Goal: Task Accomplishment & Management: Use online tool/utility

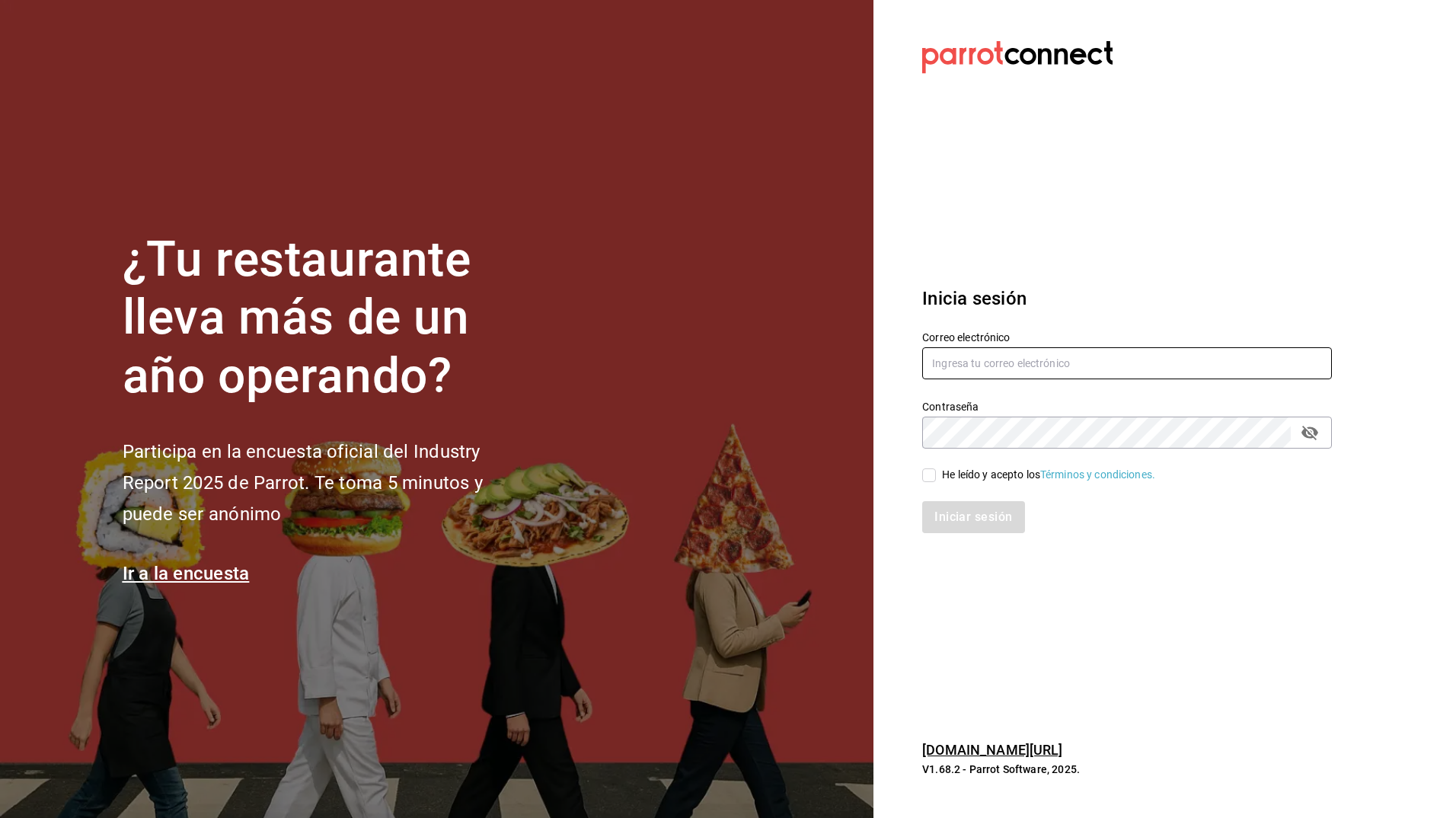
type input "[PERSON_NAME][EMAIL_ADDRESS][PERSON_NAME][DOMAIN_NAME]"
click at [925, 474] on input "He leído y acepto los Términos y condiciones." at bounding box center [929, 476] width 14 height 14
checkbox input "true"
drag, startPoint x: 982, startPoint y: 498, endPoint x: 959, endPoint y: 512, distance: 26.9
click at [959, 512] on div "Iniciar sesión" at bounding box center [1118, 507] width 427 height 50
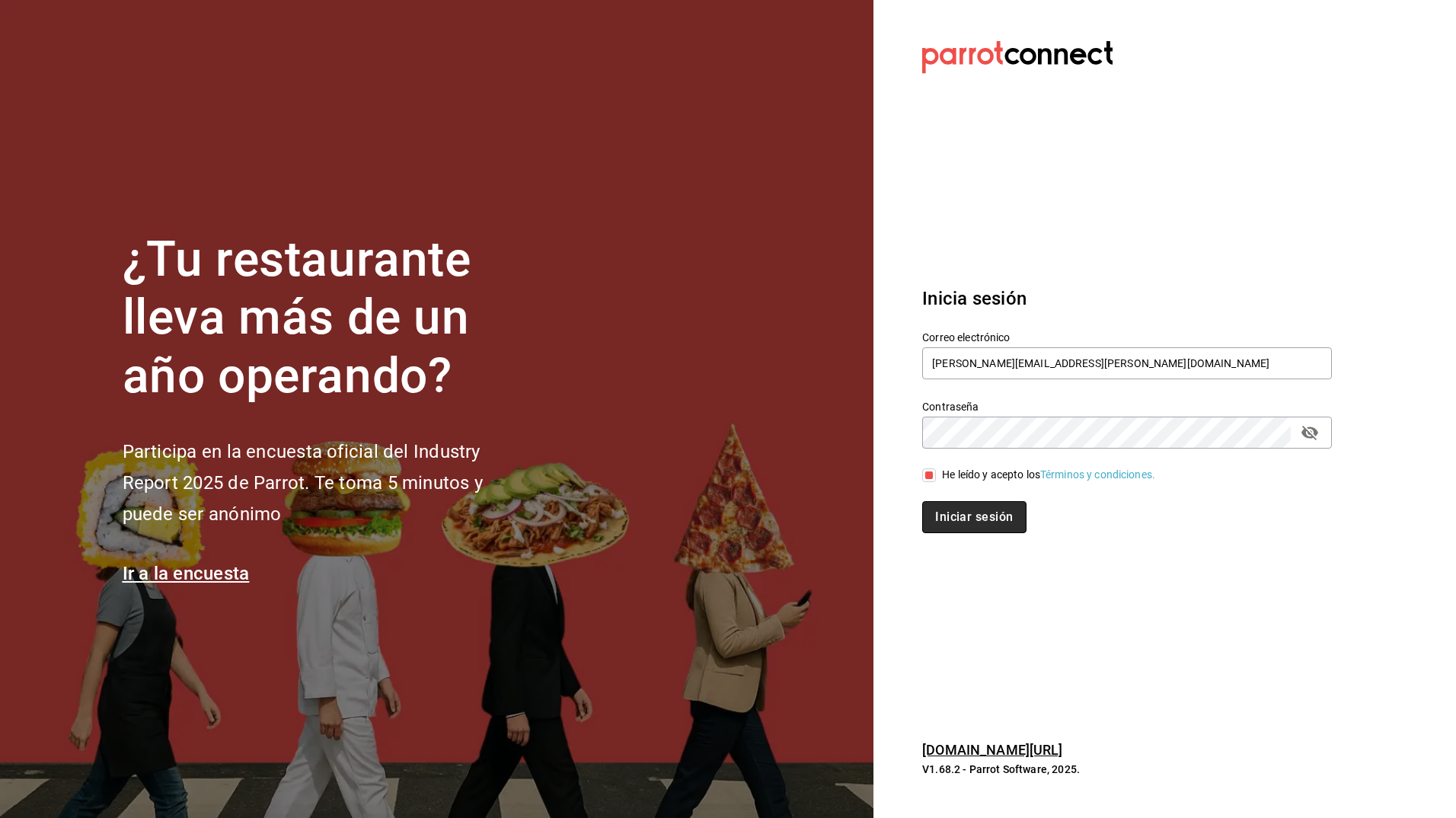
click at [959, 512] on button "Iniciar sesión" at bounding box center [974, 517] width 104 height 32
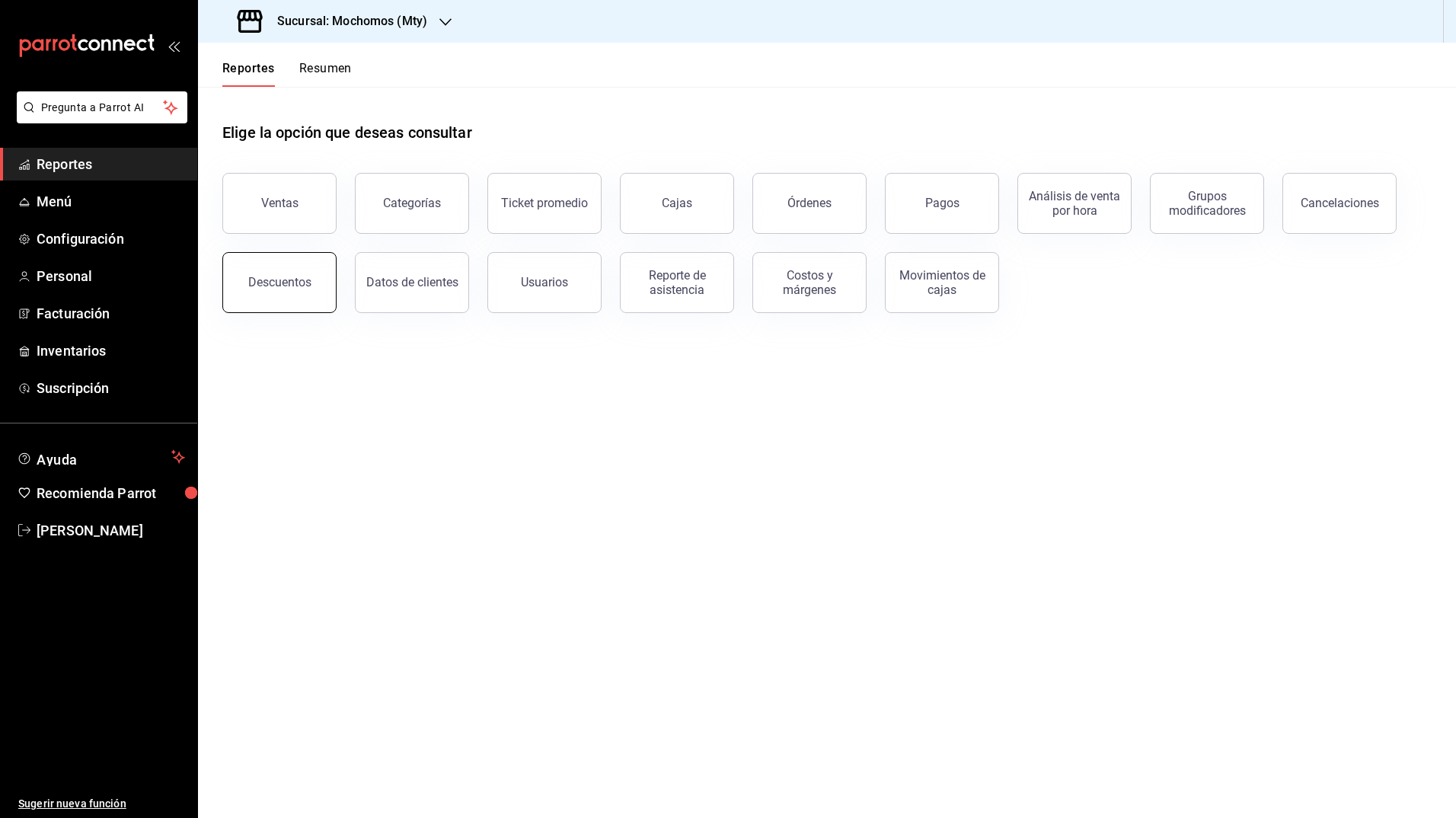
click at [294, 301] on button "Descuentos" at bounding box center [279, 282] width 114 height 61
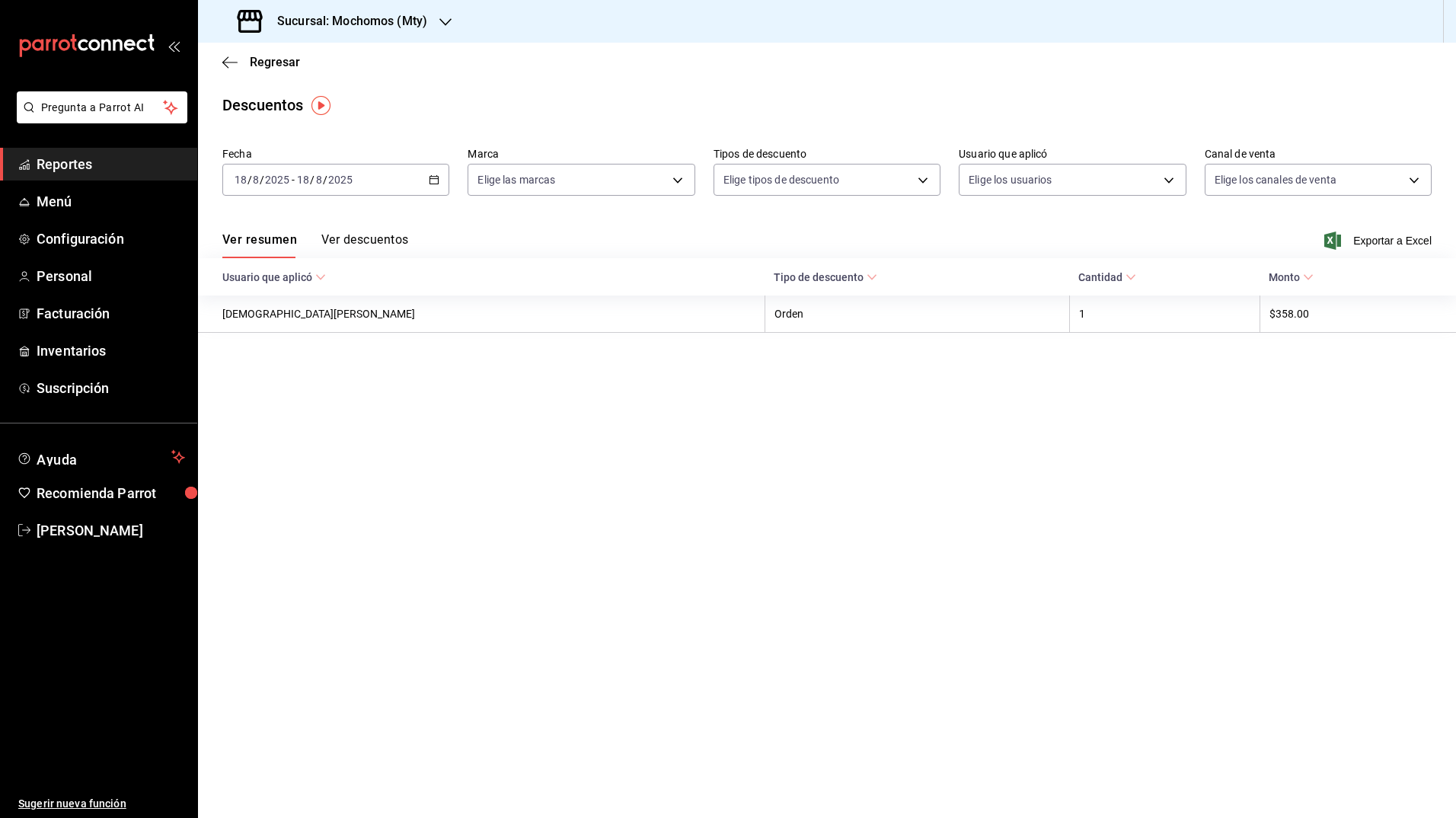
click at [439, 182] on icon "button" at bounding box center [433, 179] width 11 height 11
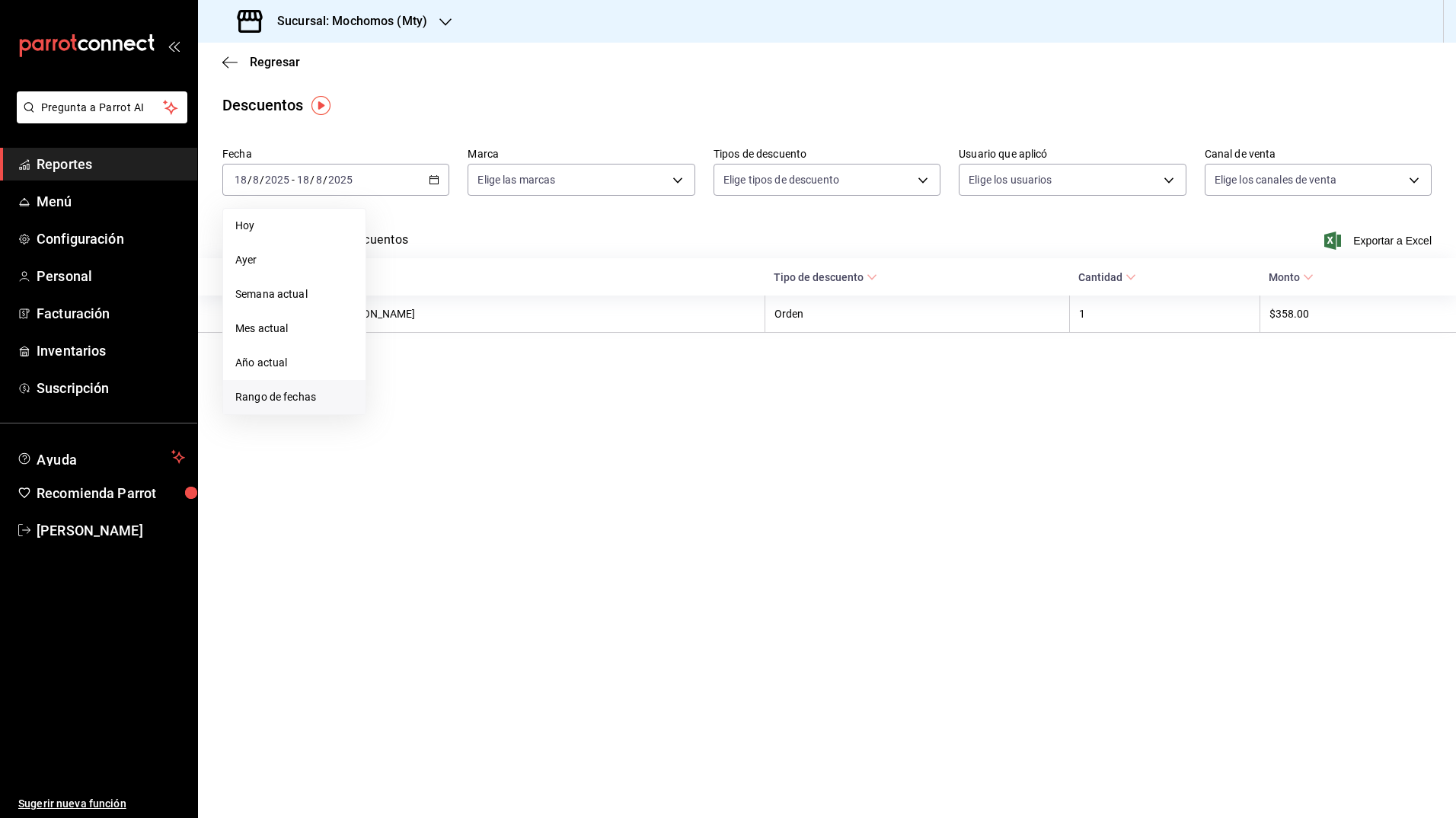
click at [298, 387] on li "Rango de fechas" at bounding box center [294, 397] width 142 height 34
click at [392, 349] on button "11" at bounding box center [397, 348] width 26 height 27
click at [398, 385] on abbr "18" at bounding box center [398, 382] width 10 height 11
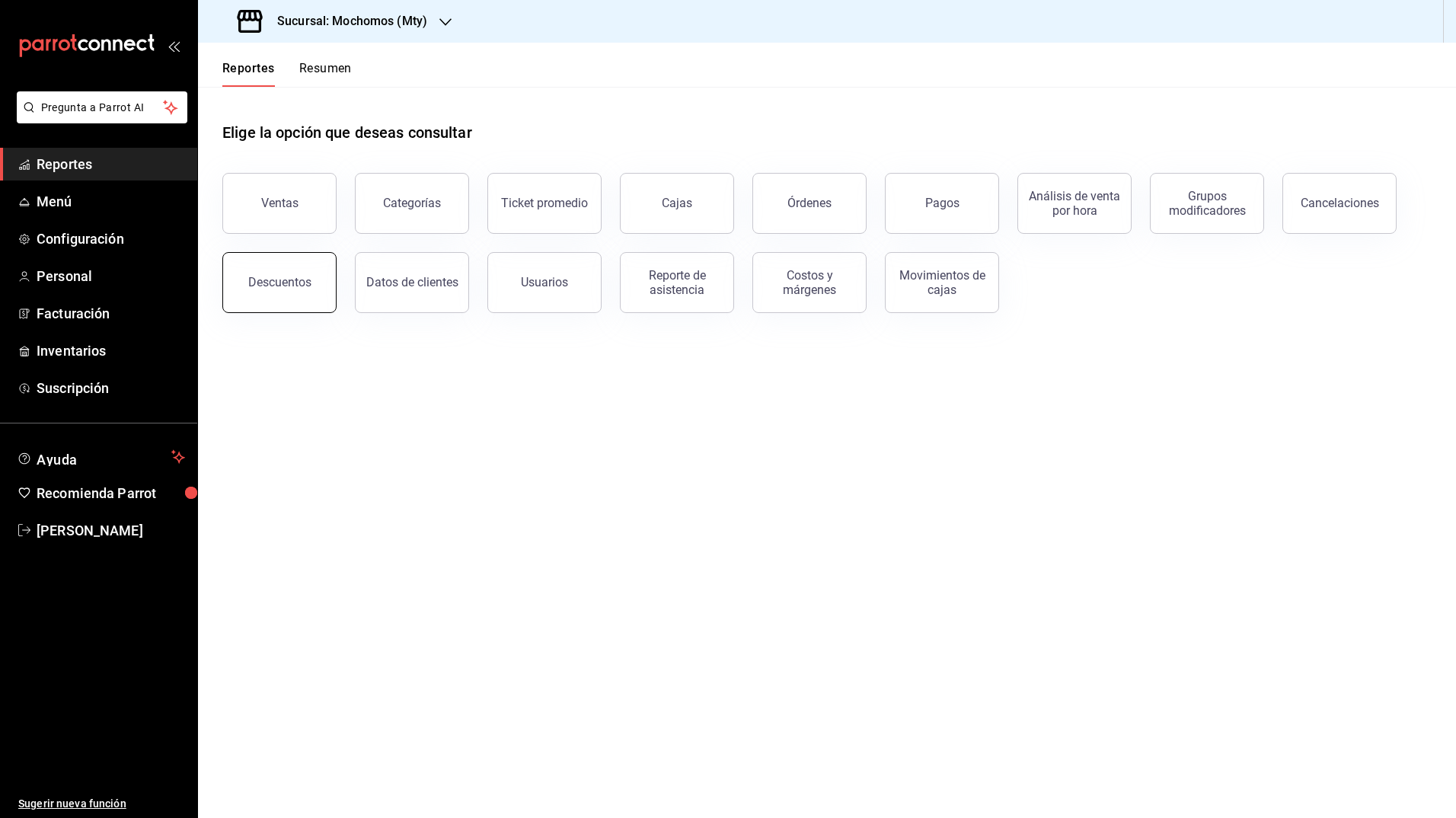
click at [276, 299] on button "Descuentos" at bounding box center [279, 282] width 114 height 61
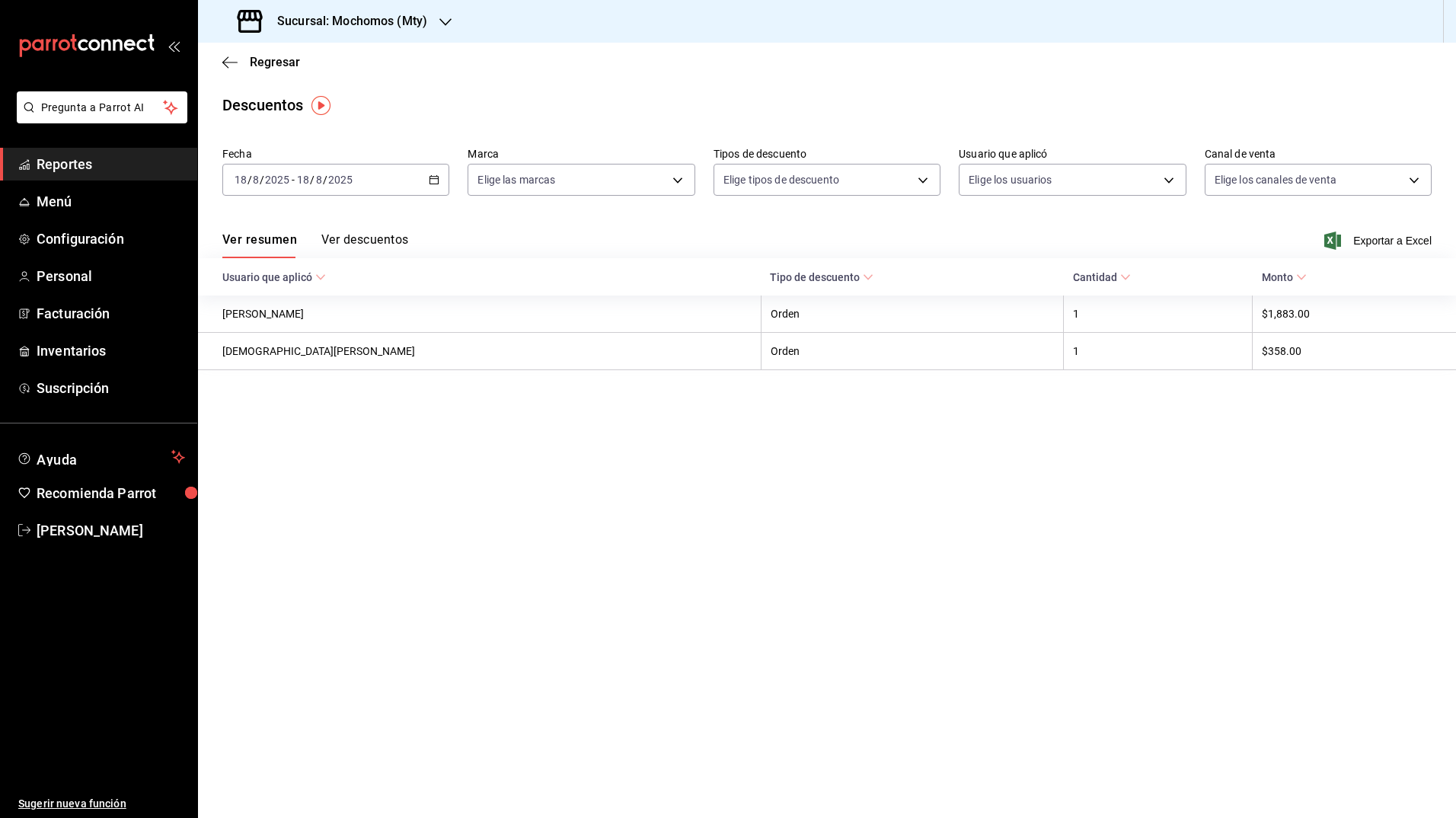
click at [436, 180] on icon "button" at bounding box center [433, 179] width 11 height 11
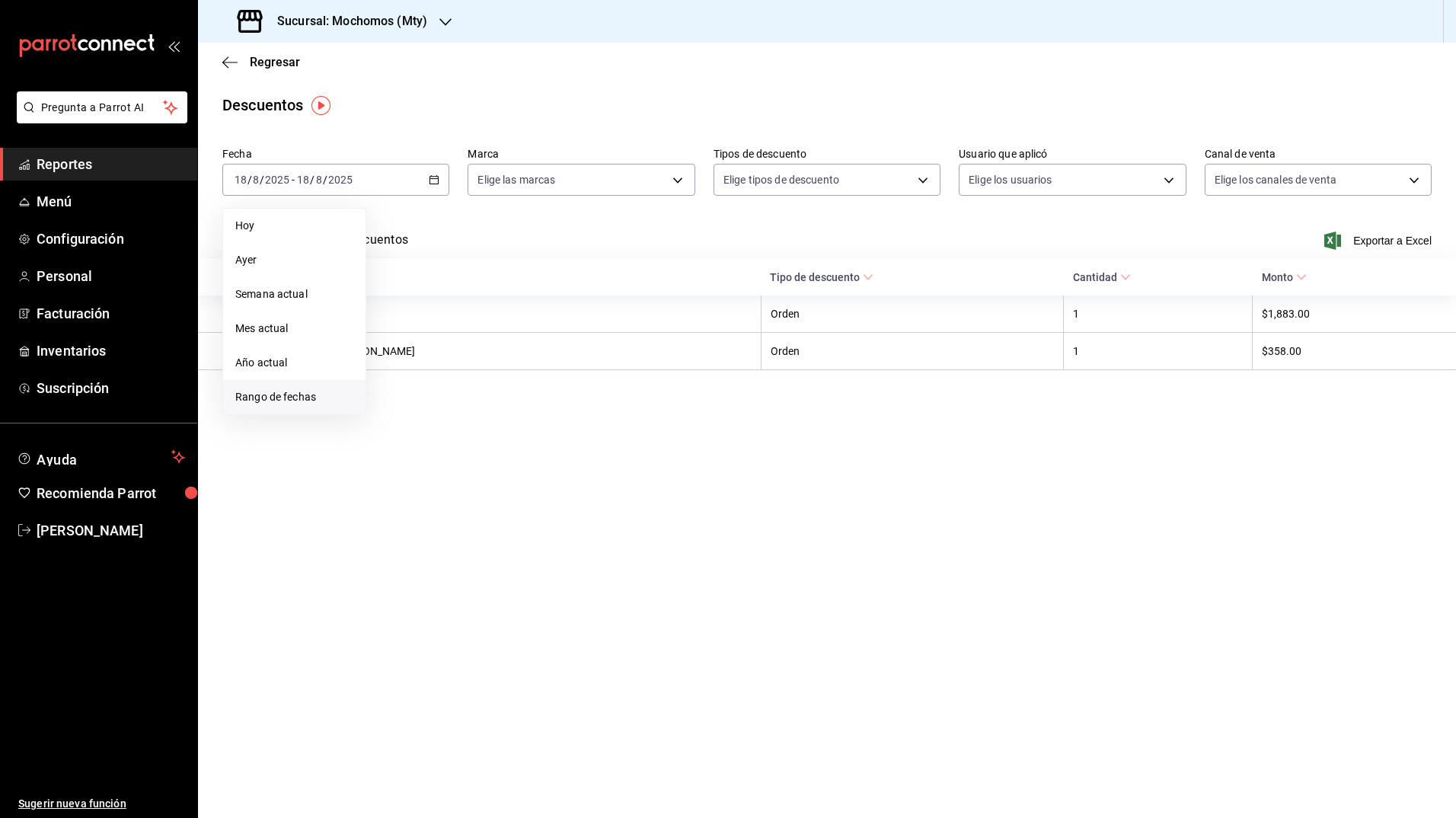
click at [271, 394] on span "Rango de fechas" at bounding box center [294, 397] width 118 height 16
click at [402, 342] on button "11" at bounding box center [397, 348] width 26 height 27
click at [406, 383] on button "18" at bounding box center [397, 382] width 26 height 27
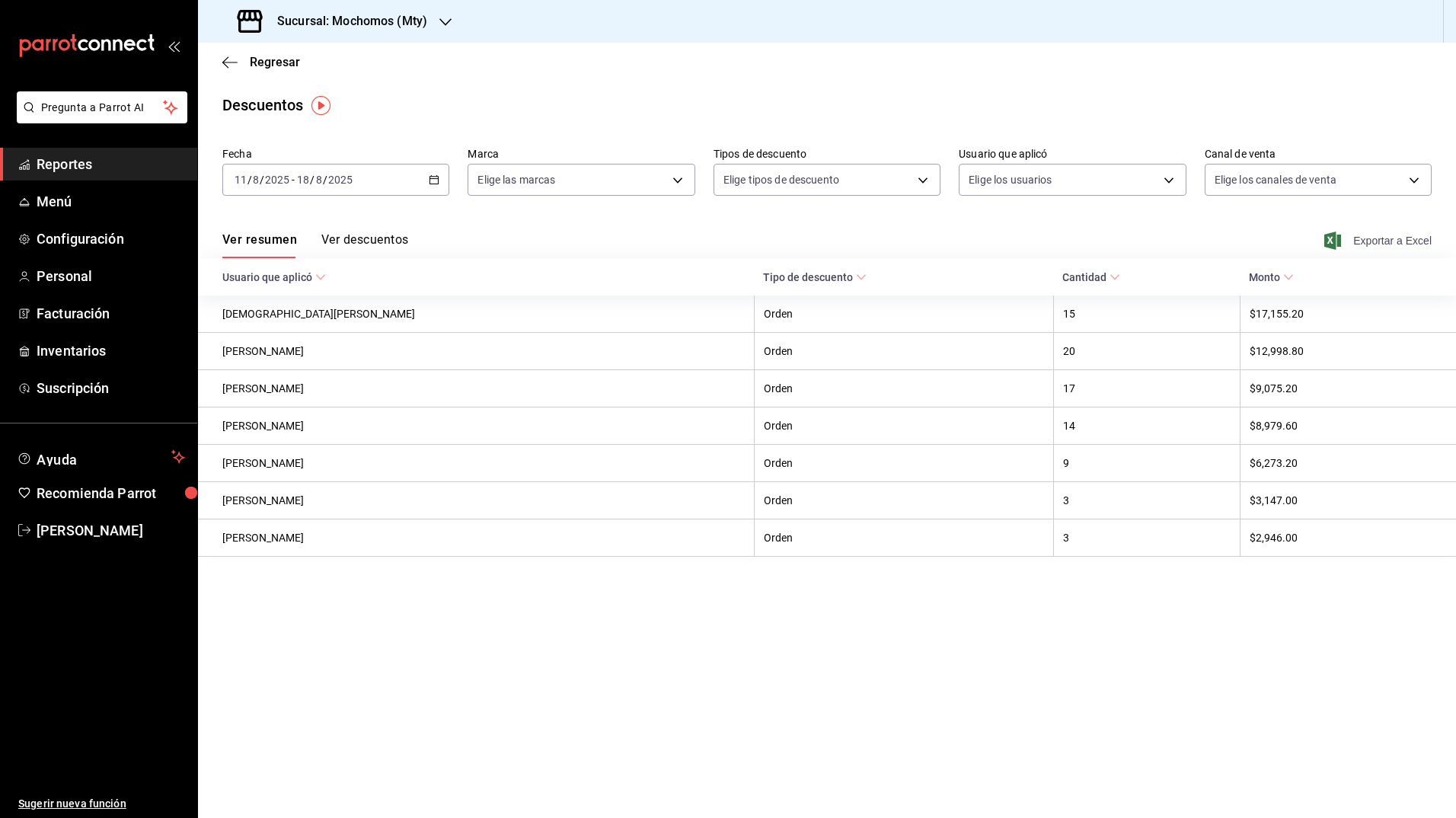
click at [1338, 240] on icon "button" at bounding box center [1331, 240] width 17 height 19
click at [380, 17] on h3 "Sucursal: Mochomos (Mty)" at bounding box center [345, 21] width 162 height 19
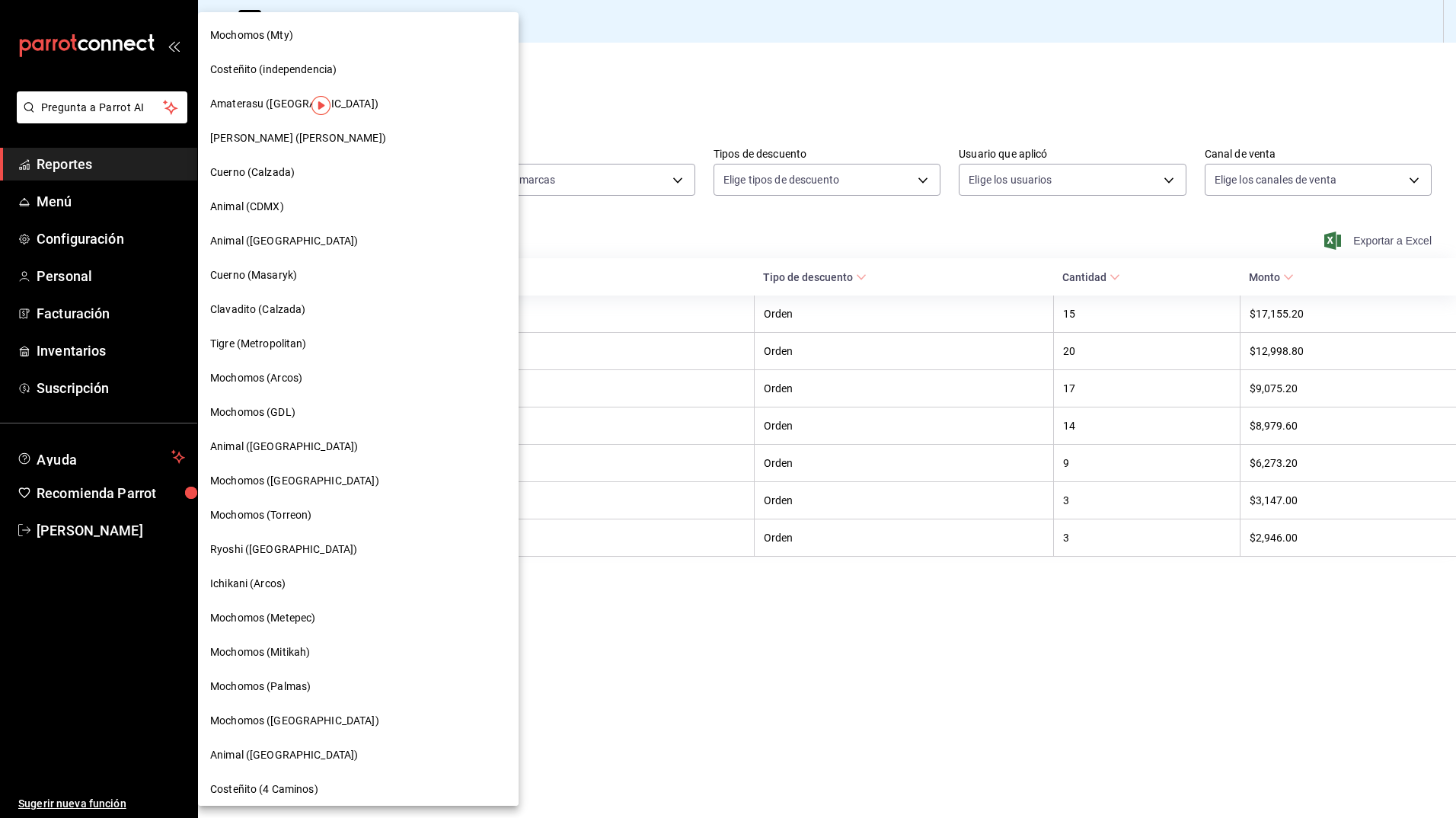
click at [227, 99] on span "Amaterasu ([GEOGRAPHIC_DATA])" at bounding box center [294, 104] width 169 height 16
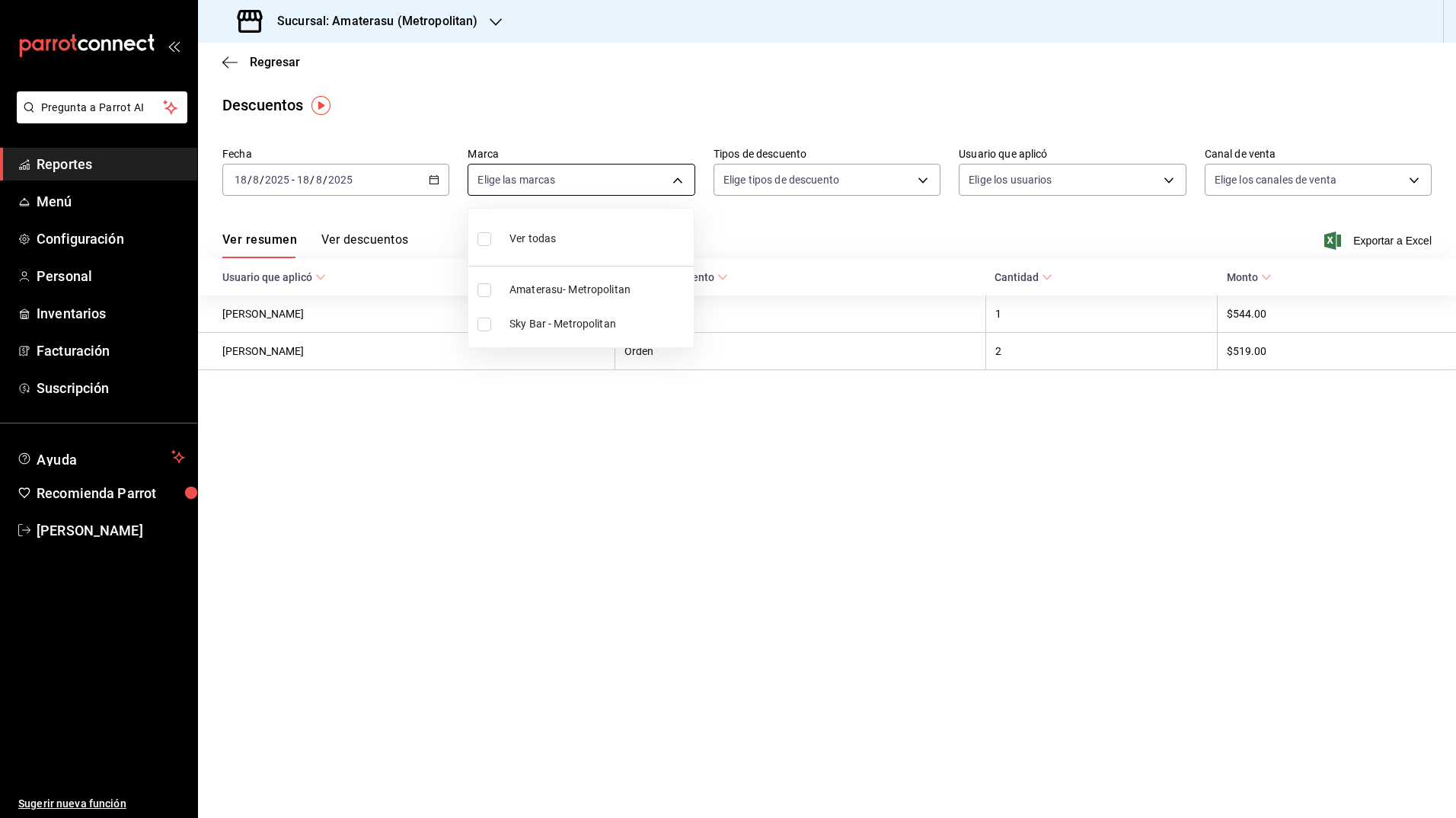
click at [620, 176] on body "Pregunta a Parrot AI Reportes Menú Configuración Personal Inventarios Facturaci…" at bounding box center [728, 409] width 1456 height 818
click at [485, 295] on input "checkbox" at bounding box center [484, 290] width 14 height 14
checkbox input "true"
type input "e4cd7fcb-d45b-43ae-a99f-ad4ccfcd9032"
click at [432, 182] on div at bounding box center [728, 409] width 1456 height 818
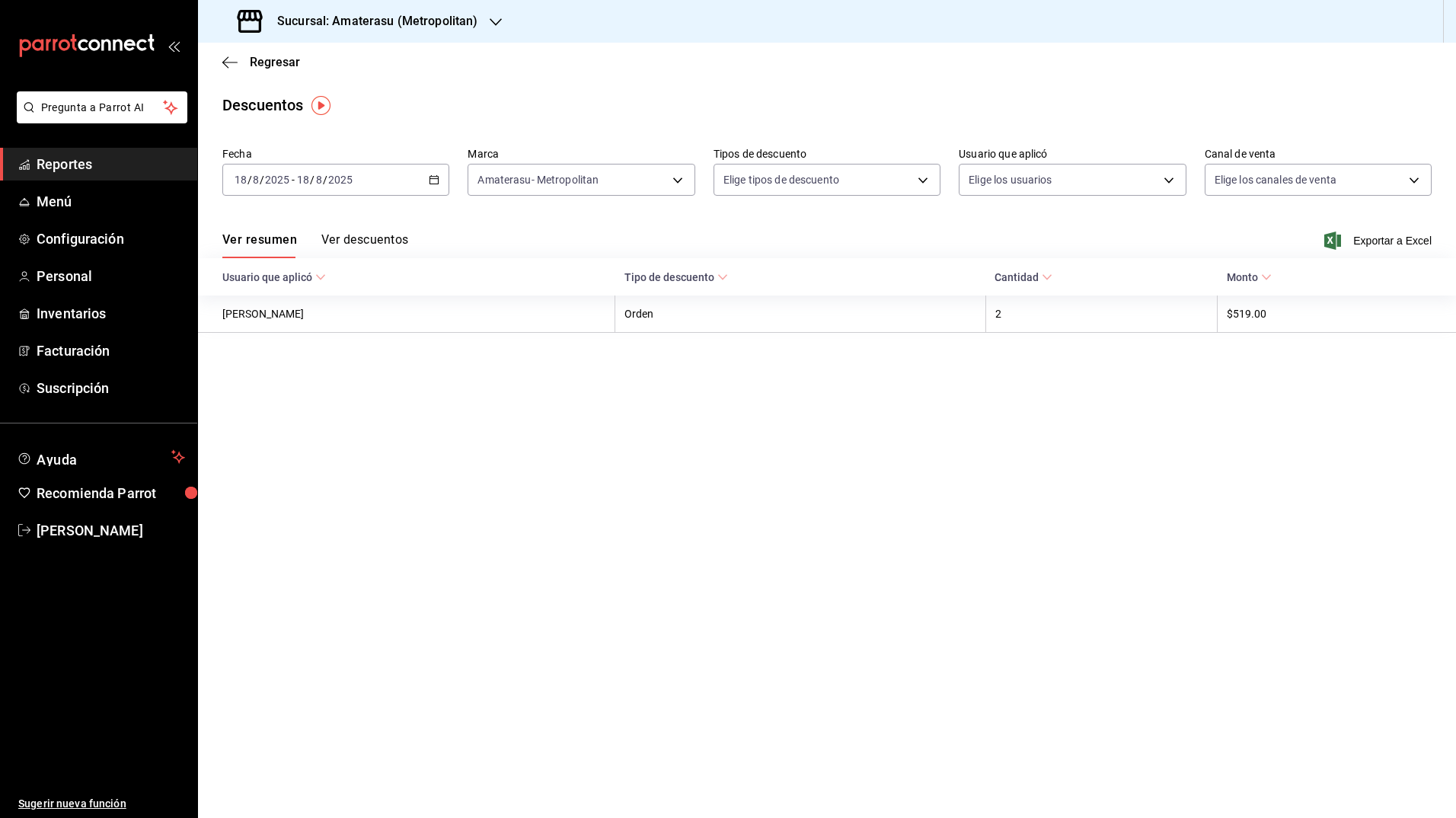
click at [432, 182] on icon "button" at bounding box center [433, 179] width 11 height 11
click at [276, 400] on span "Rango de fechas" at bounding box center [294, 397] width 118 height 16
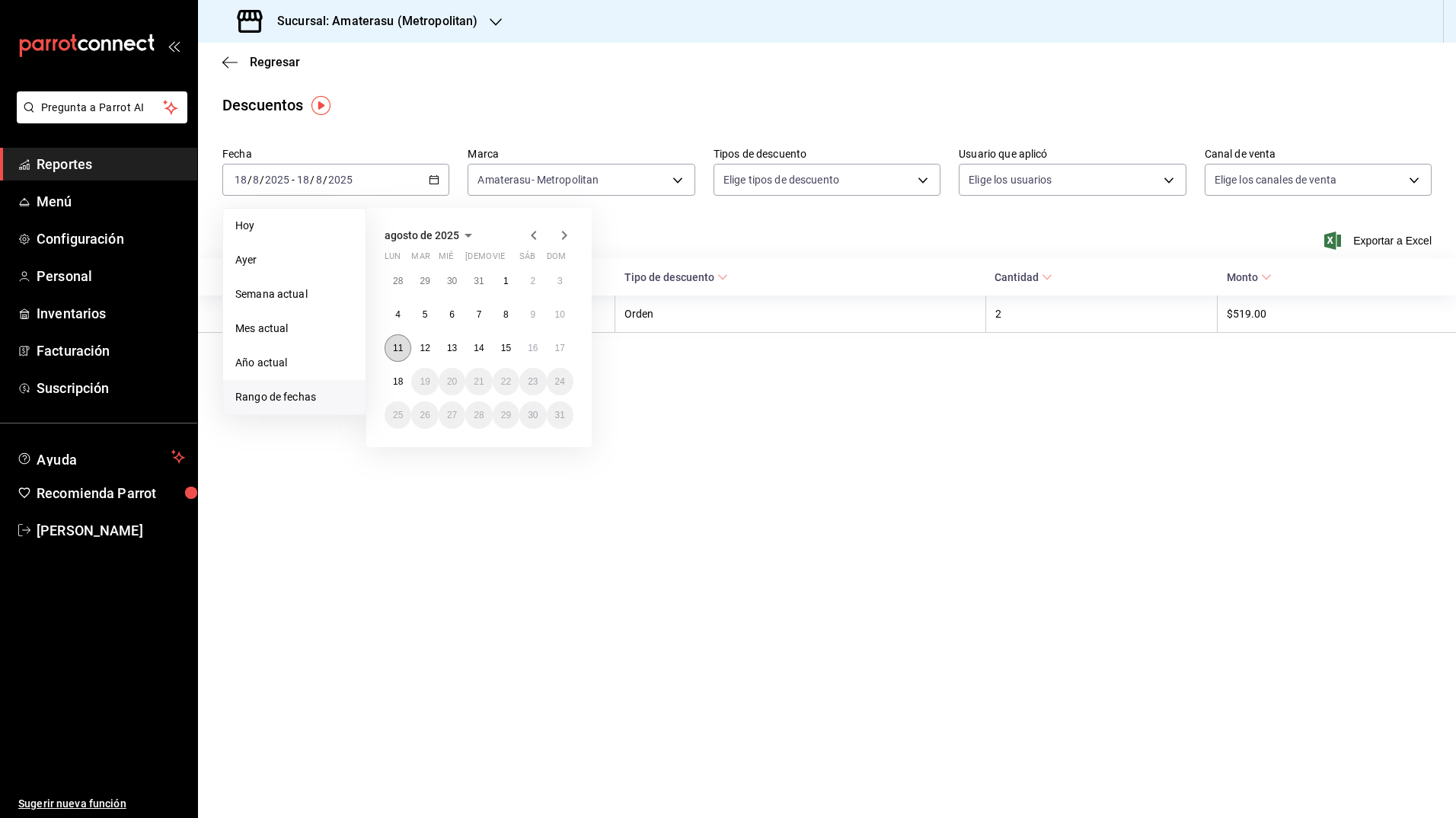
click at [397, 342] on abbr "11" at bounding box center [398, 347] width 10 height 11
click at [397, 374] on button "18" at bounding box center [397, 382] width 26 height 27
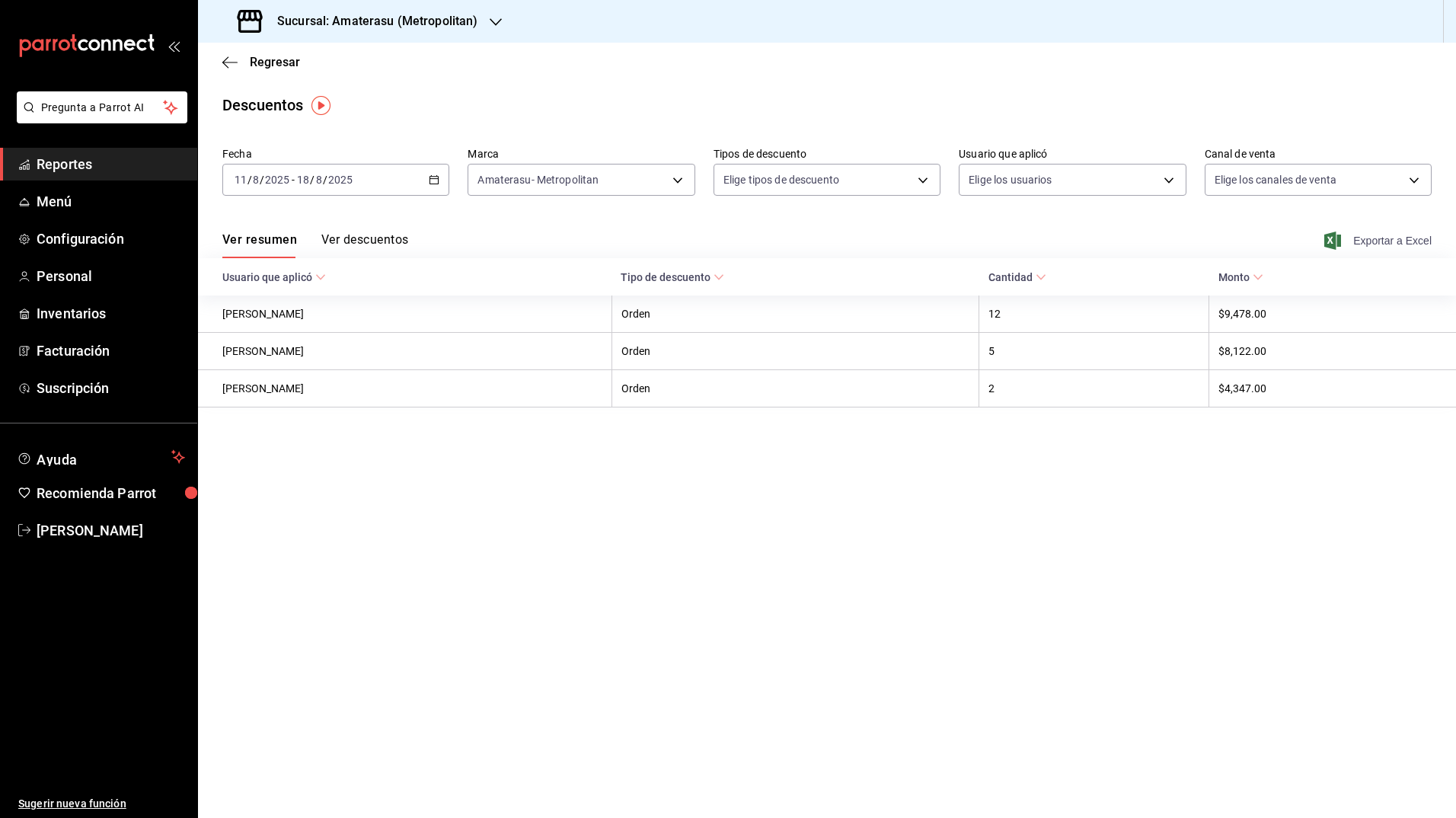
click at [1334, 244] on icon "button" at bounding box center [1331, 240] width 17 height 19
click at [410, 121] on main "Regresar Descuentos Fecha [DATE] [DATE] - [DATE] [DATE] Marca Amaterasu- Metrop…" at bounding box center [827, 430] width 1258 height 776
click at [605, 182] on body "Pregunta a Parrot AI Reportes Menú Configuración Personal Inventarios Facturaci…" at bounding box center [728, 409] width 1456 height 818
click at [479, 324] on input "checkbox" at bounding box center [484, 325] width 14 height 14
checkbox input "true"
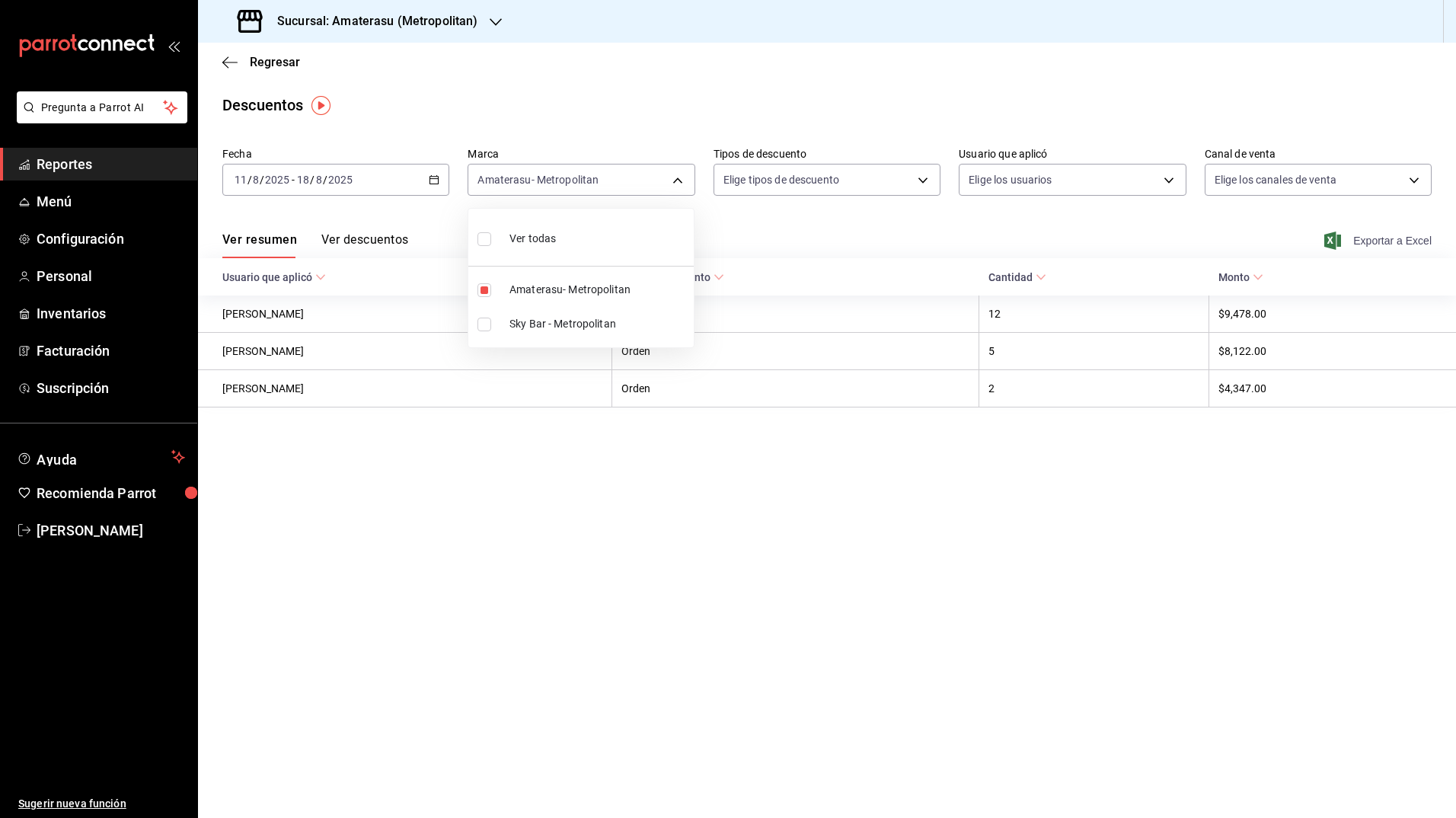
type input "e4cd7fcb-d45b-43ae-a99f-ad4ccfcd9032,f3afaab8-8c3d-4e49-a299-af9bdf6027b2"
checkbox input "true"
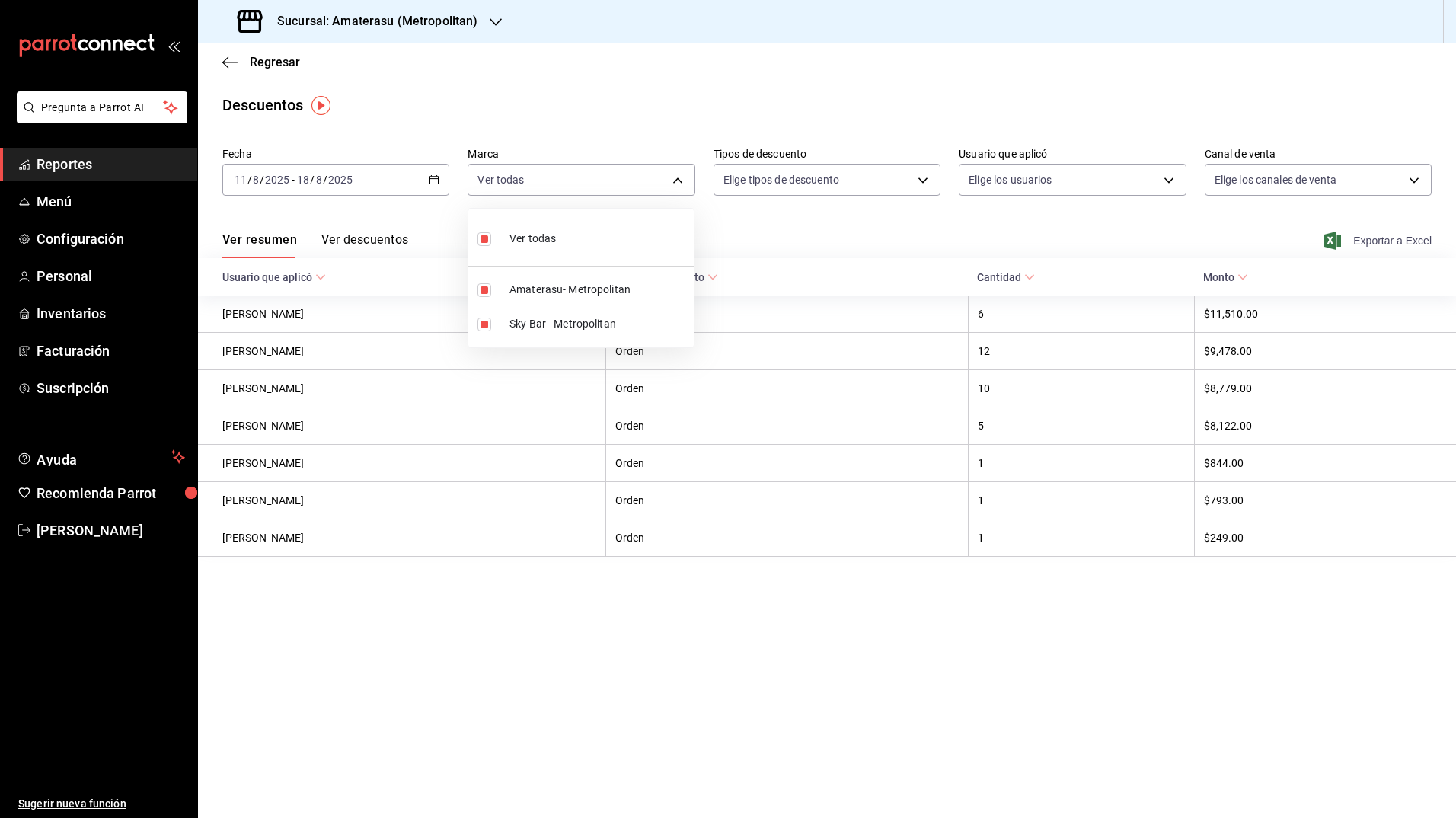
click at [481, 291] on input "checkbox" at bounding box center [484, 290] width 14 height 14
checkbox input "false"
type input "f3afaab8-8c3d-4e49-a299-af9bdf6027b2"
checkbox input "false"
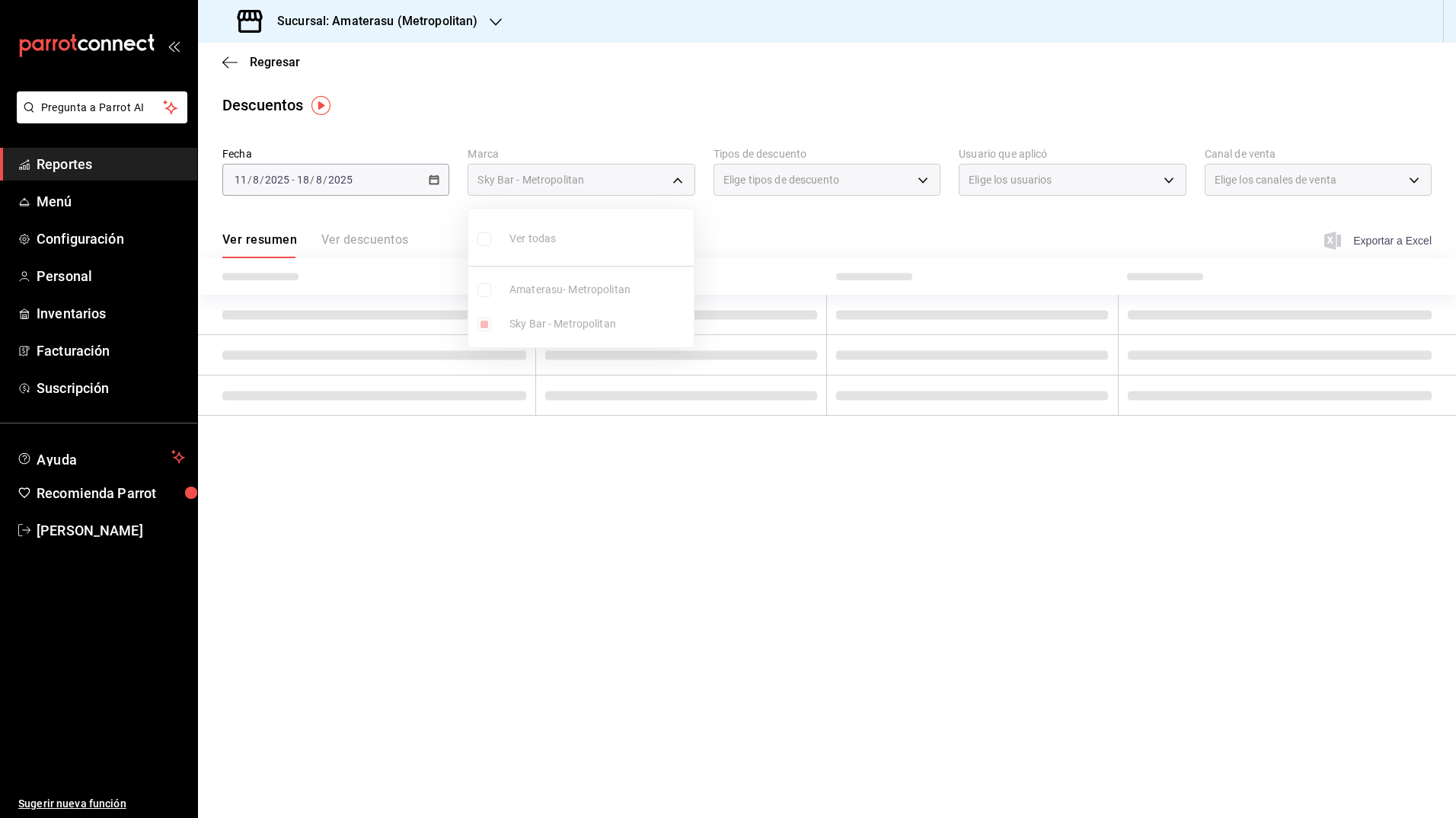
click at [860, 250] on div at bounding box center [728, 409] width 1456 height 818
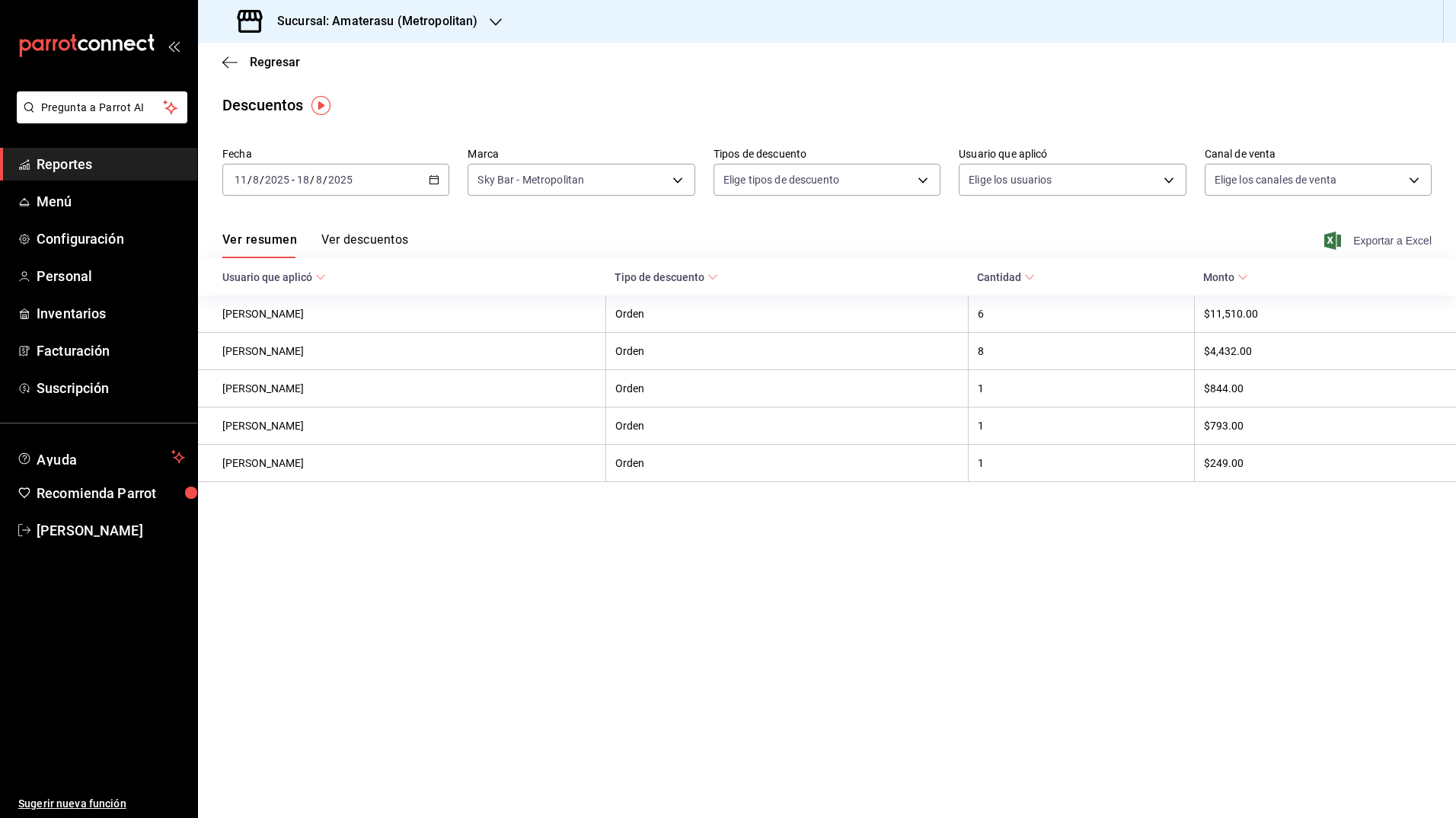
click at [1331, 237] on icon "button" at bounding box center [1331, 240] width 17 height 19
click at [360, 19] on h3 "Sucursal: Amaterasu (Metropolitan)" at bounding box center [371, 21] width 213 height 19
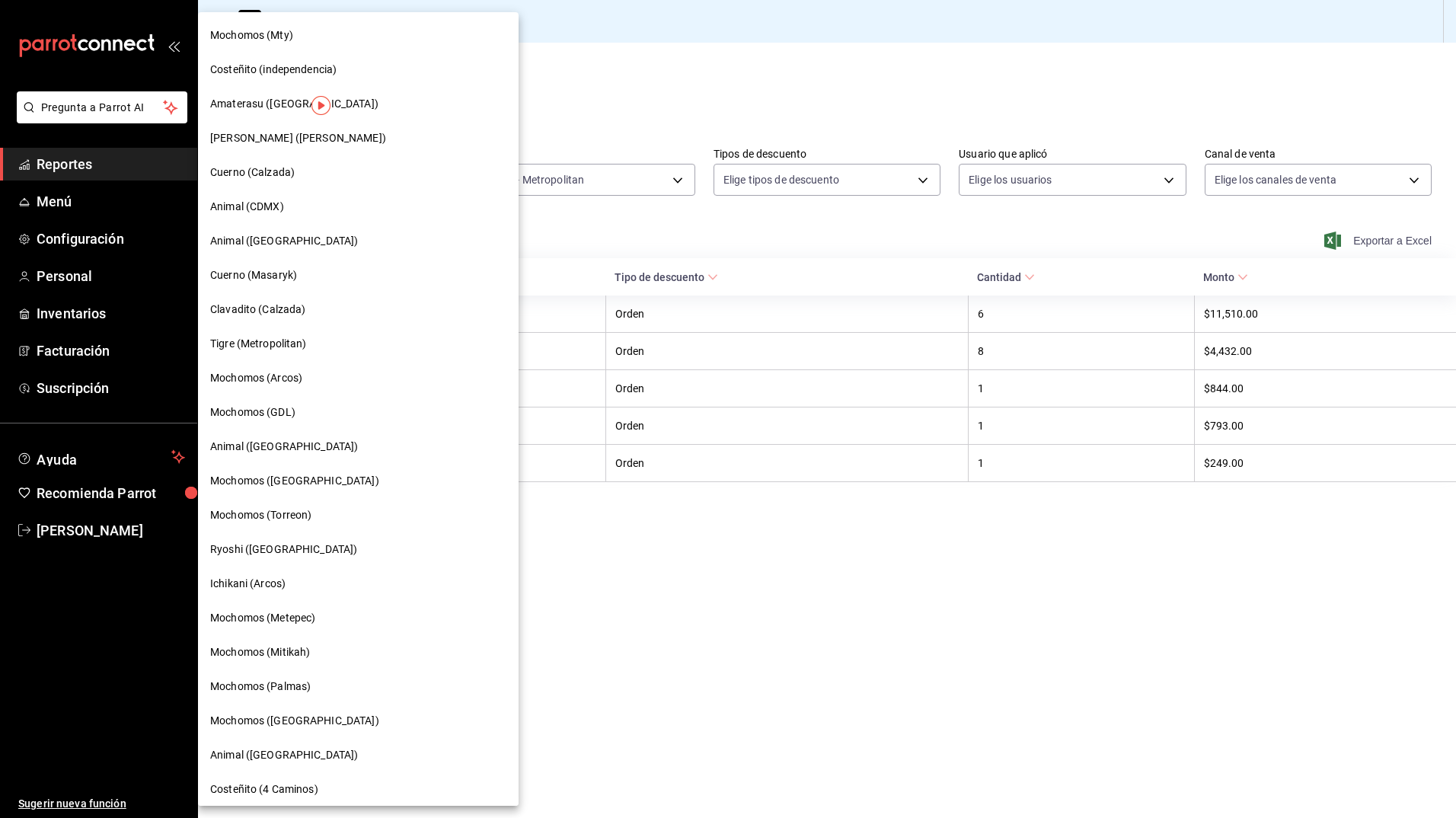
click at [829, 183] on div at bounding box center [728, 409] width 1456 height 818
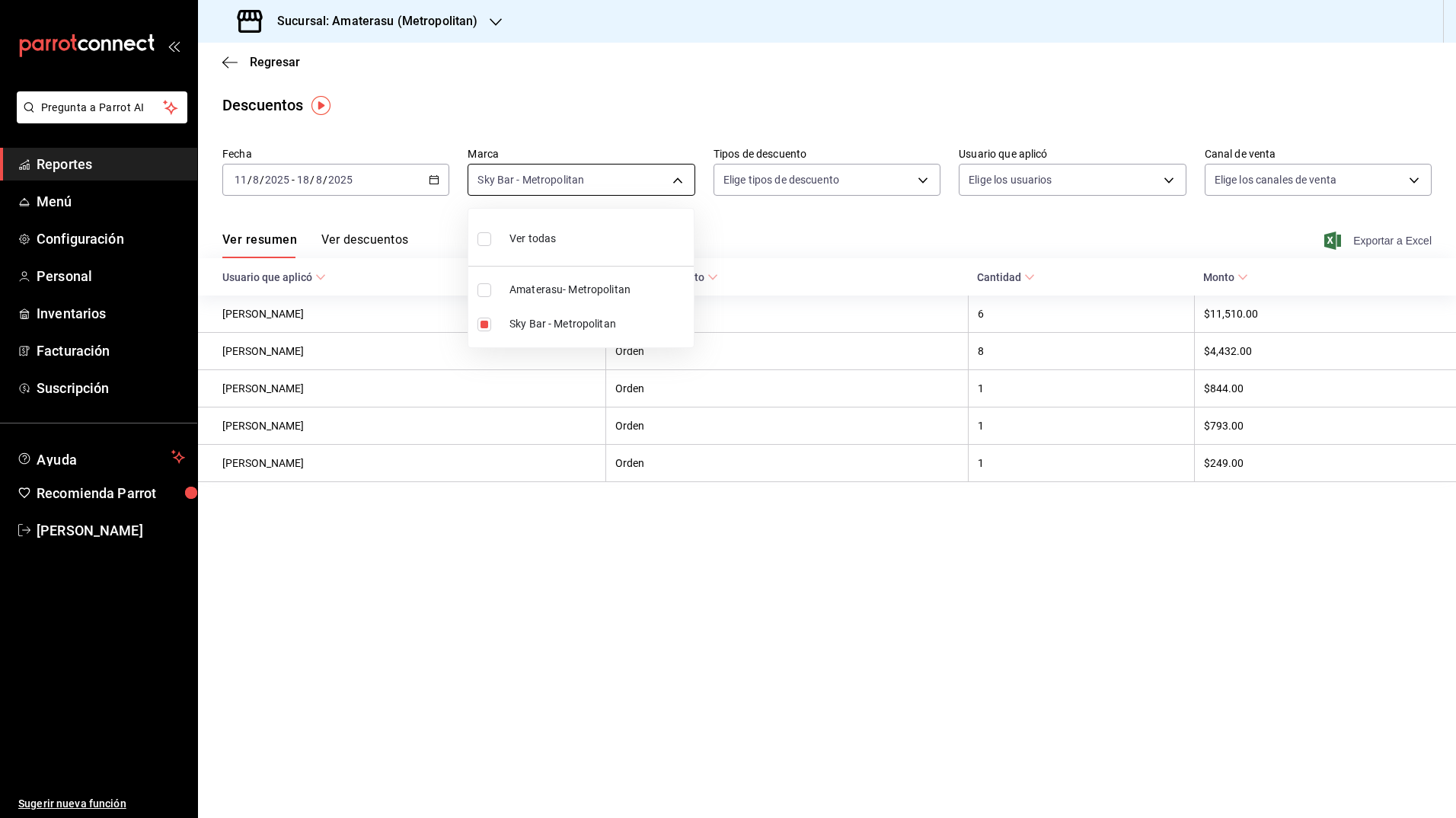
click at [649, 183] on body "Pregunta a Parrot AI Reportes Menú Configuración Personal Inventarios Facturaci…" at bounding box center [728, 409] width 1456 height 818
click at [485, 239] on input "checkbox" at bounding box center [484, 239] width 14 height 14
checkbox input "true"
type input "e4cd7fcb-d45b-43ae-a99f-ad4ccfcd9032,f3afaab8-8c3d-4e49-a299-af9bdf6027b2"
checkbox input "true"
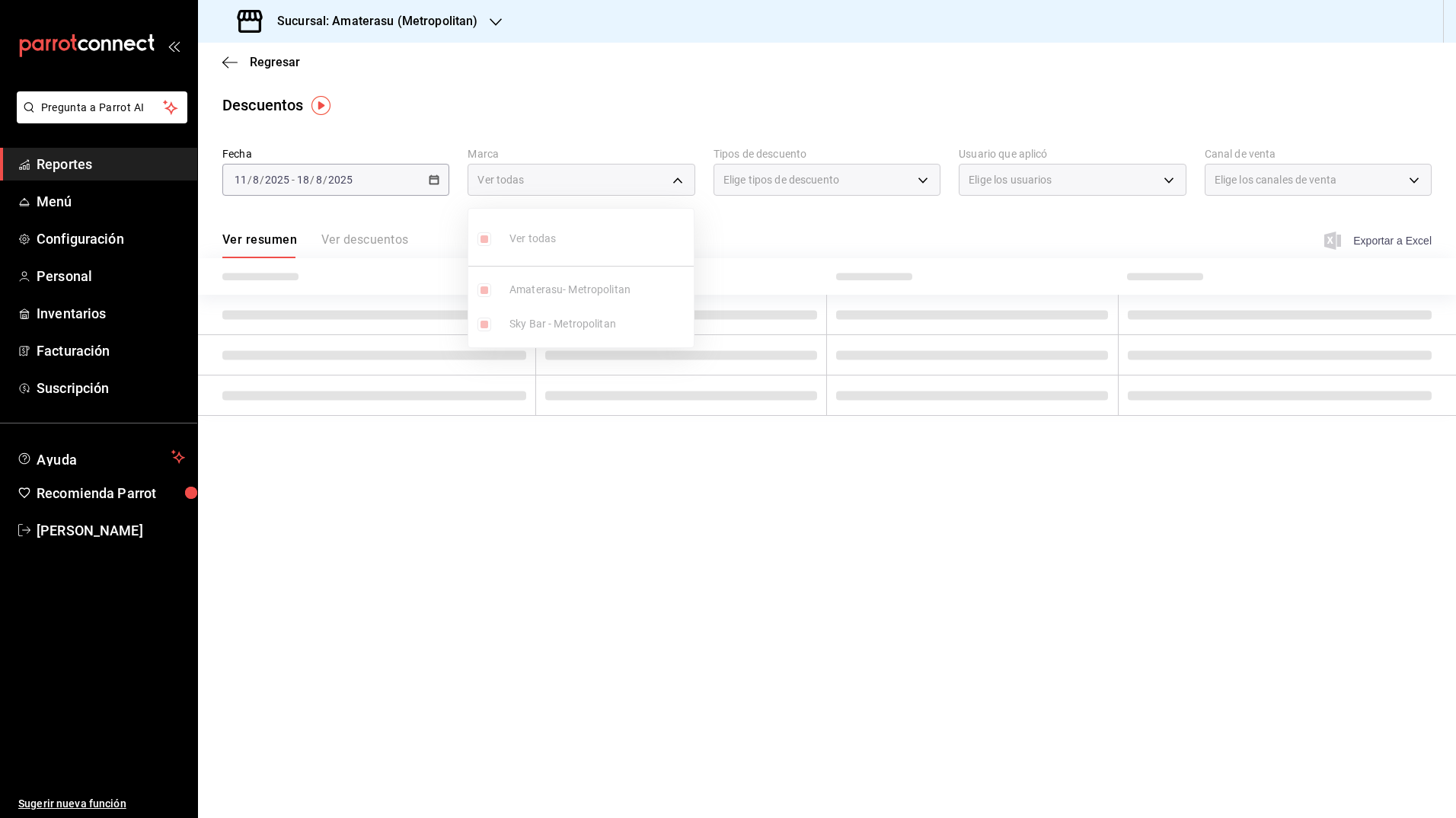
click at [510, 123] on div at bounding box center [728, 409] width 1456 height 818
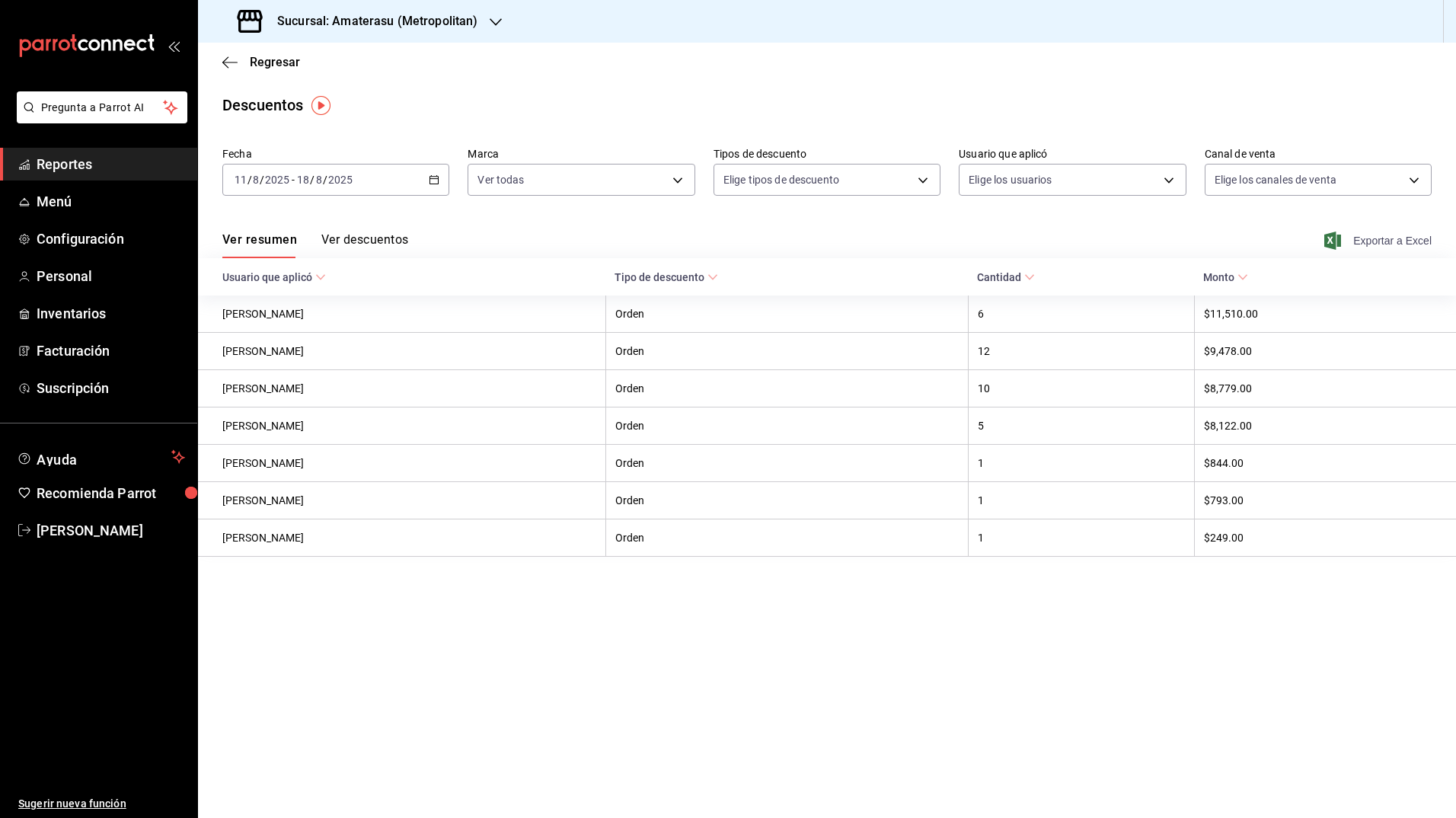
click at [1337, 247] on icon "button" at bounding box center [1331, 240] width 17 height 19
click at [431, 7] on div "Sucursal: Amaterasu (Metropolitan)" at bounding box center [359, 21] width 298 height 42
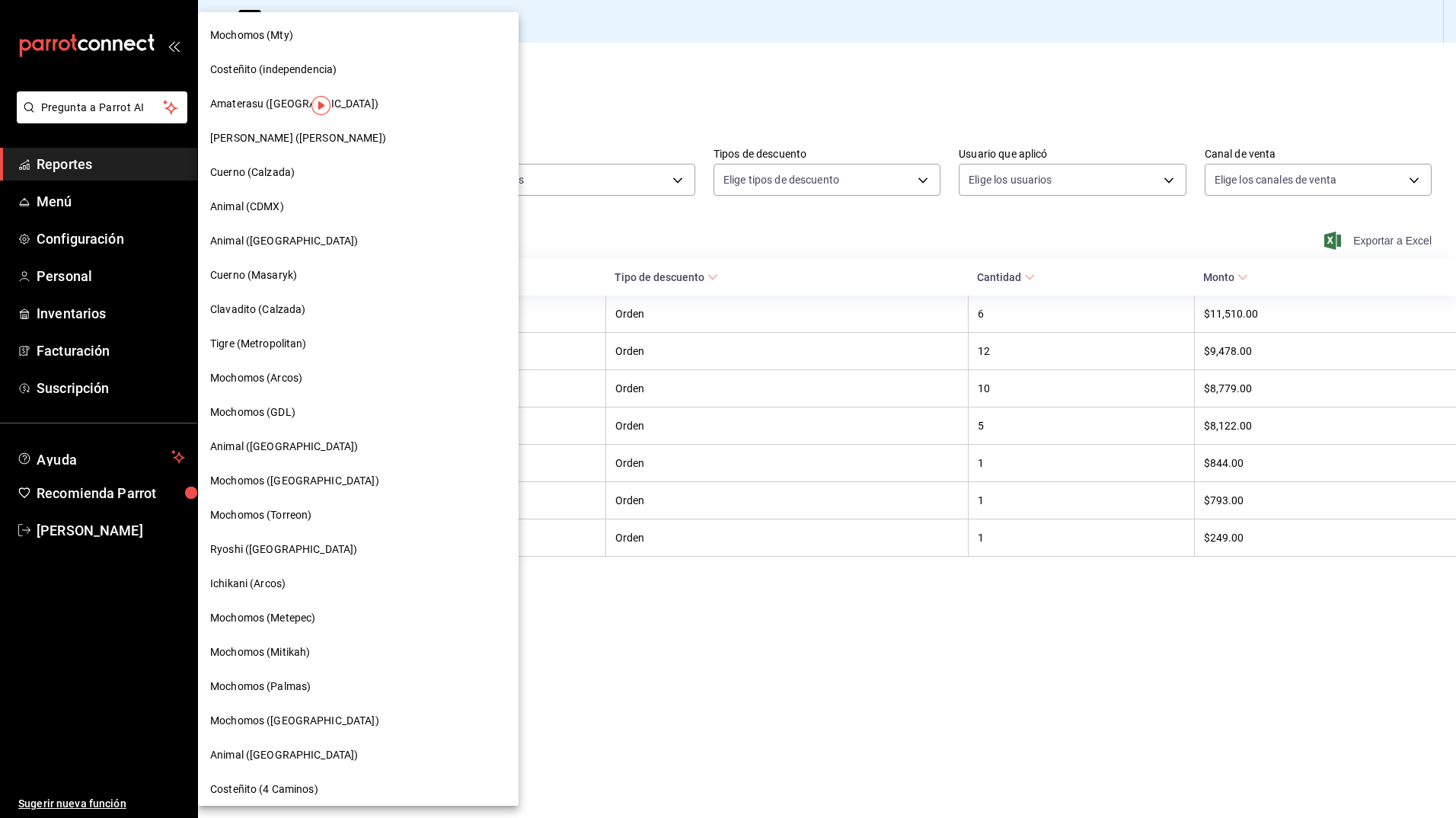
click at [342, 139] on span "[PERSON_NAME] ([PERSON_NAME])" at bounding box center [297, 138] width 176 height 16
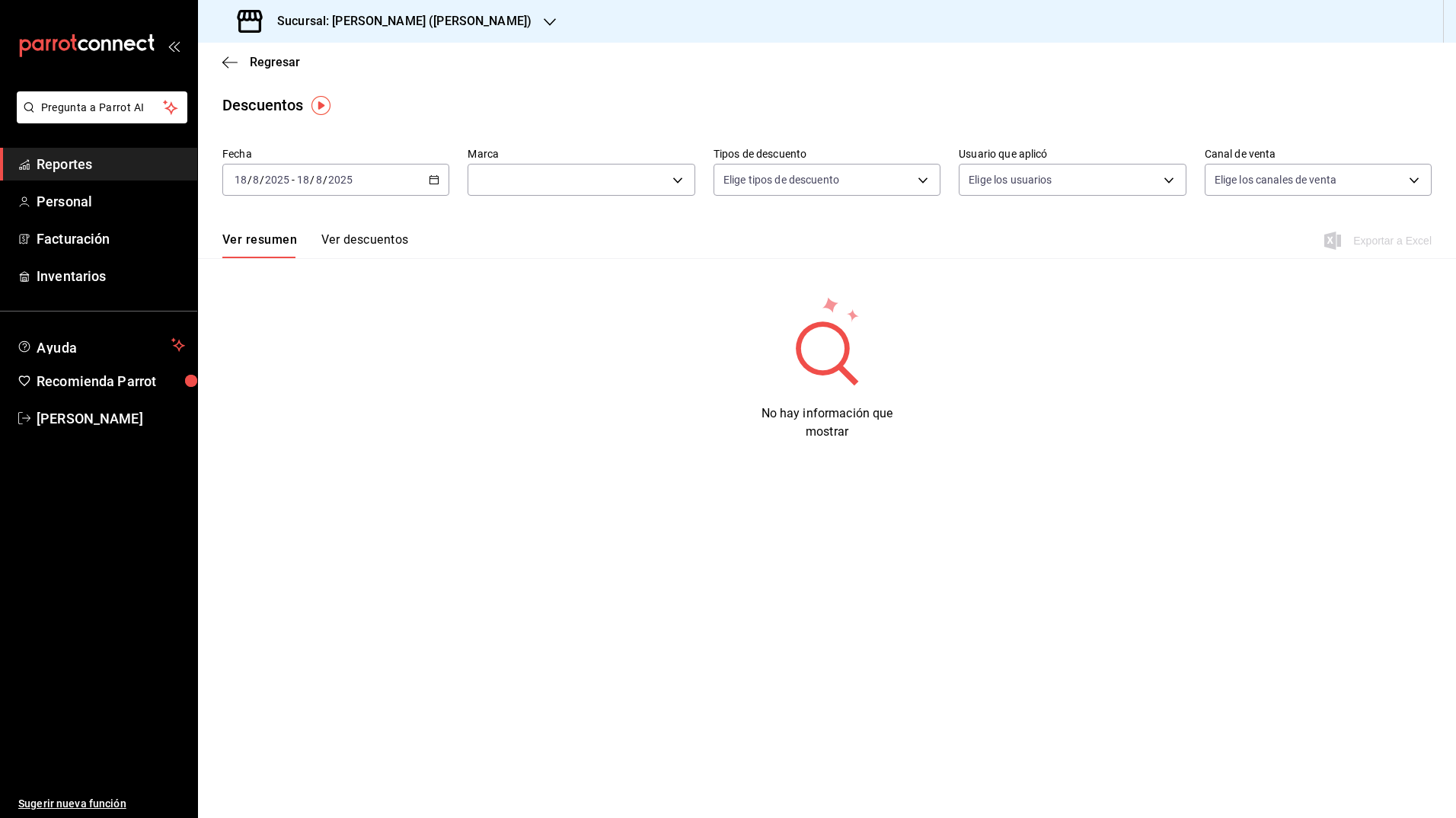
click at [427, 179] on div "[DATE] [DATE] - [DATE] [DATE]" at bounding box center [335, 179] width 226 height 32
click at [288, 398] on span "Rango de fechas" at bounding box center [294, 397] width 118 height 16
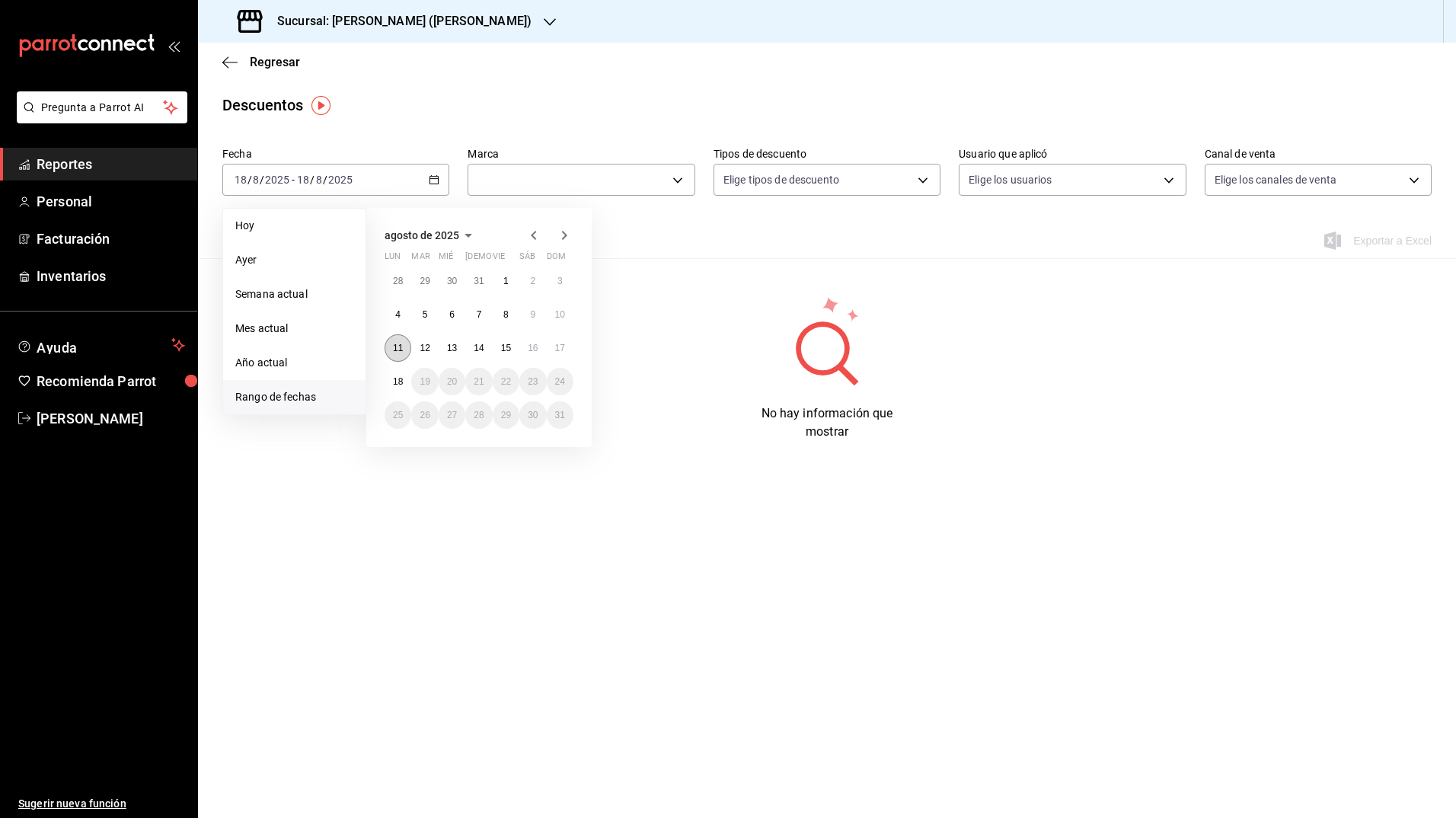
click at [387, 348] on button "11" at bounding box center [397, 348] width 26 height 27
click at [389, 377] on button "18" at bounding box center [397, 382] width 26 height 27
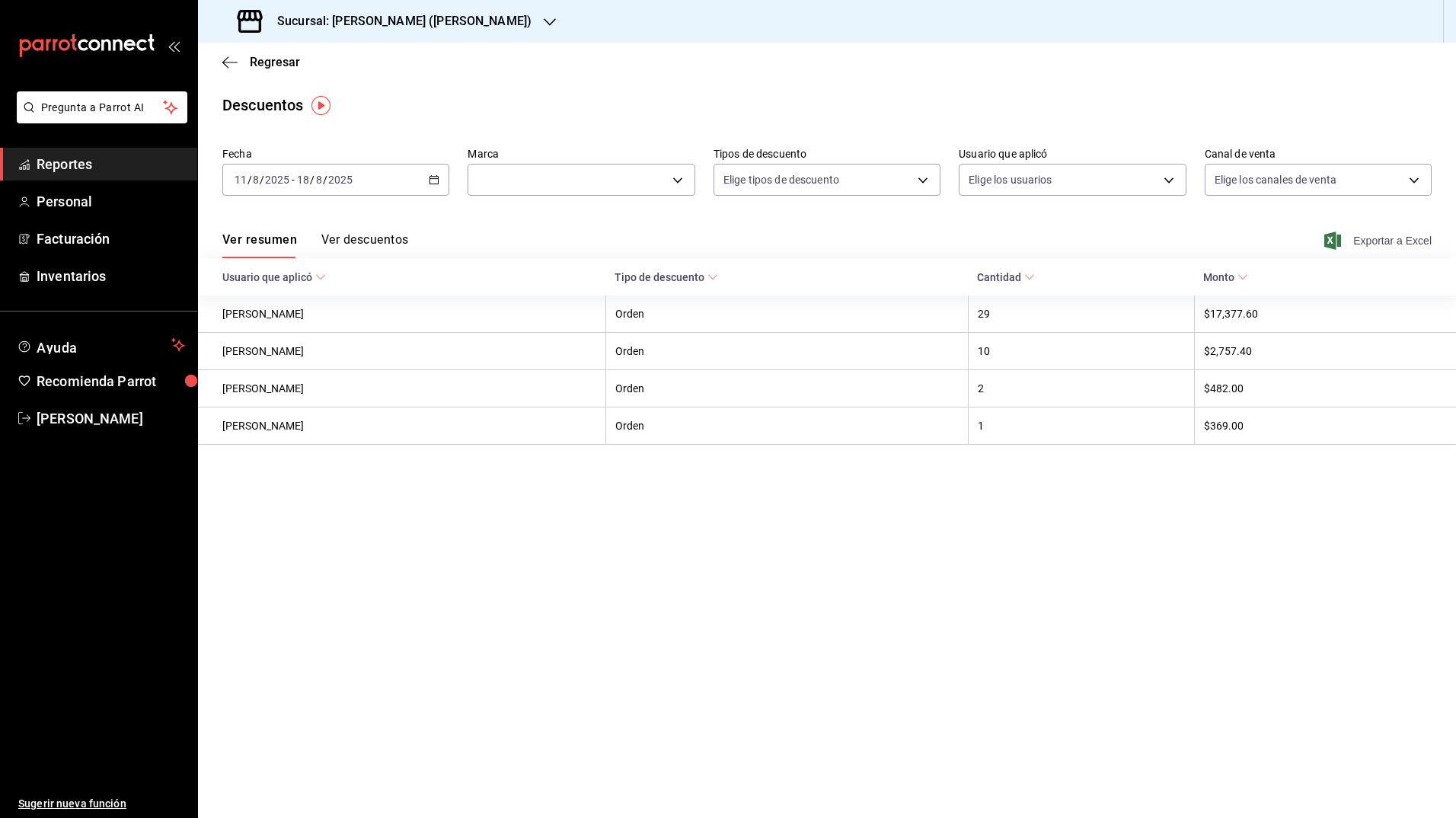
click at [1328, 243] on icon "button" at bounding box center [1331, 240] width 17 height 19
click at [581, 94] on div "Descuentos" at bounding box center [827, 105] width 1258 height 23
click at [456, 19] on h3 "Sucursal: [PERSON_NAME] ([PERSON_NAME])" at bounding box center [398, 21] width 267 height 19
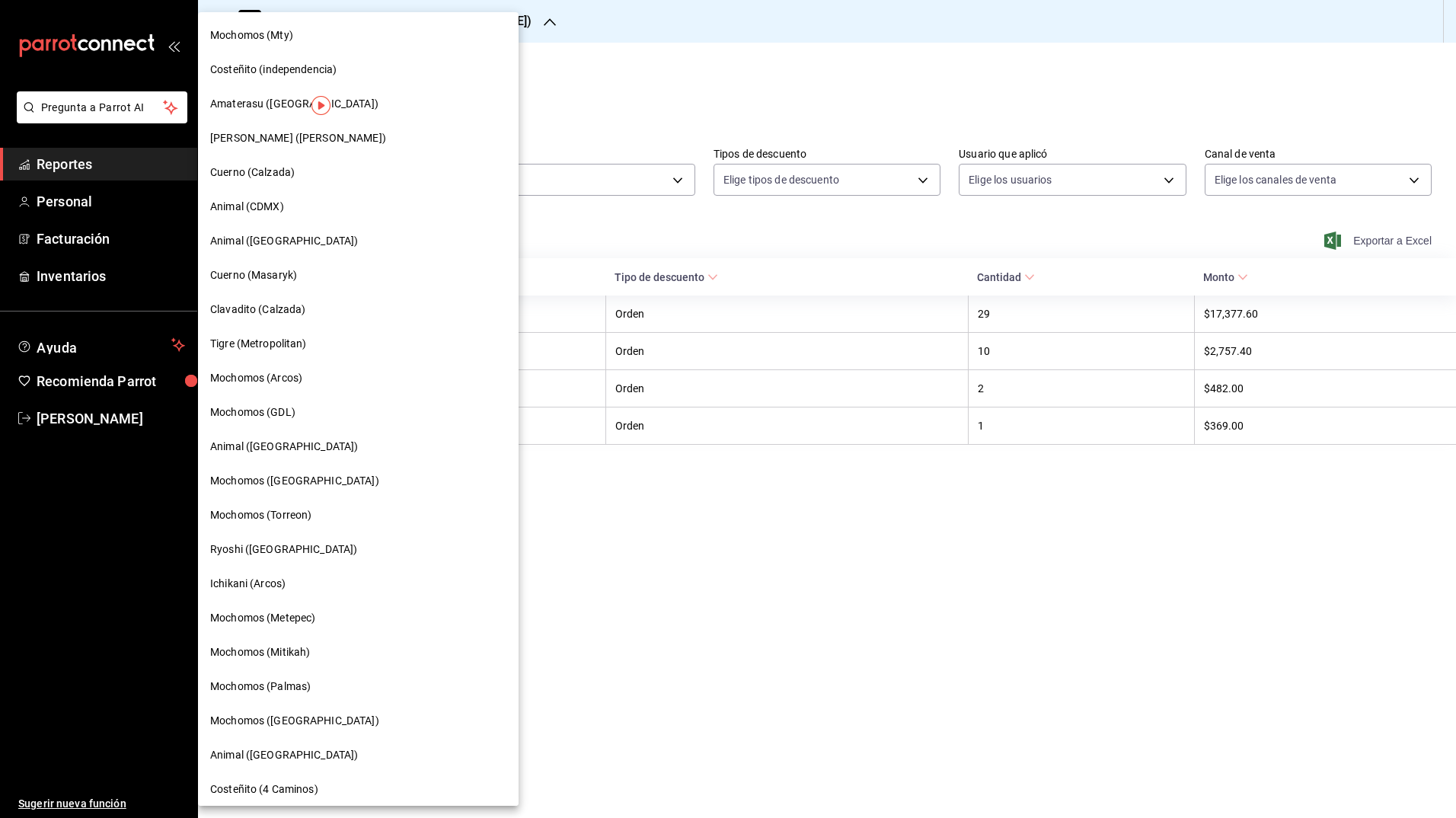
click at [317, 173] on div "Cuerno (Calzada)" at bounding box center [358, 173] width 296 height 16
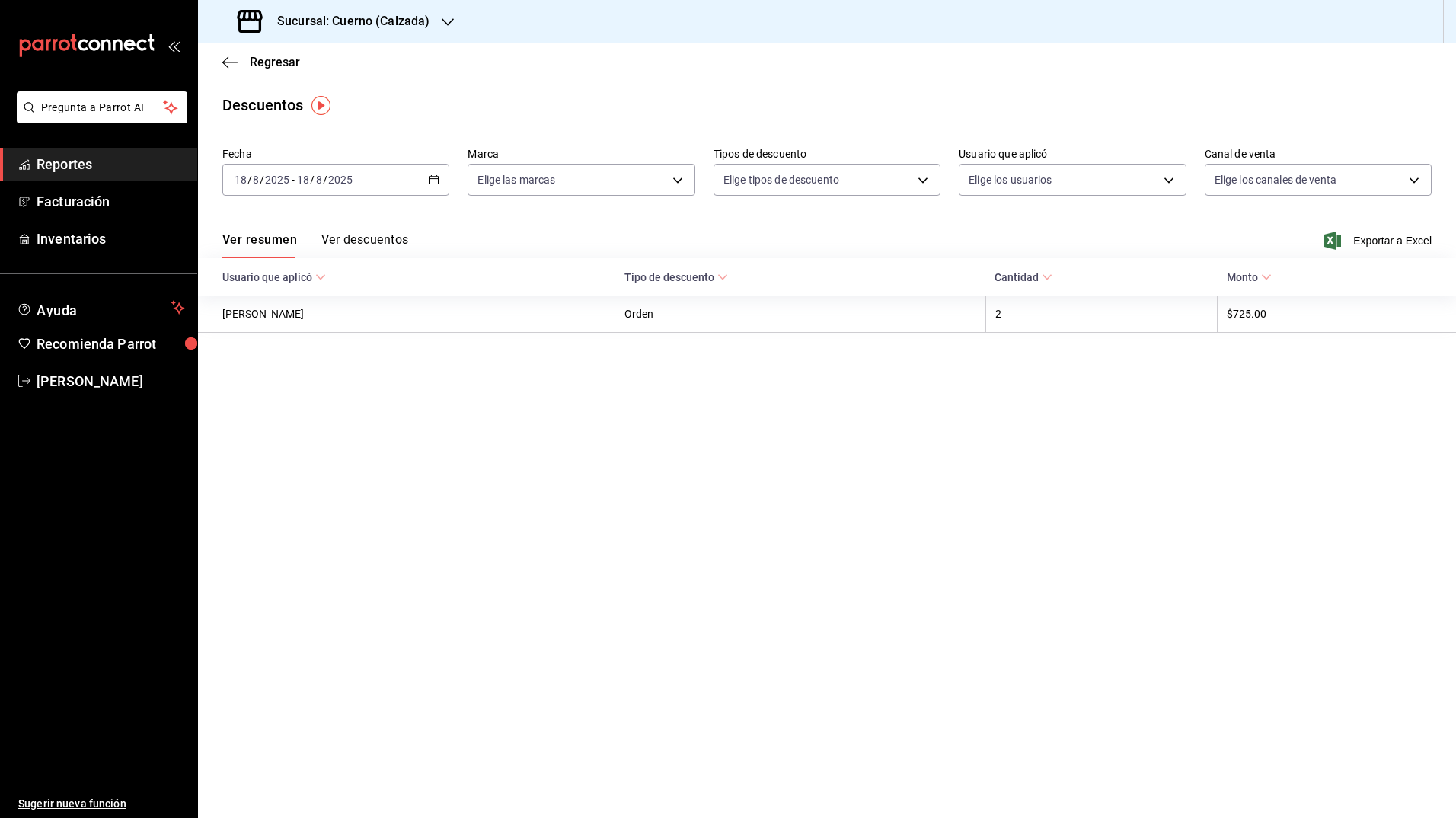
click at [436, 180] on icon "button" at bounding box center [433, 179] width 11 height 11
click at [299, 395] on span "Rango de fechas" at bounding box center [294, 397] width 118 height 16
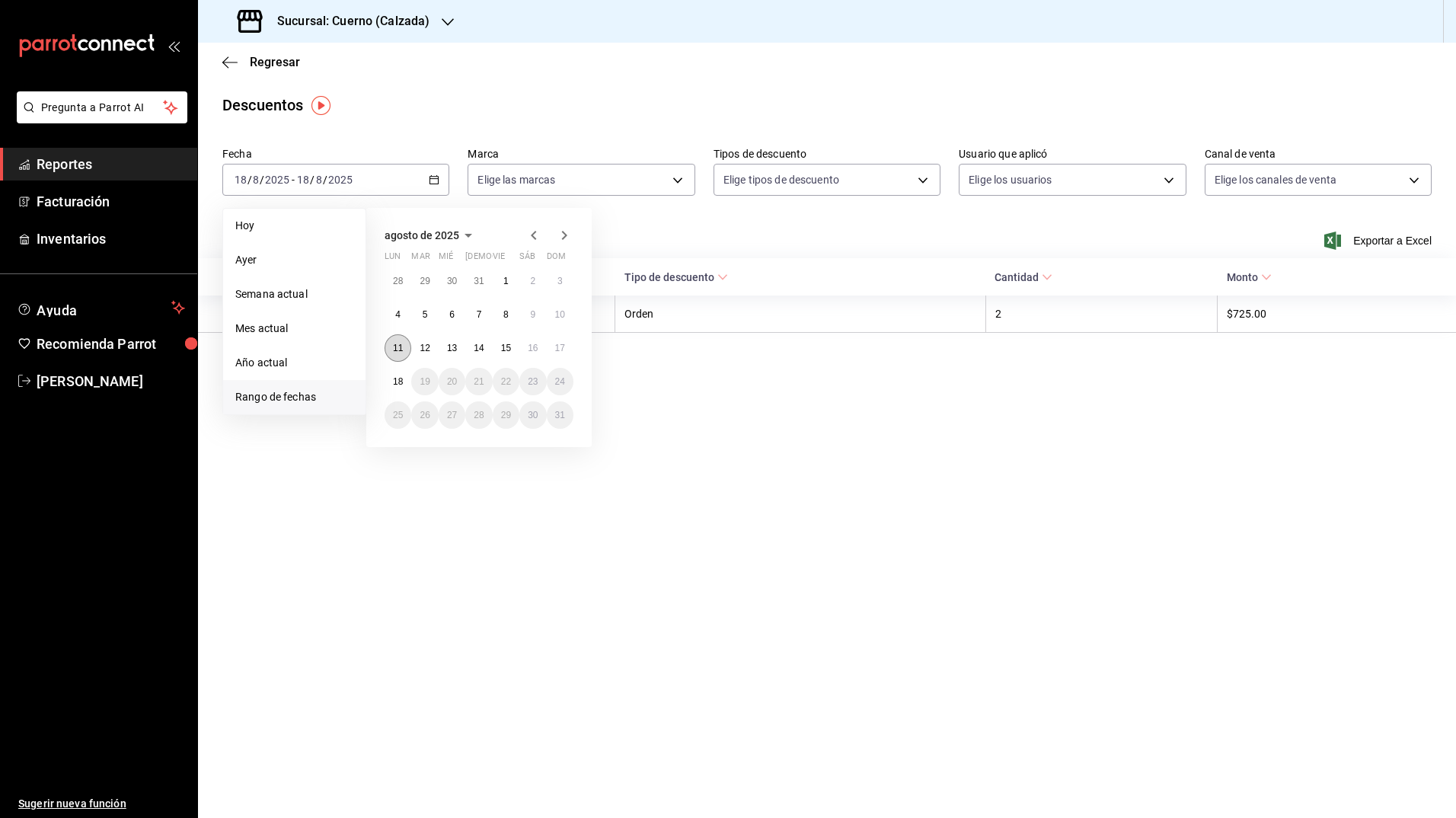
click at [397, 342] on abbr "11" at bounding box center [398, 347] width 10 height 11
click at [391, 377] on button "18" at bounding box center [397, 382] width 26 height 27
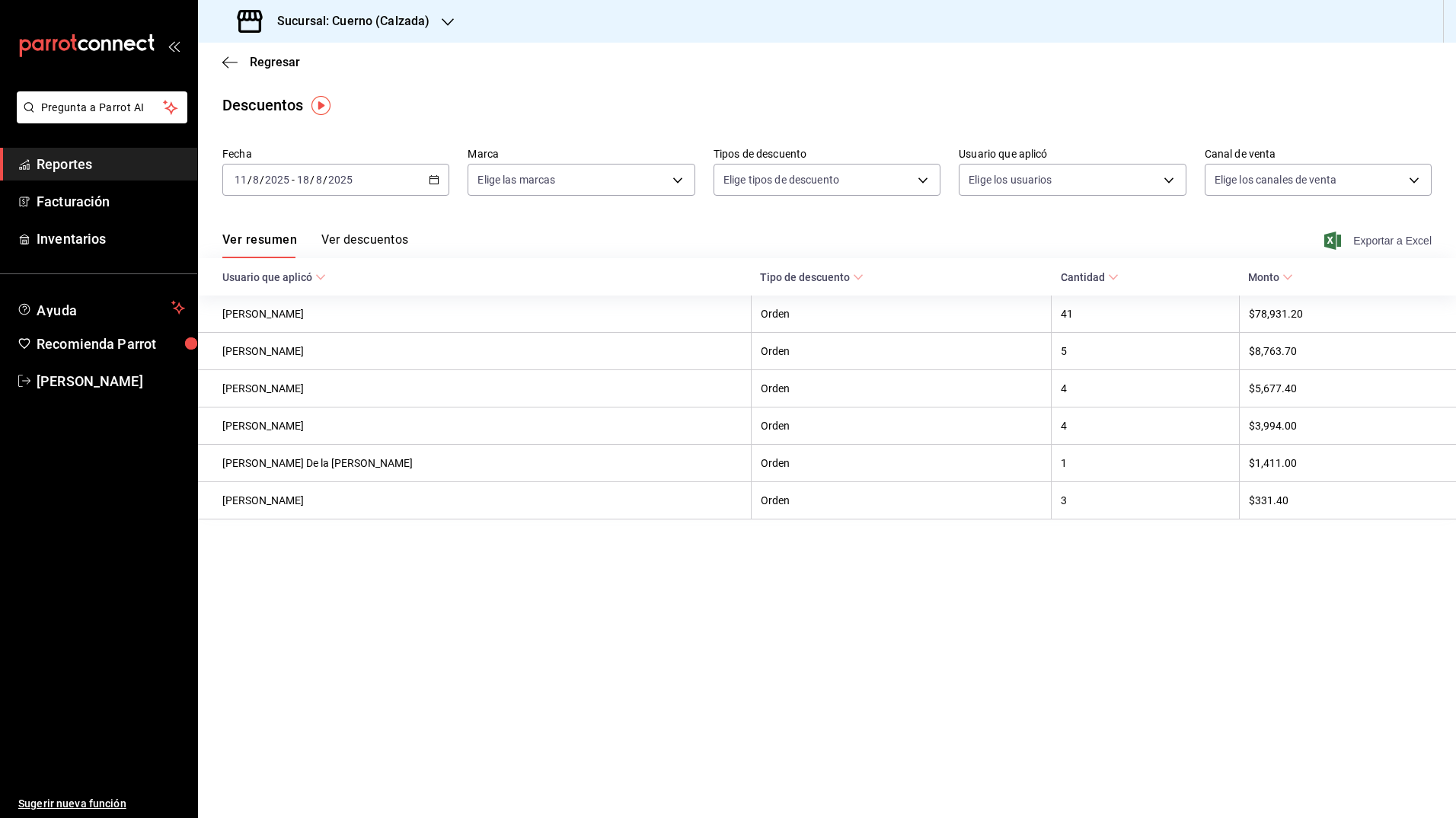
click at [1330, 237] on icon "button" at bounding box center [1331, 240] width 17 height 19
click at [383, 24] on h3 "Sucursal: Cuerno (Calzada)" at bounding box center [347, 21] width 165 height 19
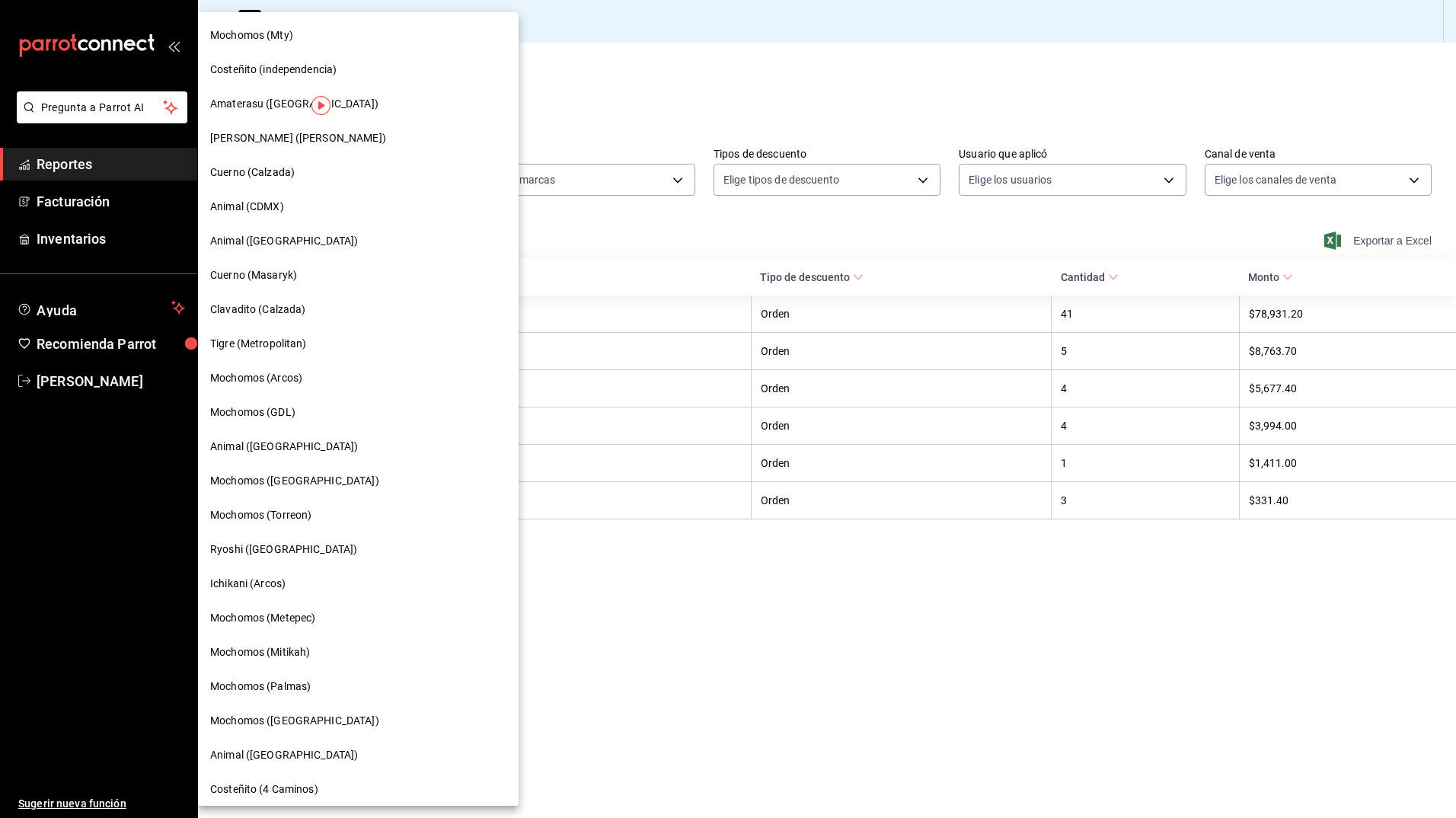
click at [287, 200] on div "Animal (CDMX)" at bounding box center [358, 207] width 296 height 16
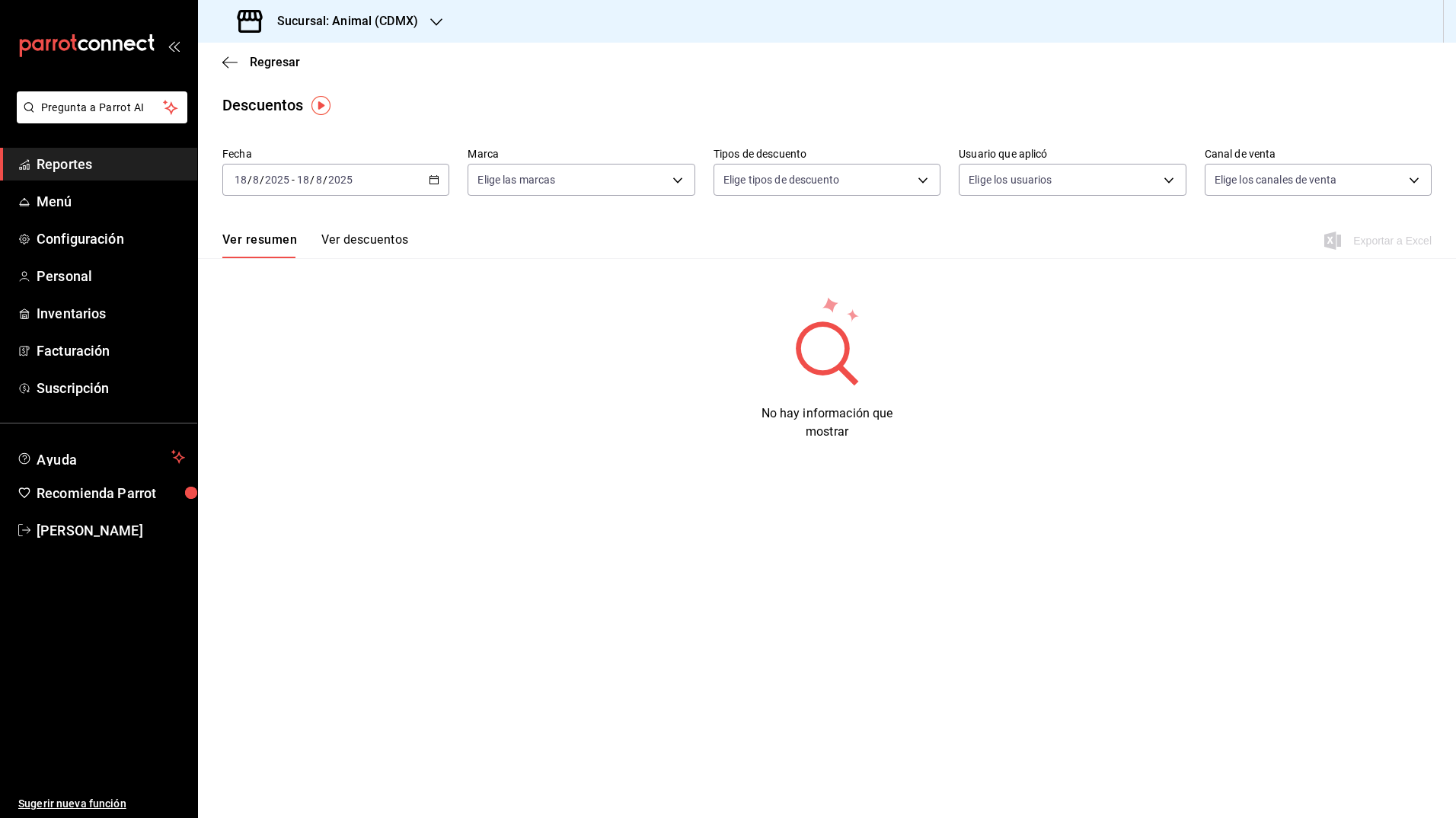
click at [427, 175] on div "[DATE] [DATE] - [DATE] [DATE]" at bounding box center [335, 179] width 226 height 32
click at [281, 397] on span "Rango de fechas" at bounding box center [294, 397] width 118 height 16
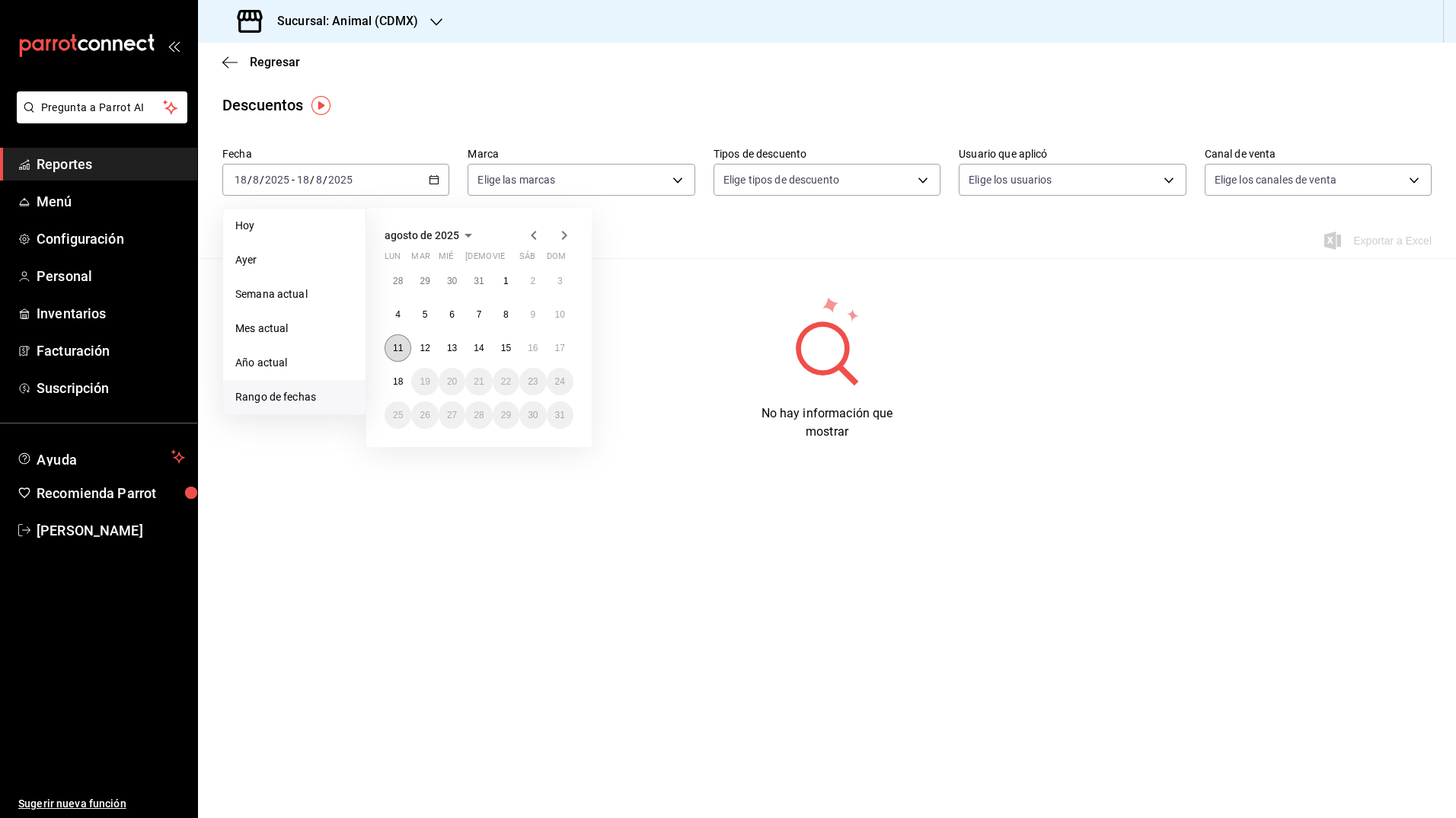
click at [399, 346] on abbr "11" at bounding box center [398, 347] width 10 height 11
click at [396, 376] on button "18" at bounding box center [397, 382] width 26 height 27
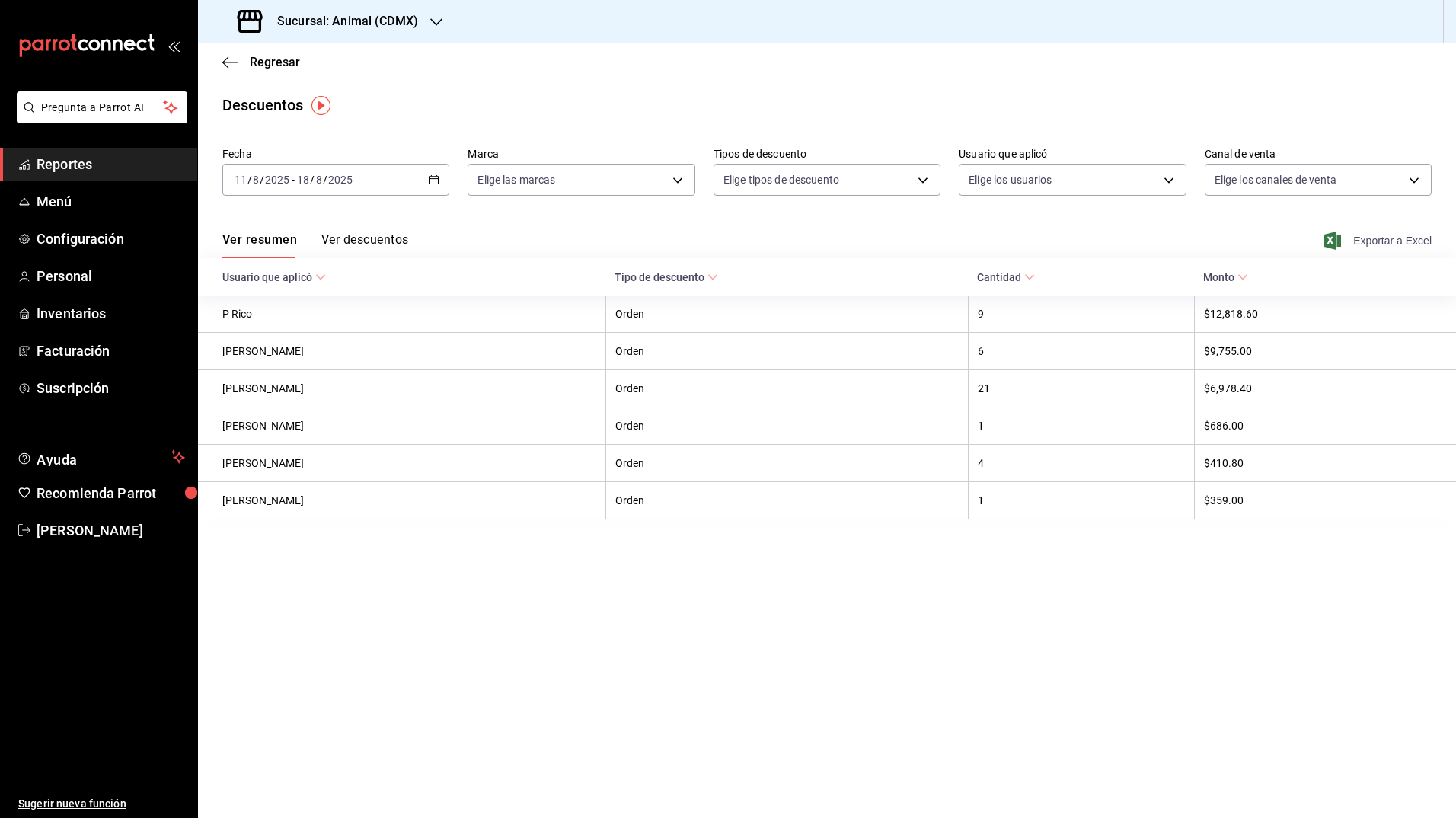
click at [1330, 240] on icon "button" at bounding box center [1331, 240] width 17 height 19
click at [428, 74] on div "Regresar" at bounding box center [827, 62] width 1258 height 39
click at [390, 26] on h3 "Sucursal: Animal (CDMX)" at bounding box center [341, 21] width 153 height 19
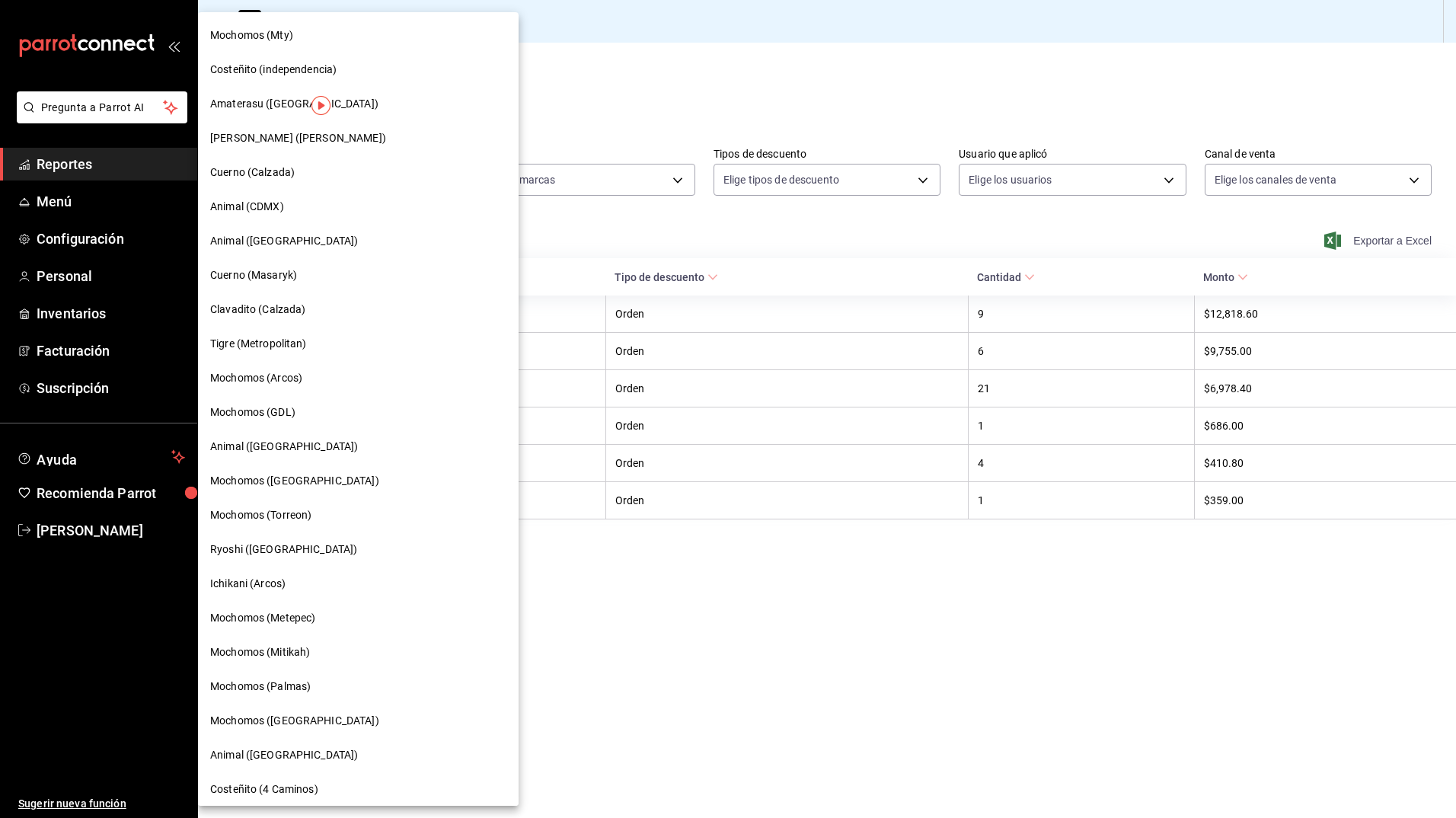
click at [300, 247] on div "Animal ([GEOGRAPHIC_DATA])" at bounding box center [358, 241] width 296 height 16
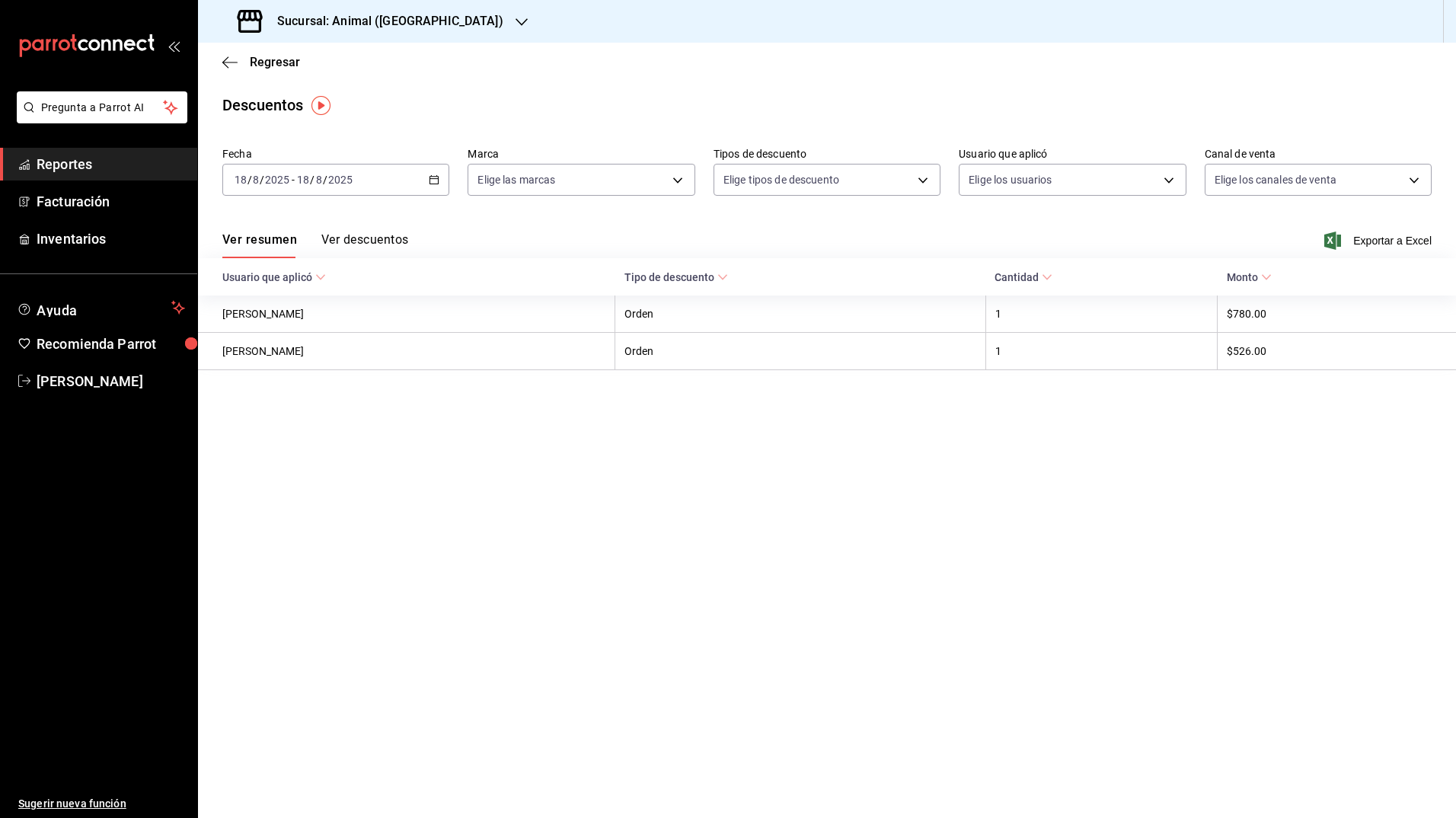
click at [438, 189] on div "[DATE] [DATE] - [DATE] [DATE]" at bounding box center [335, 179] width 226 height 32
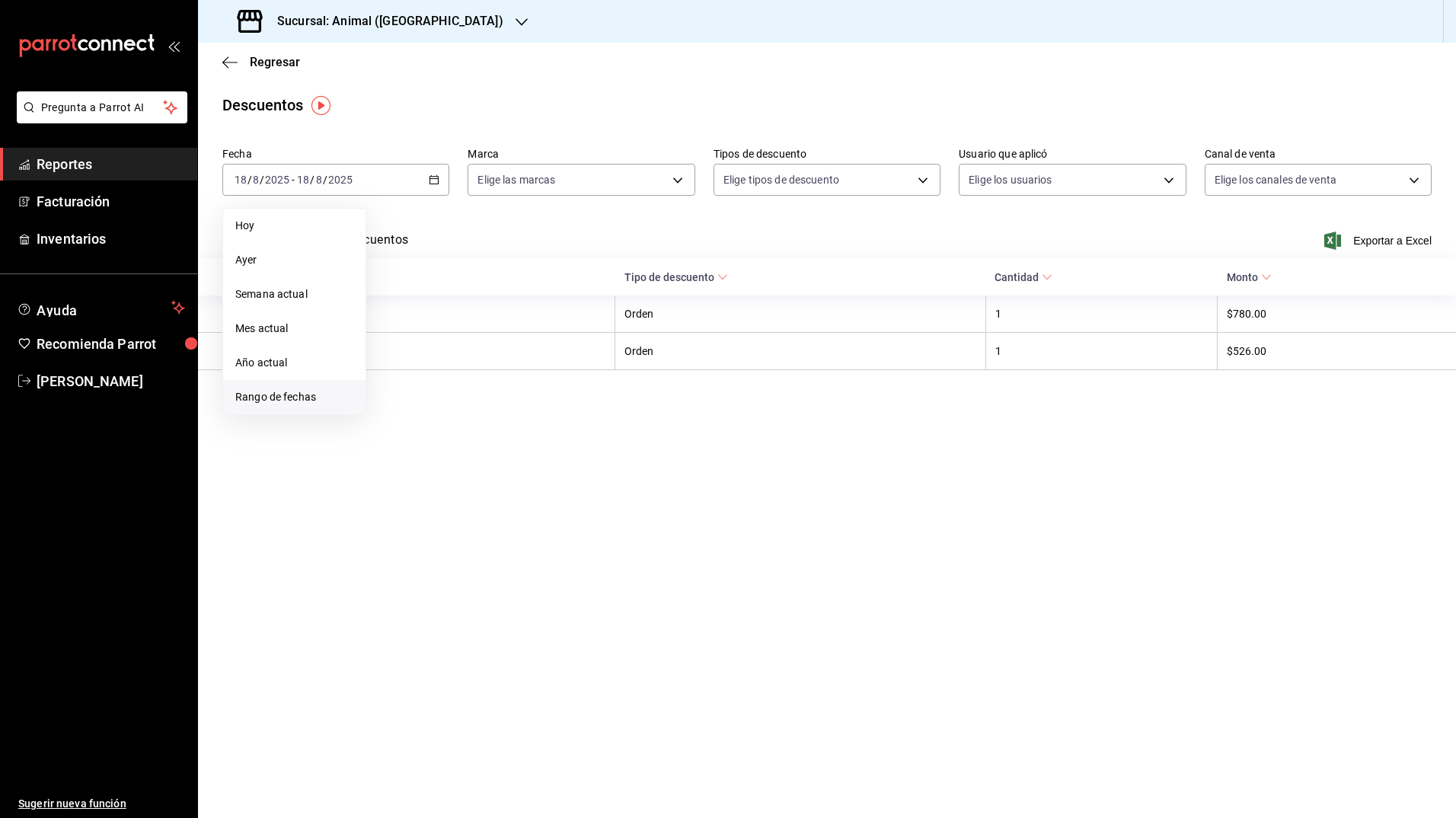
click at [274, 408] on li "Rango de fechas" at bounding box center [294, 397] width 142 height 34
click at [394, 341] on button "11" at bounding box center [397, 348] width 26 height 27
click at [401, 379] on abbr "18" at bounding box center [398, 382] width 10 height 11
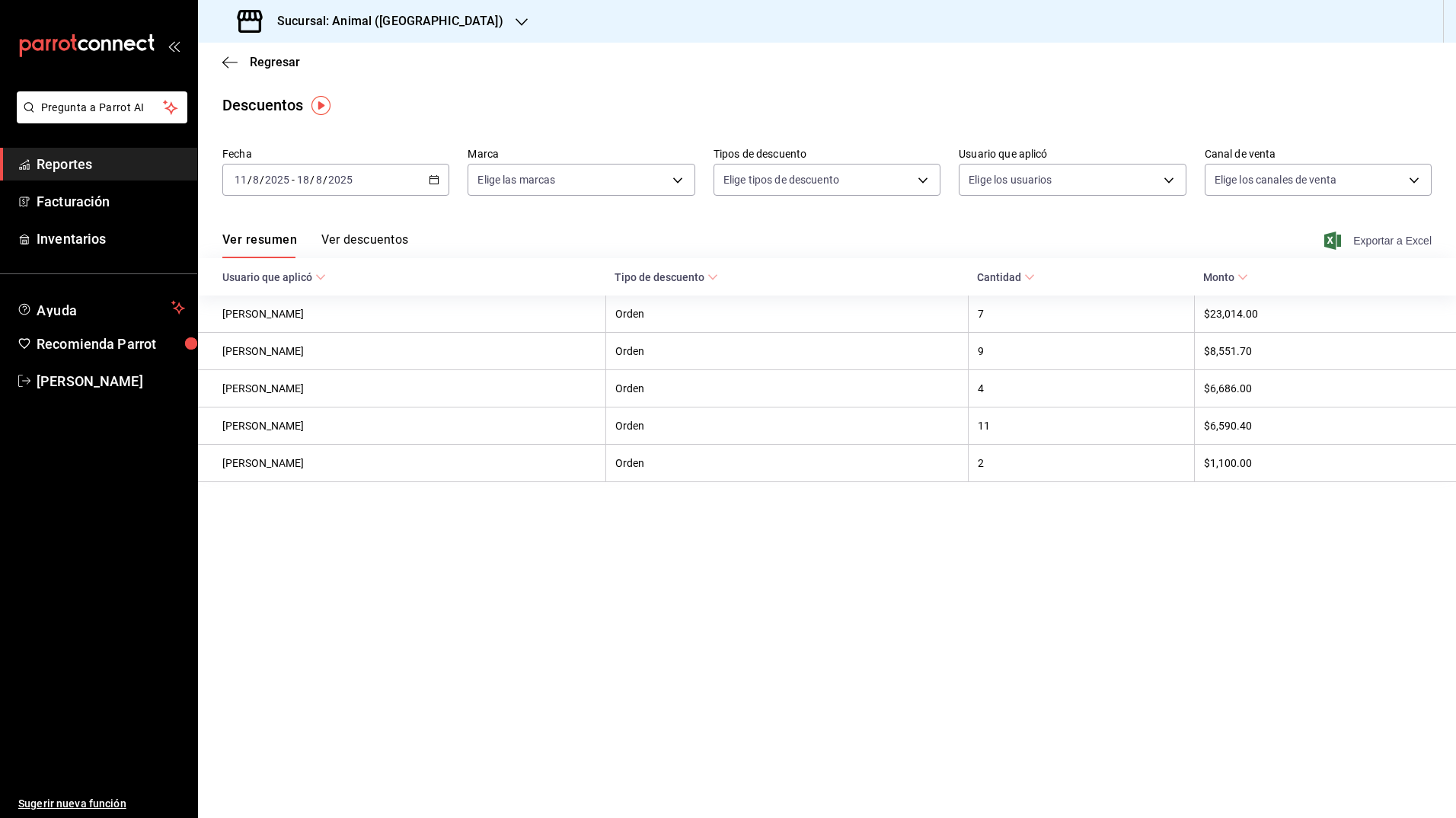
click at [1337, 244] on icon "button" at bounding box center [1331, 240] width 17 height 19
click at [394, 102] on div "Descuentos" at bounding box center [827, 105] width 1258 height 23
click at [394, 17] on h3 "Sucursal: Animal ([GEOGRAPHIC_DATA])" at bounding box center [383, 21] width 238 height 19
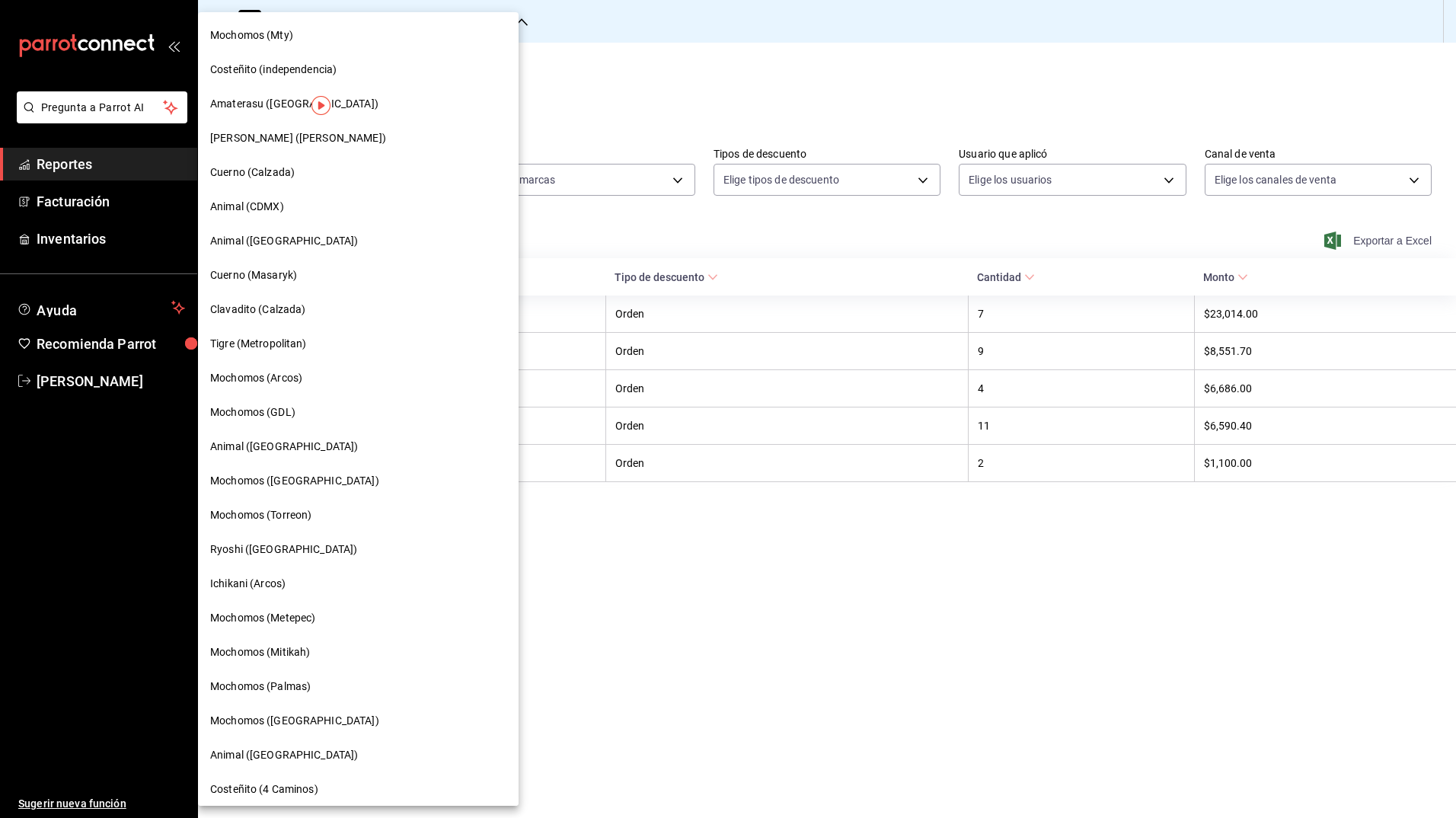
click at [291, 280] on span "Cuerno (Masaryk)" at bounding box center [253, 276] width 87 height 16
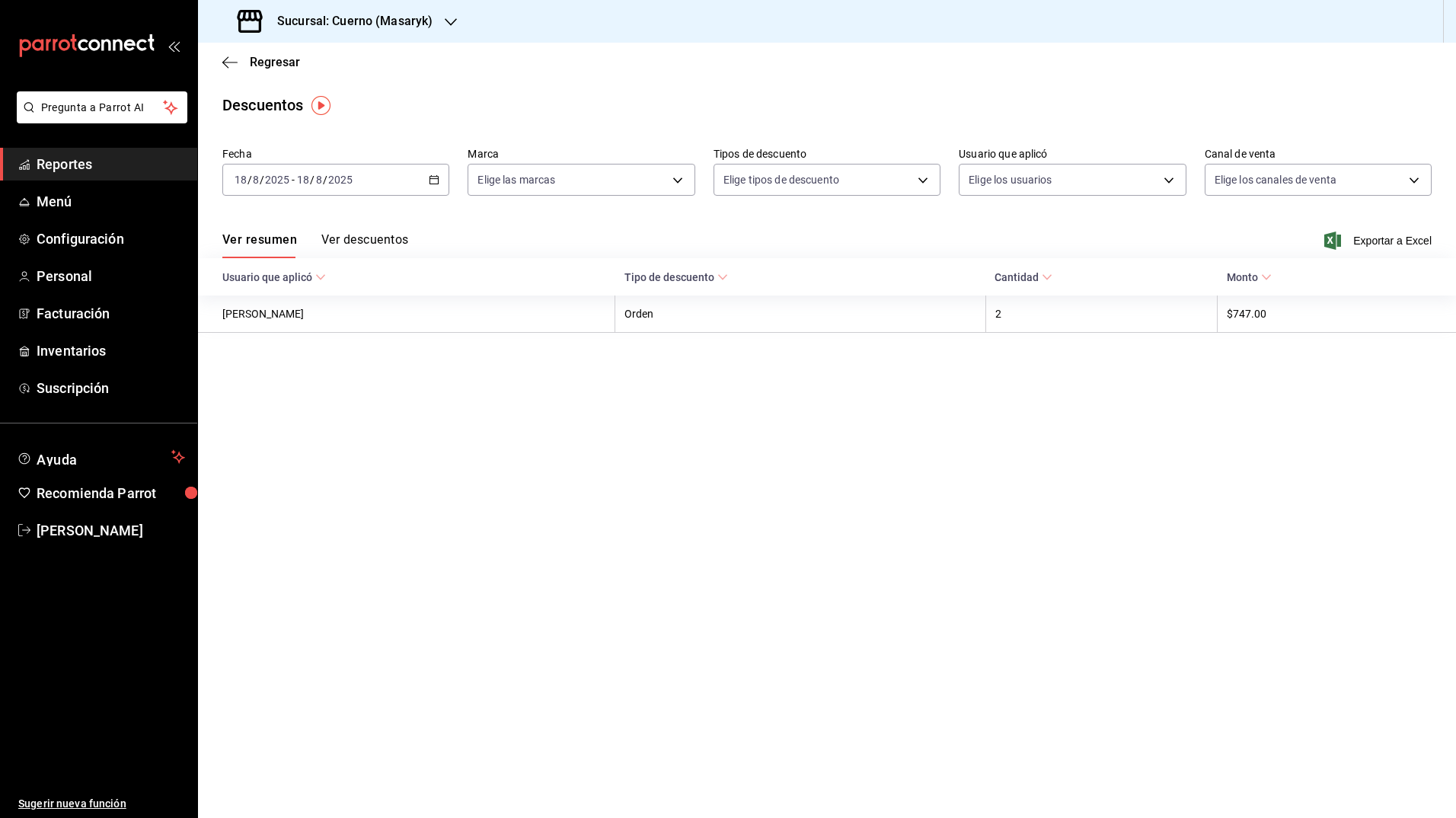
click at [436, 174] on div "[DATE] [DATE] - [DATE] [DATE]" at bounding box center [335, 179] width 226 height 32
click at [311, 402] on span "Rango de fechas" at bounding box center [294, 397] width 118 height 16
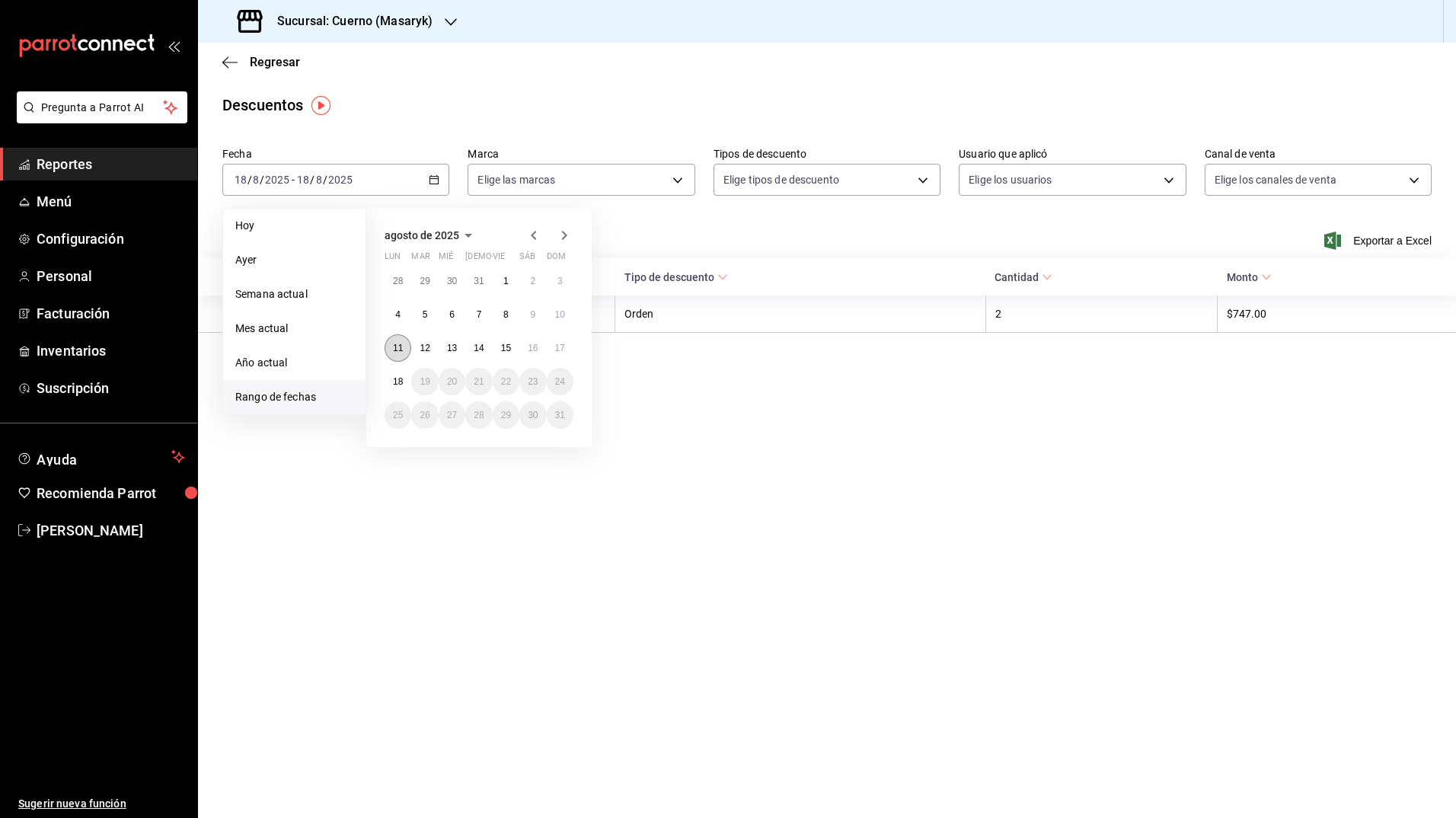
click at [390, 342] on button "11" at bounding box center [397, 348] width 26 height 27
click at [397, 381] on abbr "18" at bounding box center [398, 382] width 10 height 11
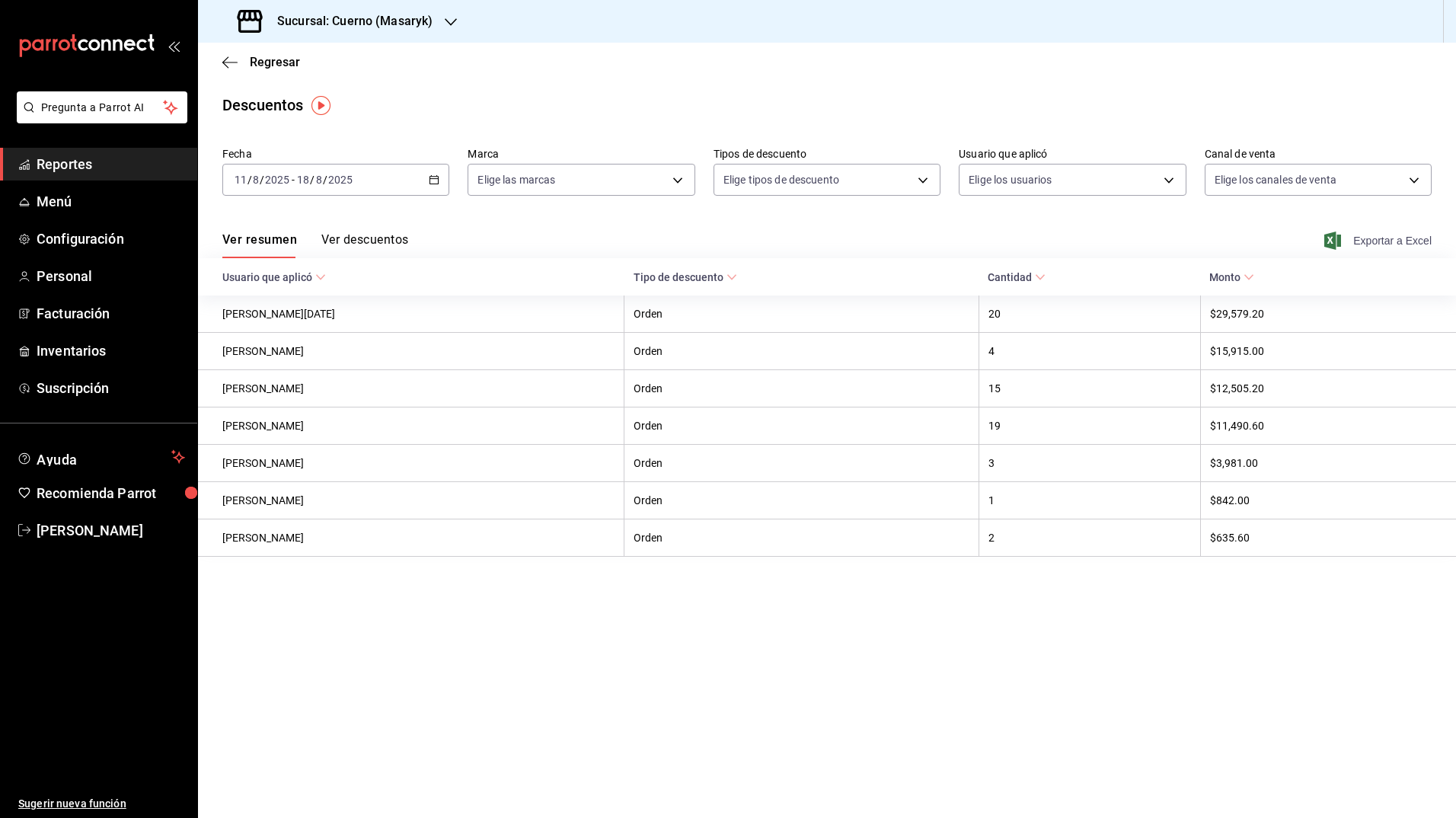
click at [1330, 237] on icon "button" at bounding box center [1331, 240] width 17 height 19
click at [428, 176] on icon "button" at bounding box center [433, 179] width 11 height 11
click at [436, 130] on main "Regresar Descuentos Fecha [DATE] [DATE] - [DATE] [DATE] Marca Elige las marcas …" at bounding box center [827, 430] width 1258 height 776
click at [411, 14] on h3 "Sucursal: Cuerno (Masaryk)" at bounding box center [348, 21] width 168 height 19
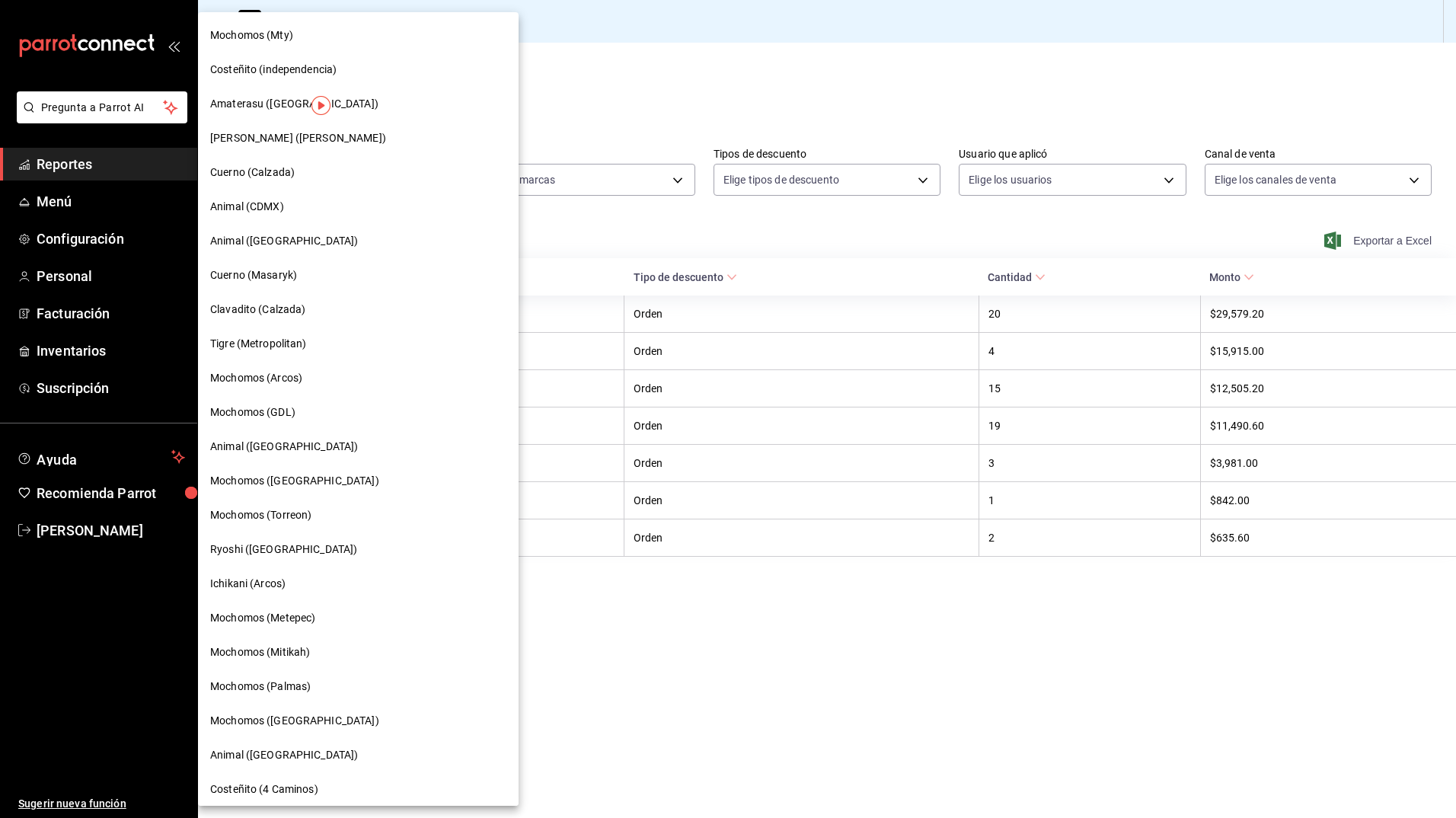
click at [496, 85] on div at bounding box center [728, 409] width 1456 height 818
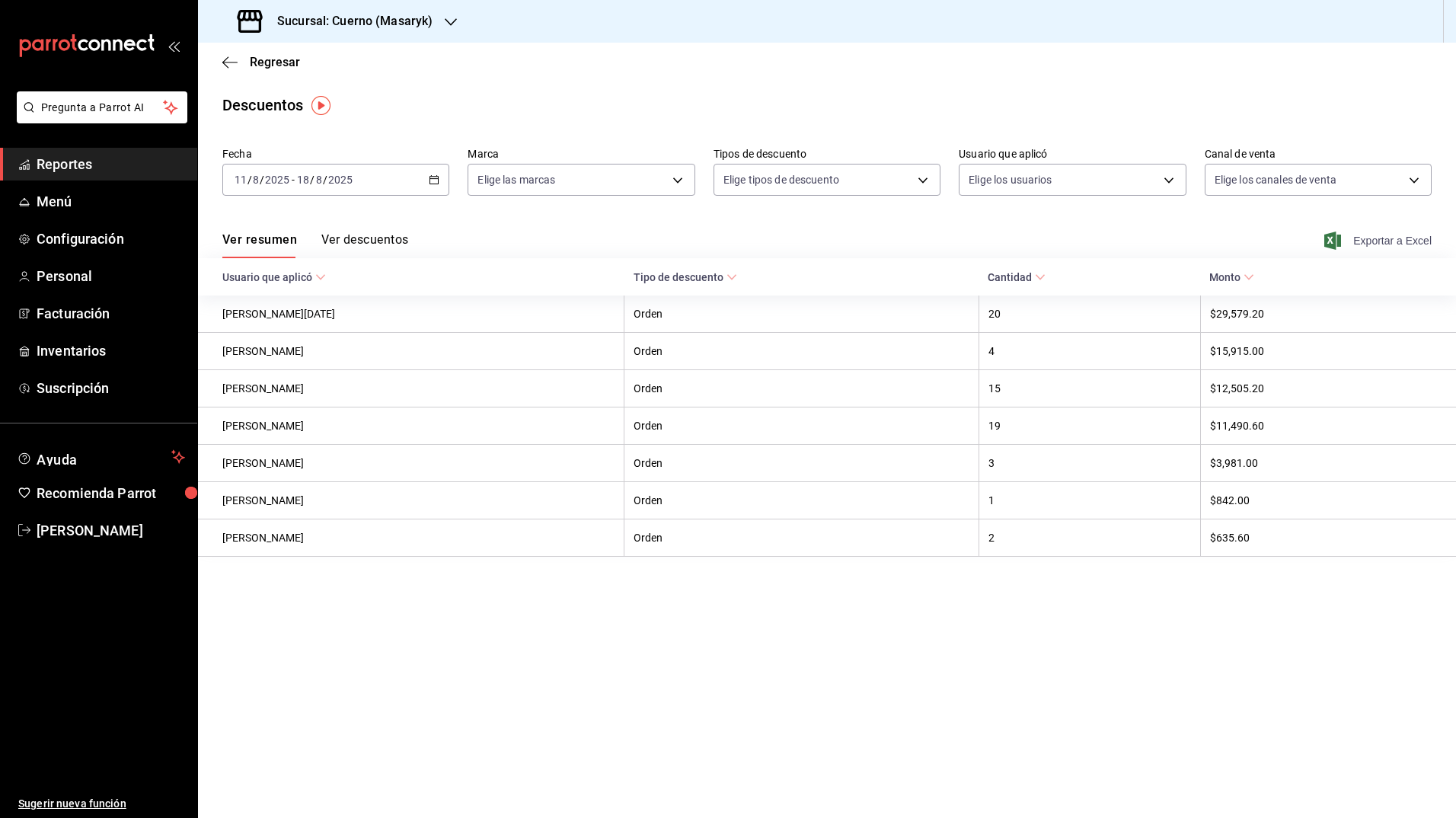
click at [431, 27] on h3 "Sucursal: Cuerno (Masaryk)" at bounding box center [348, 21] width 168 height 19
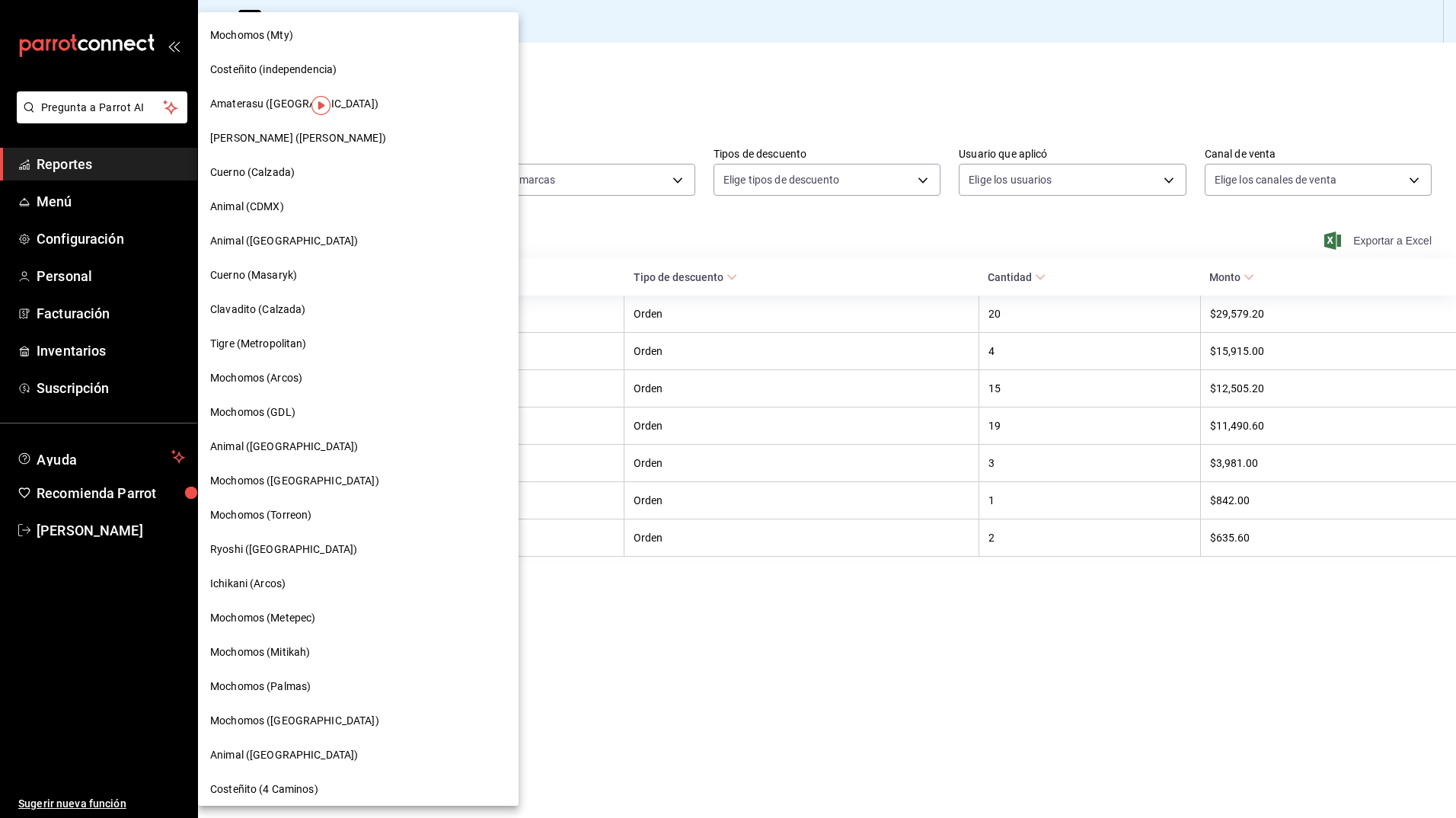
click at [307, 314] on div "Clavadito (Calzada)" at bounding box center [358, 310] width 296 height 16
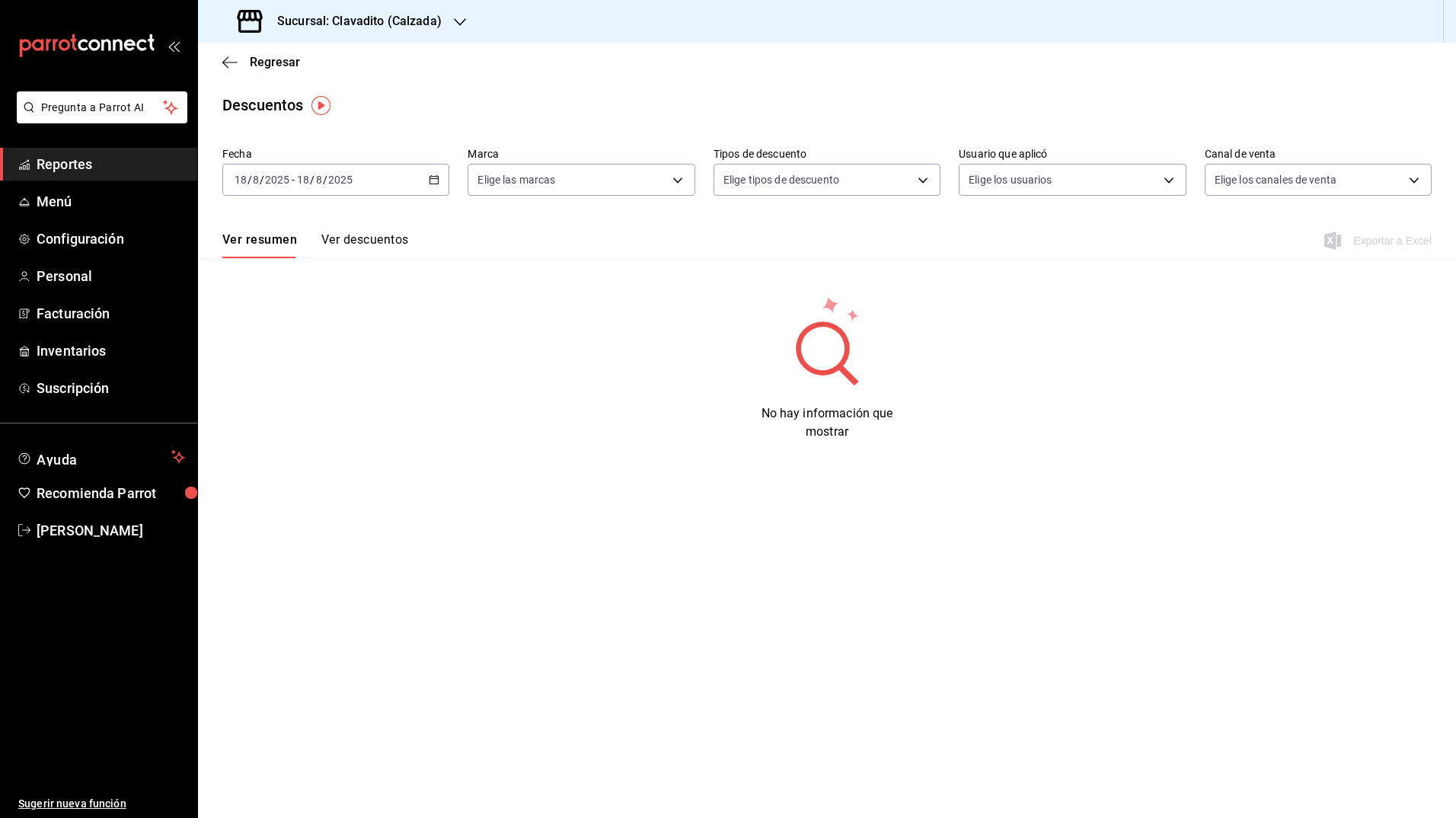
click at [430, 171] on div "[DATE] [DATE] - [DATE] [DATE]" at bounding box center [335, 179] width 226 height 32
click at [292, 395] on span "Rango de fechas" at bounding box center [294, 397] width 118 height 16
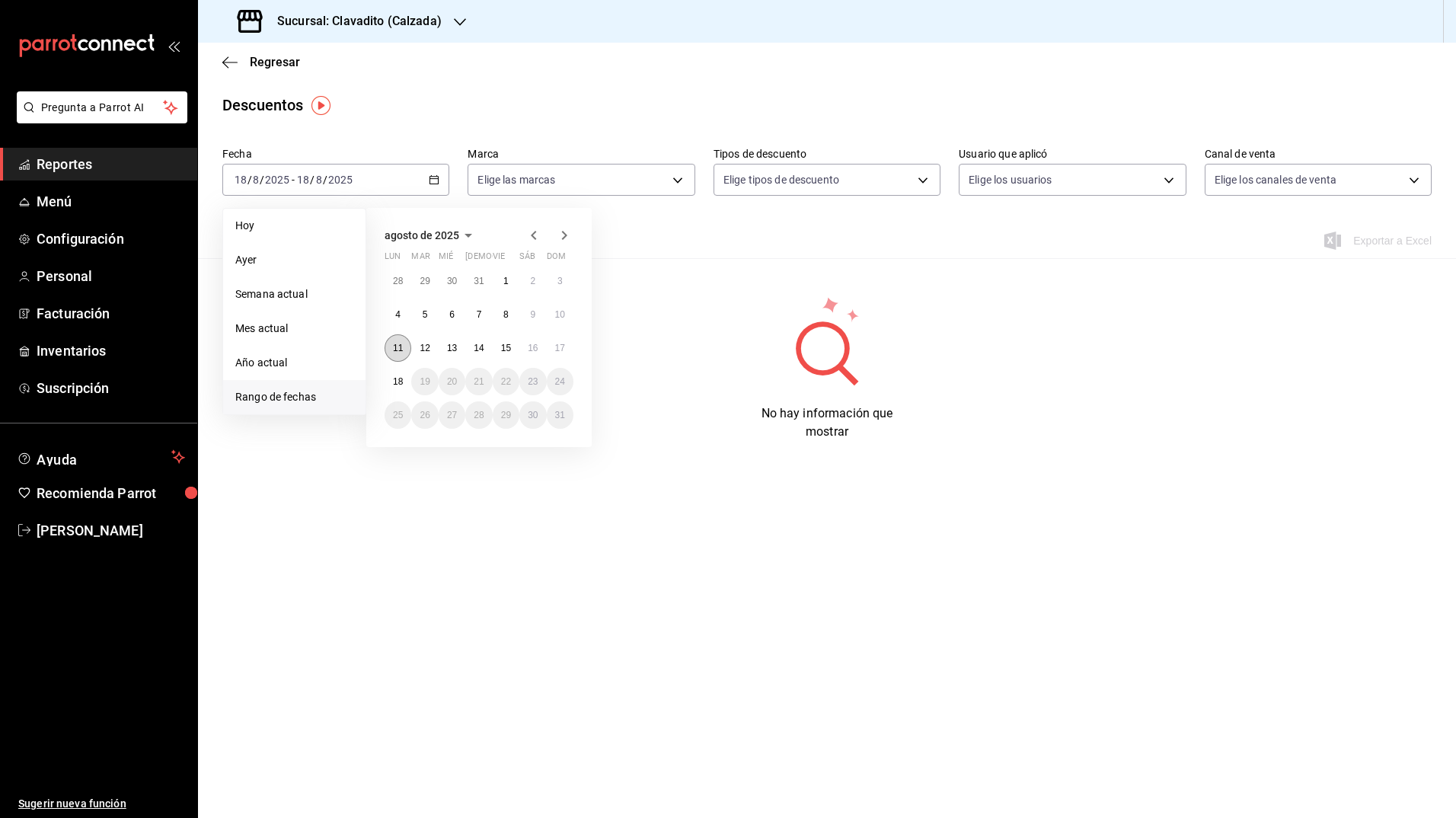
click at [395, 335] on button "11" at bounding box center [397, 348] width 26 height 27
click at [393, 379] on abbr "18" at bounding box center [398, 382] width 10 height 11
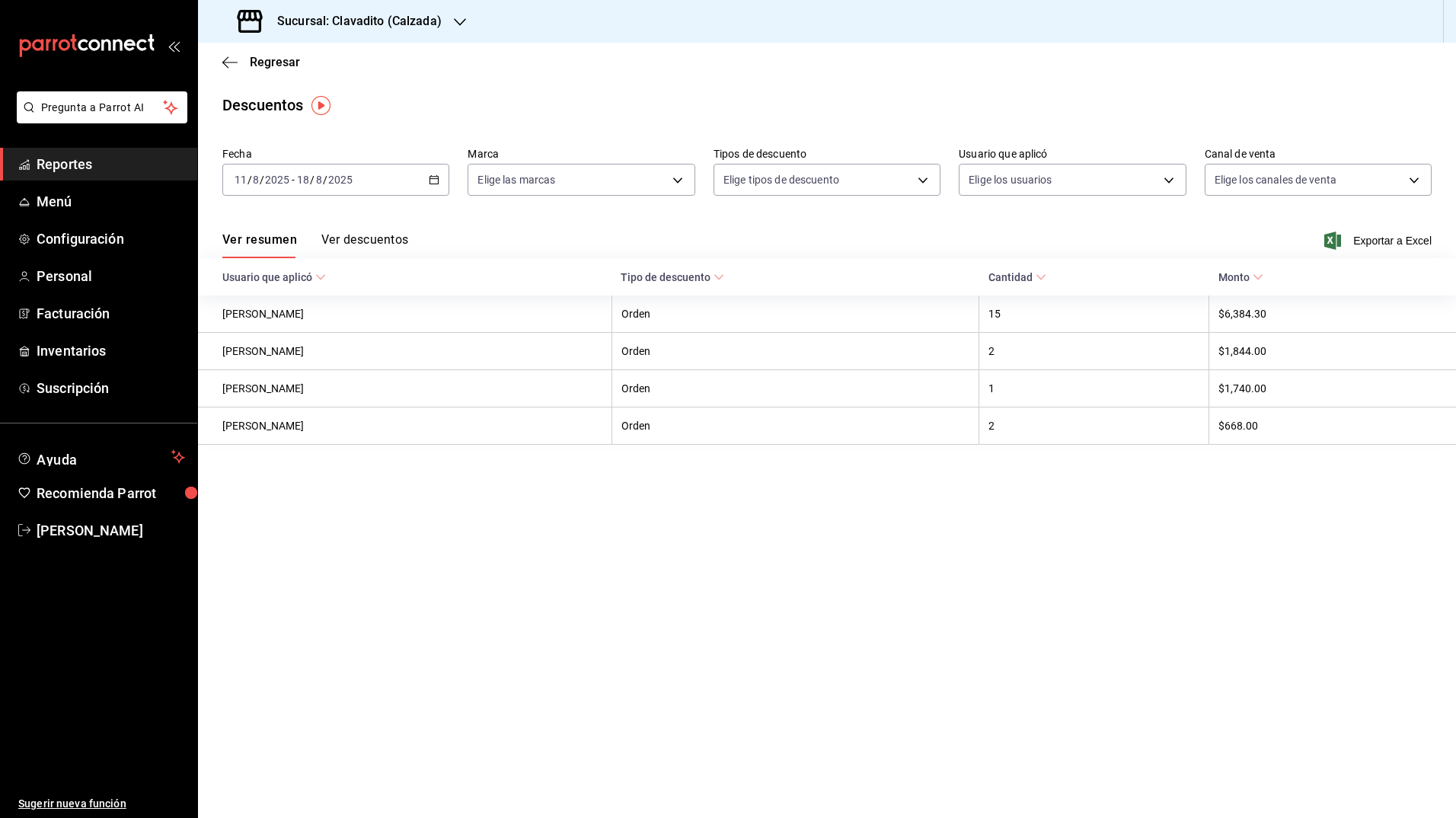
click at [1318, 240] on div "Ver resumen Ver descuentos Exportar a Excel" at bounding box center [827, 235] width 1258 height 44
click at [1330, 240] on icon "button" at bounding box center [1331, 240] width 17 height 19
click at [358, 77] on div "Regresar" at bounding box center [827, 62] width 1258 height 39
click at [353, 19] on h3 "Sucursal: Clavadito (Calzada)" at bounding box center [353, 21] width 176 height 19
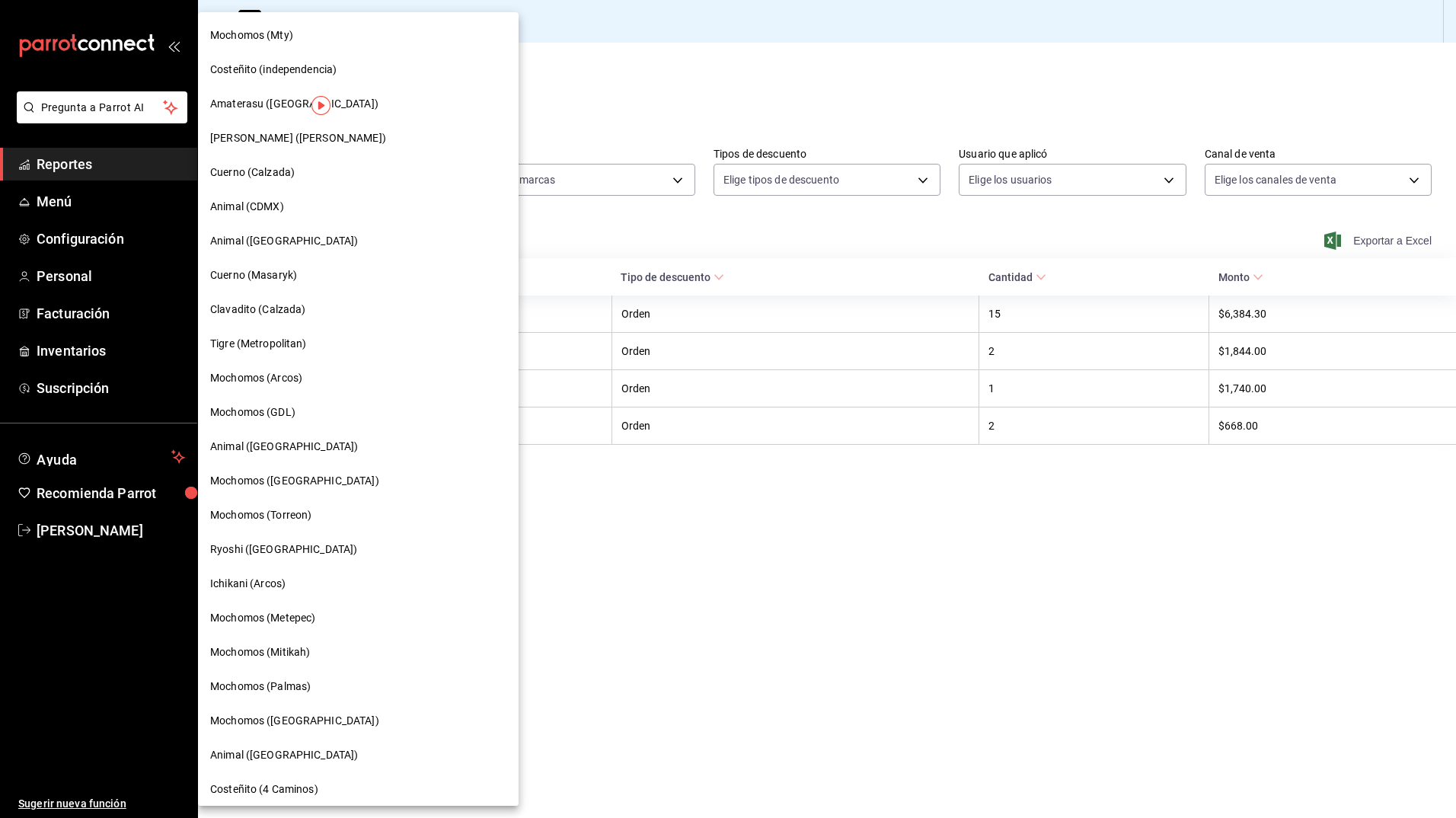
click at [554, 55] on div at bounding box center [728, 409] width 1456 height 818
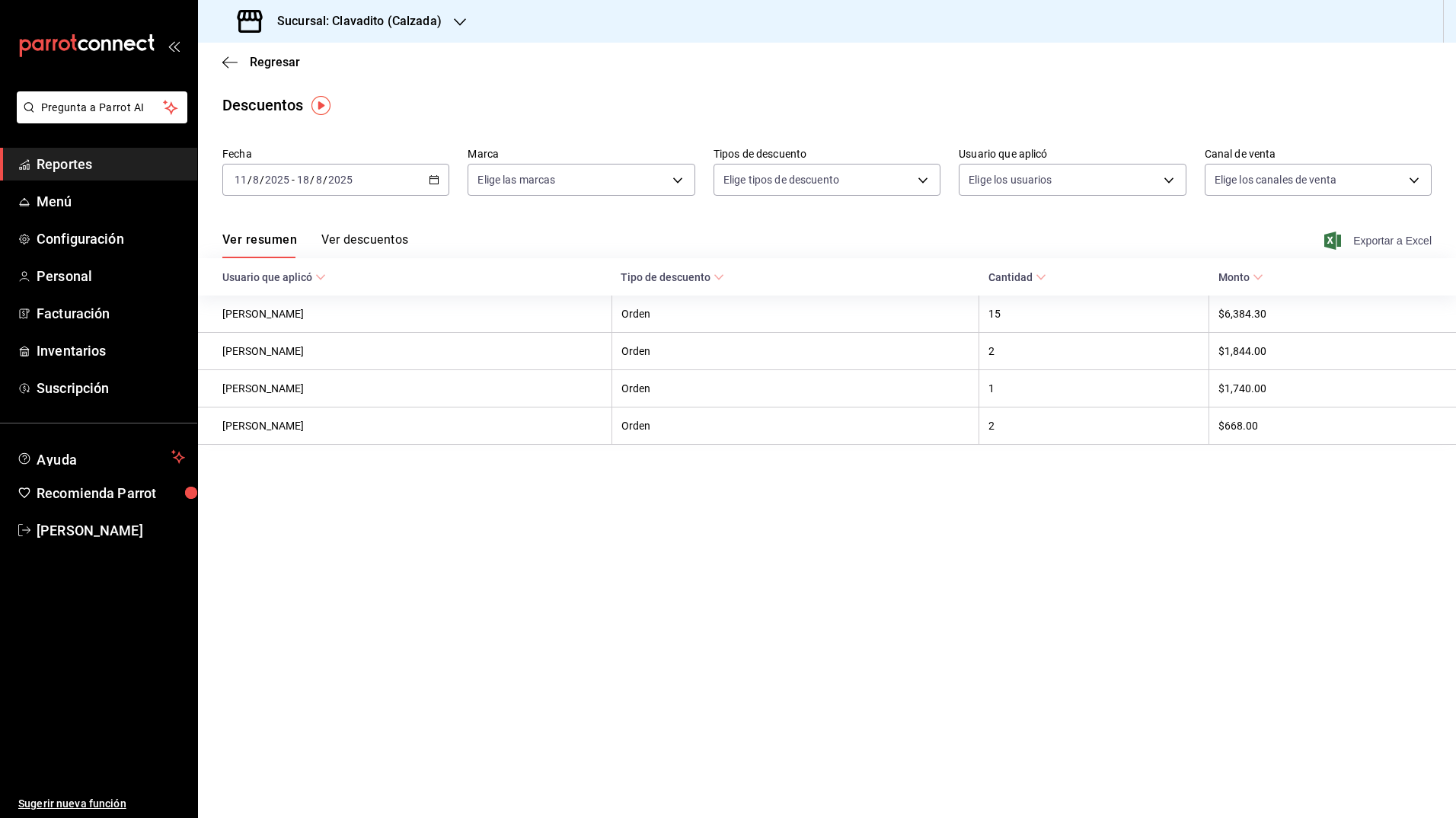
click at [411, 22] on h3 "Sucursal: Clavadito (Calzada)" at bounding box center [353, 21] width 176 height 19
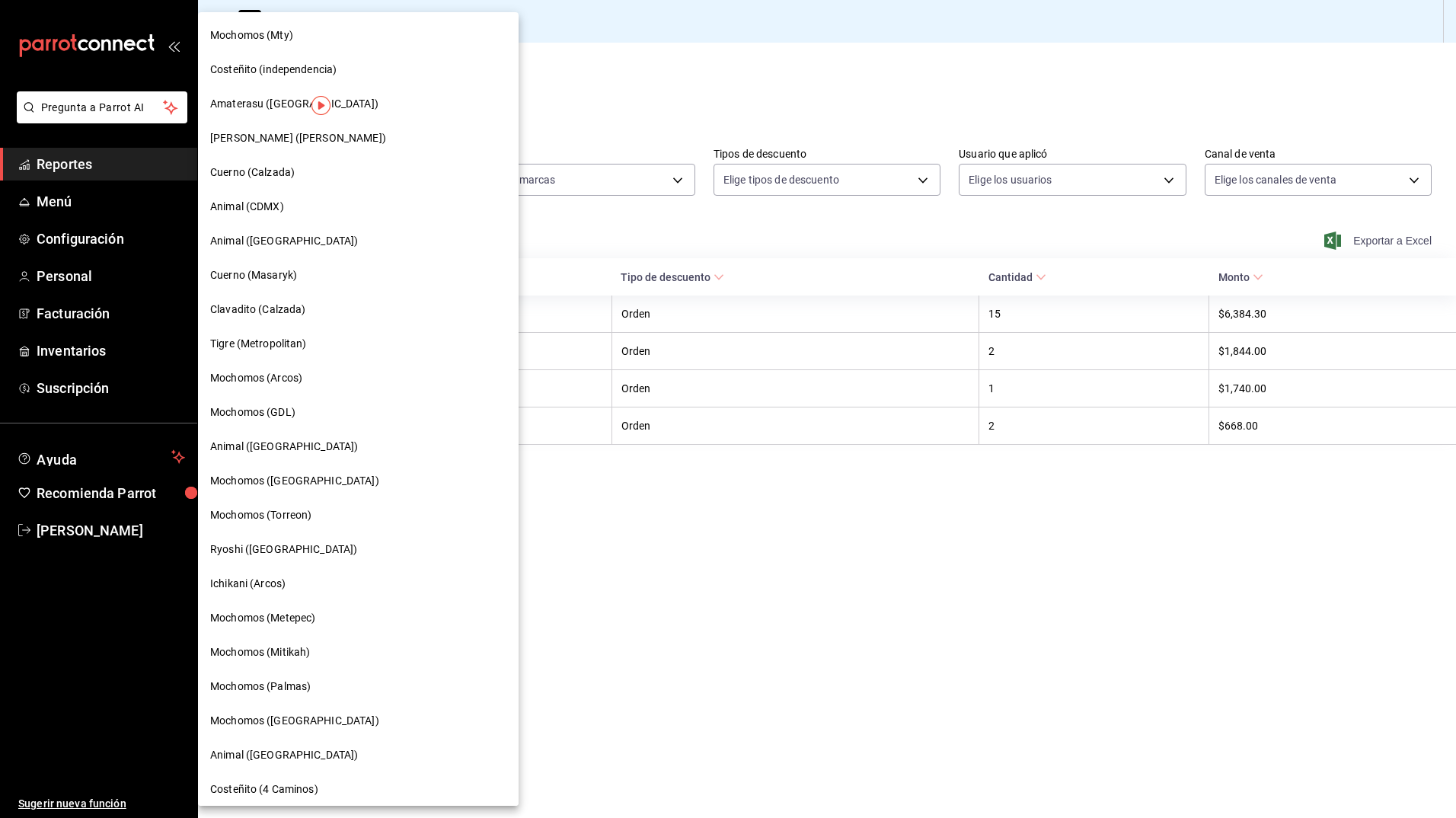
click at [506, 76] on div at bounding box center [728, 409] width 1456 height 818
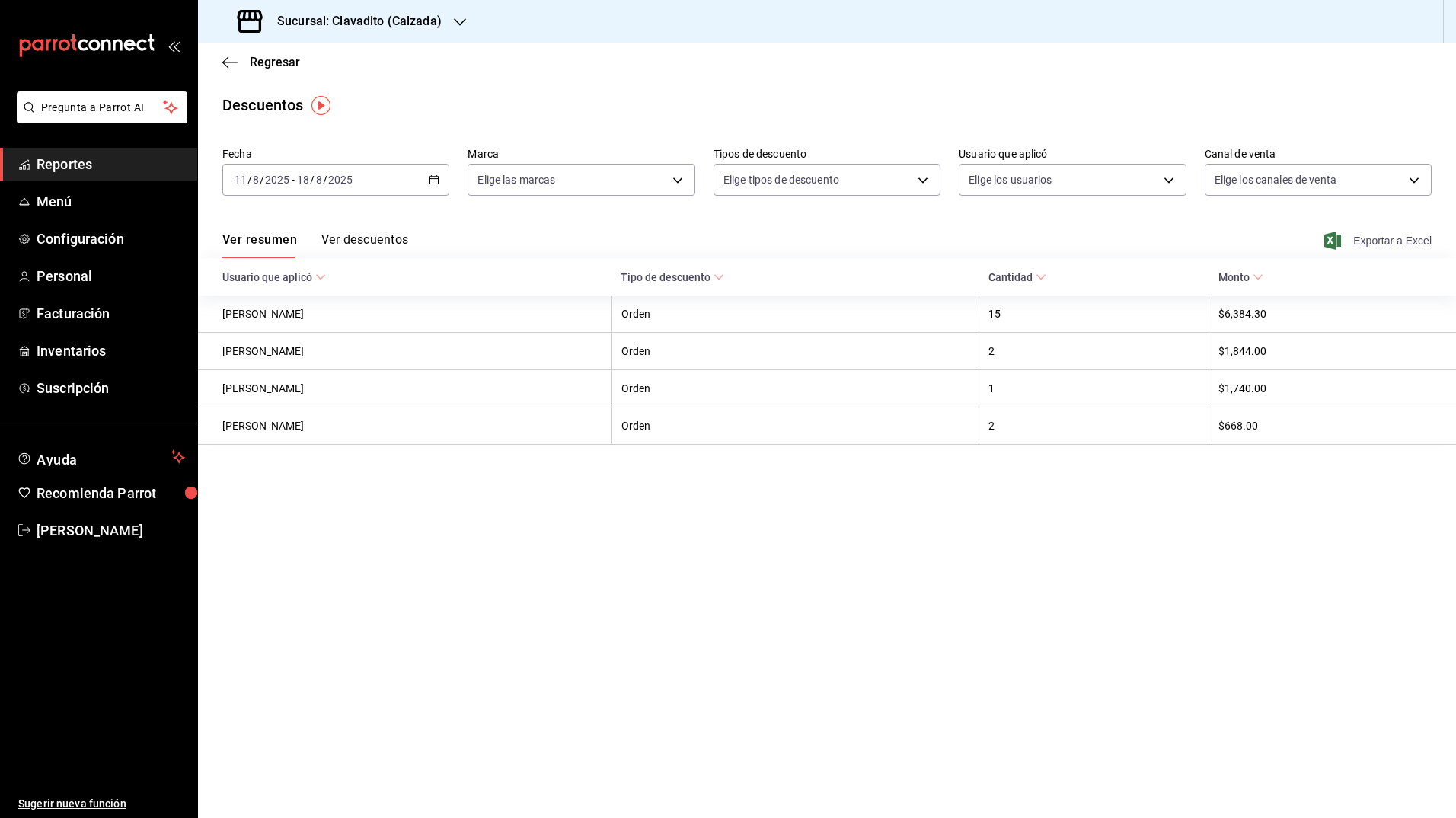
click at [401, 23] on h3 "Sucursal: Clavadito (Calzada)" at bounding box center [353, 21] width 176 height 19
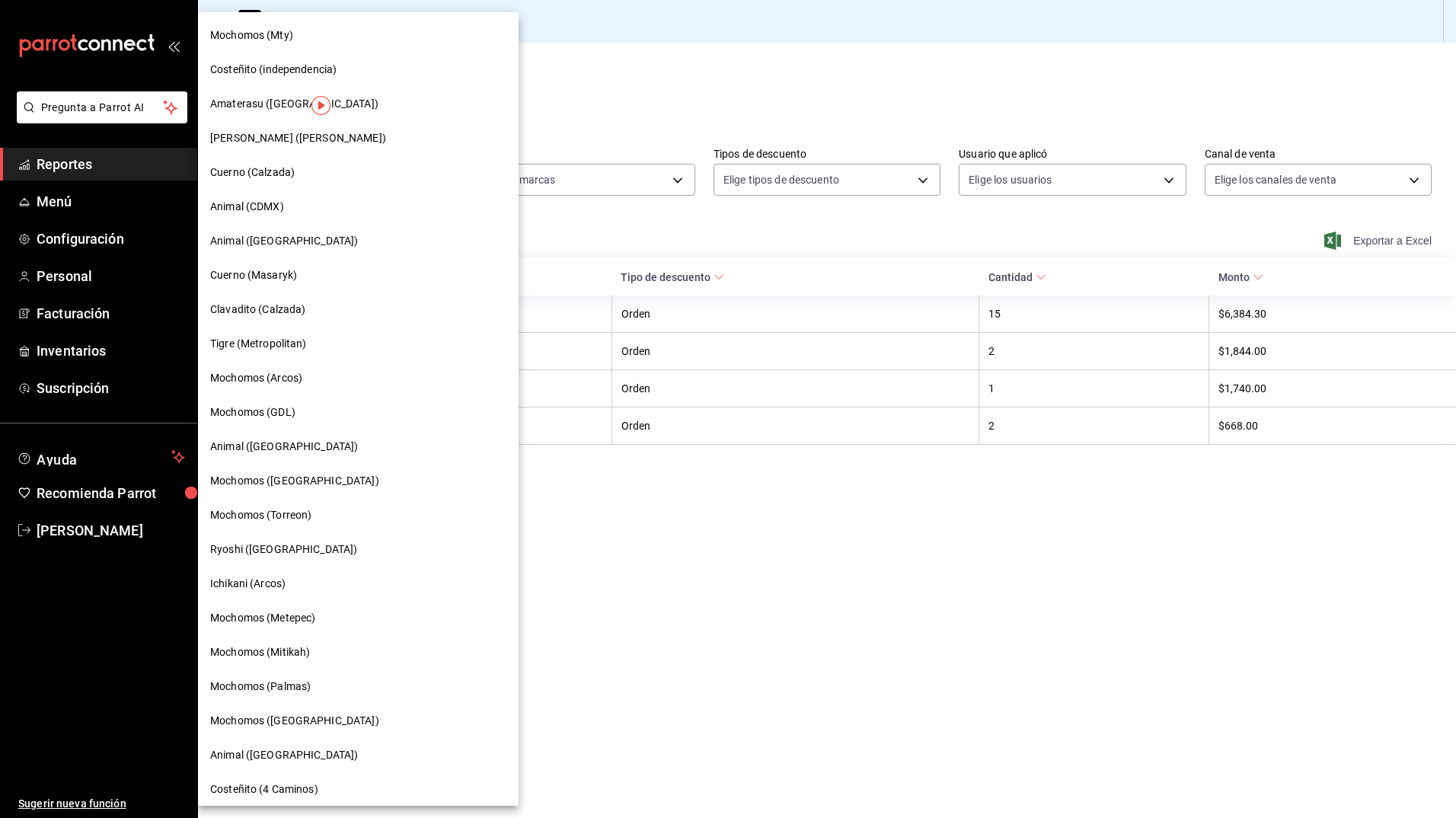
click at [523, 62] on div at bounding box center [728, 409] width 1456 height 818
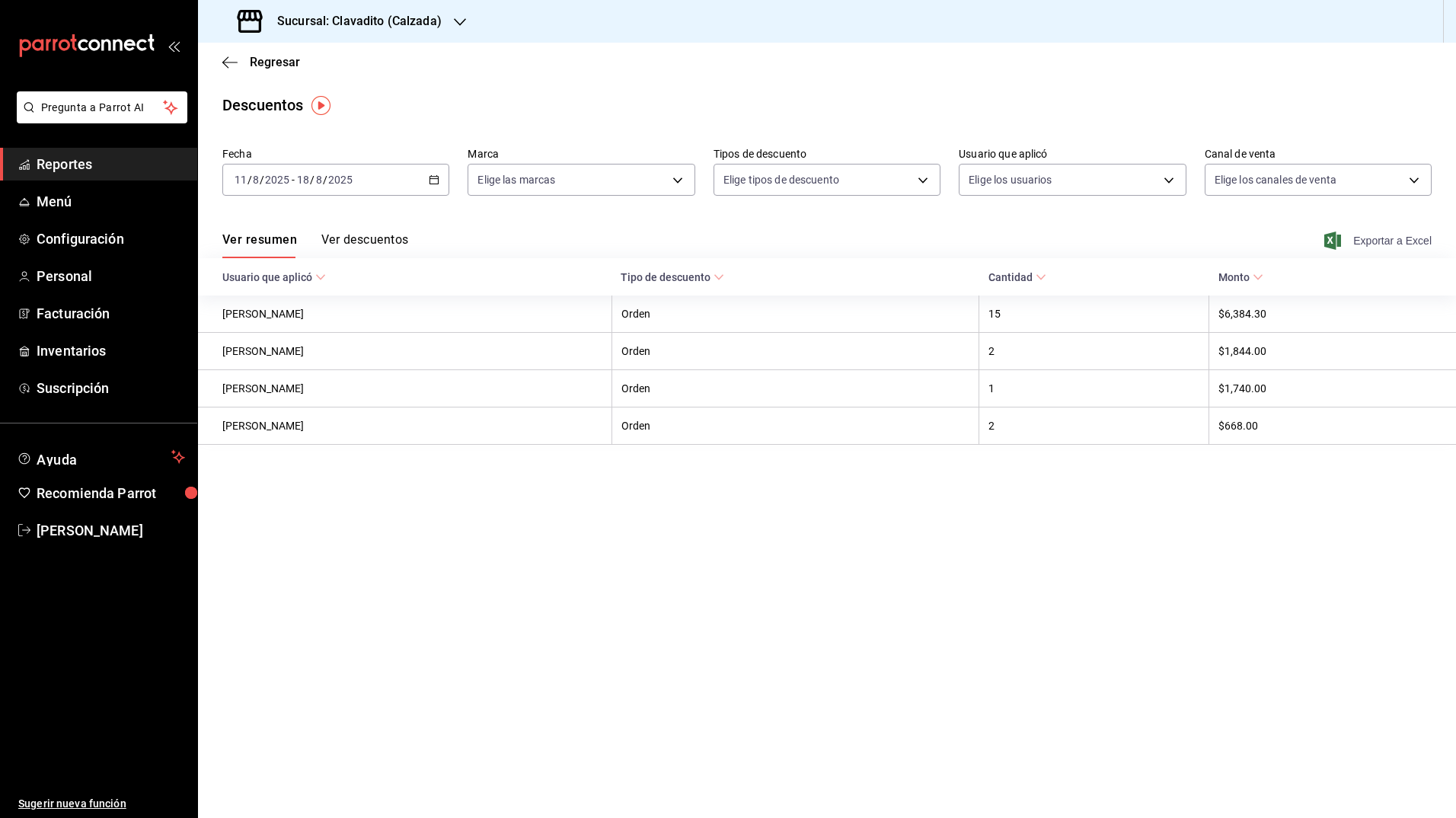
click at [431, 23] on h3 "Sucursal: Clavadito (Calzada)" at bounding box center [353, 21] width 176 height 19
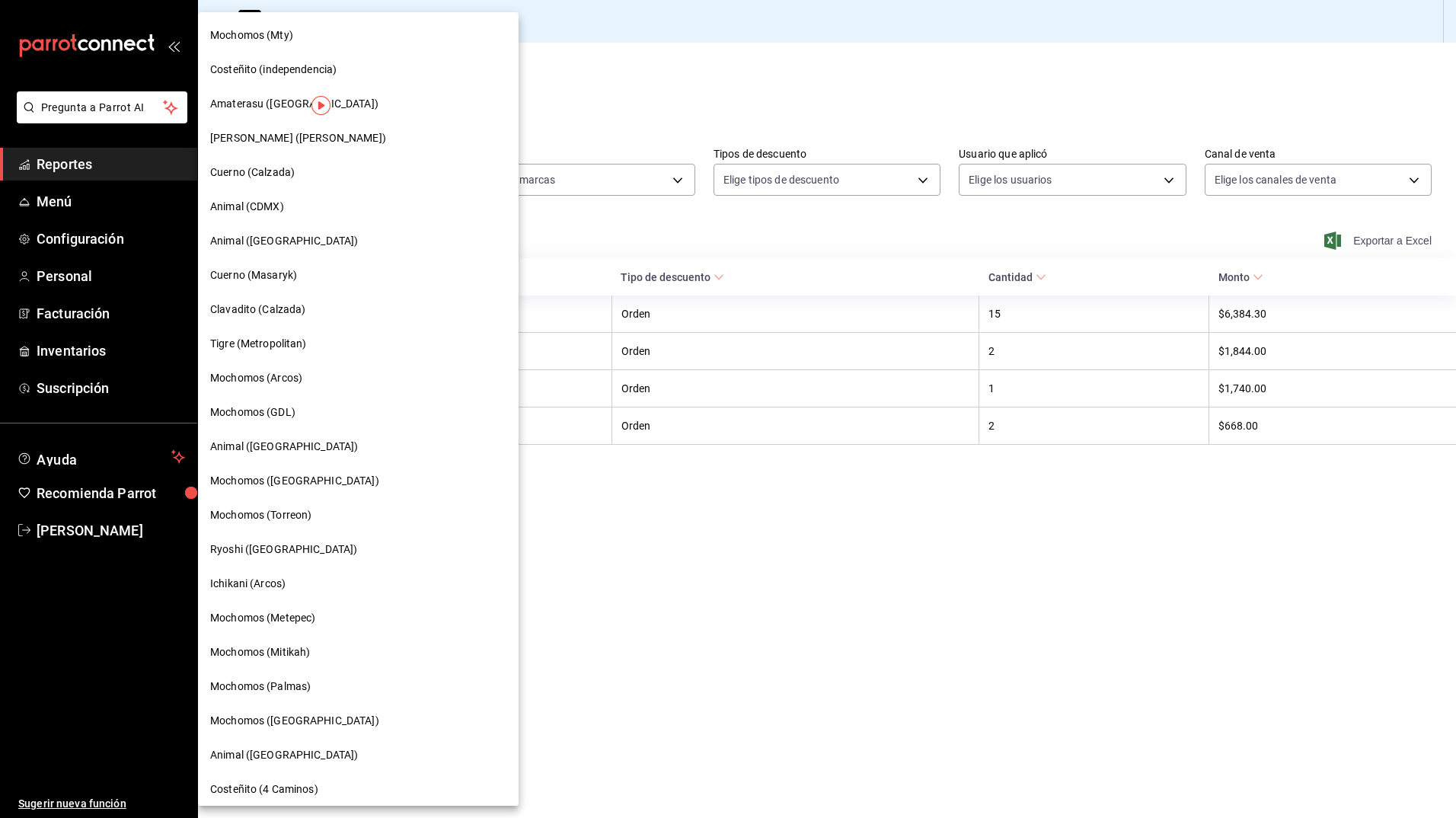
click at [310, 335] on div "Tigre (Metropolitan)" at bounding box center [358, 343] width 321 height 34
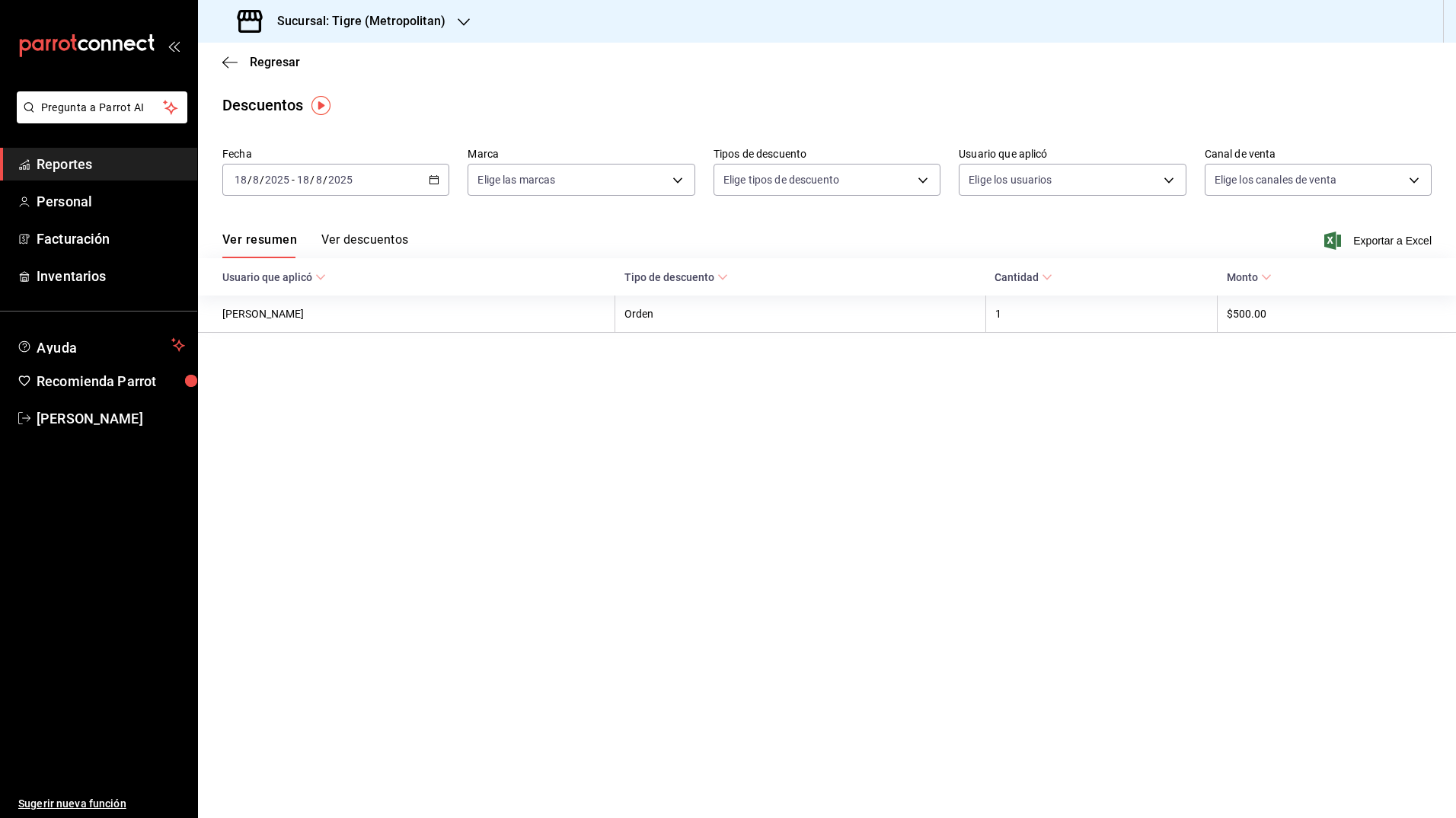
click at [436, 179] on icon "button" at bounding box center [433, 179] width 11 height 11
click at [283, 401] on span "Rango de fechas" at bounding box center [294, 397] width 118 height 16
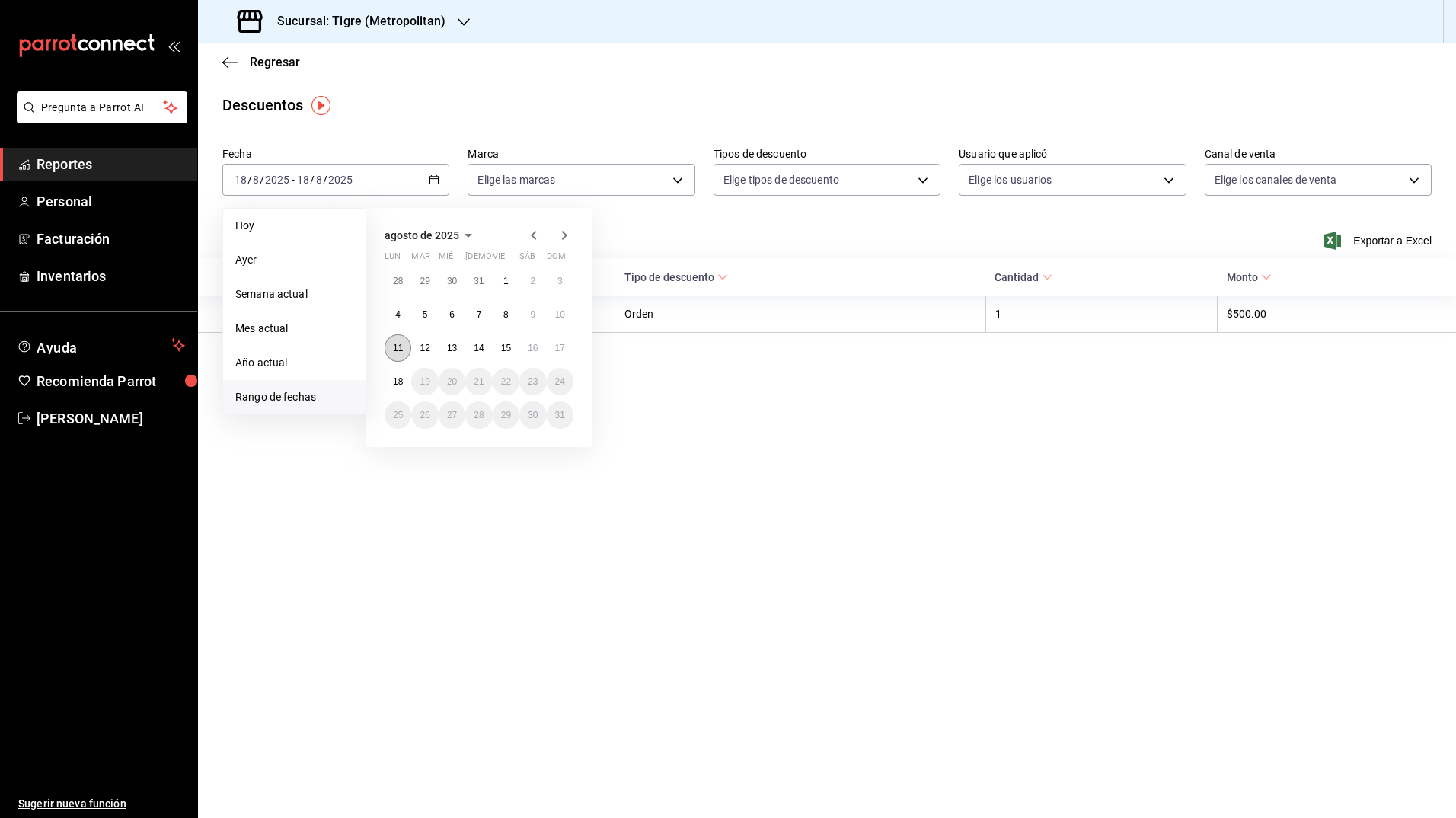
click at [400, 347] on abbr "11" at bounding box center [398, 347] width 10 height 11
click at [402, 387] on button "18" at bounding box center [397, 382] width 26 height 27
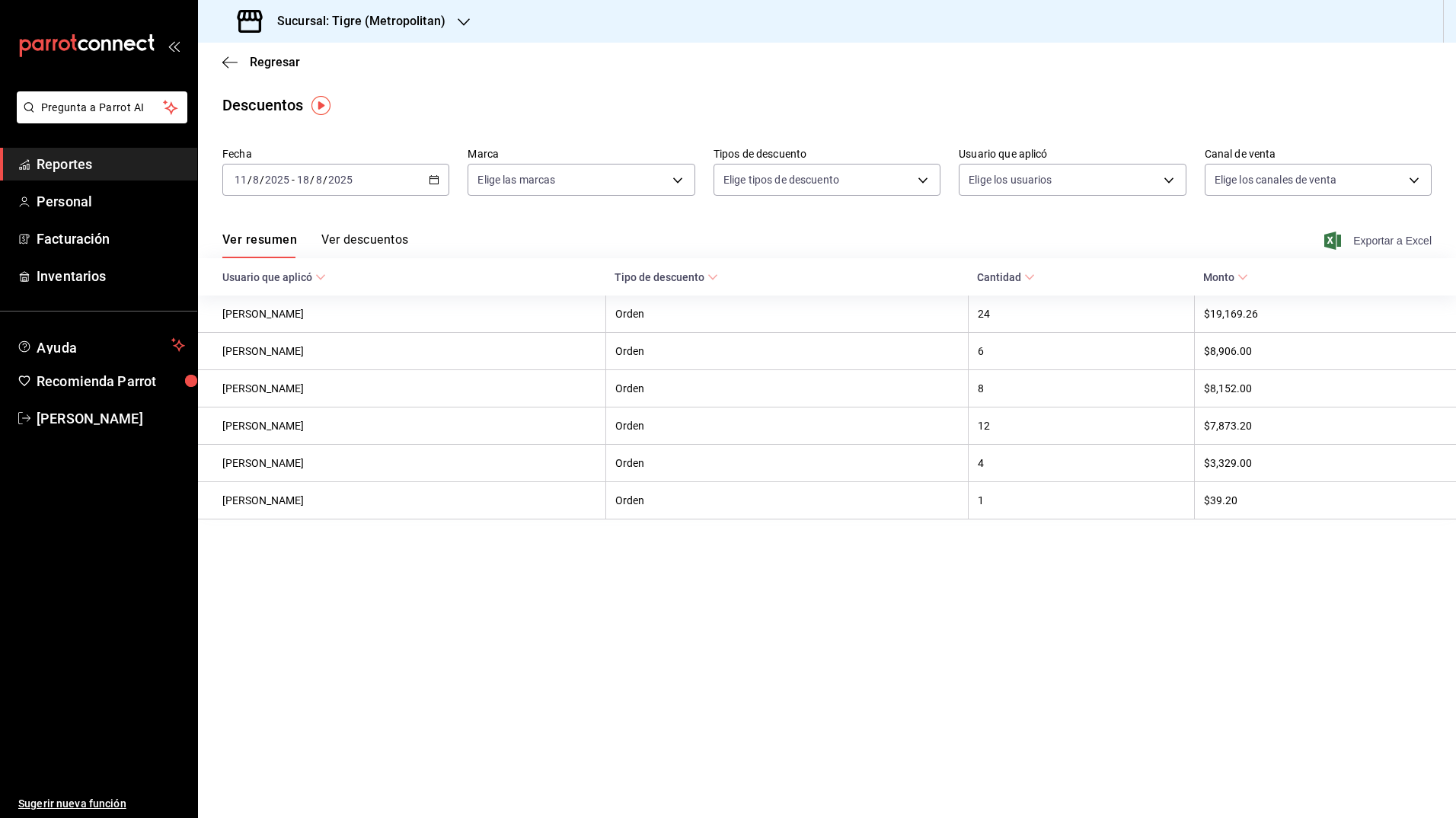
click at [1334, 242] on icon "button" at bounding box center [1331, 240] width 17 height 19
click at [403, 24] on h3 "Sucursal: Tigre (Metropolitan)" at bounding box center [355, 21] width 180 height 19
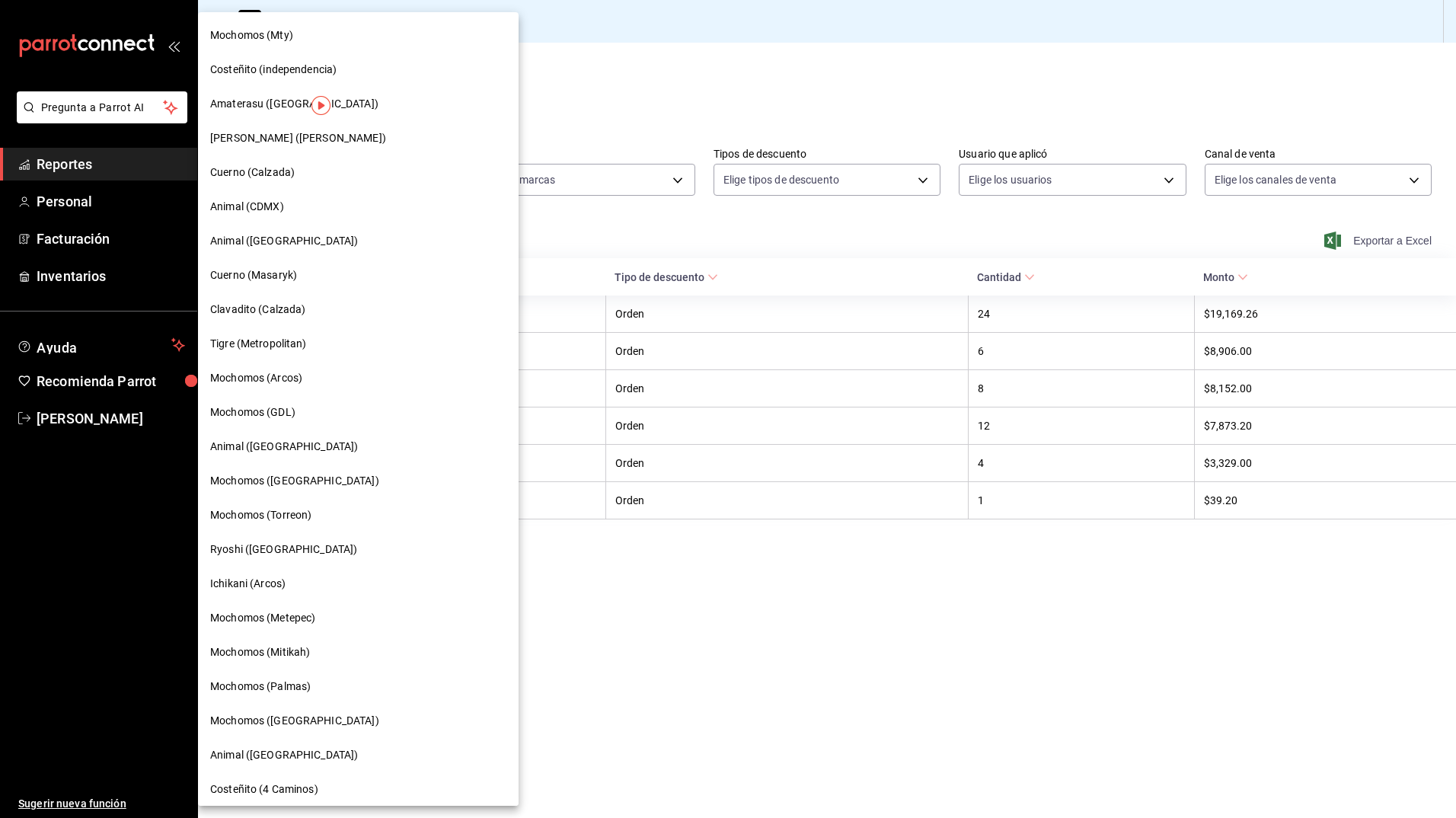
click at [308, 389] on div "Mochomos (Arcos)" at bounding box center [358, 378] width 321 height 34
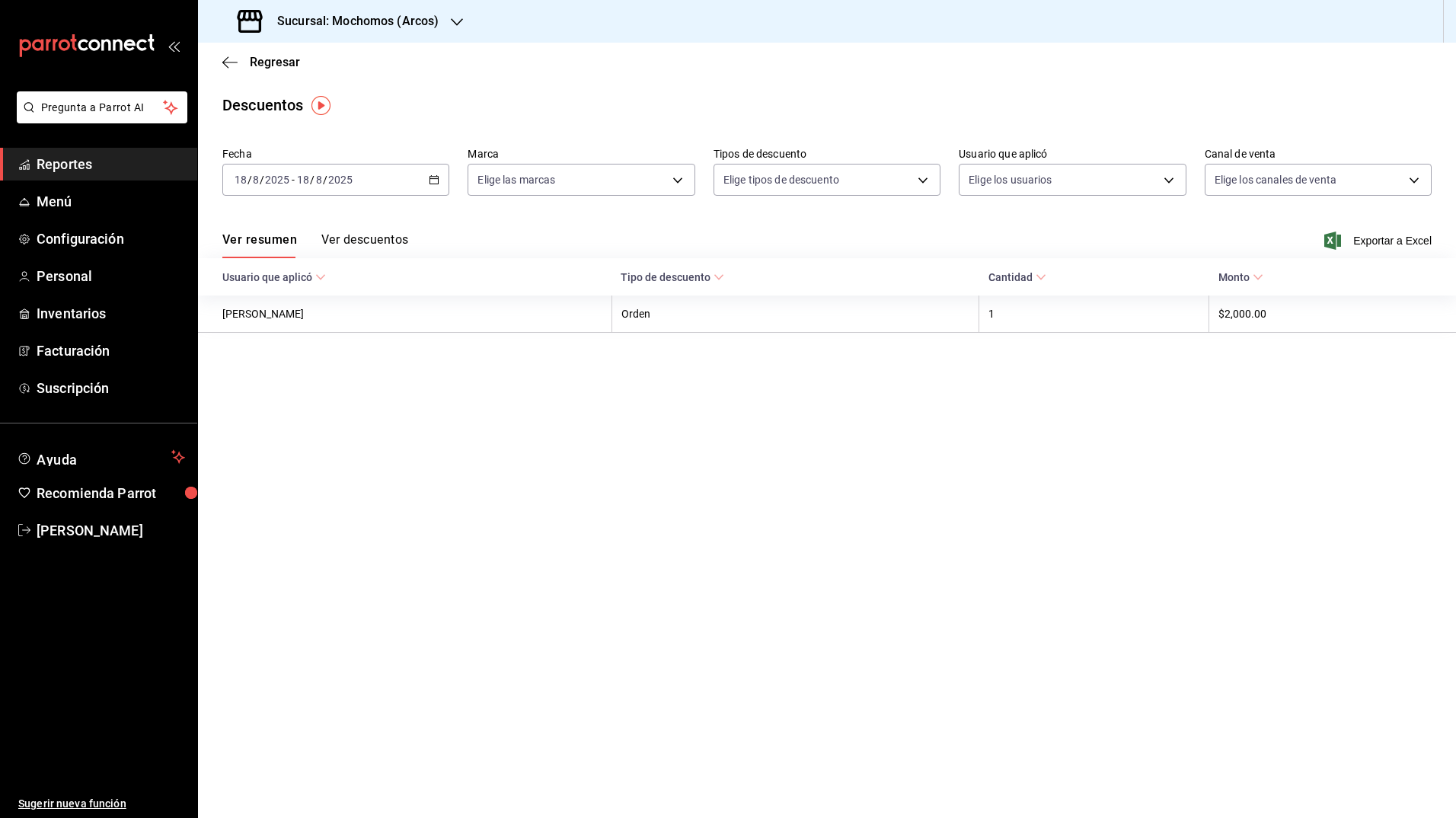
click at [429, 185] on div "[DATE] [DATE] - [DATE] [DATE]" at bounding box center [335, 179] width 226 height 32
click at [309, 390] on span "Rango de fechas" at bounding box center [294, 397] width 118 height 16
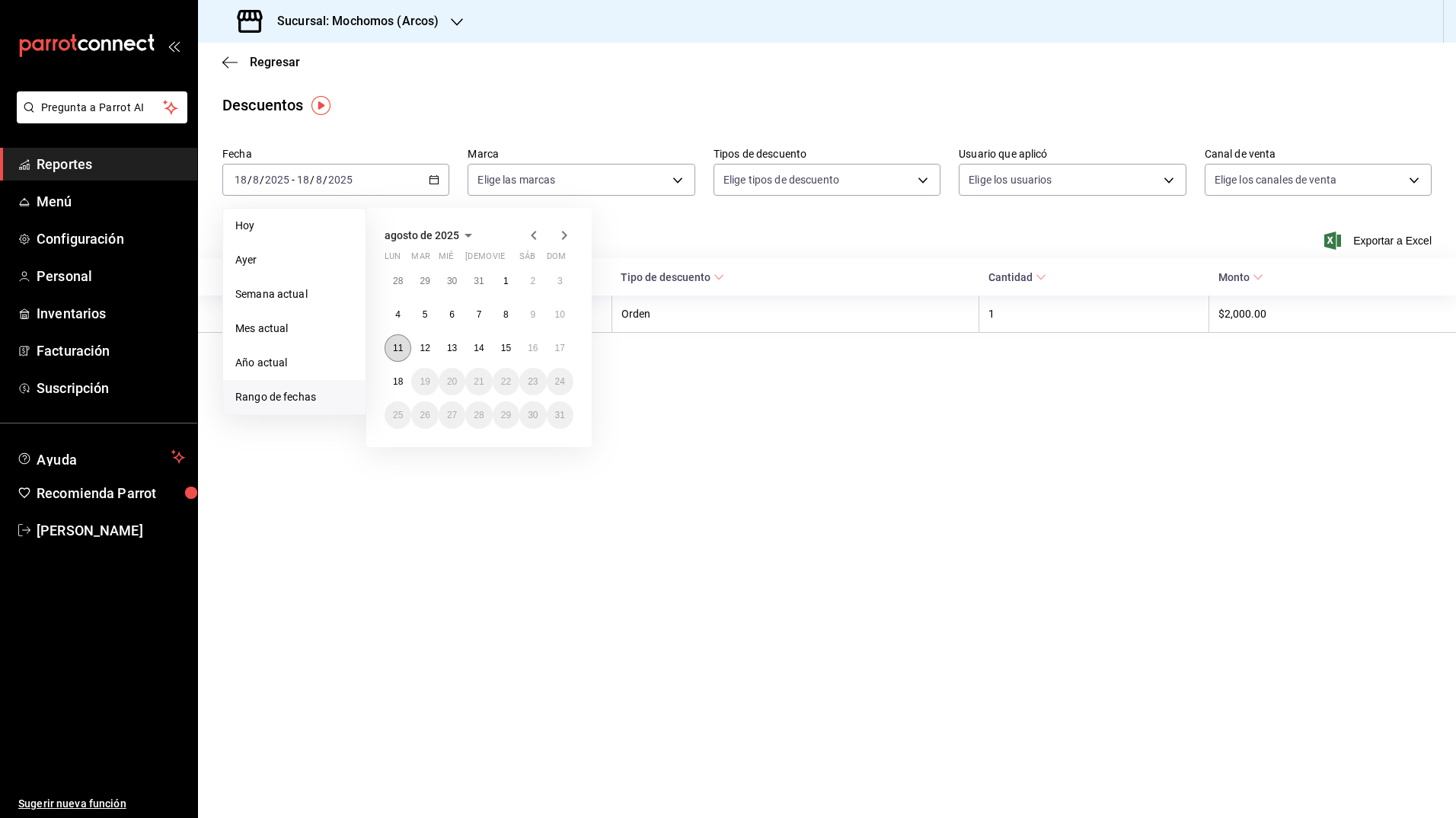
click at [393, 352] on abbr "11" at bounding box center [398, 347] width 10 height 11
click at [395, 371] on button "18" at bounding box center [397, 382] width 26 height 27
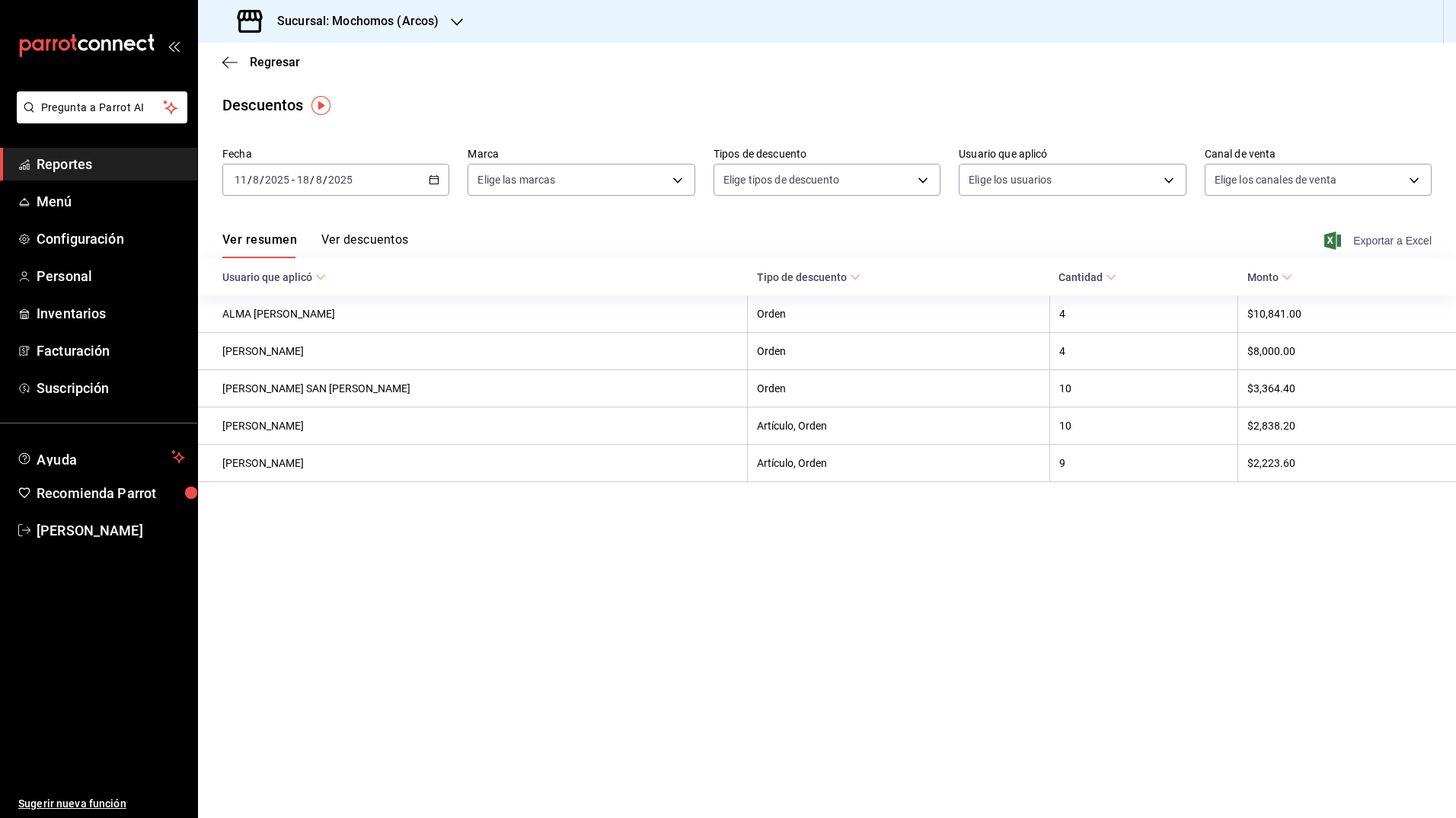
click at [1333, 247] on icon "button" at bounding box center [1331, 240] width 17 height 19
click at [353, 14] on h3 "Sucursal: Mochomos (Arcos)" at bounding box center [351, 21] width 174 height 19
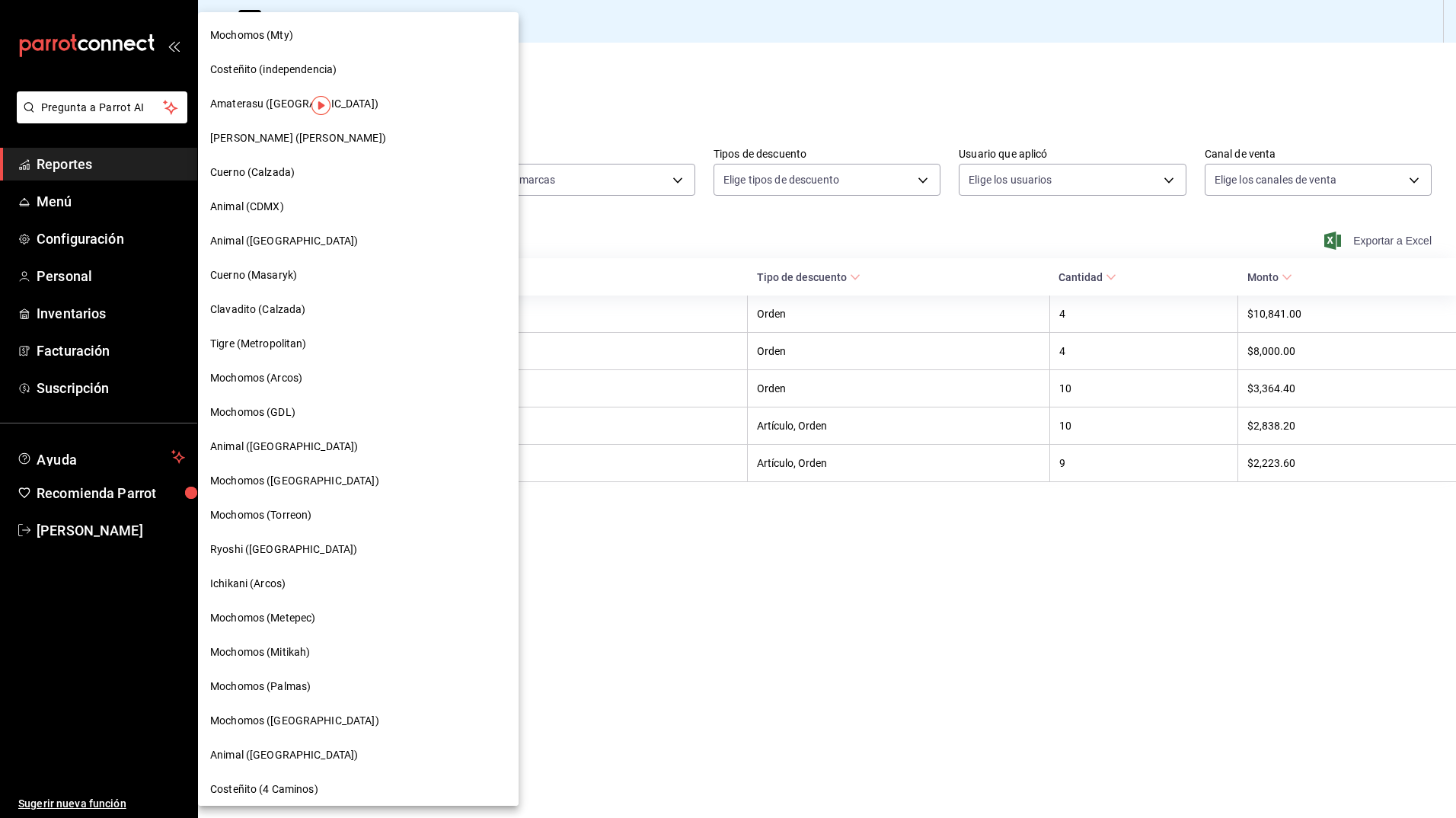
click at [302, 413] on div "Mochomos (GDL)" at bounding box center [358, 412] width 296 height 16
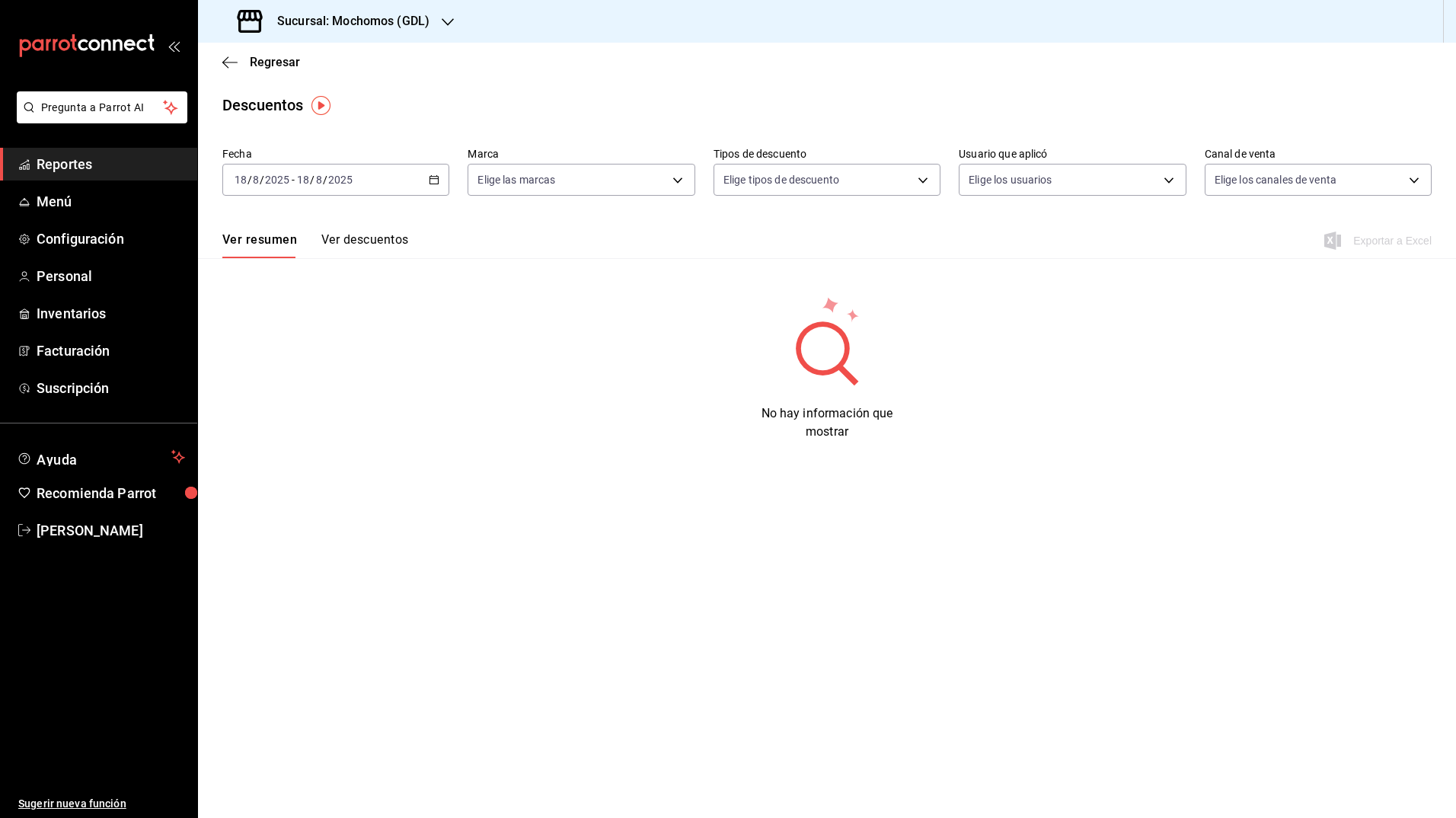
click at [427, 177] on div "[DATE] [DATE] - [DATE] [DATE]" at bounding box center [335, 179] width 226 height 32
click at [312, 389] on span "Rango de fechas" at bounding box center [294, 397] width 118 height 16
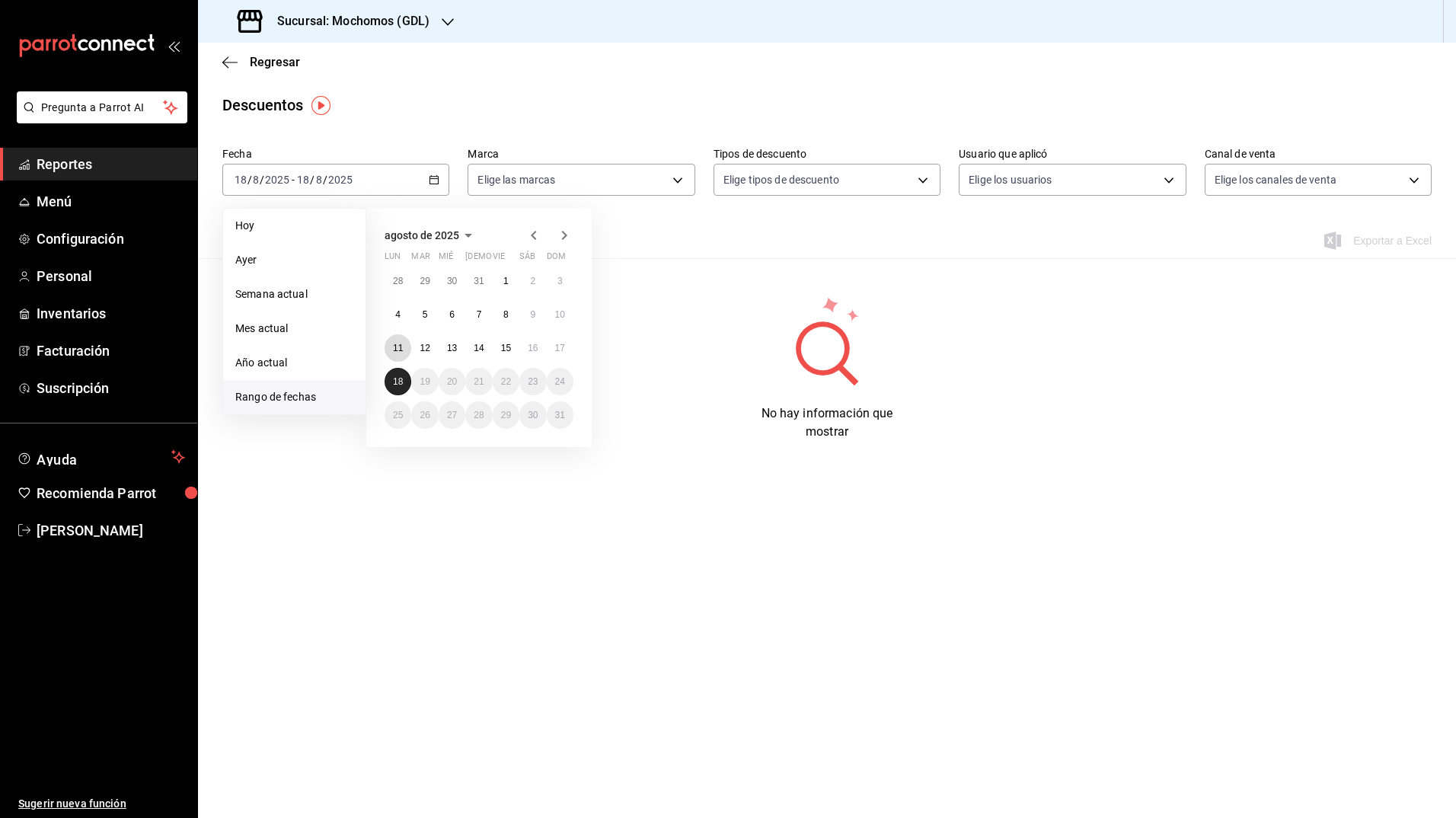
drag, startPoint x: 397, startPoint y: 349, endPoint x: 397, endPoint y: 383, distance: 34.0
click at [397, 383] on div "28 29 30 31 1 2 3 4 5 6 7 8 9 10 11 12 13 14 15 16 17 18 19 20 21 22 23 24 25 2…" at bounding box center [478, 348] width 189 height 162
click at [404, 372] on button "18" at bounding box center [397, 382] width 26 height 27
click at [393, 350] on abbr "11" at bounding box center [398, 347] width 10 height 11
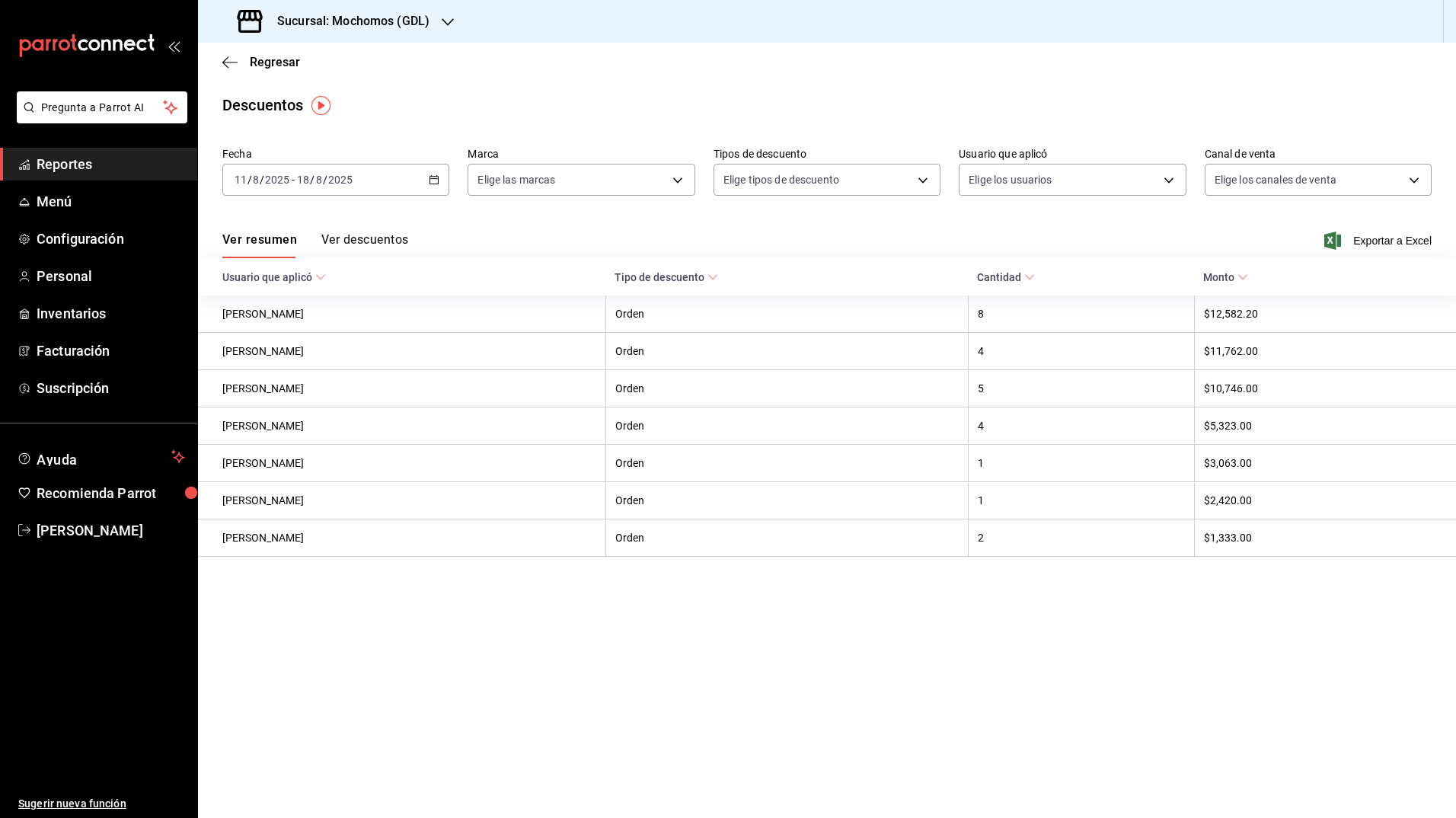
click at [453, 235] on div "Ver resumen Ver descuentos Exportar a Excel" at bounding box center [827, 235] width 1258 height 44
click at [433, 179] on \(Stroke\) "button" at bounding box center [434, 179] width 9 height 1
click at [487, 123] on main "Regresar Descuentos Fecha [DATE] [DATE] - [DATE] [DATE] Marca Elige las marcas …" at bounding box center [827, 430] width 1258 height 776
click at [1340, 243] on icon "button" at bounding box center [1331, 240] width 17 height 19
click at [377, 16] on h3 "Sucursal: Mochomos (GDL)" at bounding box center [347, 21] width 165 height 19
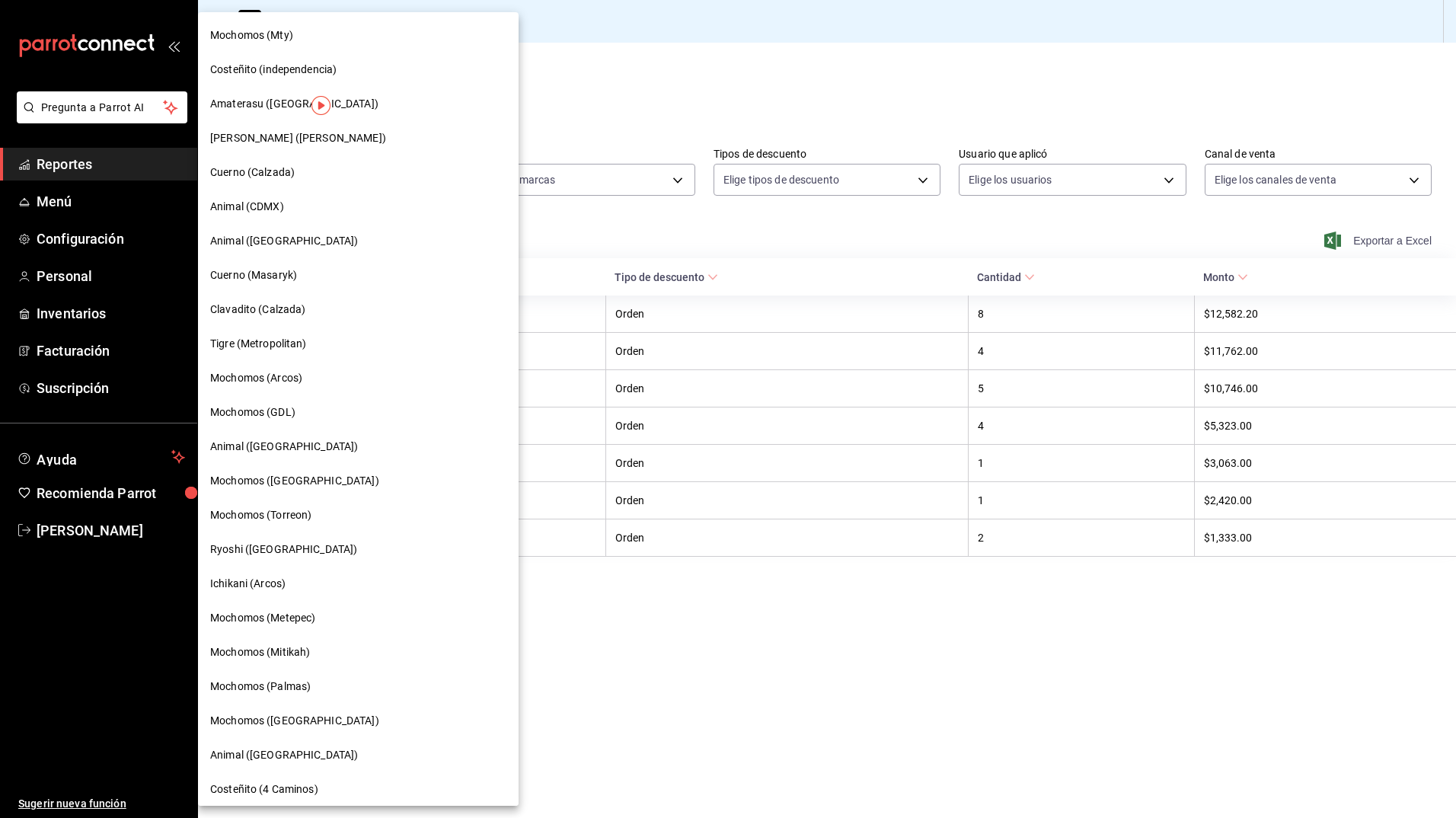
click at [623, 220] on div at bounding box center [728, 409] width 1456 height 818
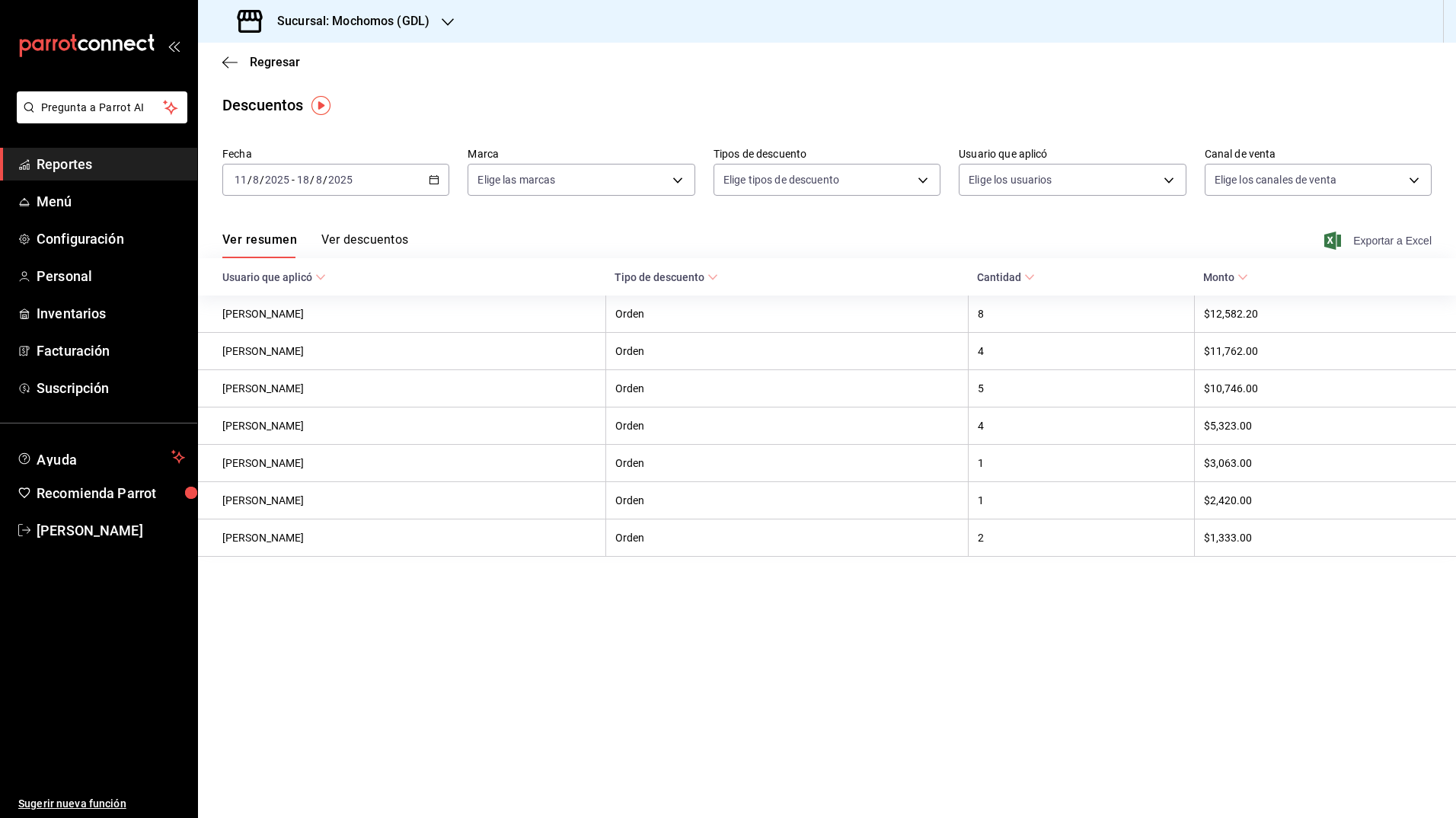
click at [370, 16] on h3 "Sucursal: Mochomos (GDL)" at bounding box center [347, 21] width 165 height 19
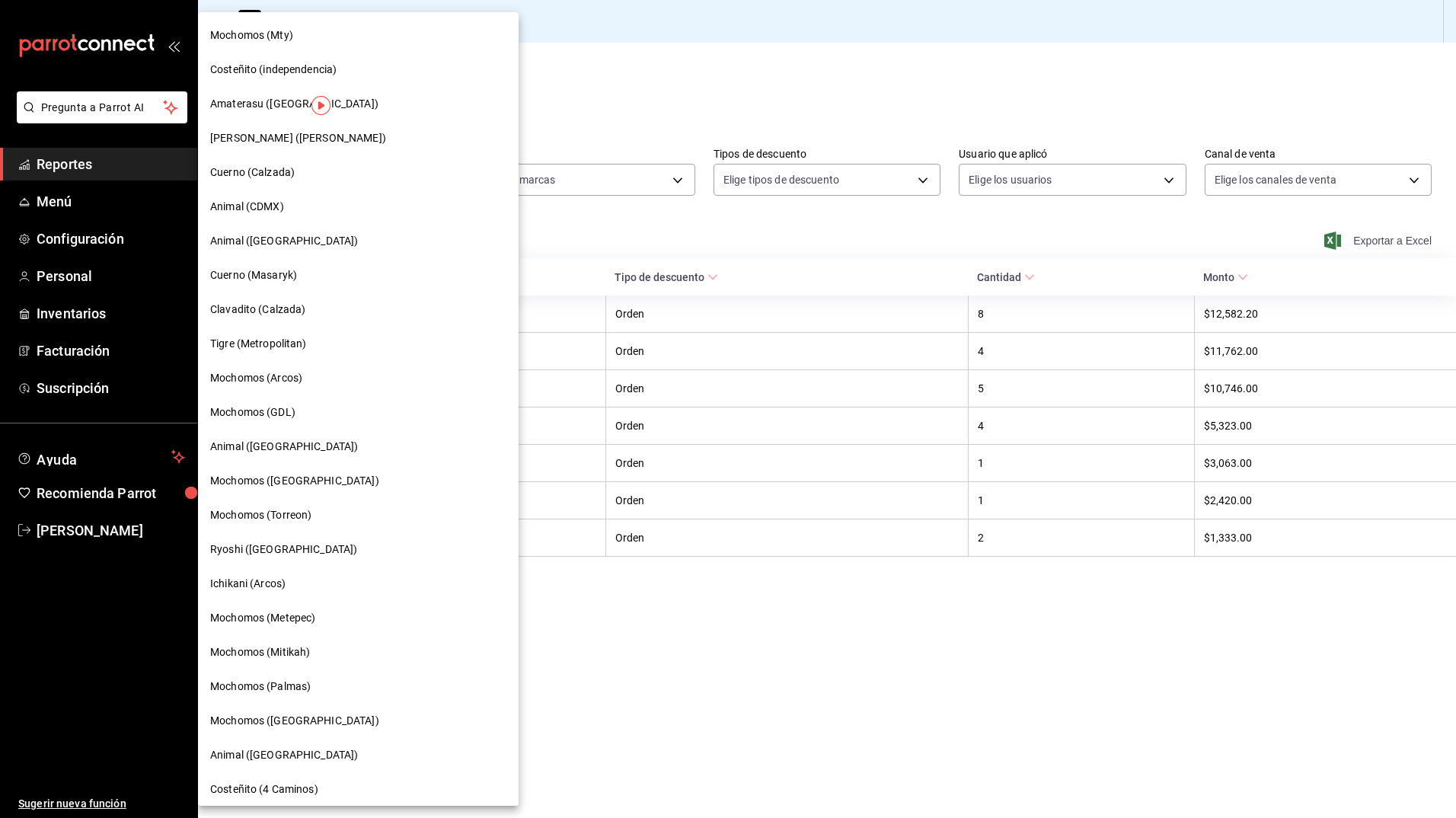
click at [251, 454] on span "Animal ([GEOGRAPHIC_DATA])" at bounding box center [283, 446] width 148 height 16
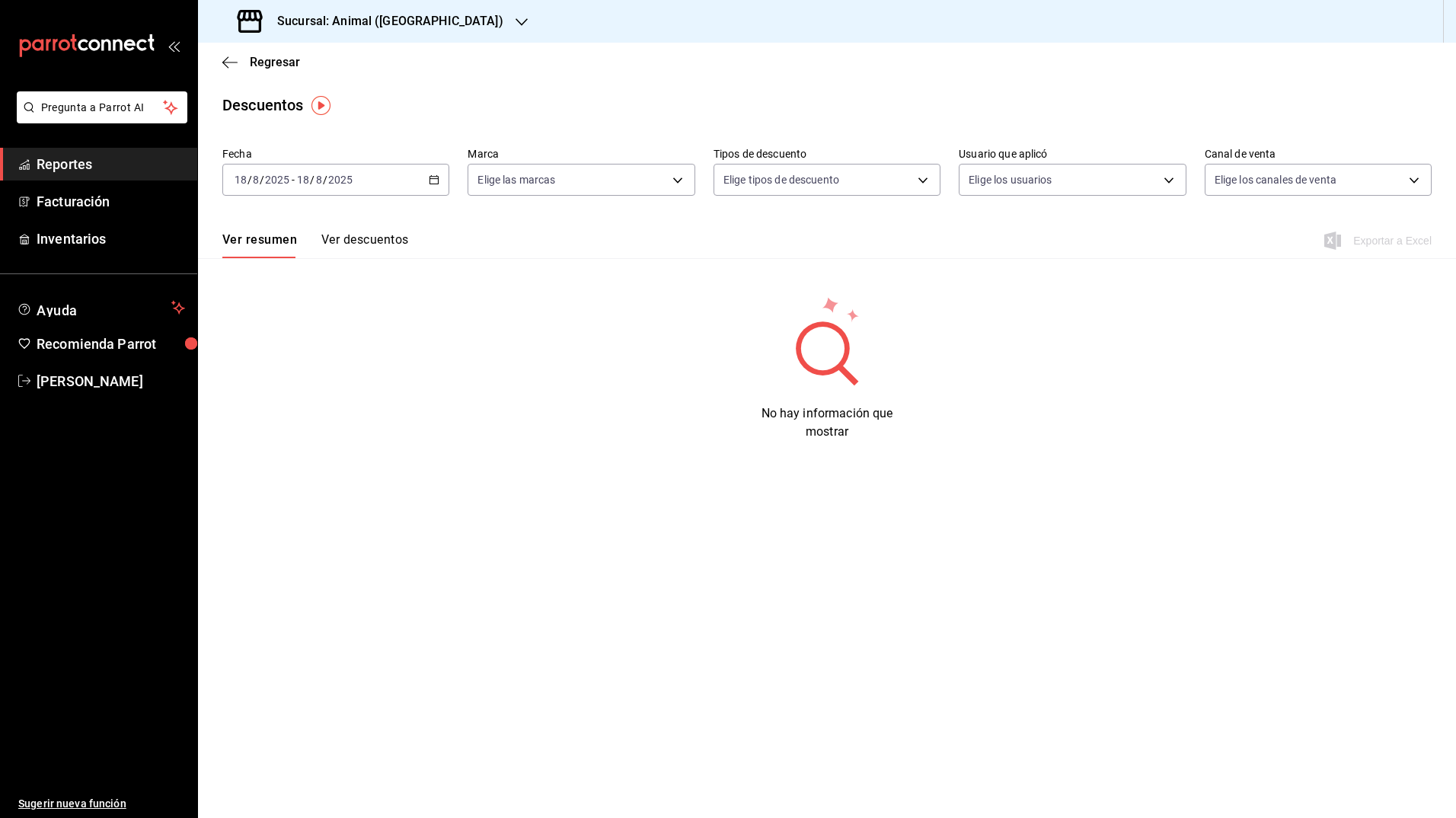
click at [430, 176] on icon "button" at bounding box center [433, 179] width 11 height 11
click at [293, 386] on li "Rango de fechas" at bounding box center [294, 397] width 142 height 34
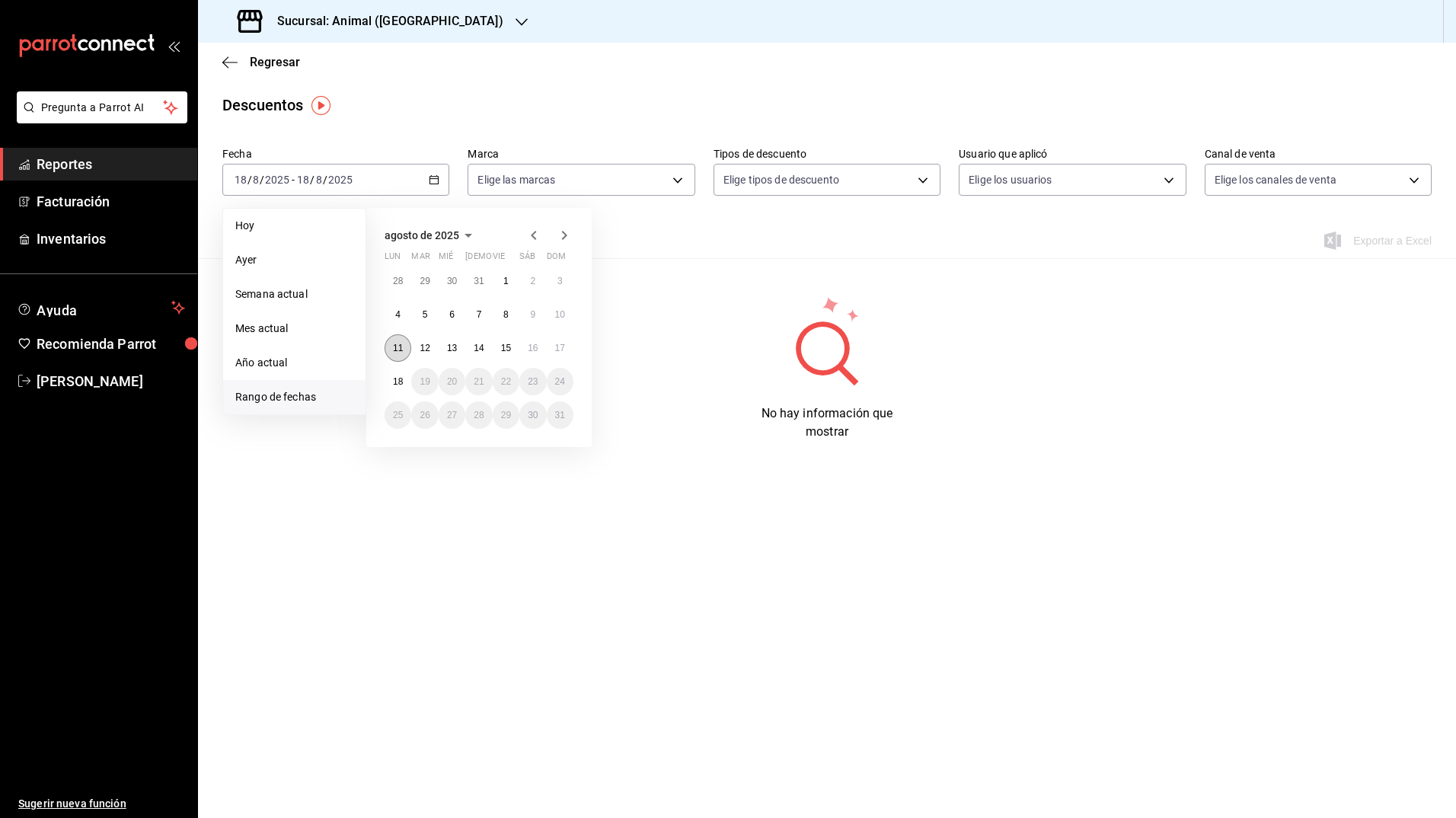
click at [400, 344] on abbr "11" at bounding box center [398, 347] width 10 height 11
click at [400, 377] on abbr "18" at bounding box center [398, 382] width 10 height 11
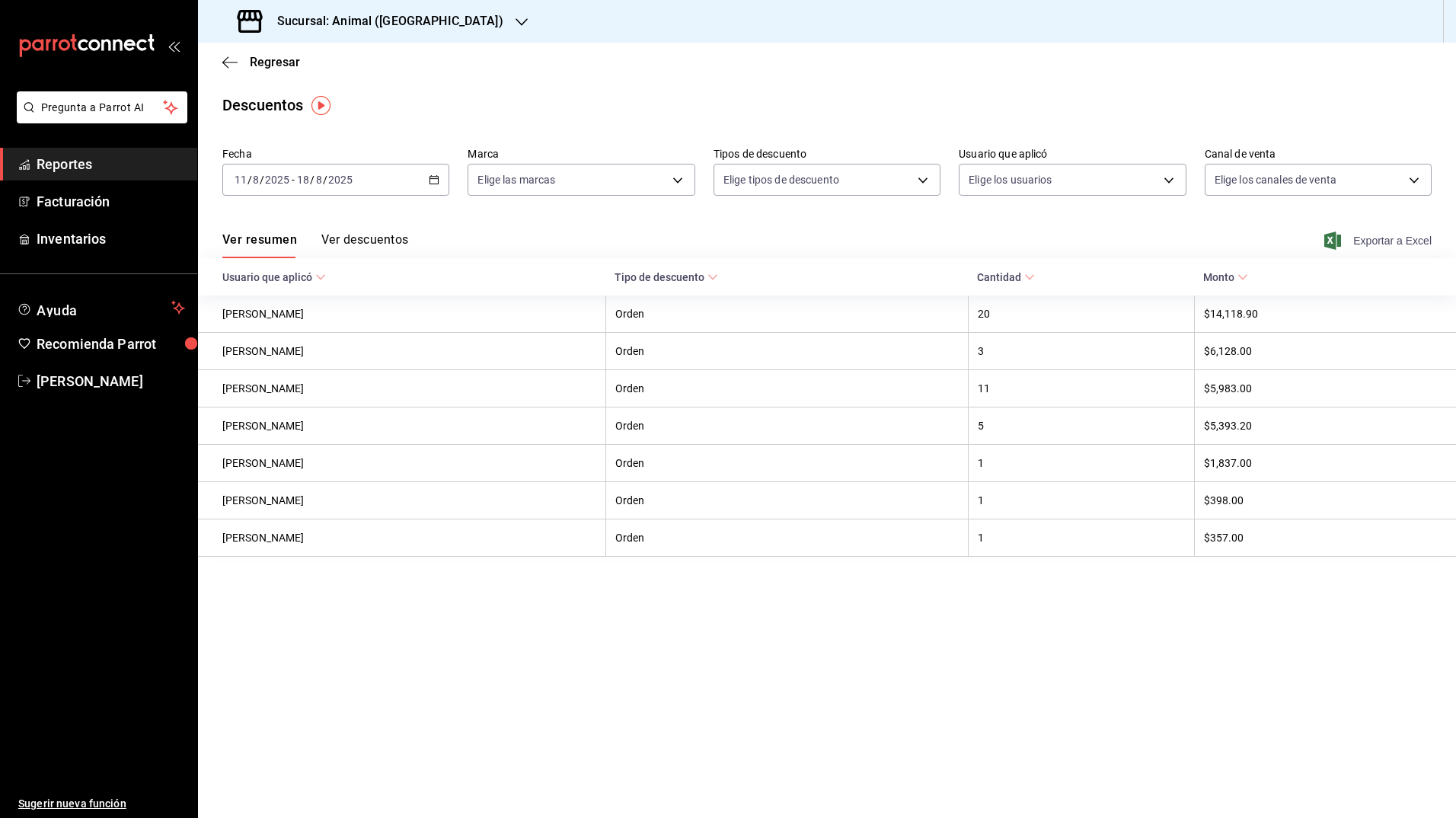
click at [1332, 244] on icon "button" at bounding box center [1331, 240] width 17 height 19
click at [359, 13] on h3 "Sucursal: Animal ([GEOGRAPHIC_DATA])" at bounding box center [383, 21] width 238 height 19
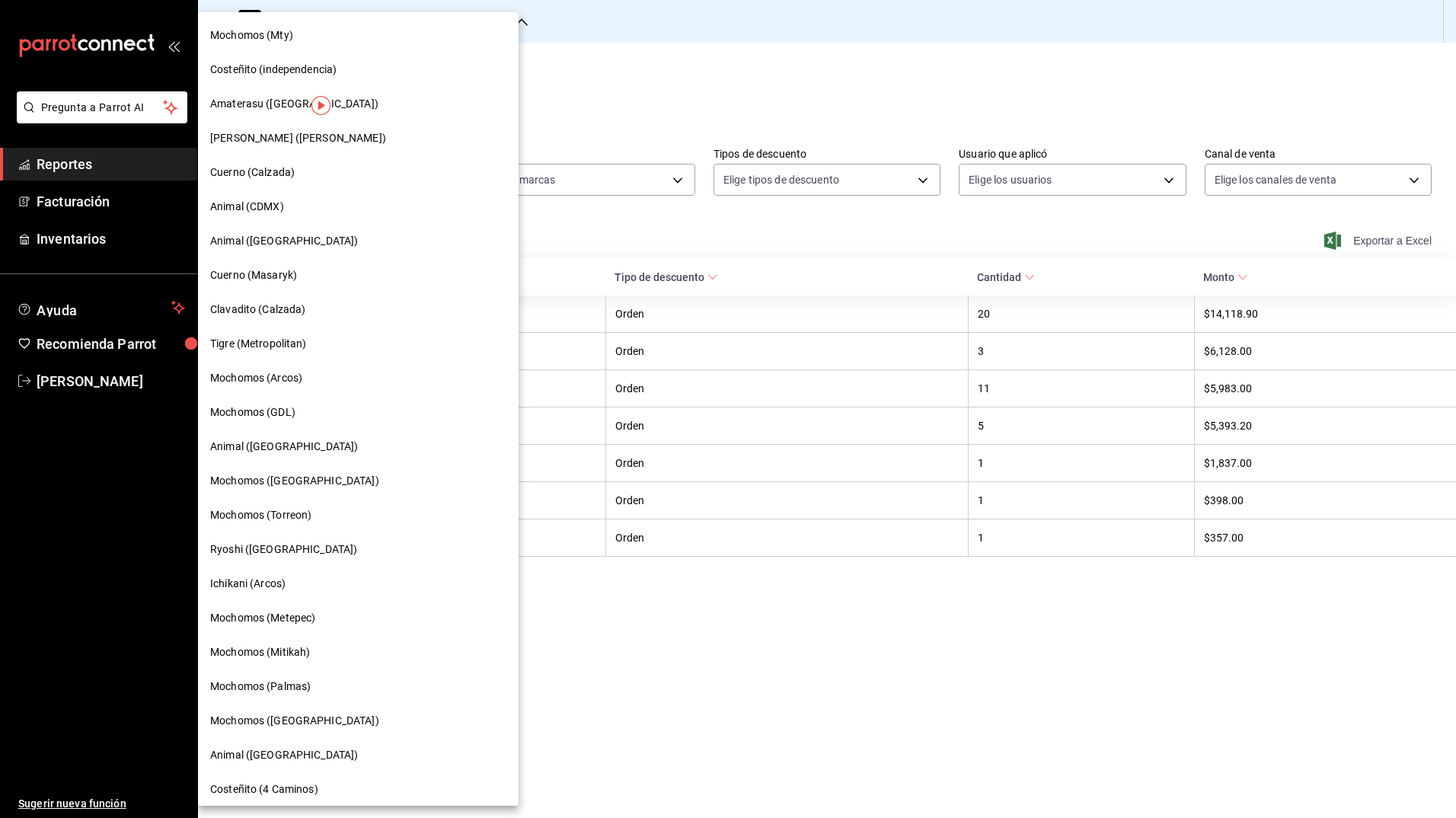
click at [267, 486] on span "Mochomos ([GEOGRAPHIC_DATA])" at bounding box center [294, 481] width 169 height 16
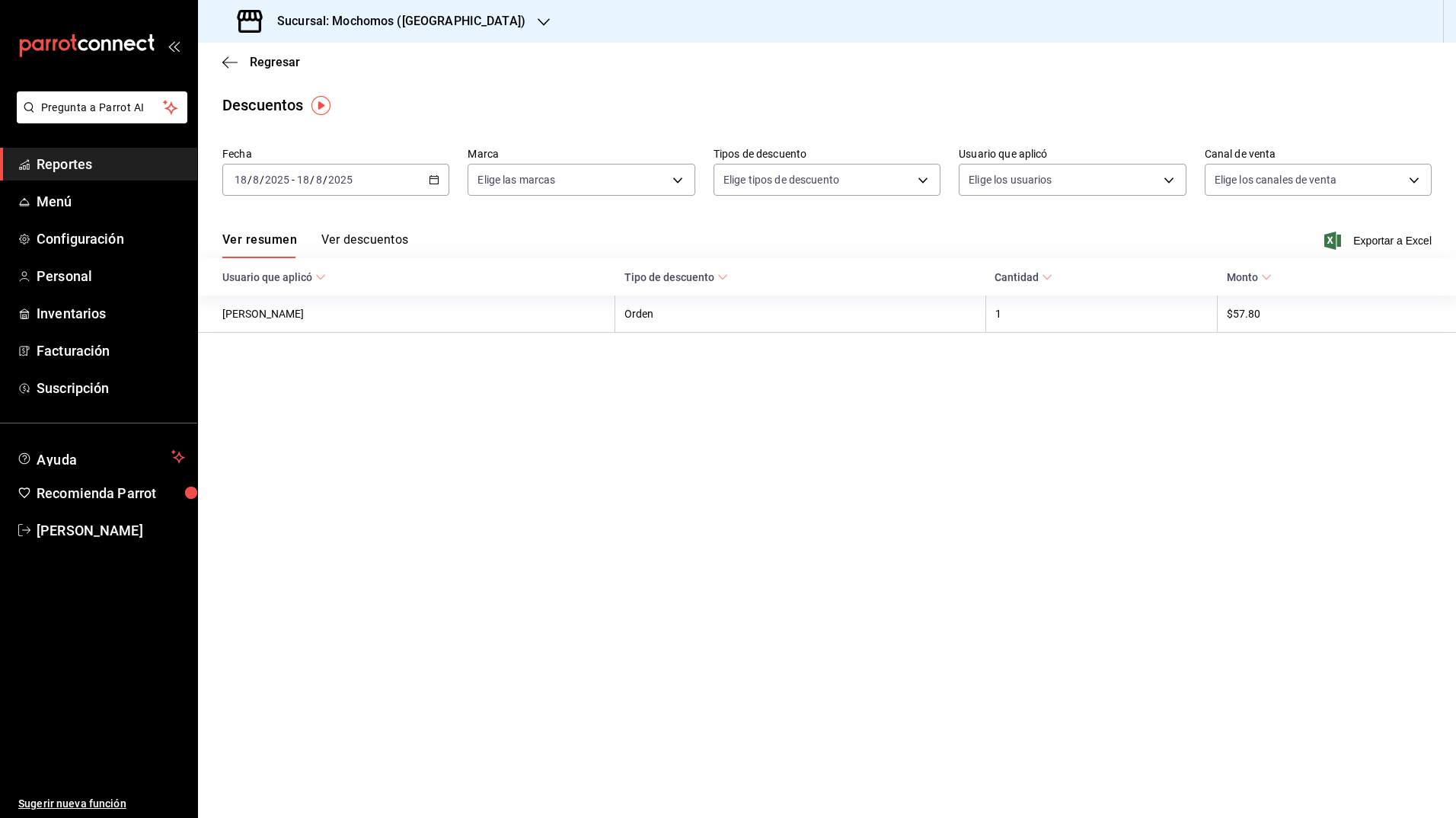
click at [432, 182] on icon "button" at bounding box center [433, 179] width 11 height 11
click at [275, 404] on span "Rango de fechas" at bounding box center [294, 397] width 118 height 16
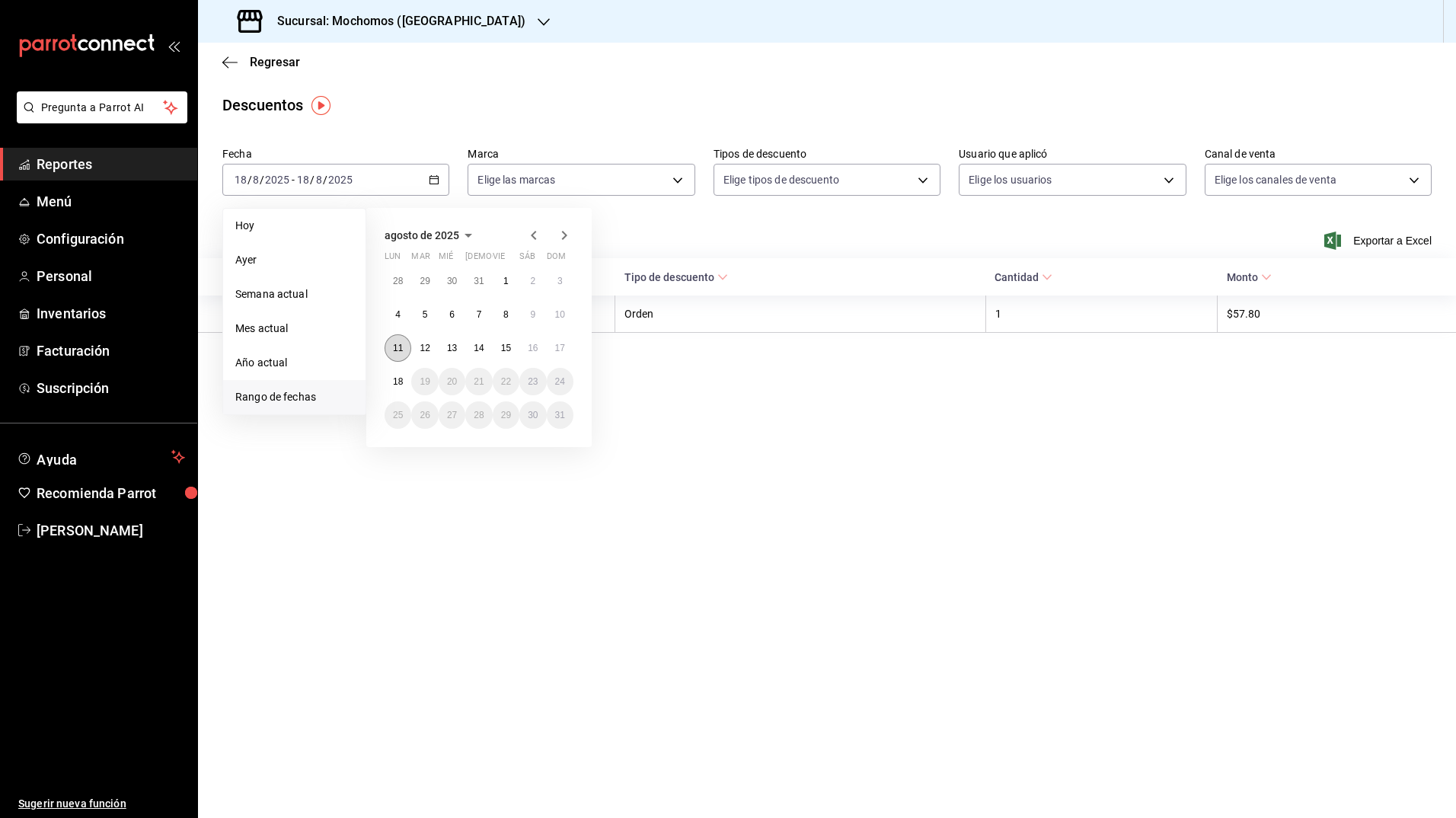
click at [397, 344] on abbr "11" at bounding box center [398, 347] width 10 height 11
click at [400, 381] on abbr "18" at bounding box center [398, 382] width 10 height 11
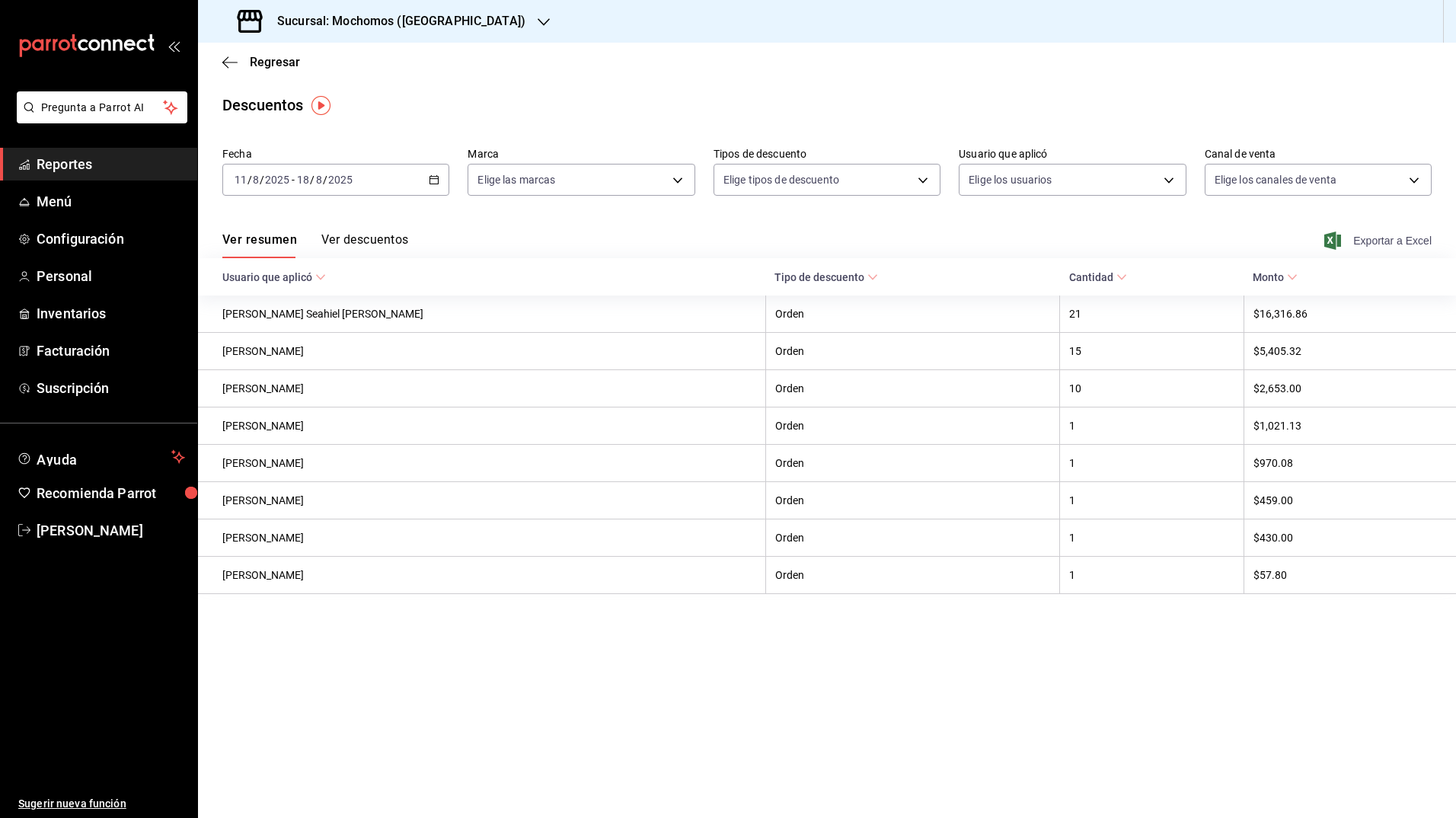
click at [1328, 242] on icon "button" at bounding box center [1331, 240] width 17 height 19
click at [390, 16] on h3 "Sucursal: Mochomos ([GEOGRAPHIC_DATA])" at bounding box center [395, 21] width 261 height 19
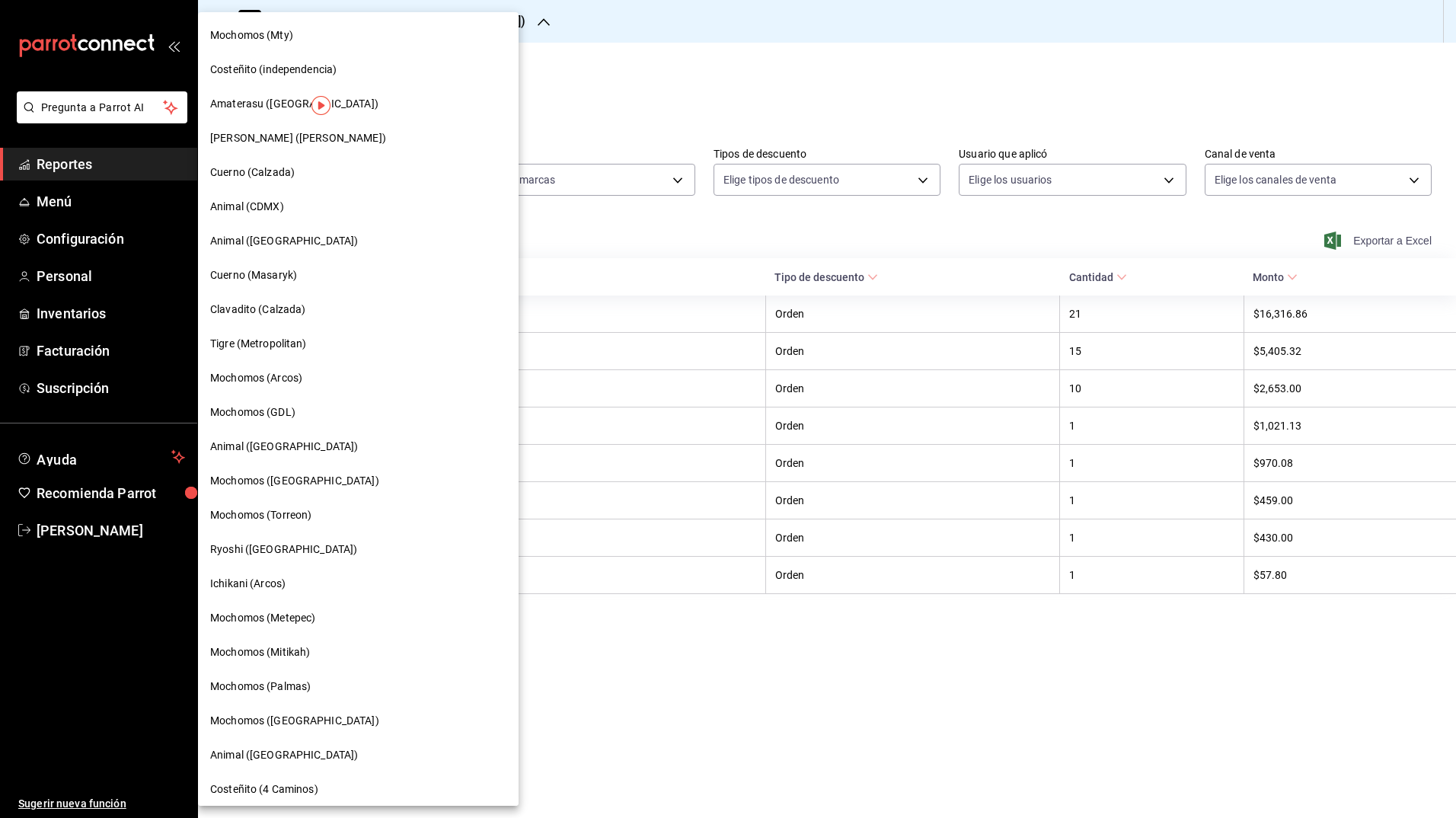
click at [576, 223] on div at bounding box center [728, 409] width 1456 height 818
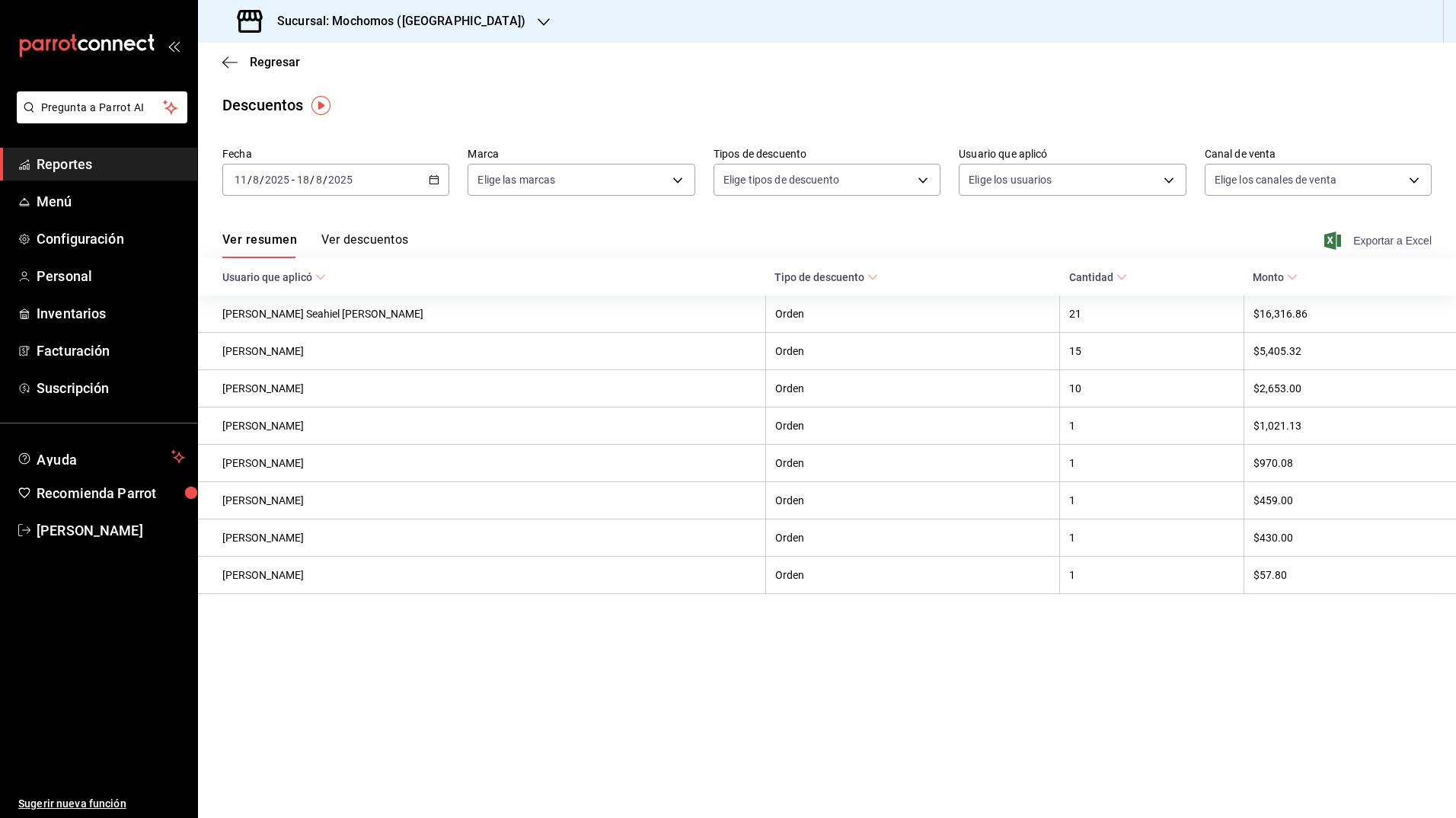
click at [421, 19] on h3 "Sucursal: Mochomos ([GEOGRAPHIC_DATA])" at bounding box center [395, 21] width 261 height 19
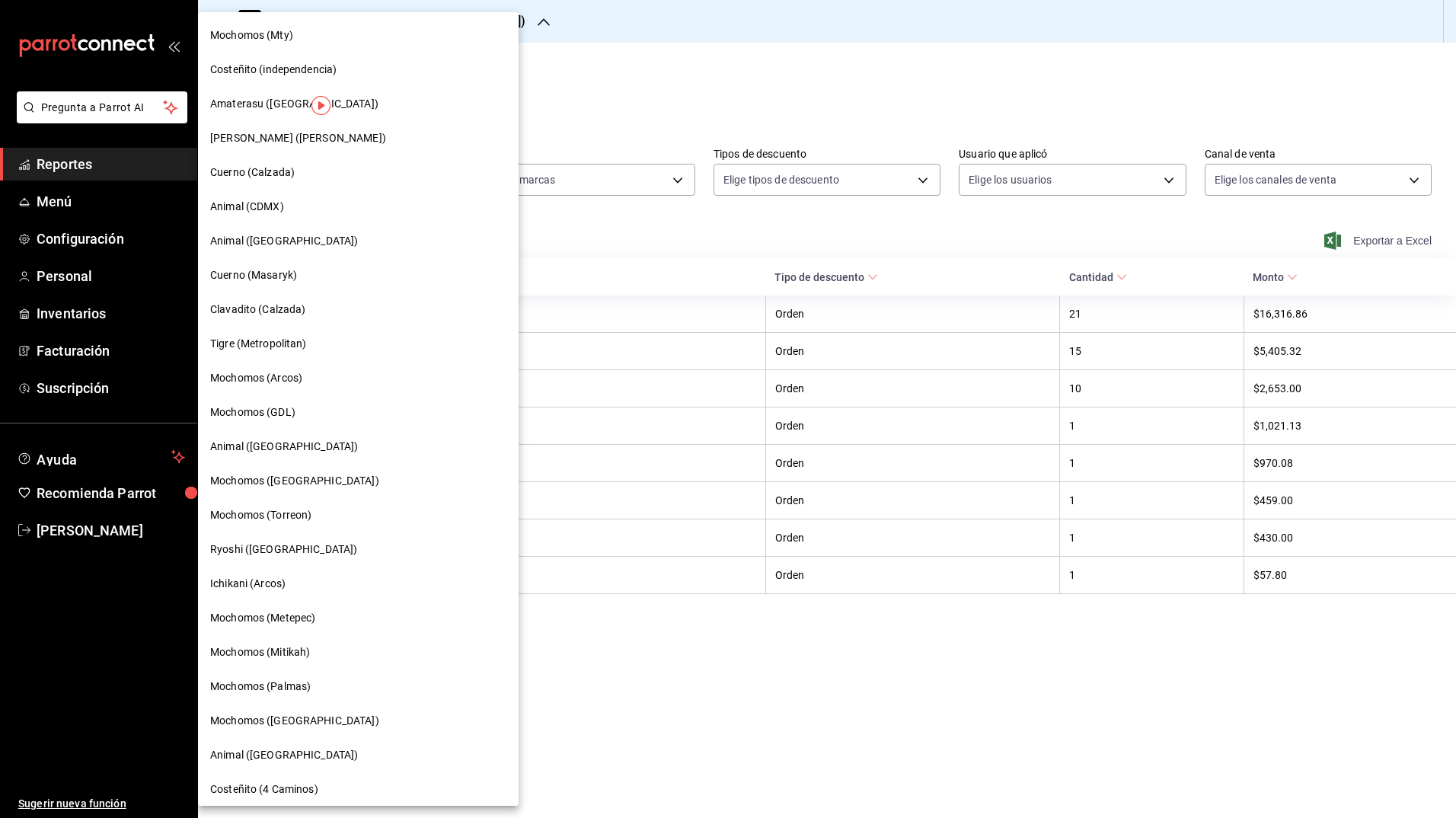
click at [305, 499] on div "Mochomos (Torreon)" at bounding box center [358, 515] width 321 height 34
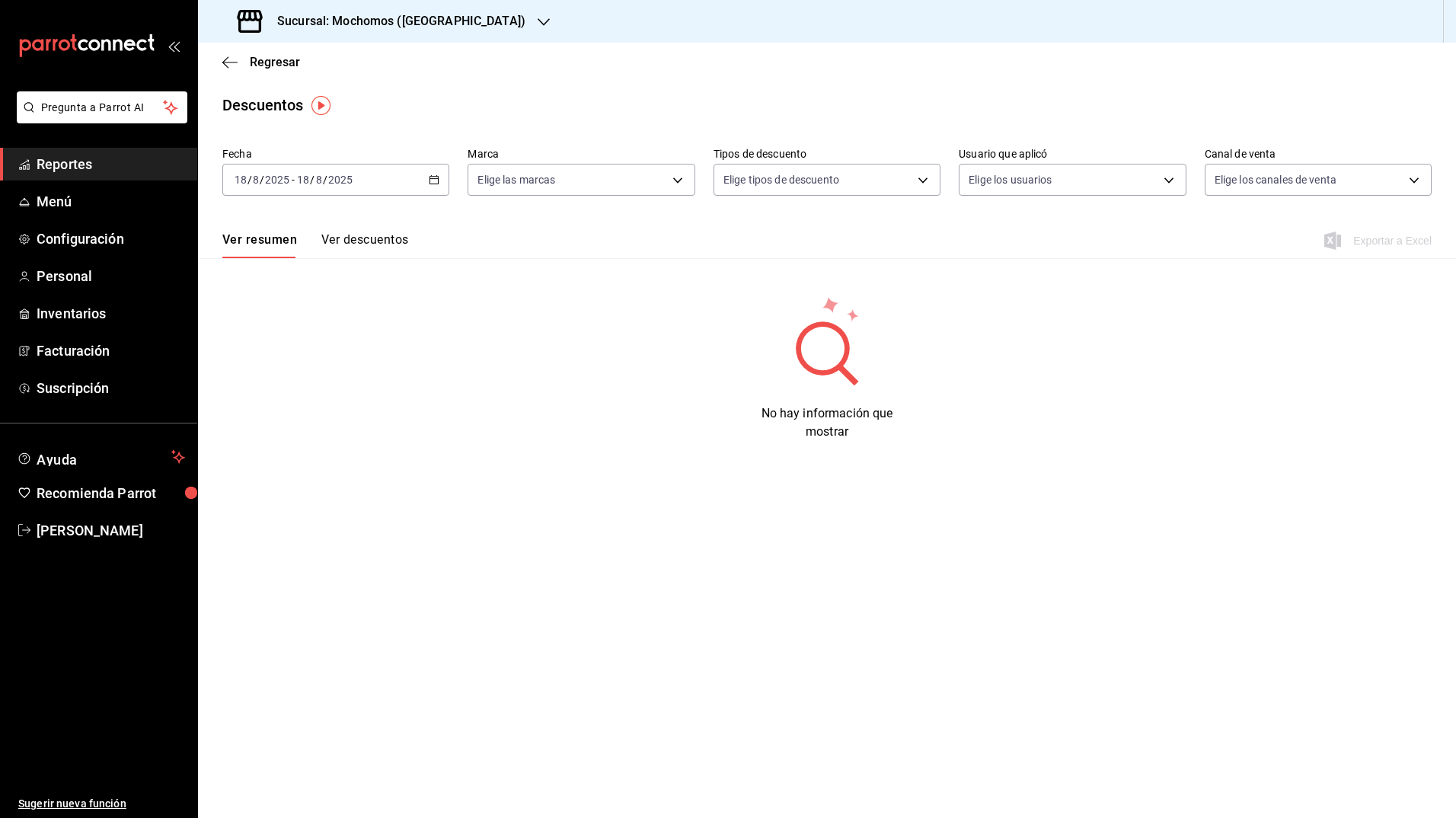
click at [425, 179] on div "[DATE] [DATE] - [DATE] [DATE]" at bounding box center [335, 179] width 226 height 32
click at [277, 393] on span "Rango de fechas" at bounding box center [294, 397] width 118 height 16
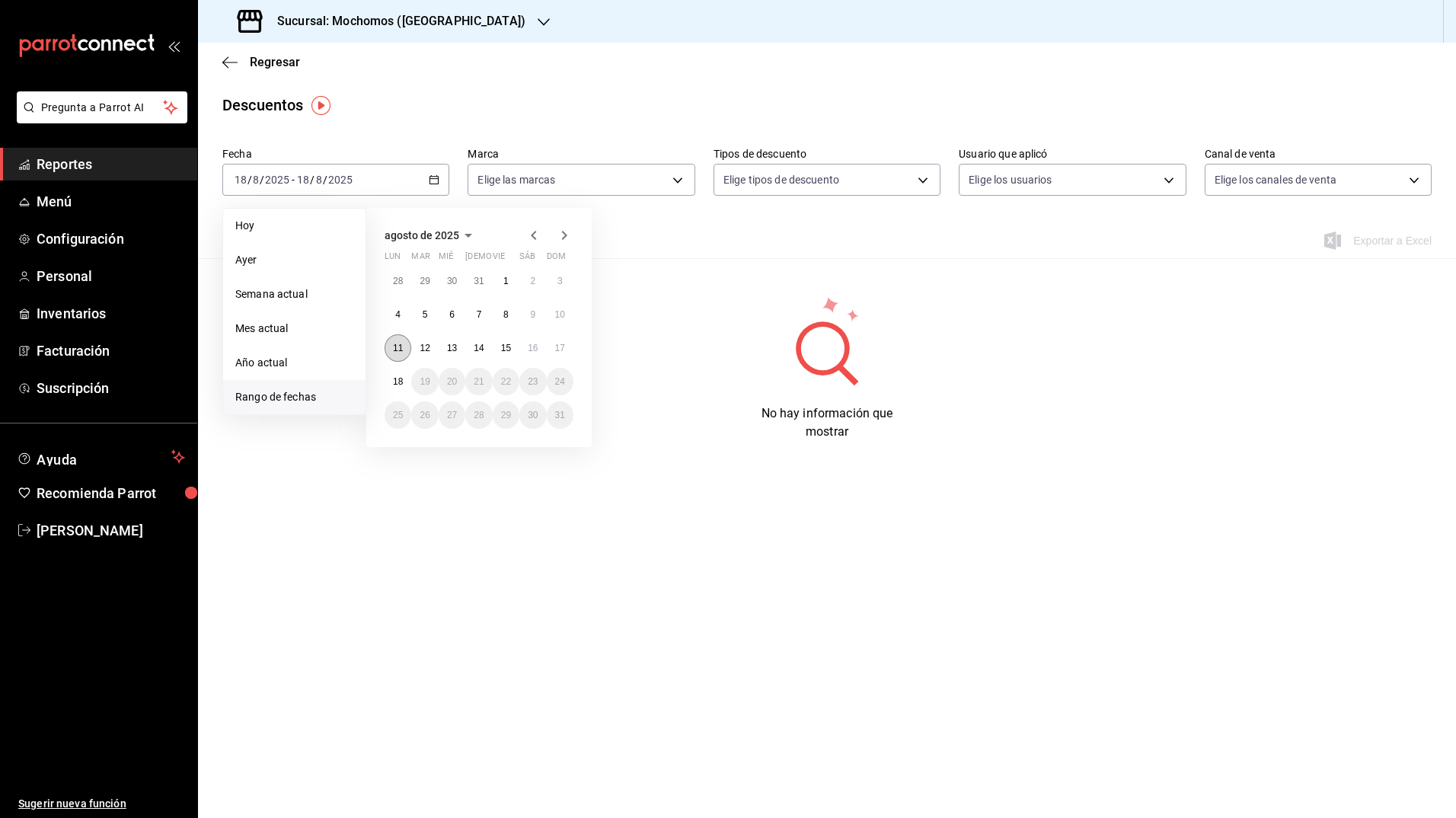
click at [388, 346] on button "11" at bounding box center [397, 348] width 26 height 27
click at [396, 386] on abbr "18" at bounding box center [398, 382] width 10 height 11
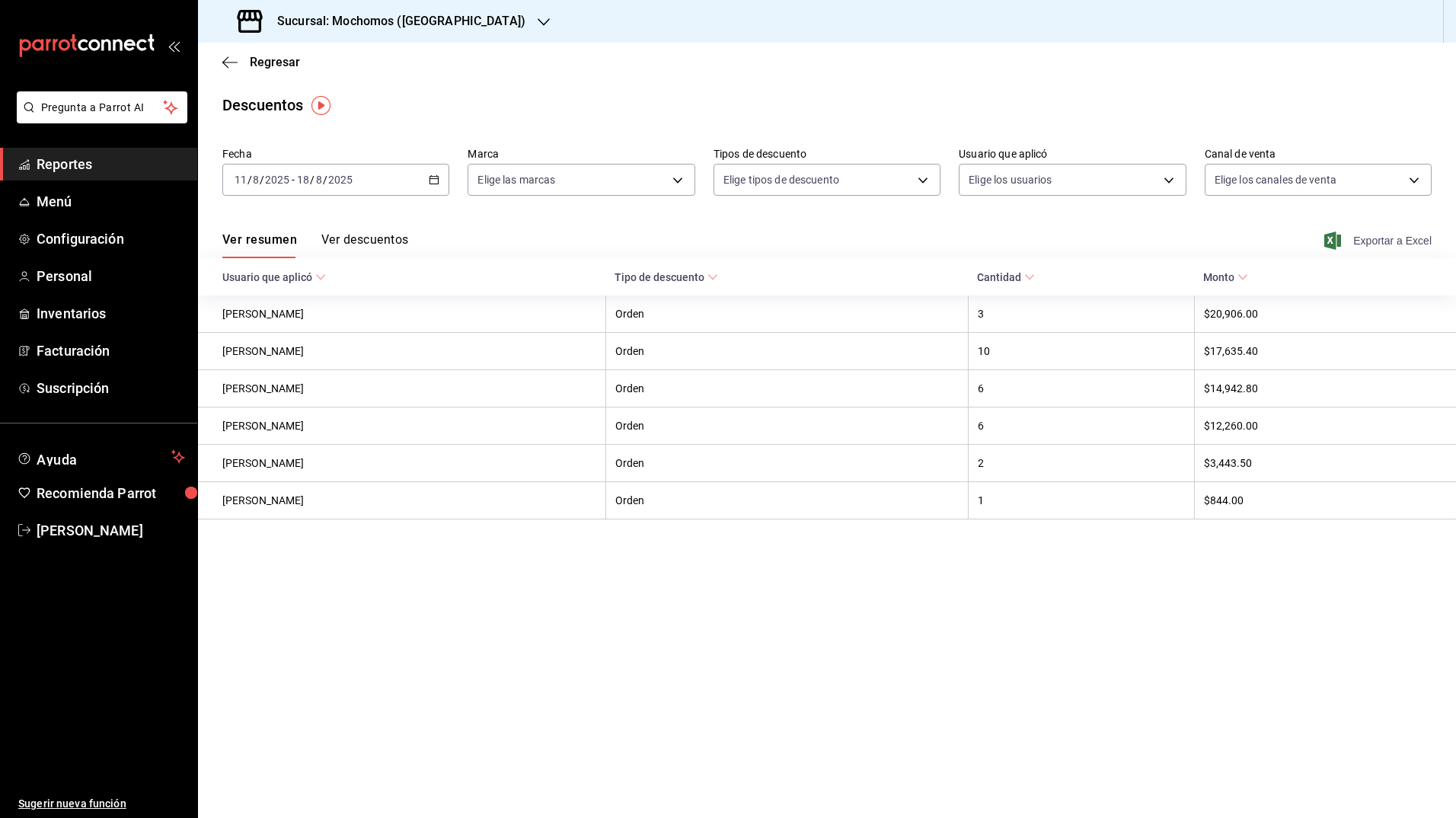
click at [1330, 244] on icon "button" at bounding box center [1331, 240] width 17 height 19
click at [400, 21] on h3 "Sucursal: Mochomos ([GEOGRAPHIC_DATA])" at bounding box center [395, 21] width 261 height 19
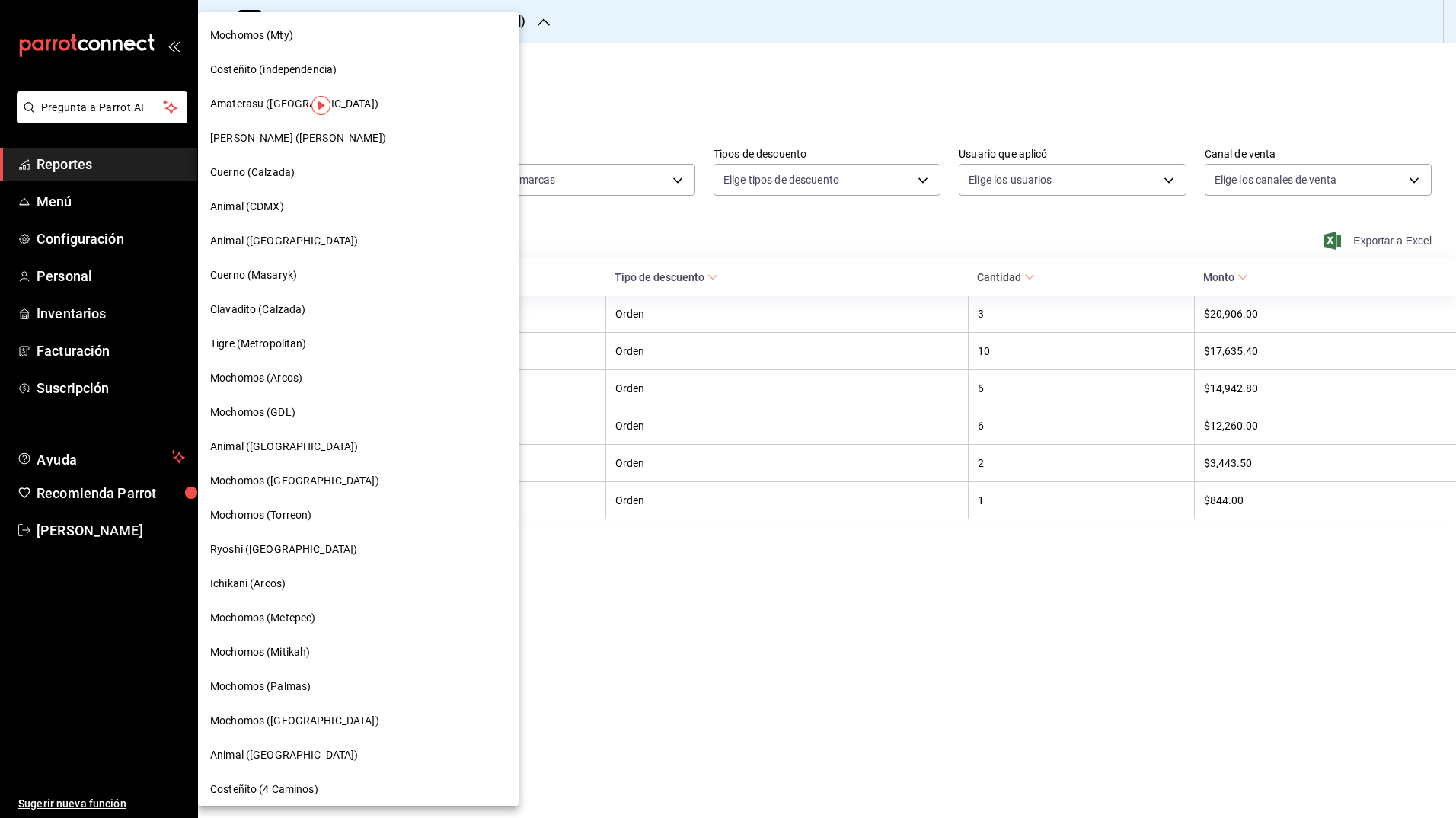
click at [317, 546] on div "Ryoshi ([GEOGRAPHIC_DATA])" at bounding box center [358, 549] width 296 height 16
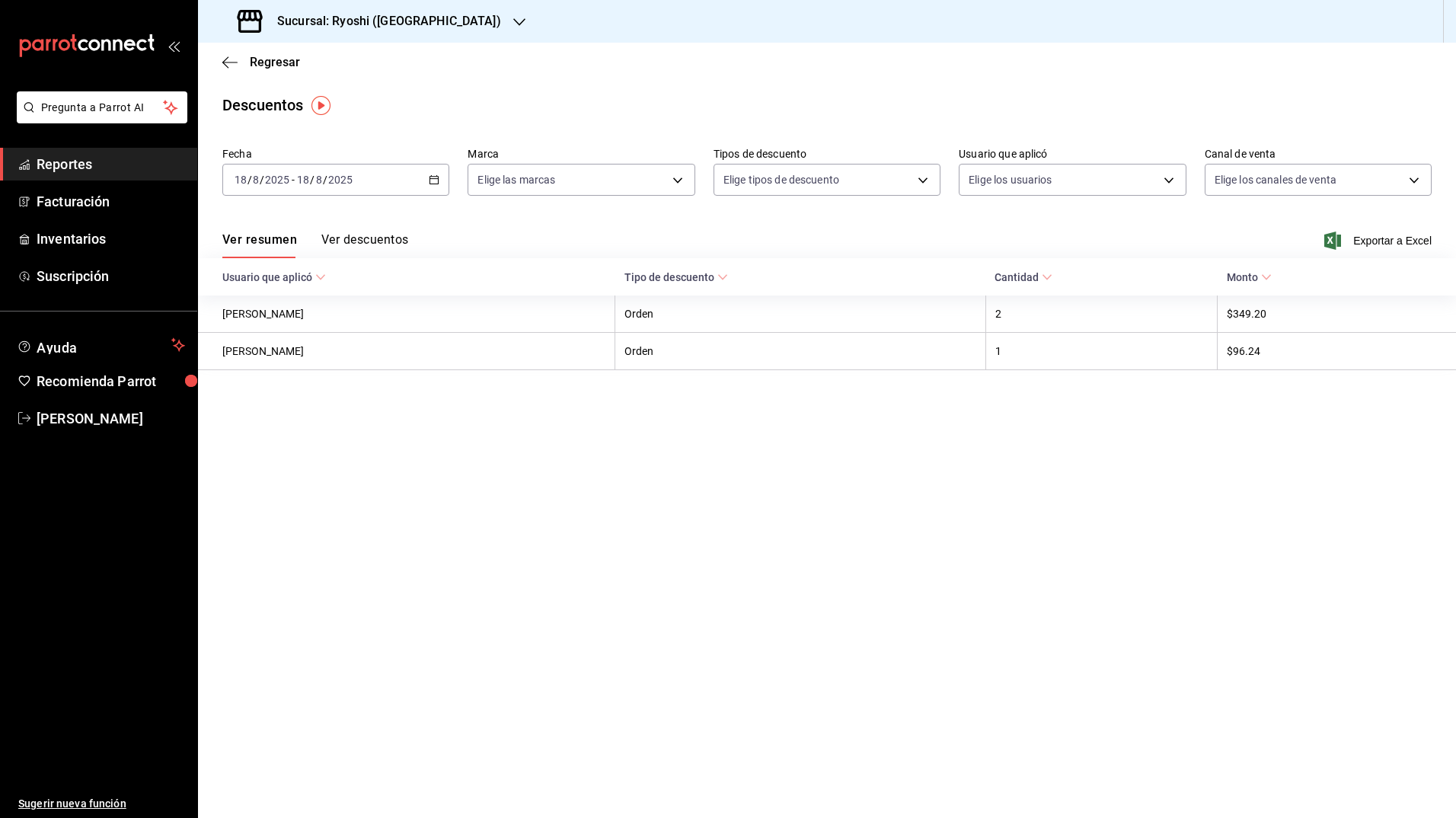
click at [435, 179] on icon "button" at bounding box center [433, 179] width 11 height 11
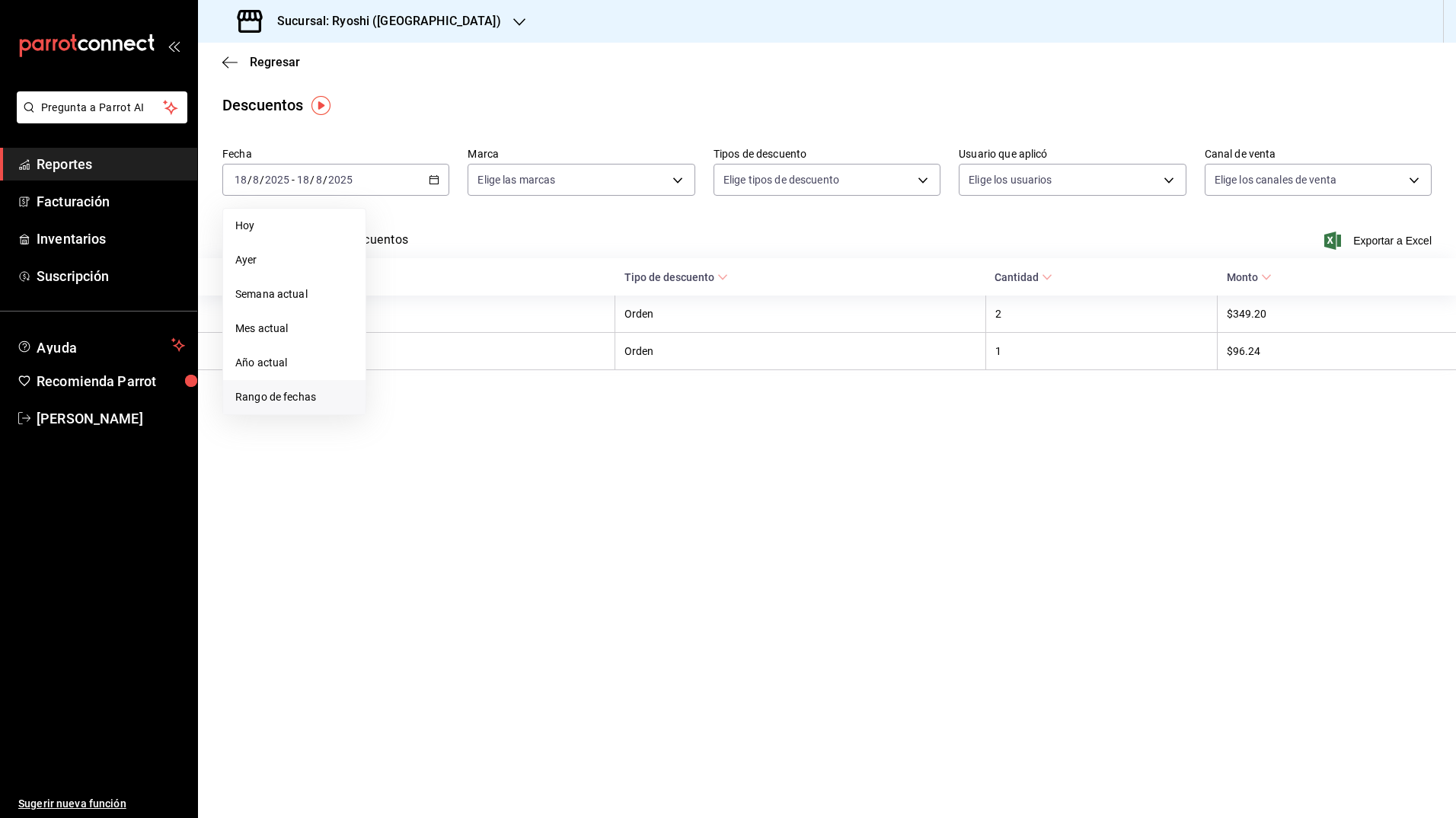
click at [295, 391] on span "Rango de fechas" at bounding box center [294, 397] width 118 height 16
click at [397, 344] on abbr "11" at bounding box center [398, 347] width 10 height 11
click at [398, 374] on button "18" at bounding box center [397, 382] width 26 height 27
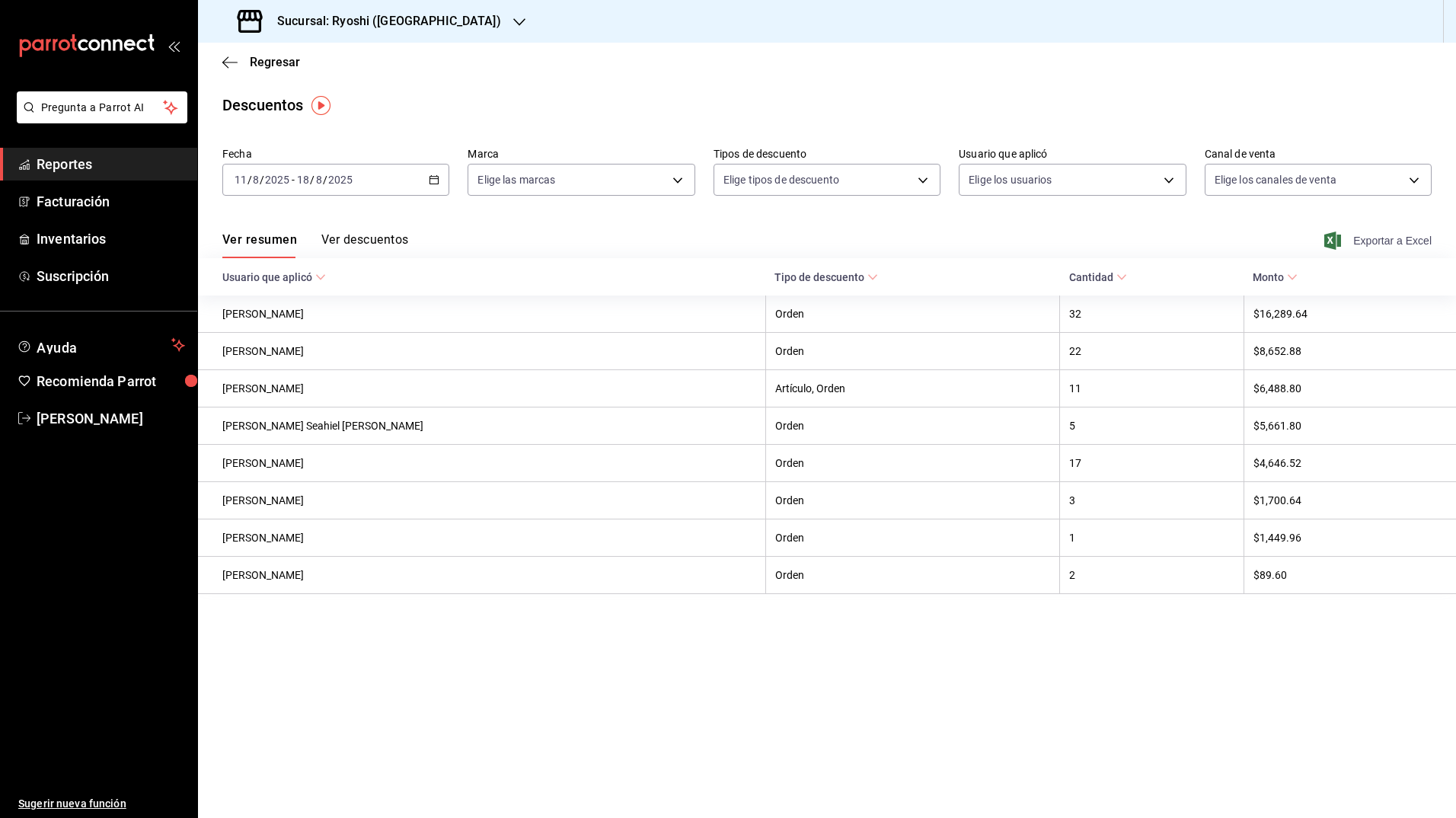
click at [1333, 238] on icon "button" at bounding box center [1331, 240] width 17 height 19
click at [392, 30] on div "Sucursal: Ryoshi ([GEOGRAPHIC_DATA])" at bounding box center [371, 21] width 322 height 42
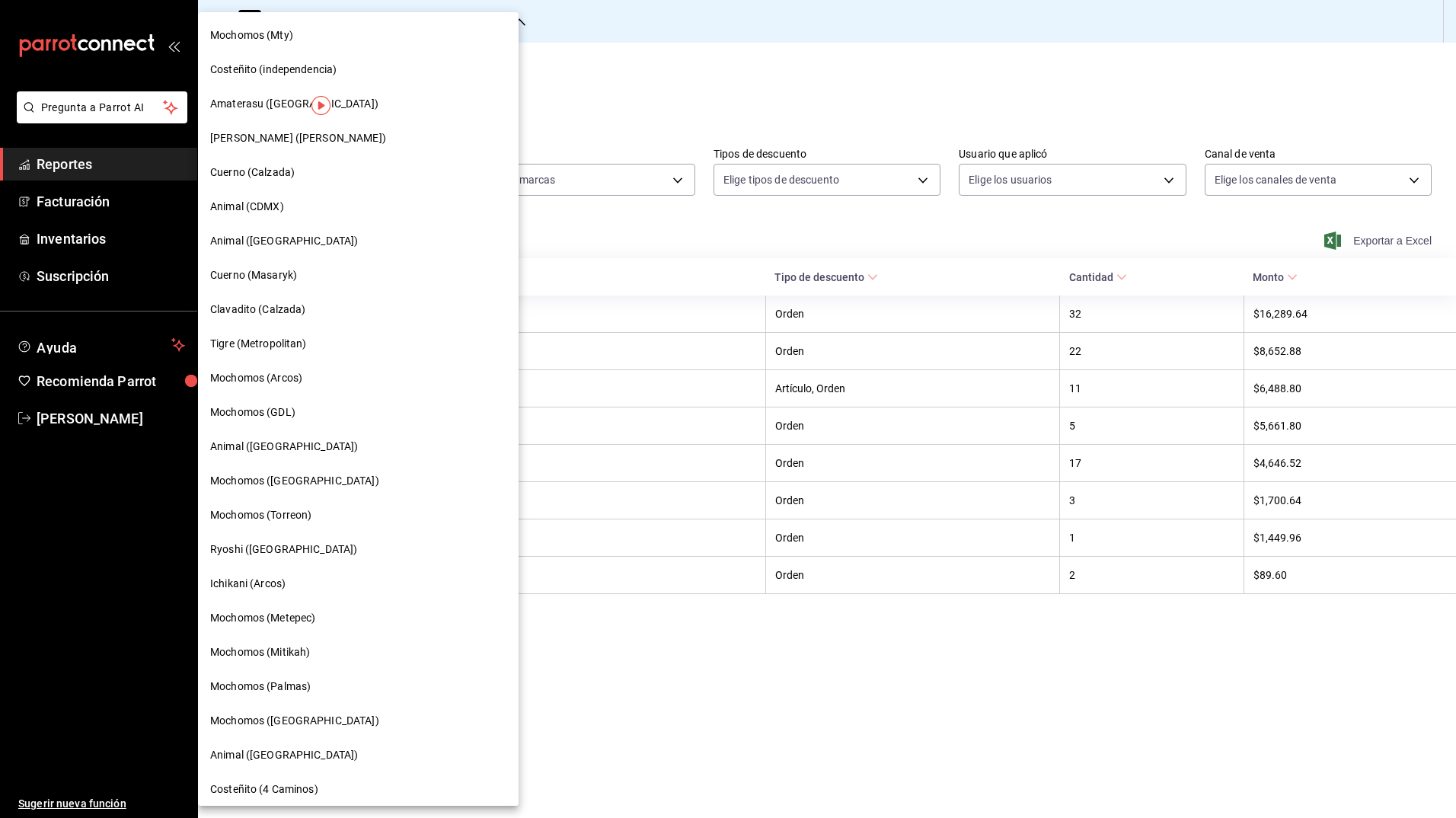
click at [284, 574] on div "Ichikani (Arcos)" at bounding box center [358, 584] width 321 height 34
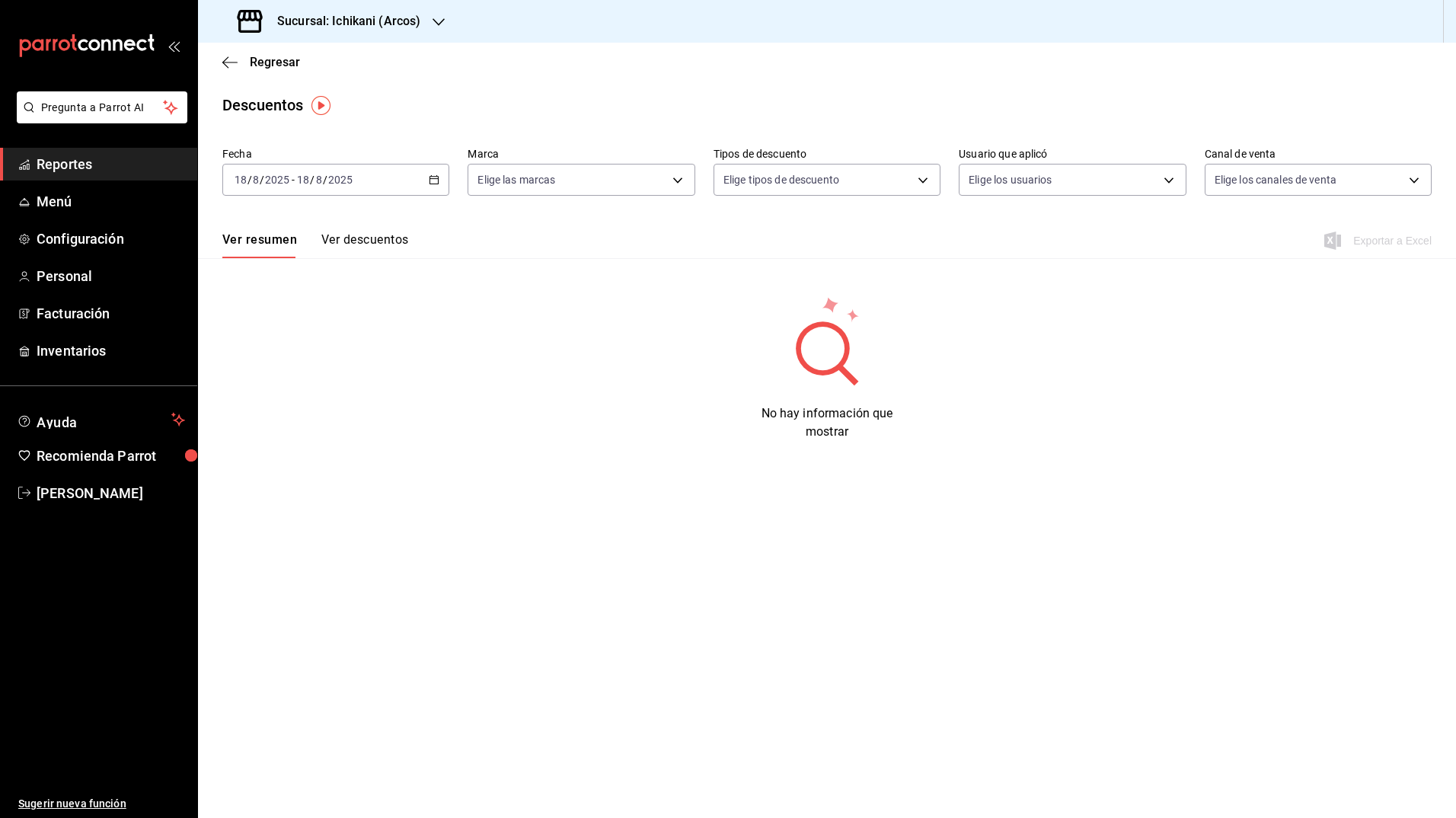
click at [428, 179] on icon "button" at bounding box center [433, 179] width 11 height 11
click at [278, 399] on span "Rango de fechas" at bounding box center [294, 397] width 118 height 16
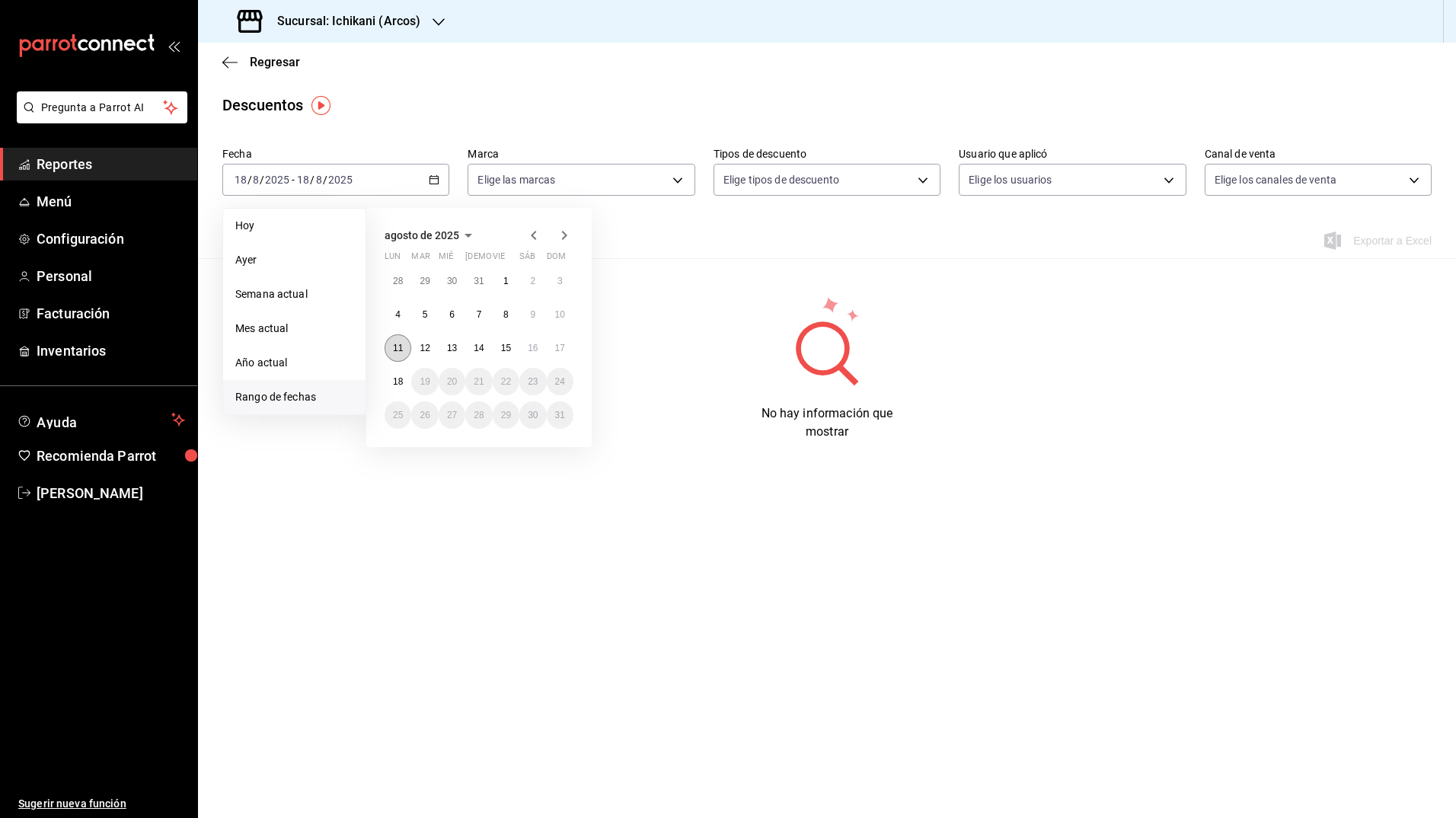
click at [393, 337] on button "11" at bounding box center [397, 348] width 26 height 27
click at [394, 380] on abbr "18" at bounding box center [398, 382] width 10 height 11
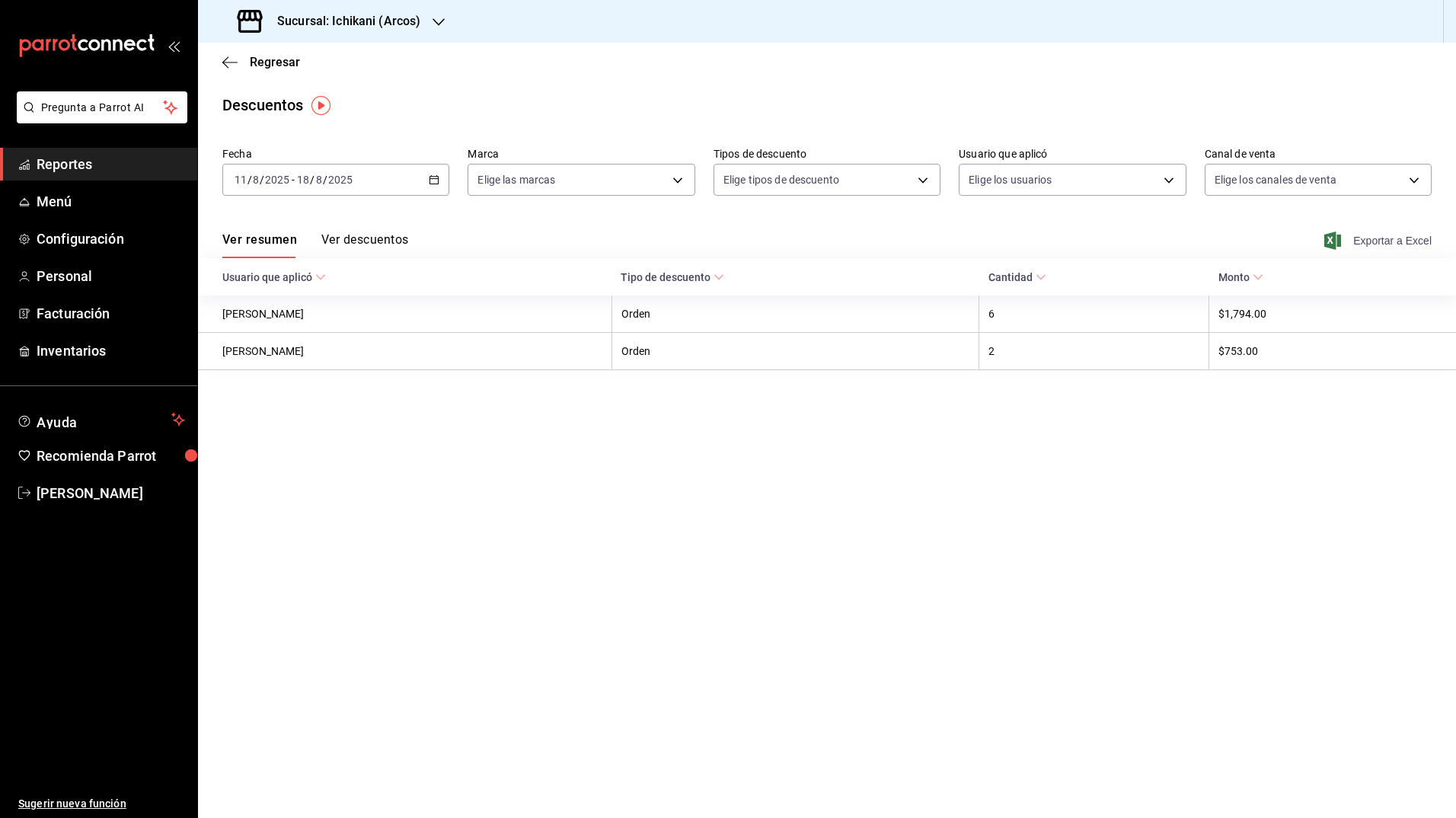
click at [1337, 247] on icon "button" at bounding box center [1331, 240] width 17 height 19
click at [394, 25] on h3 "Sucursal: Ichikani (Arcos)" at bounding box center [342, 21] width 155 height 19
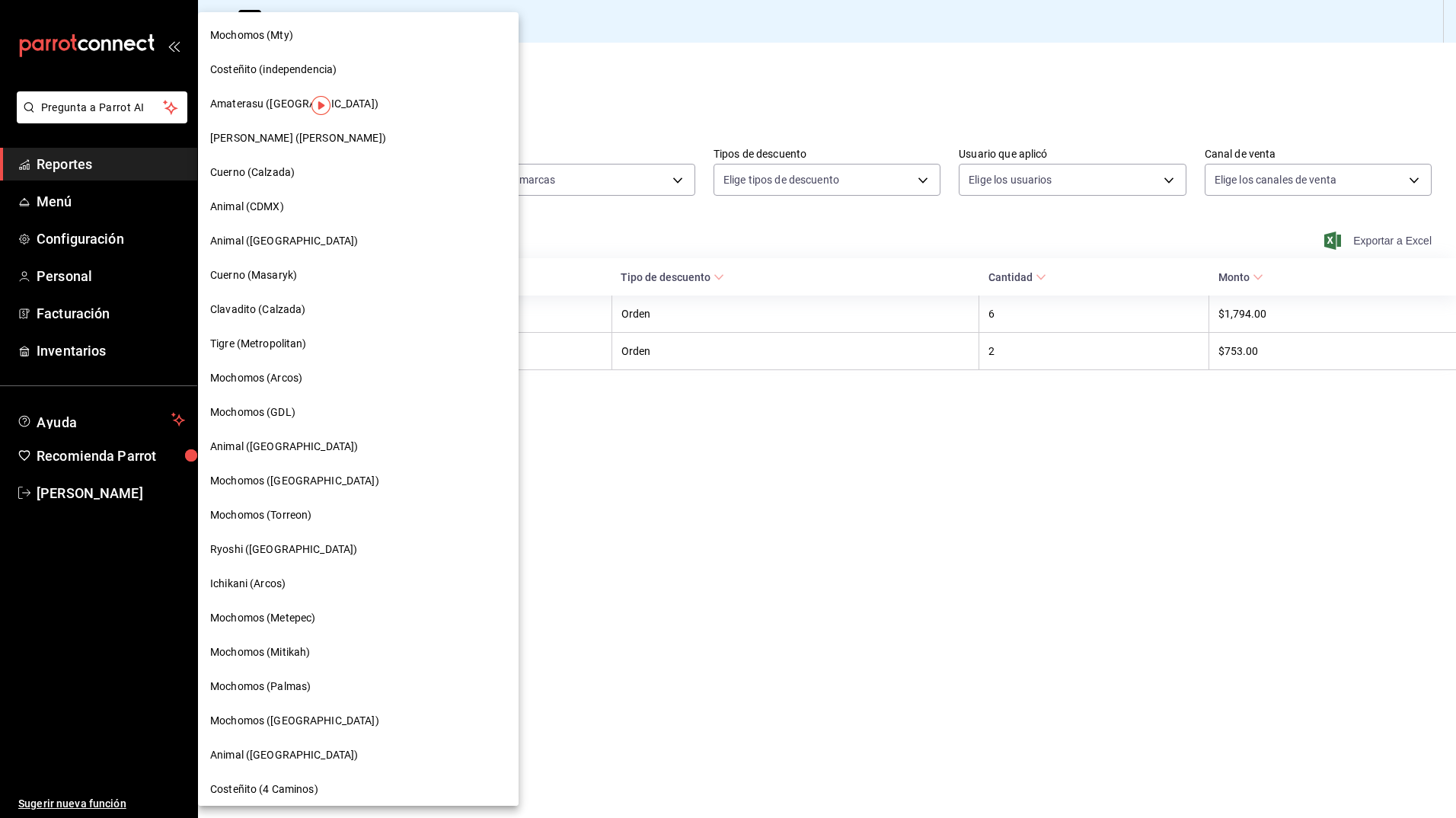
click at [339, 611] on div "Mochomos (Metepec)" at bounding box center [358, 618] width 296 height 16
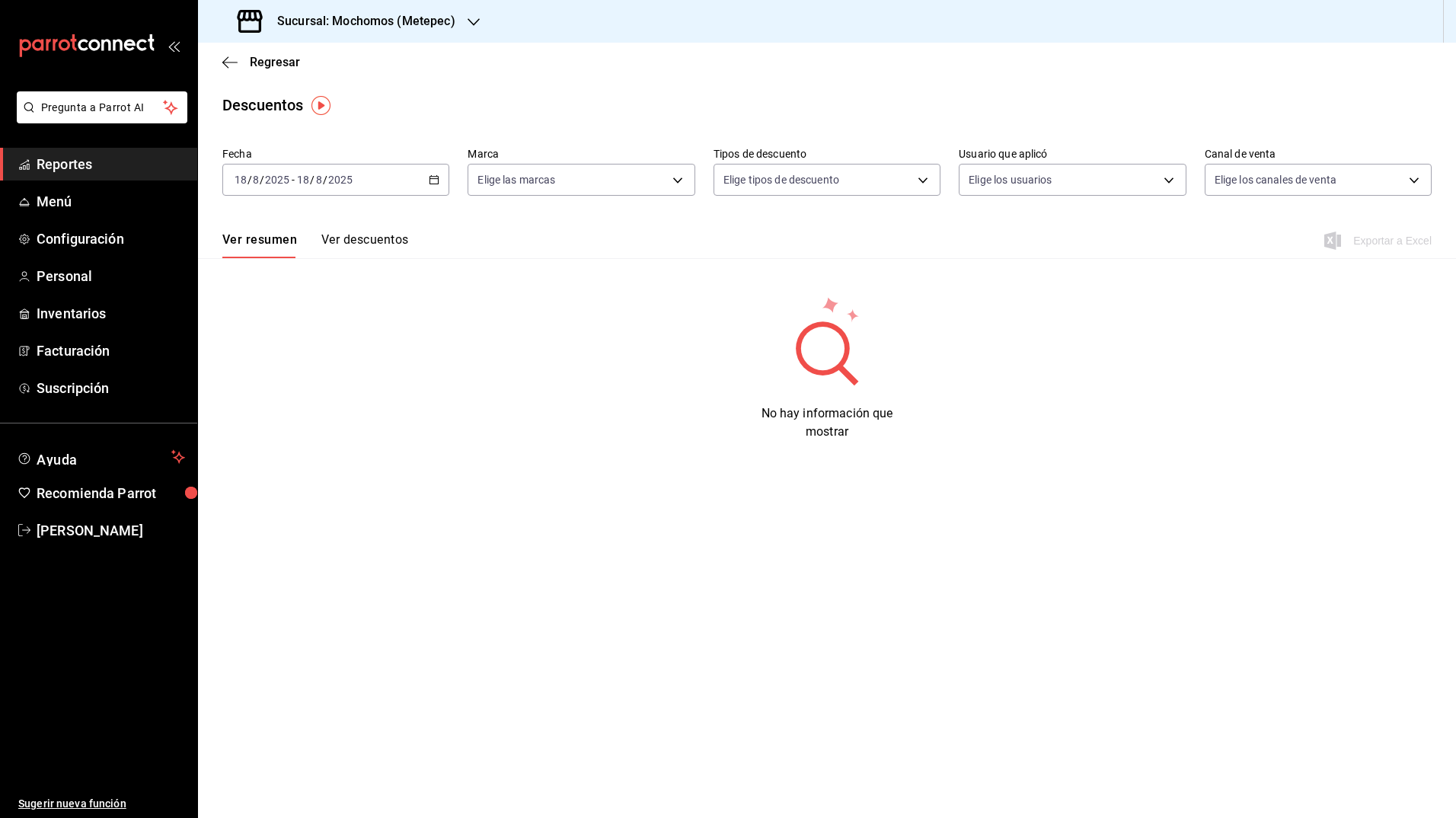
click at [431, 176] on \(Stroke\) "button" at bounding box center [431, 176] width 1 height 1
click at [284, 398] on span "Rango de fechas" at bounding box center [294, 397] width 118 height 16
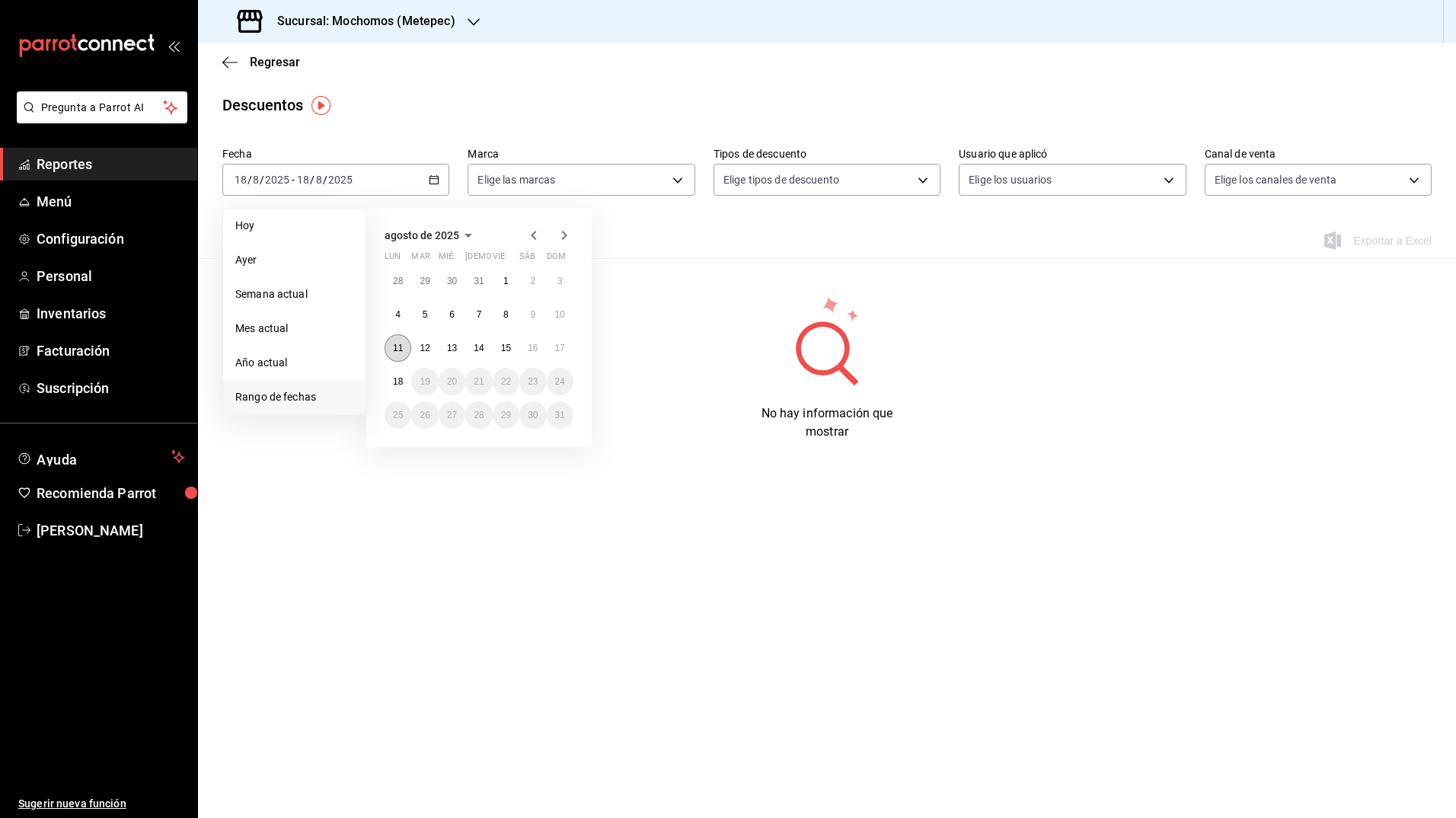
drag, startPoint x: 383, startPoint y: 349, endPoint x: 393, endPoint y: 345, distance: 10.8
click at [393, 345] on div "[DATE] lun mar mié jue vie sáb dom 28 29 30 31 1 2 3 4 5 6 7 8 9 10 11 12 13 14…" at bounding box center [479, 328] width 226 height 239
click at [393, 345] on abbr "11" at bounding box center [398, 347] width 10 height 11
click at [398, 375] on button "18" at bounding box center [397, 382] width 26 height 27
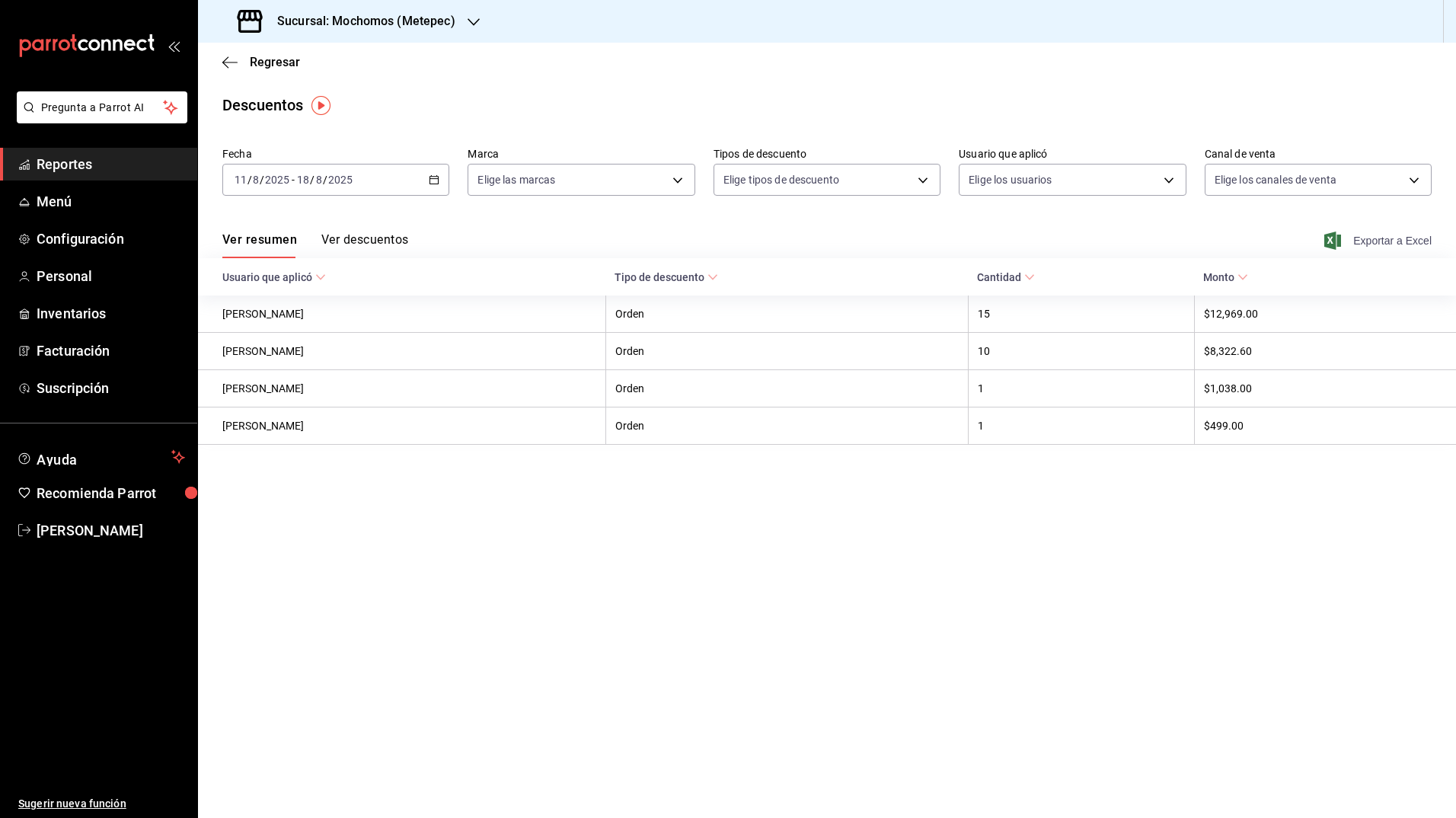
click at [1330, 244] on icon "button" at bounding box center [1331, 240] width 17 height 19
click at [416, 101] on div "Descuentos" at bounding box center [827, 105] width 1258 height 23
click at [376, 13] on h3 "Sucursal: Mochomos (Metepec)" at bounding box center [360, 21] width 190 height 19
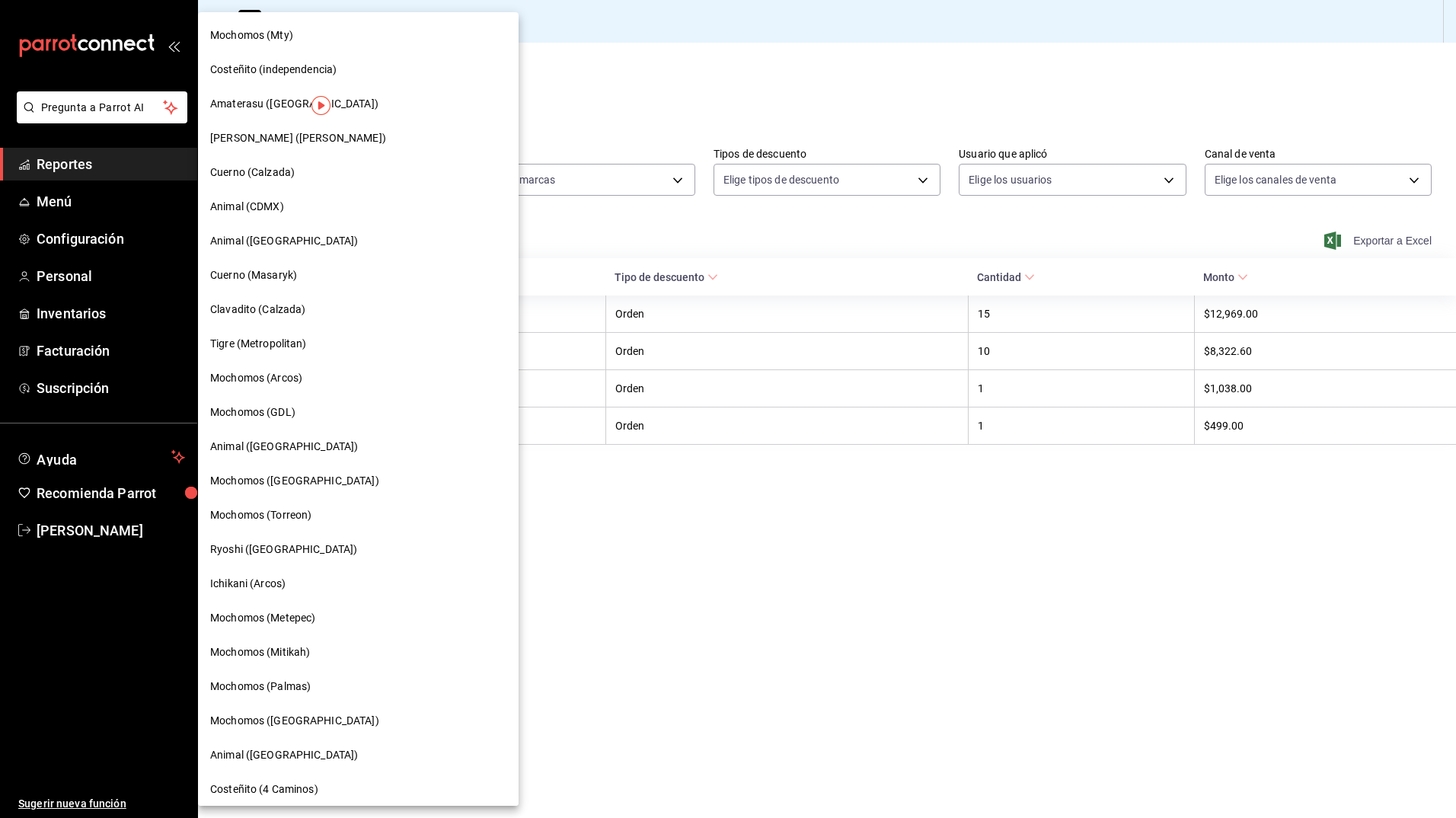
click at [316, 653] on div "Mochomos (Mitikah)" at bounding box center [358, 652] width 296 height 16
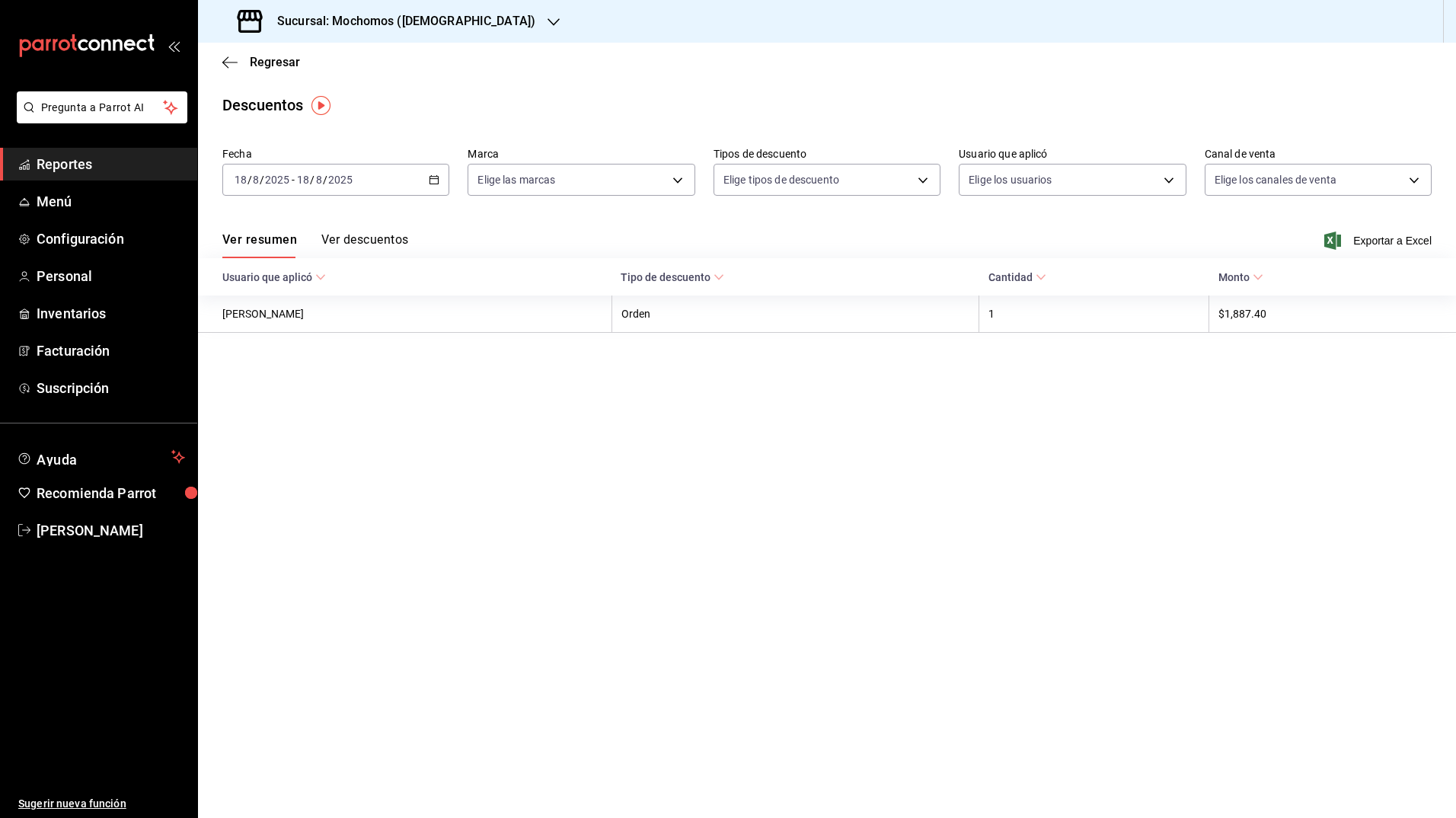
click at [437, 179] on icon "button" at bounding box center [433, 179] width 11 height 11
click at [294, 388] on li "Rango de fechas" at bounding box center [294, 397] width 142 height 34
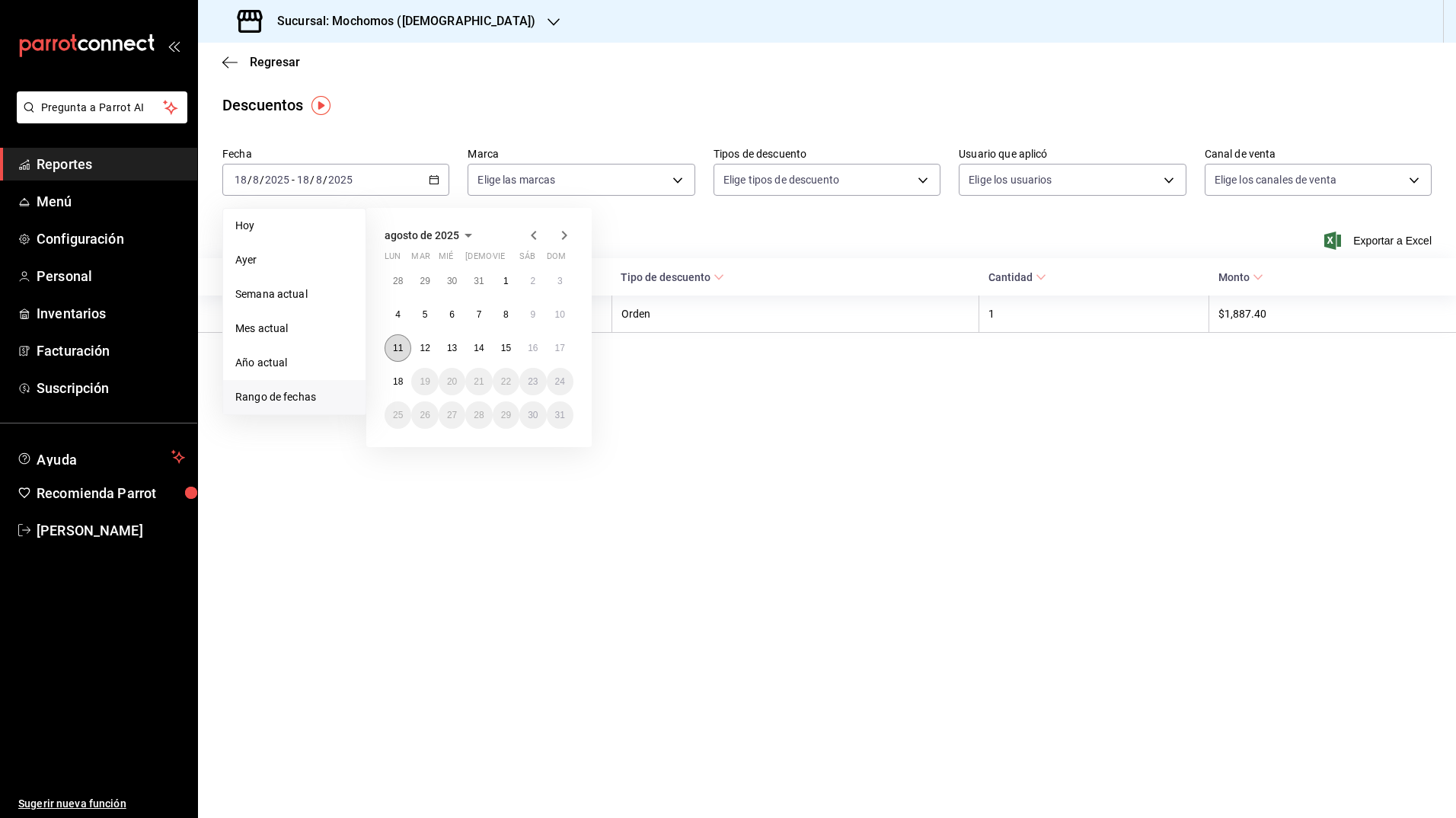
click at [397, 353] on abbr "11" at bounding box center [398, 347] width 10 height 11
click at [400, 381] on abbr "18" at bounding box center [398, 382] width 10 height 11
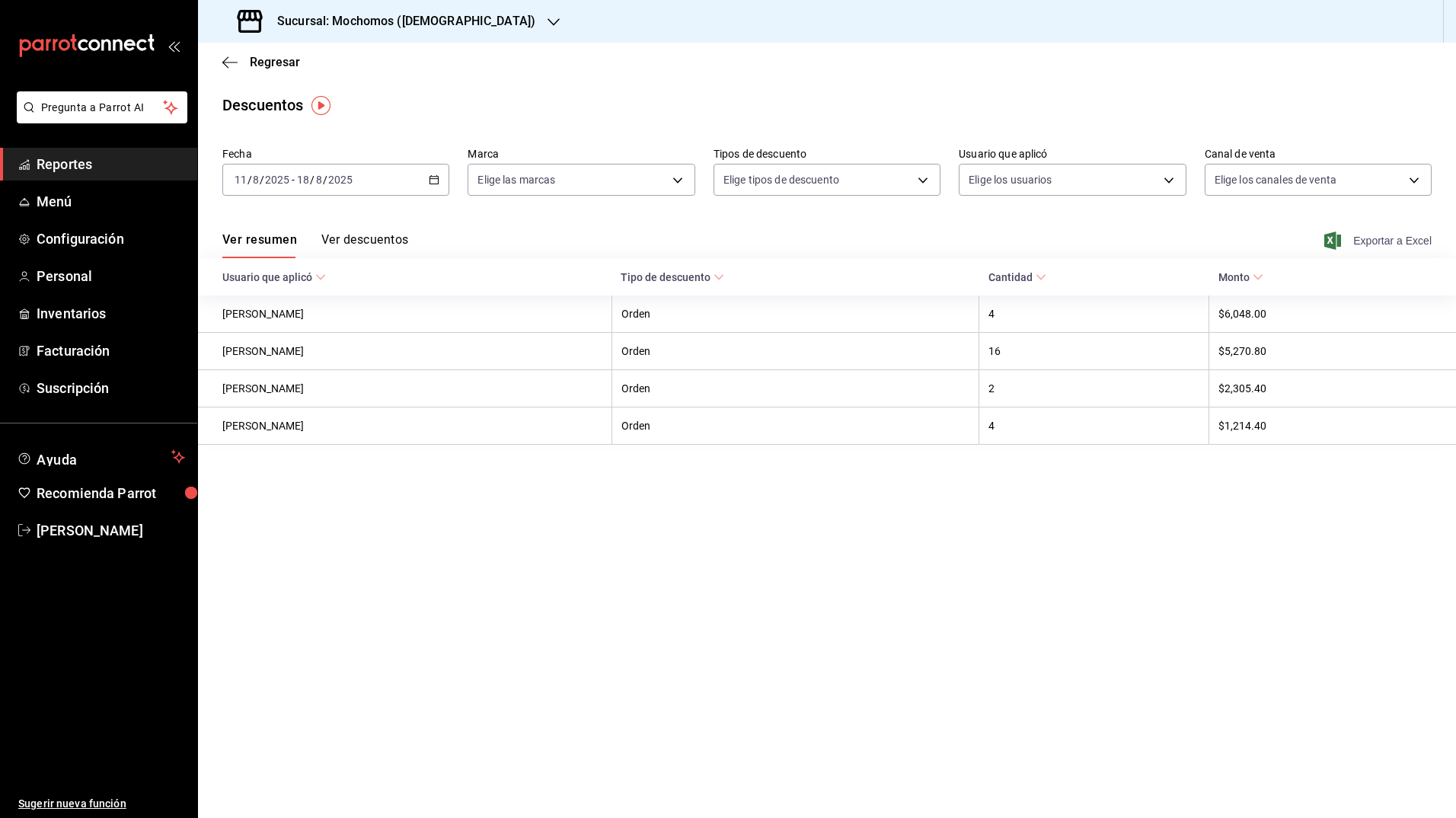
click at [1328, 238] on icon "button" at bounding box center [1331, 240] width 17 height 19
click at [412, 16] on h3 "Sucursal: Mochomos ([DEMOGRAPHIC_DATA])" at bounding box center [400, 21] width 271 height 19
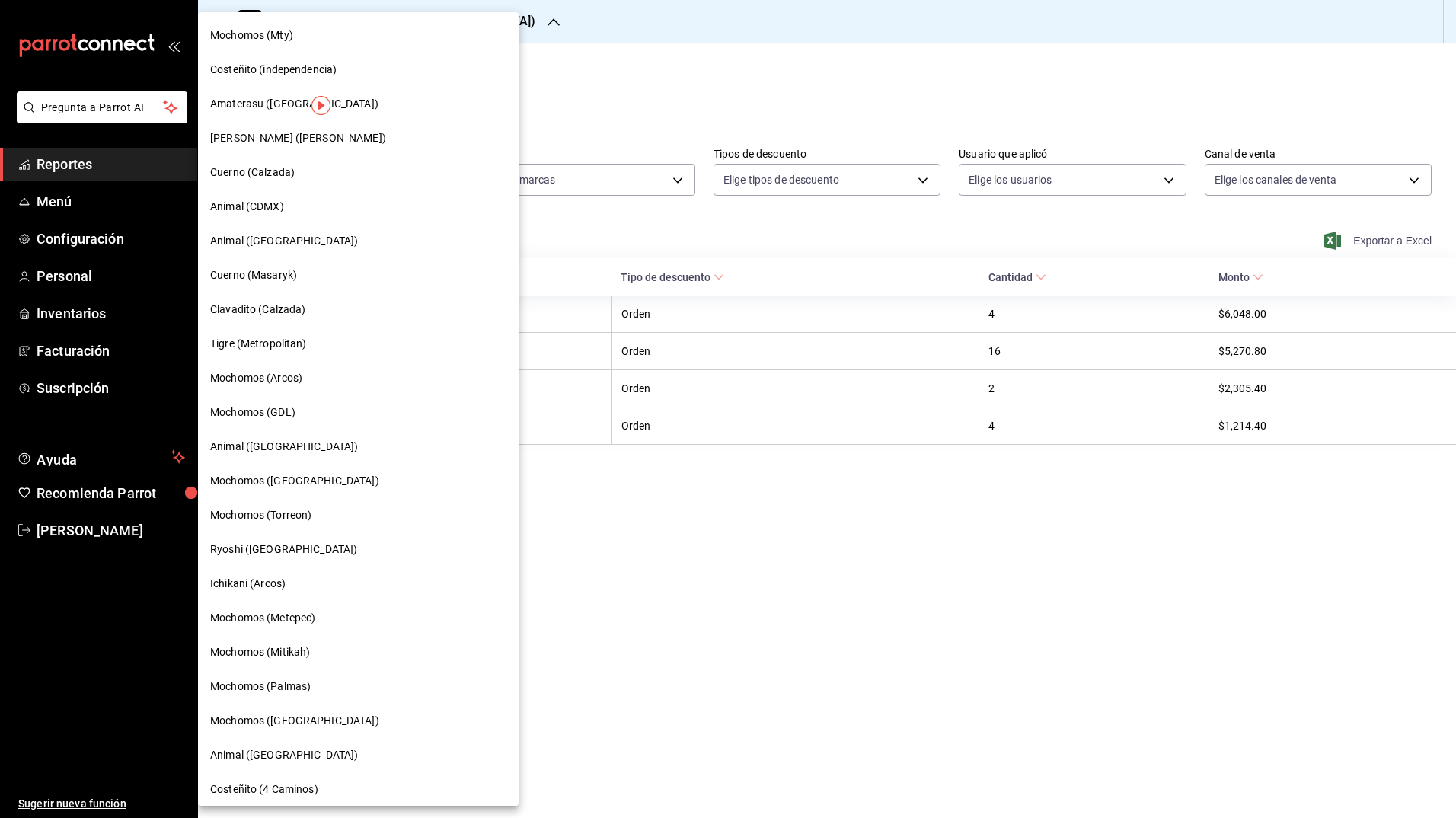
click at [252, 690] on span "Mochomos (Palmas)" at bounding box center [260, 687] width 101 height 16
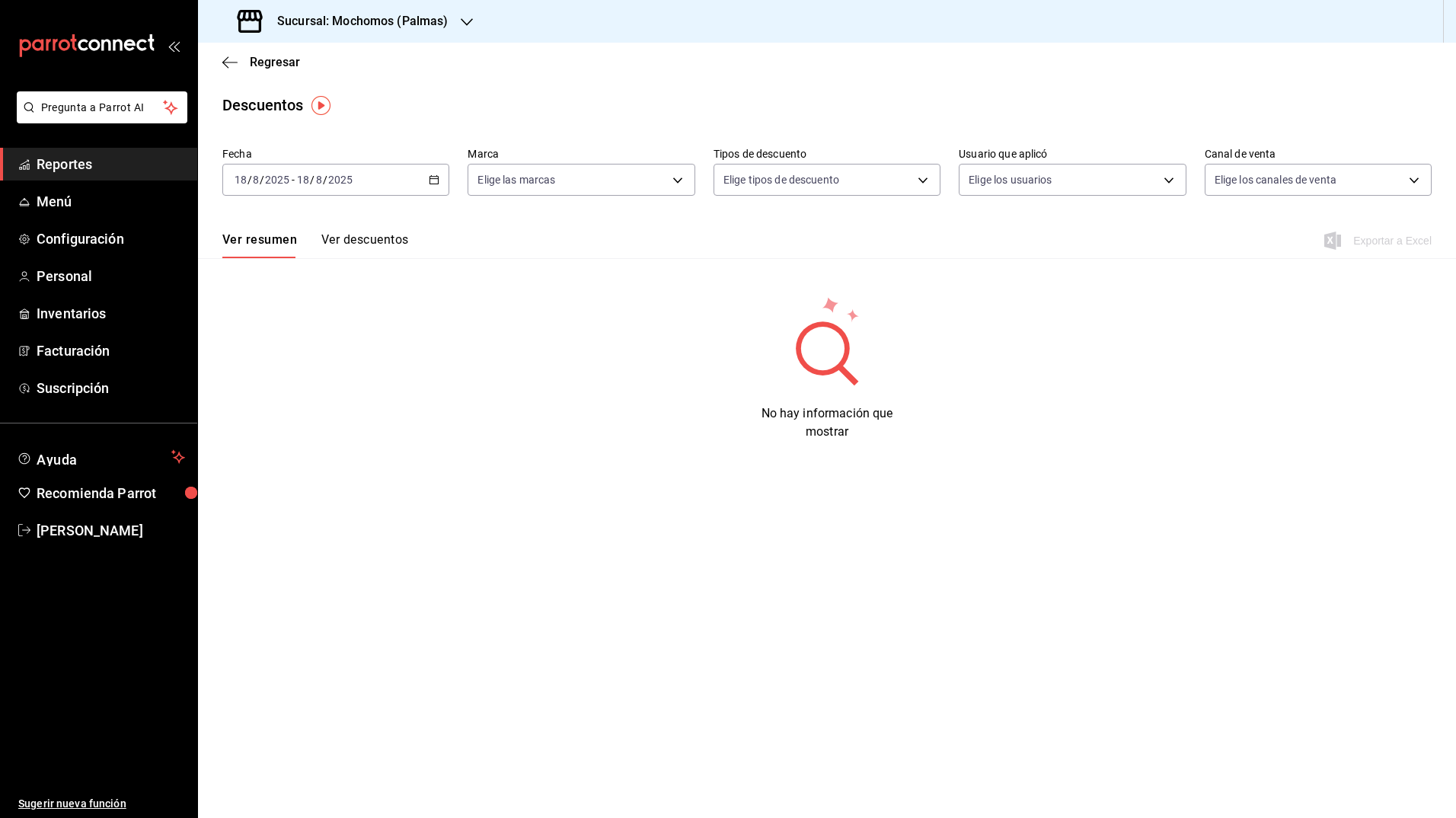
click at [429, 176] on icon "button" at bounding box center [433, 179] width 11 height 11
click at [299, 393] on span "Rango de fechas" at bounding box center [294, 397] width 118 height 16
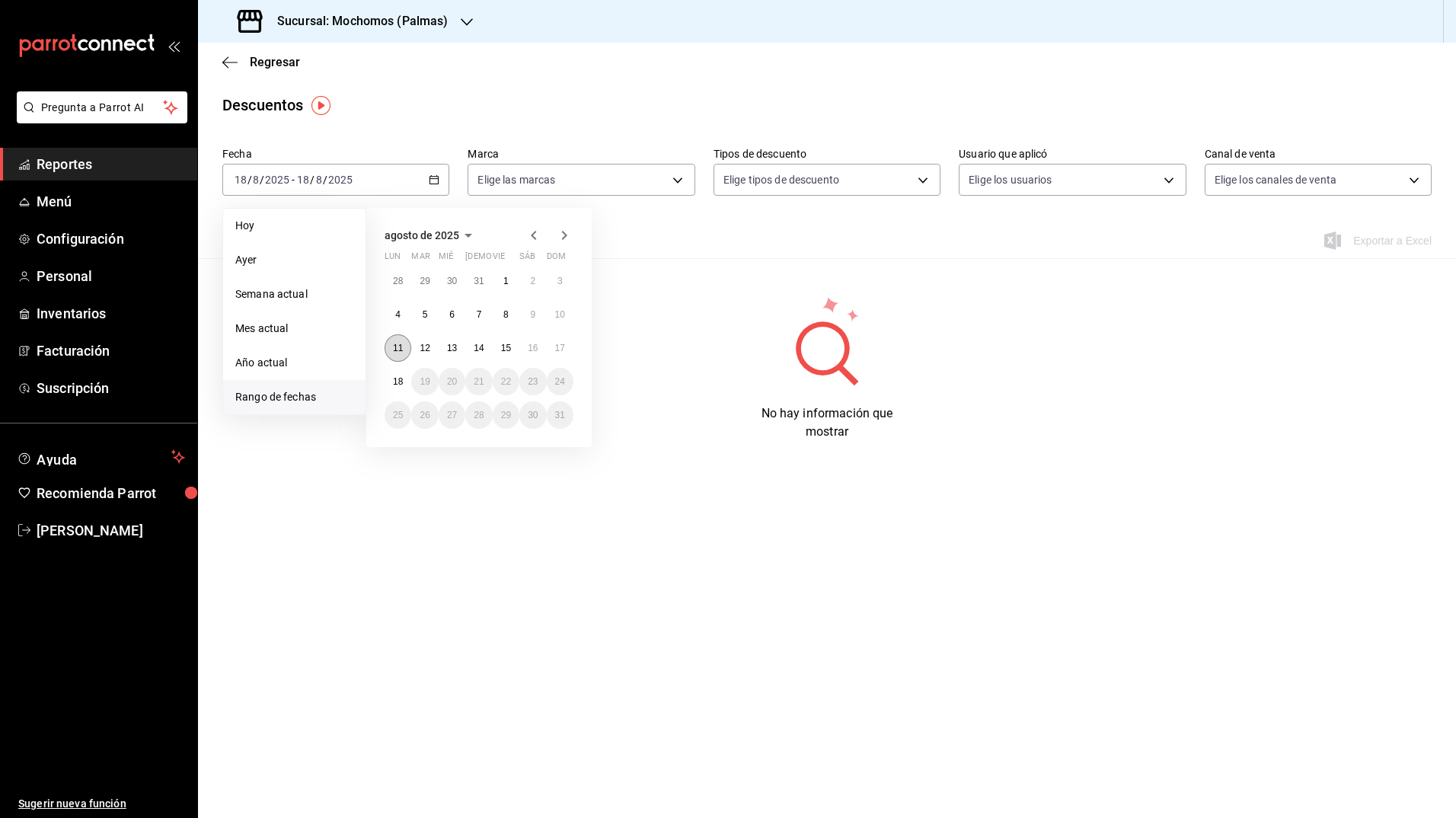
click at [394, 346] on abbr "11" at bounding box center [398, 347] width 10 height 11
click at [392, 344] on button "11" at bounding box center [397, 348] width 26 height 27
click at [397, 385] on abbr "18" at bounding box center [398, 382] width 10 height 11
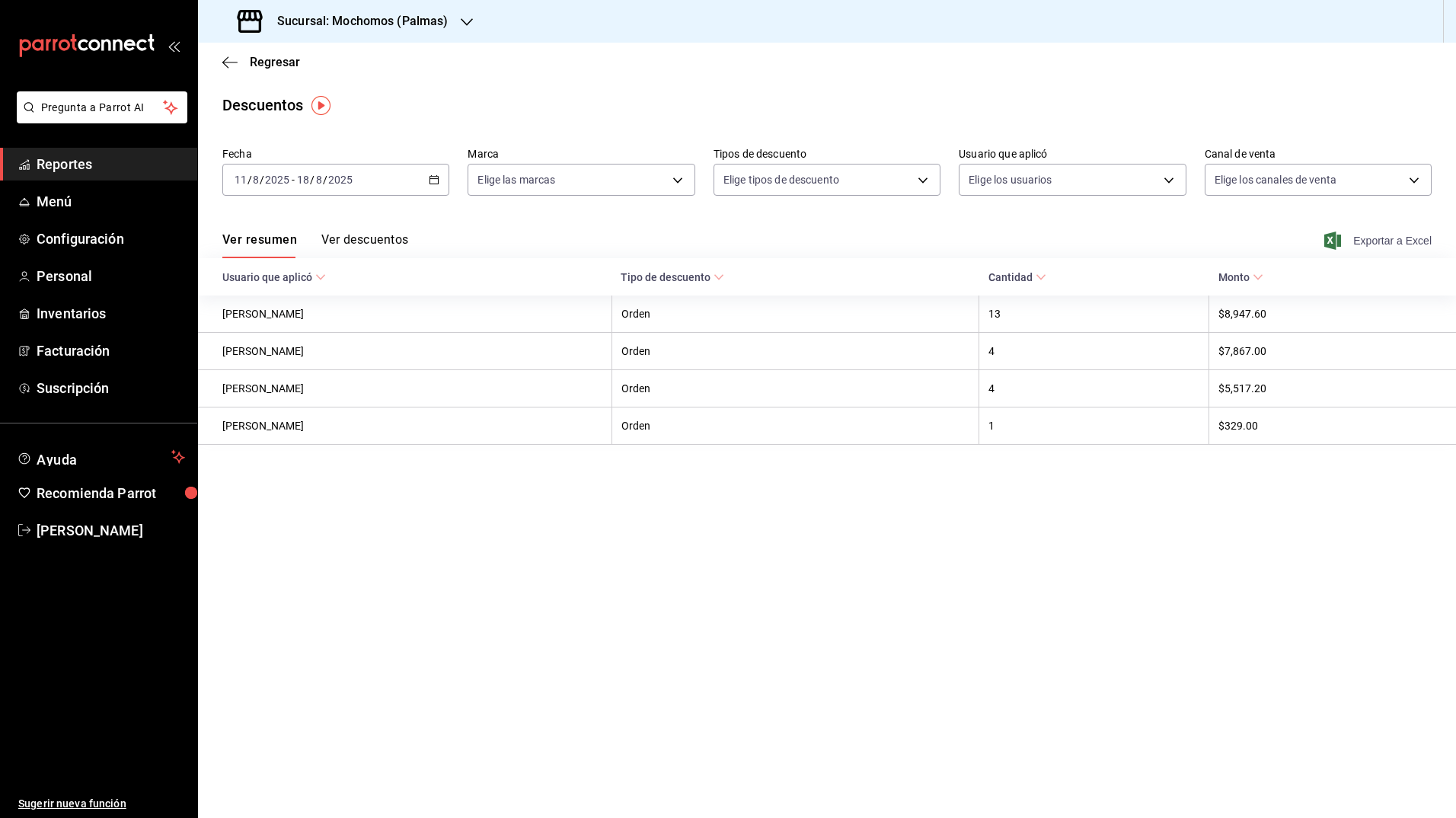
click at [1330, 238] on icon "button" at bounding box center [1331, 240] width 17 height 19
click at [551, 98] on div "Descuentos" at bounding box center [827, 105] width 1258 height 23
click at [433, 32] on div "Sucursal: Mochomos (Palmas)" at bounding box center [344, 21] width 269 height 42
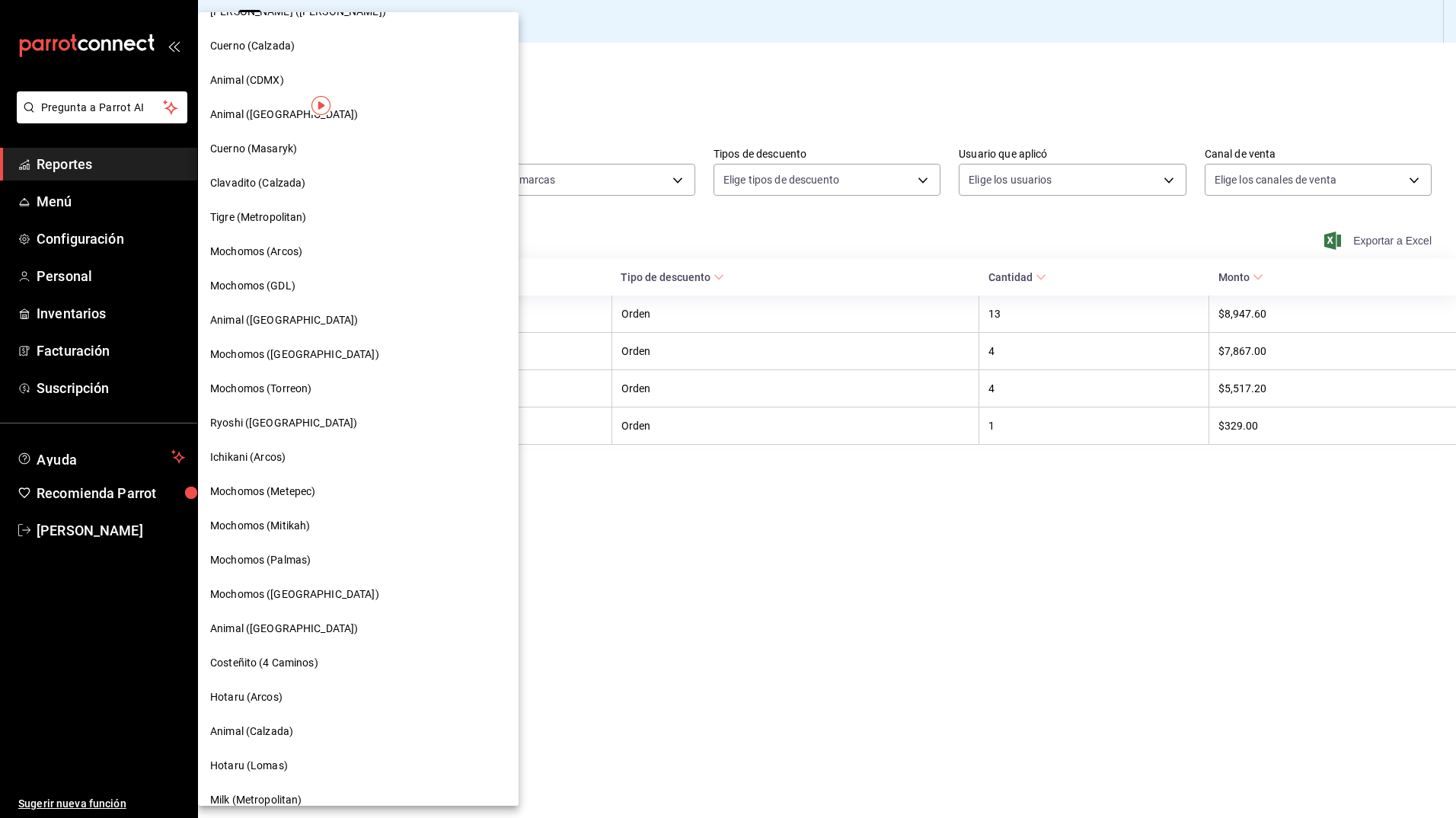
scroll to position [127, 0]
click at [295, 591] on span "Mochomos ([GEOGRAPHIC_DATA])" at bounding box center [294, 594] width 169 height 16
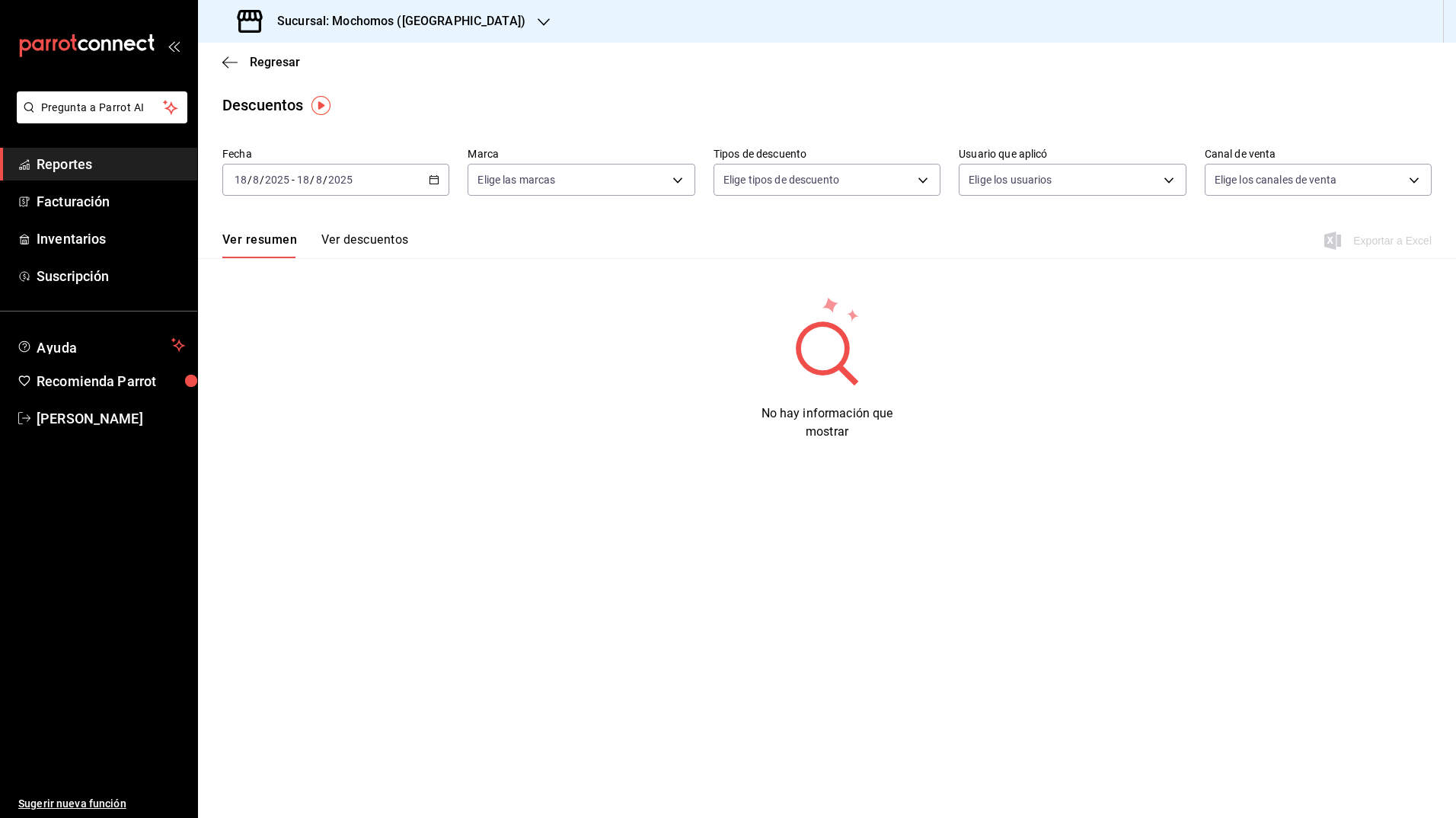
click at [427, 173] on div "[DATE] [DATE] - [DATE] [DATE]" at bounding box center [335, 179] width 226 height 32
click at [286, 396] on span "Rango de fechas" at bounding box center [294, 397] width 118 height 16
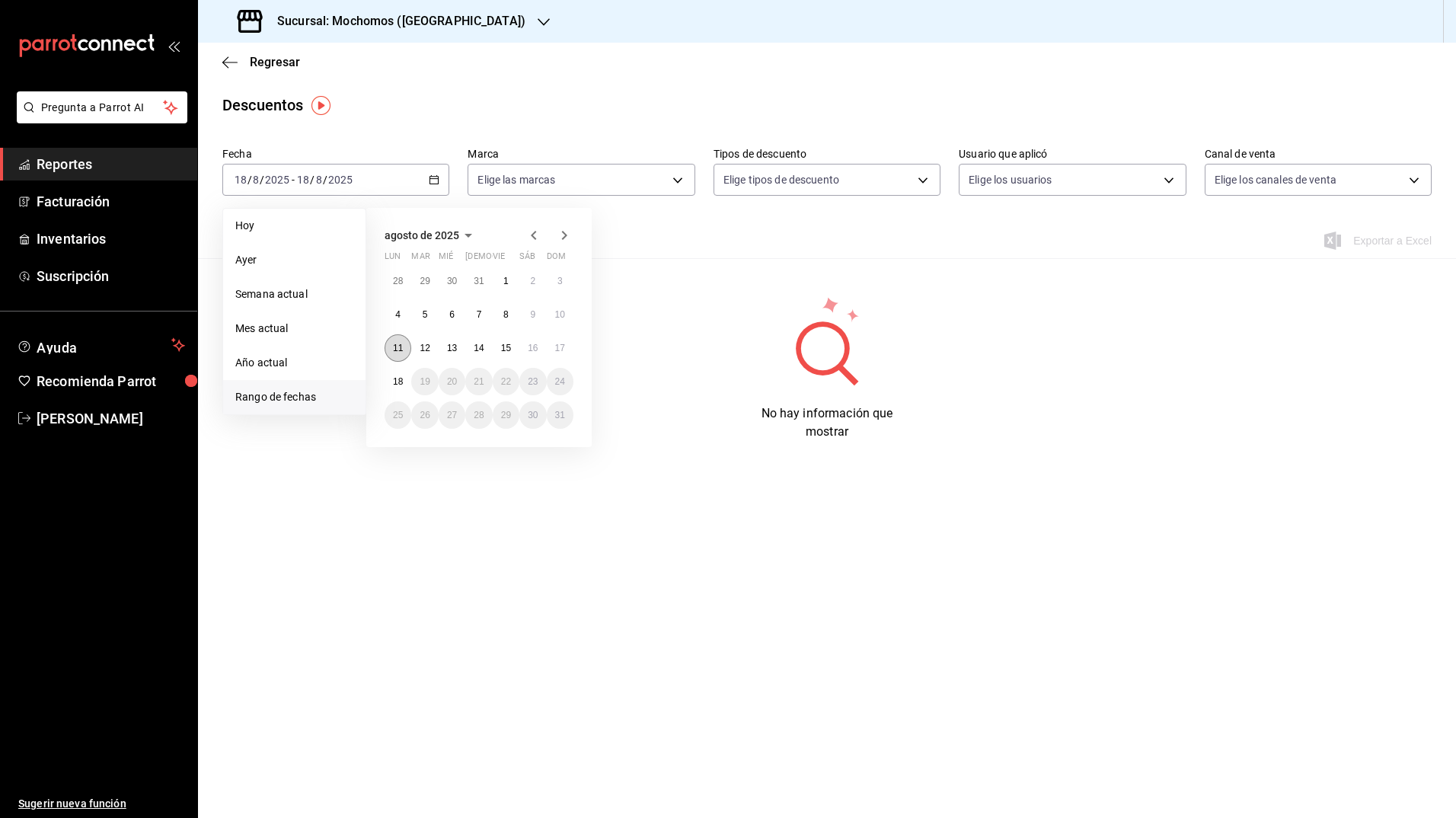
click at [391, 347] on button "11" at bounding box center [397, 348] width 26 height 27
click at [394, 380] on abbr "18" at bounding box center [398, 382] width 10 height 11
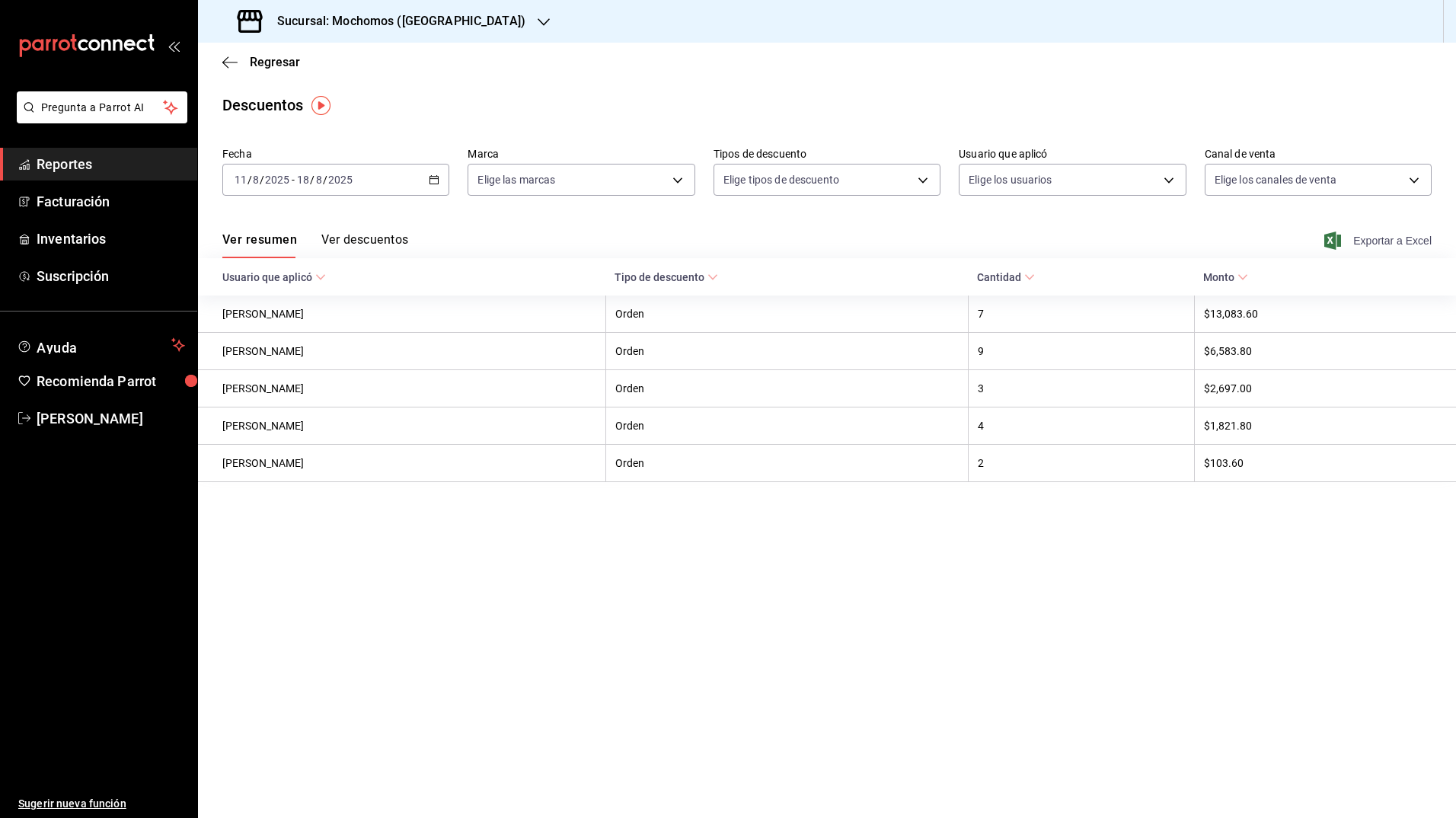
click at [1332, 248] on icon "button" at bounding box center [1331, 240] width 17 height 19
click at [383, 19] on h3 "Sucursal: Mochomos ([GEOGRAPHIC_DATA])" at bounding box center [395, 21] width 261 height 19
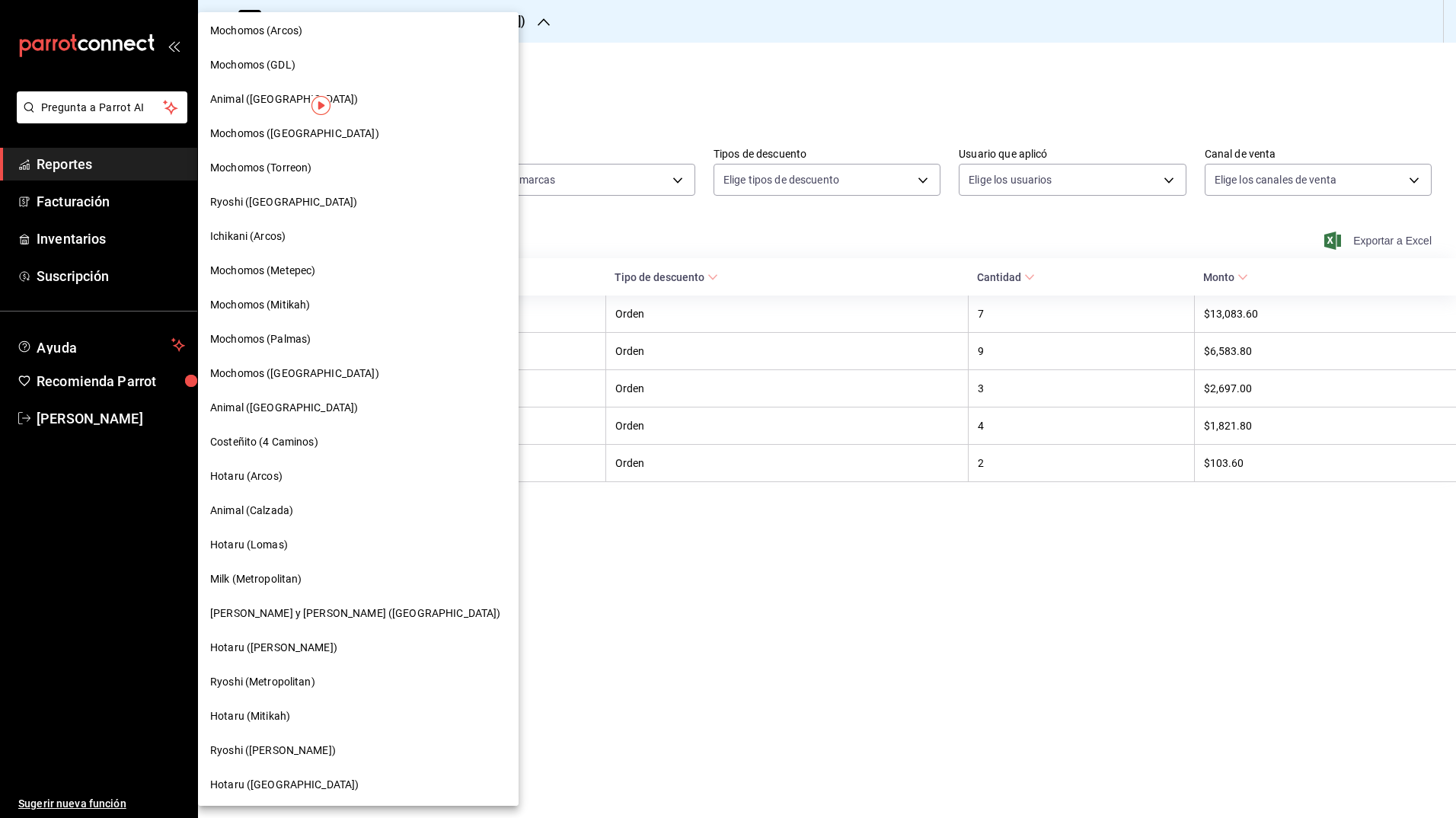
scroll to position [348, 0]
click at [309, 404] on div "Animal ([GEOGRAPHIC_DATA])" at bounding box center [358, 407] width 296 height 16
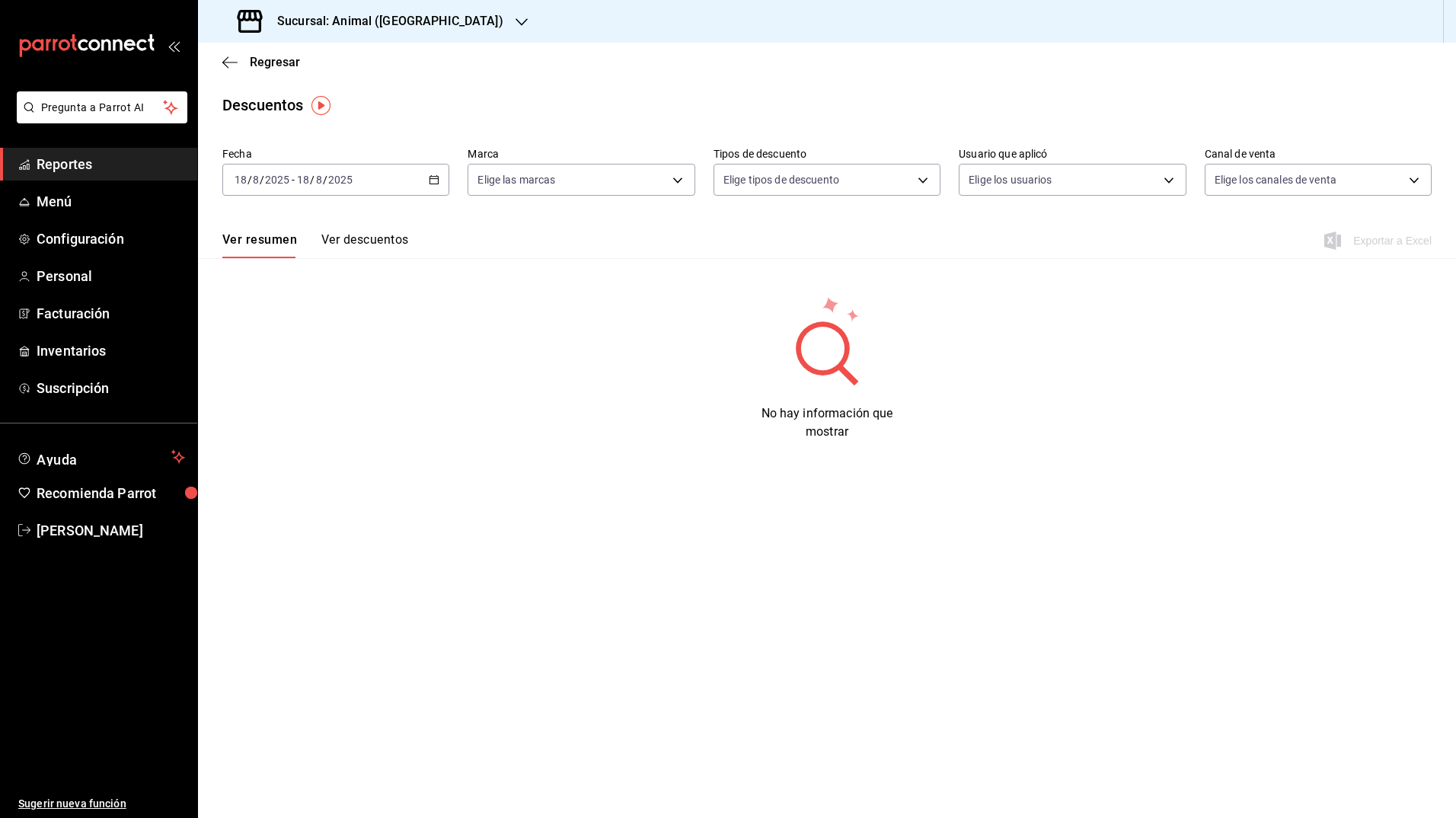
click at [434, 181] on icon "button" at bounding box center [433, 179] width 11 height 11
click at [298, 398] on span "Rango de fechas" at bounding box center [294, 397] width 118 height 16
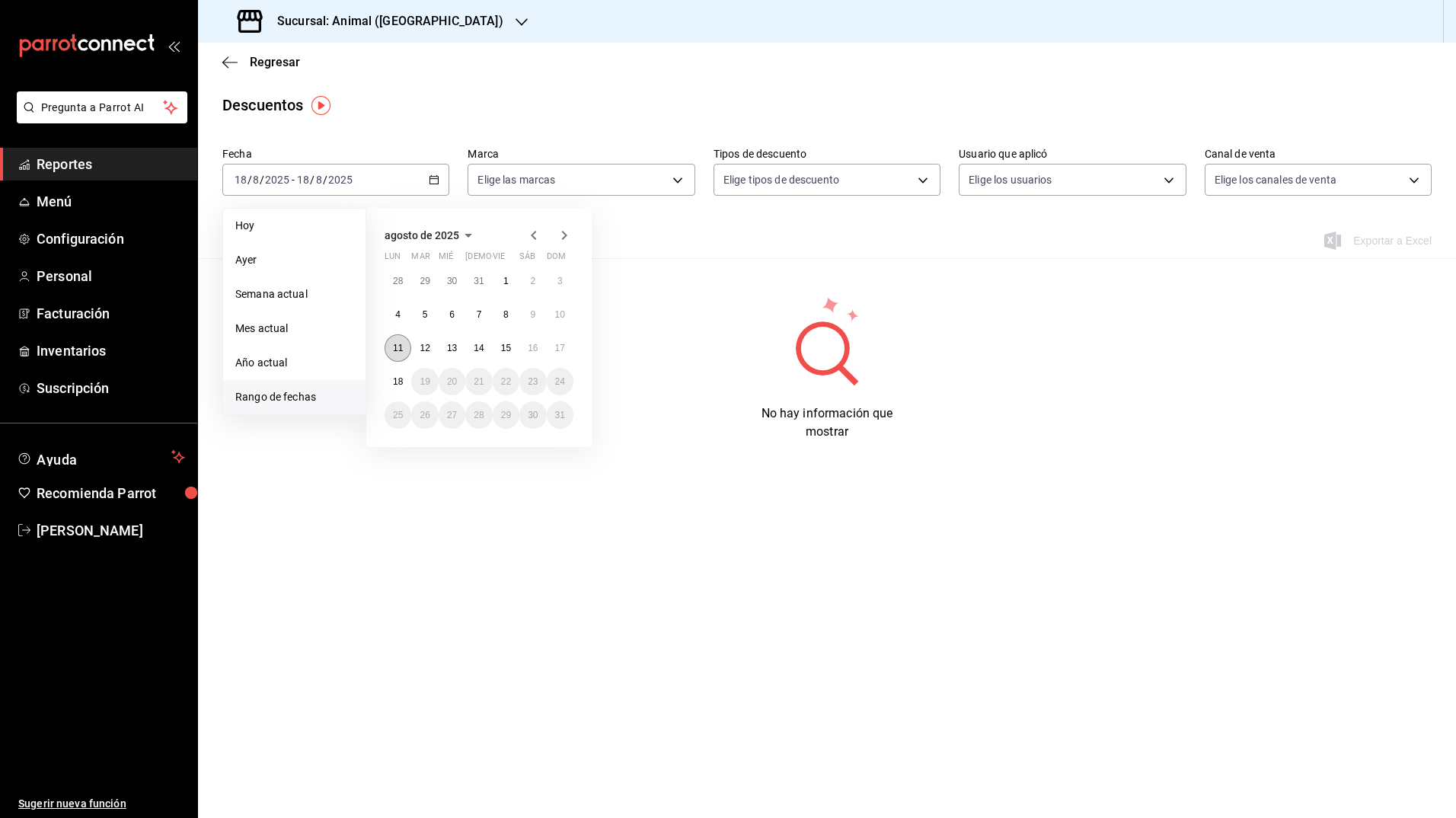
click at [395, 348] on abbr "11" at bounding box center [398, 347] width 10 height 11
click at [395, 381] on abbr "18" at bounding box center [398, 382] width 10 height 11
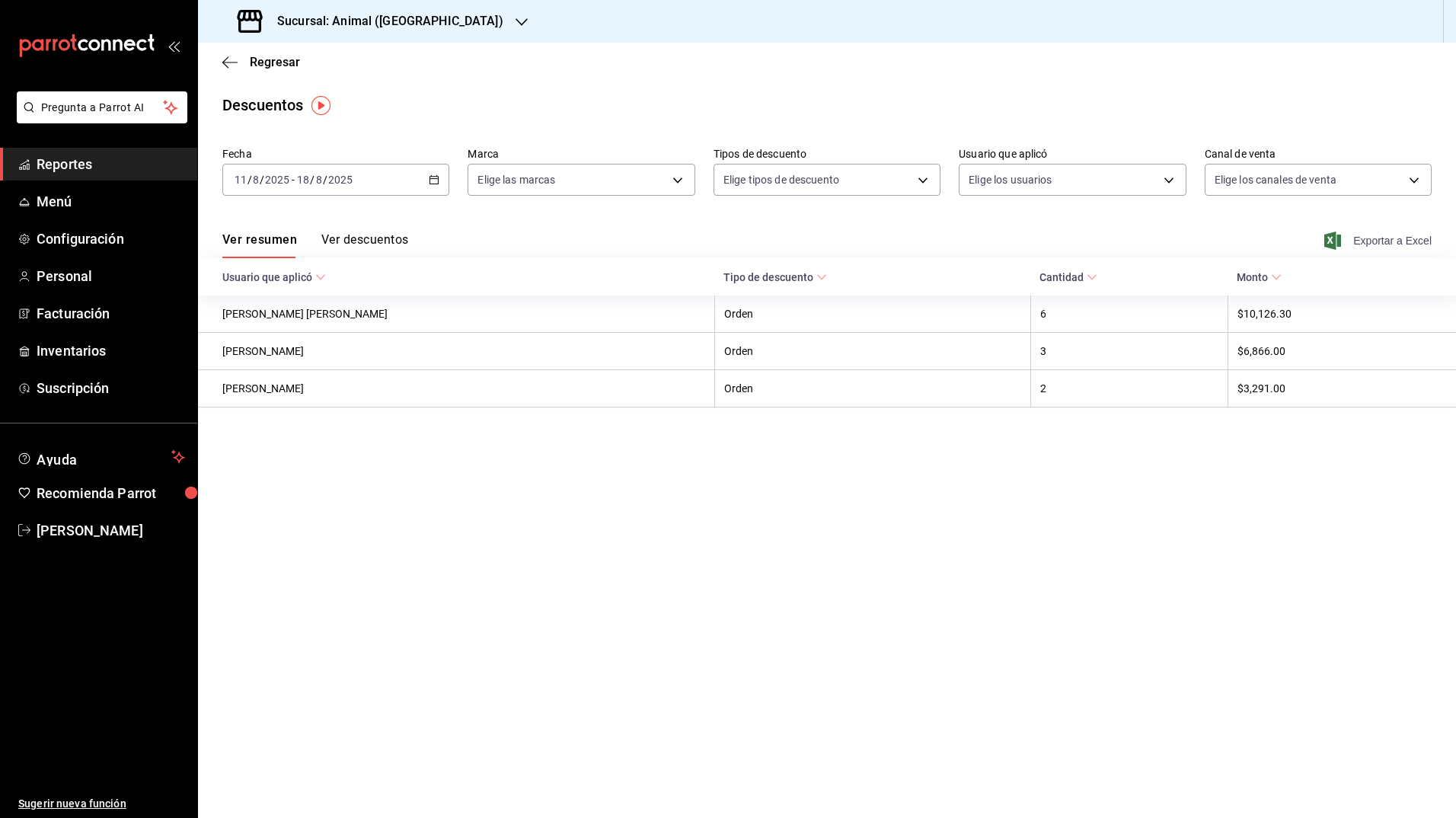
click at [1327, 238] on icon "button" at bounding box center [1331, 240] width 17 height 19
click at [390, 25] on h3 "Sucursal: Animal ([GEOGRAPHIC_DATA])" at bounding box center [383, 21] width 238 height 19
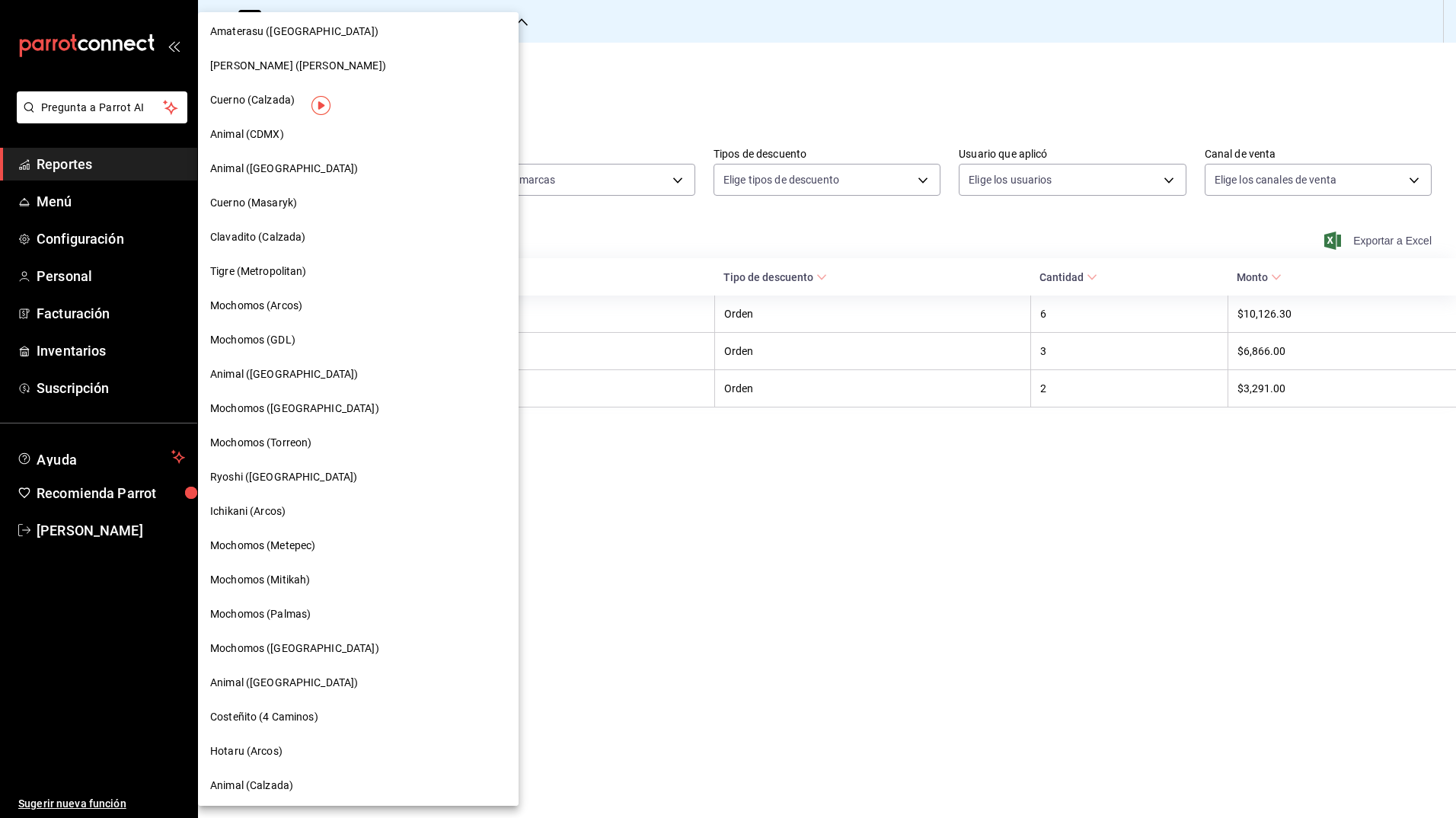
scroll to position [74, 0]
click at [312, 746] on div "Hotaru (Arcos)" at bounding box center [358, 750] width 296 height 16
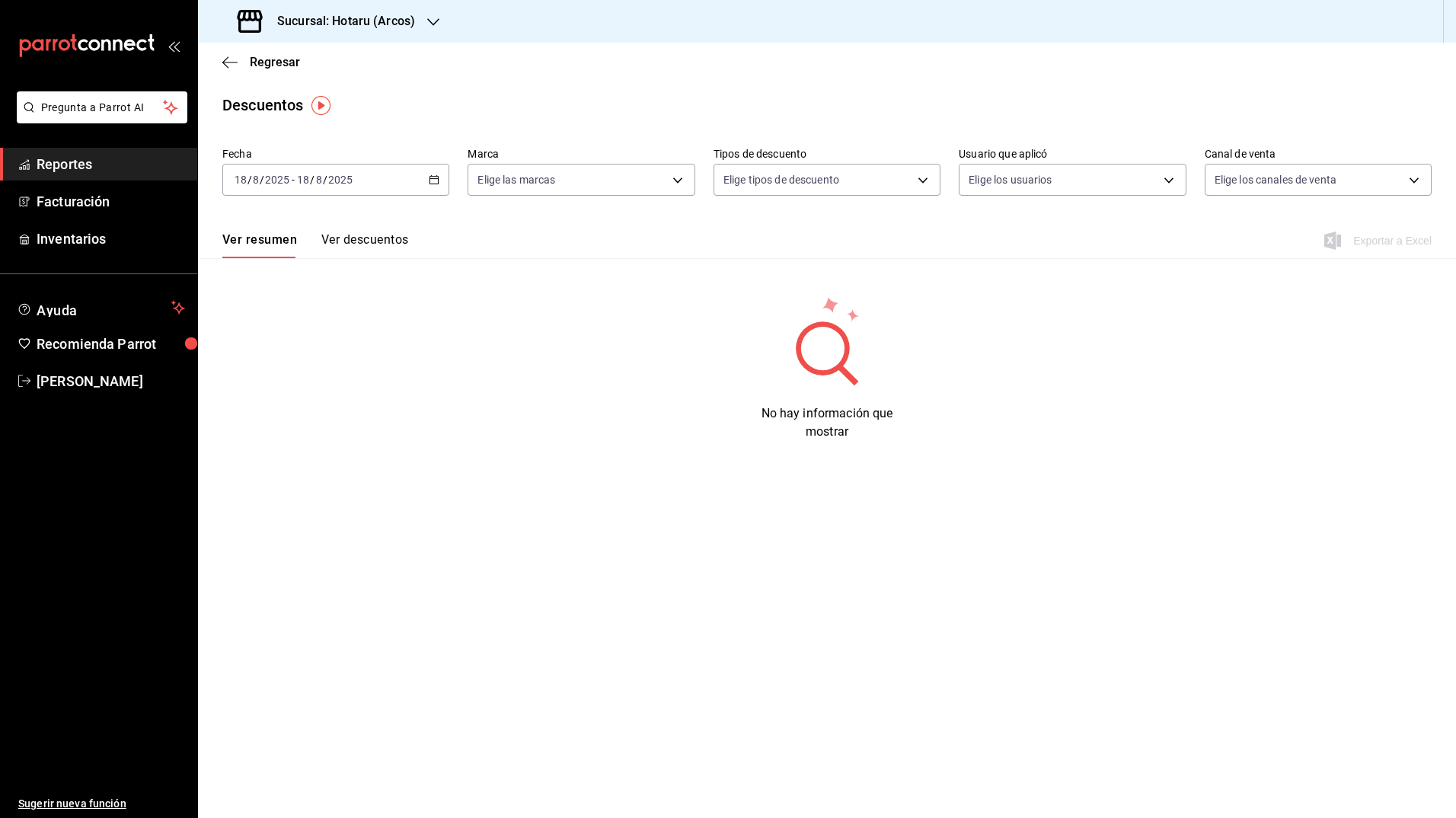
click at [439, 182] on icon "button" at bounding box center [433, 179] width 11 height 11
click at [298, 391] on span "Rango de fechas" at bounding box center [294, 397] width 118 height 16
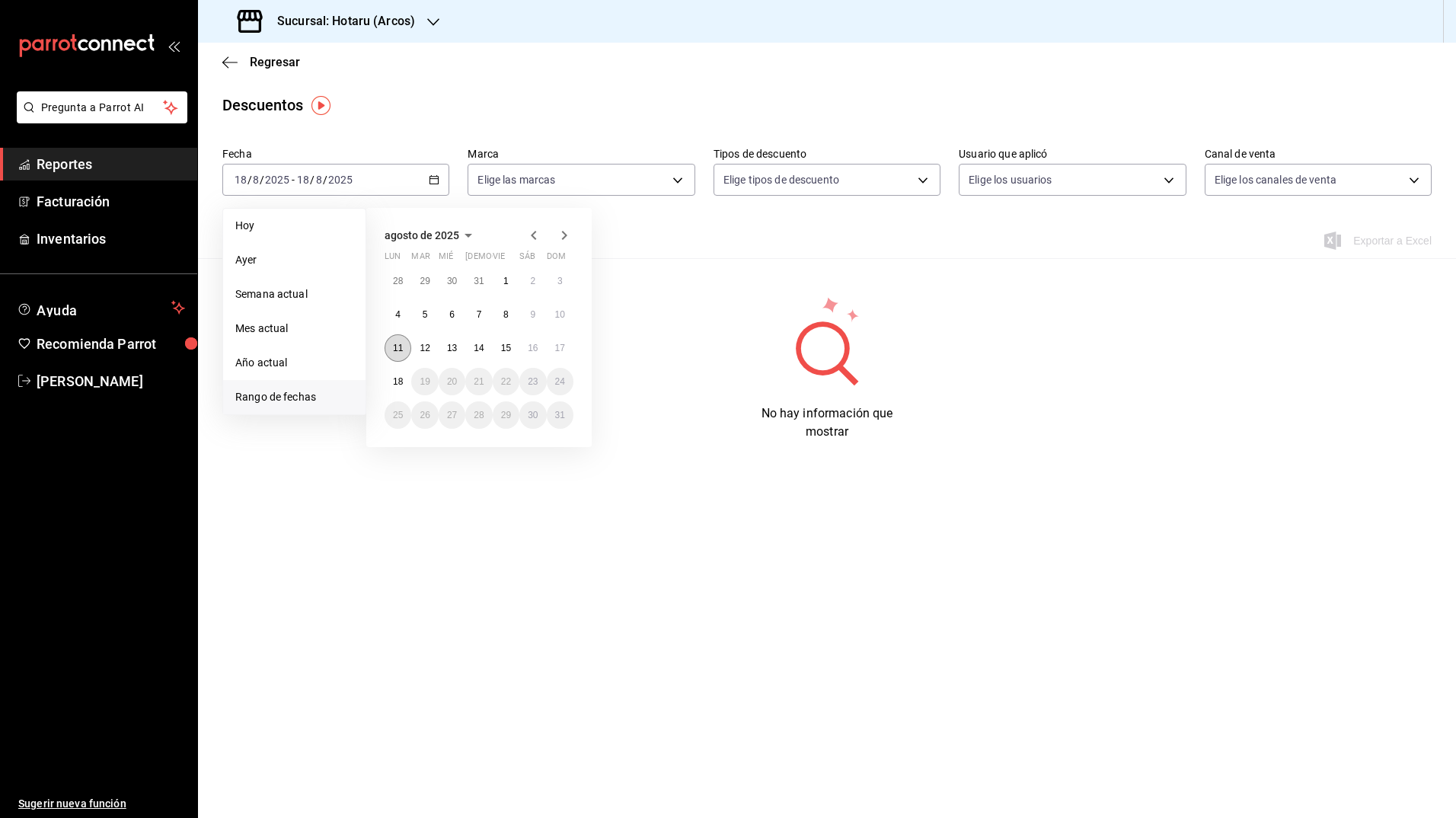
click at [399, 346] on abbr "11" at bounding box center [398, 347] width 10 height 11
click at [397, 377] on abbr "18" at bounding box center [398, 382] width 10 height 11
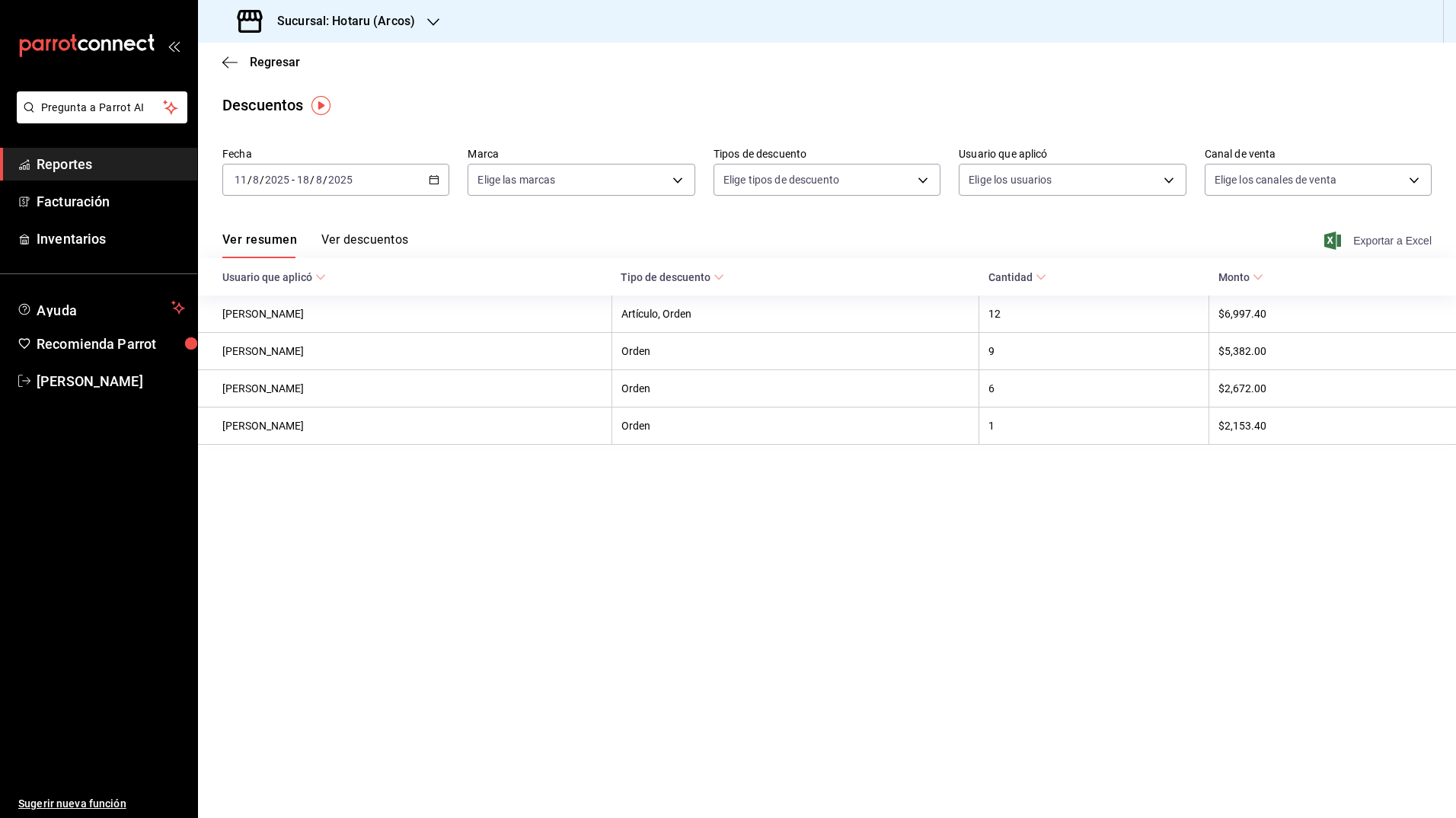
click at [1328, 243] on icon "button" at bounding box center [1331, 240] width 17 height 19
click at [502, 128] on main "Regresar Descuentos Fecha [DATE] [DATE] - [DATE] [DATE] Marca Elige las marcas …" at bounding box center [827, 430] width 1258 height 776
click at [416, 20] on div "Sucursal: Hotaru (Arcos)" at bounding box center [327, 21] width 235 height 42
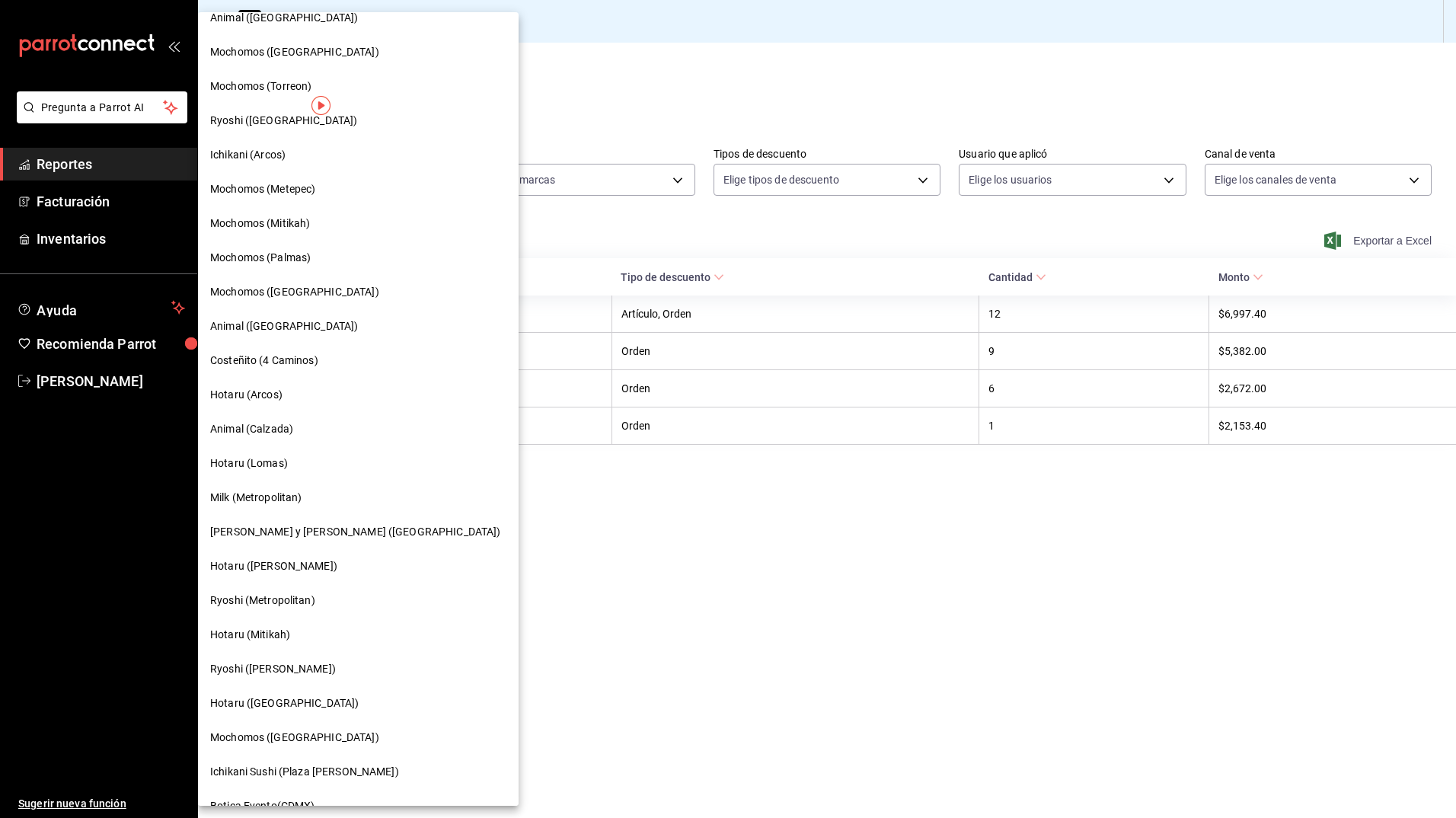
scroll to position [431, 0]
click at [305, 431] on div "Animal (Calzada)" at bounding box center [358, 428] width 296 height 16
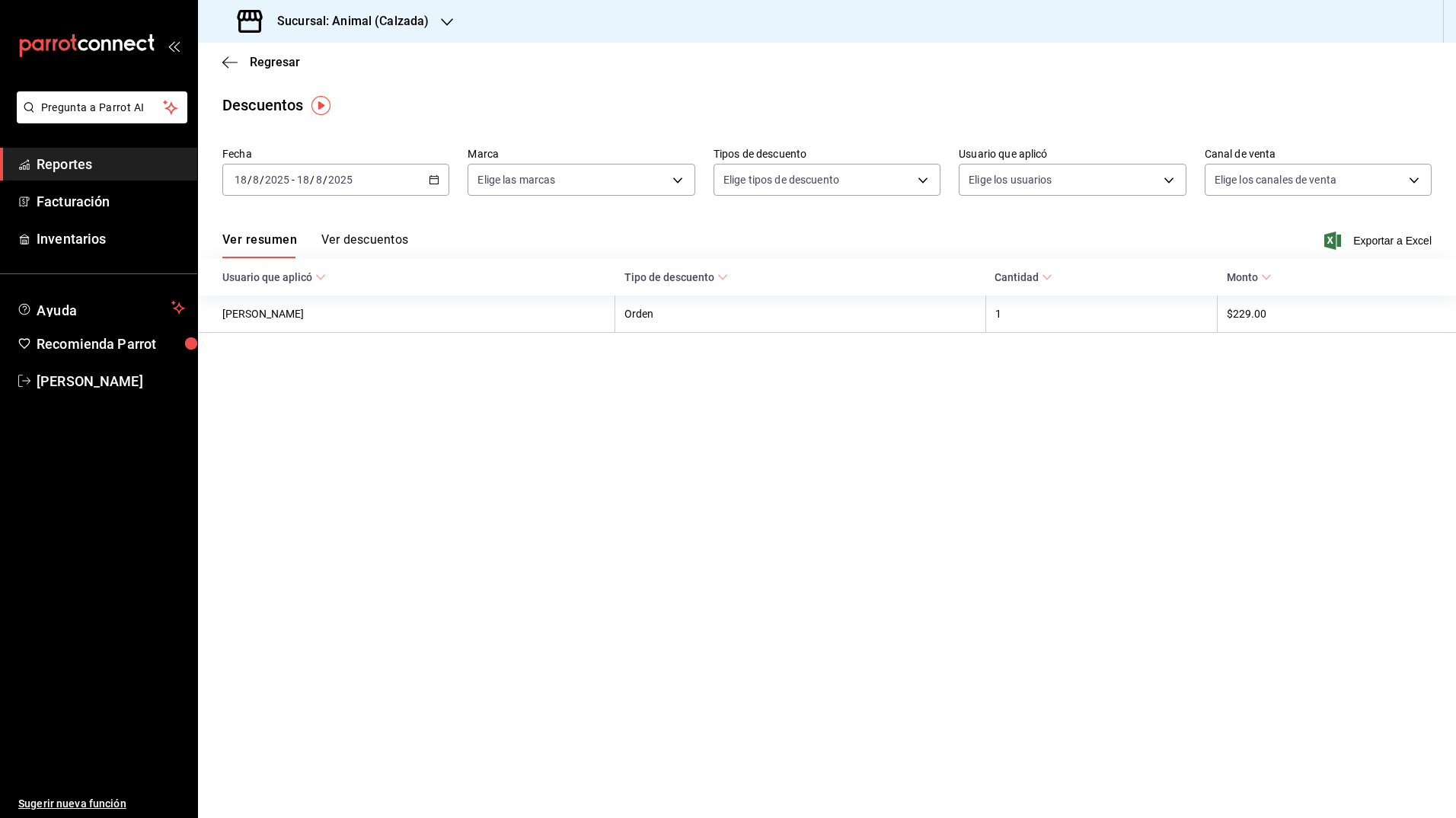
click at [431, 179] on icon "button" at bounding box center [433, 179] width 11 height 11
click at [278, 393] on span "Rango de fechas" at bounding box center [294, 397] width 118 height 16
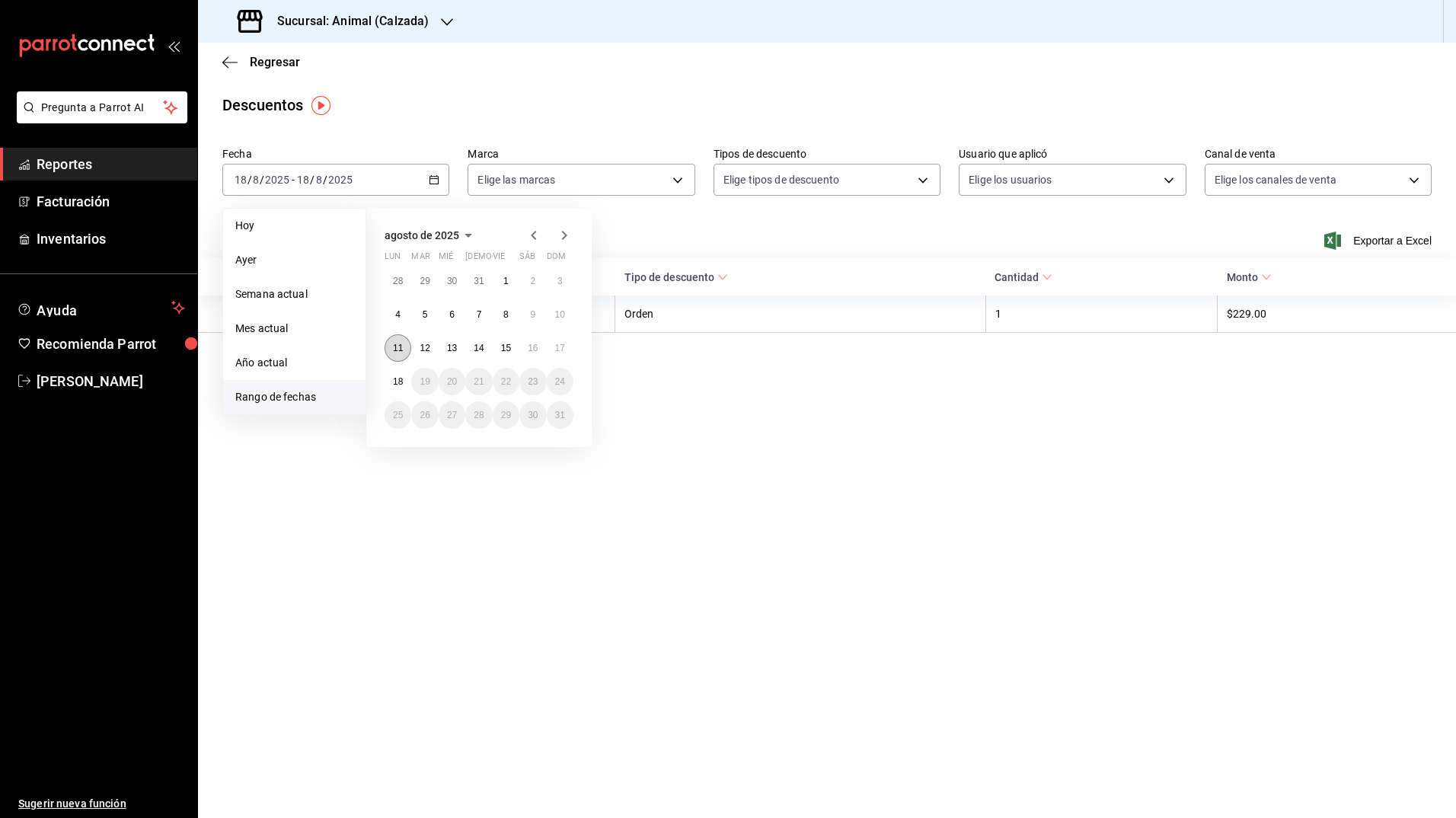
click at [397, 343] on abbr "11" at bounding box center [398, 347] width 10 height 11
click at [400, 383] on abbr "18" at bounding box center [398, 382] width 10 height 11
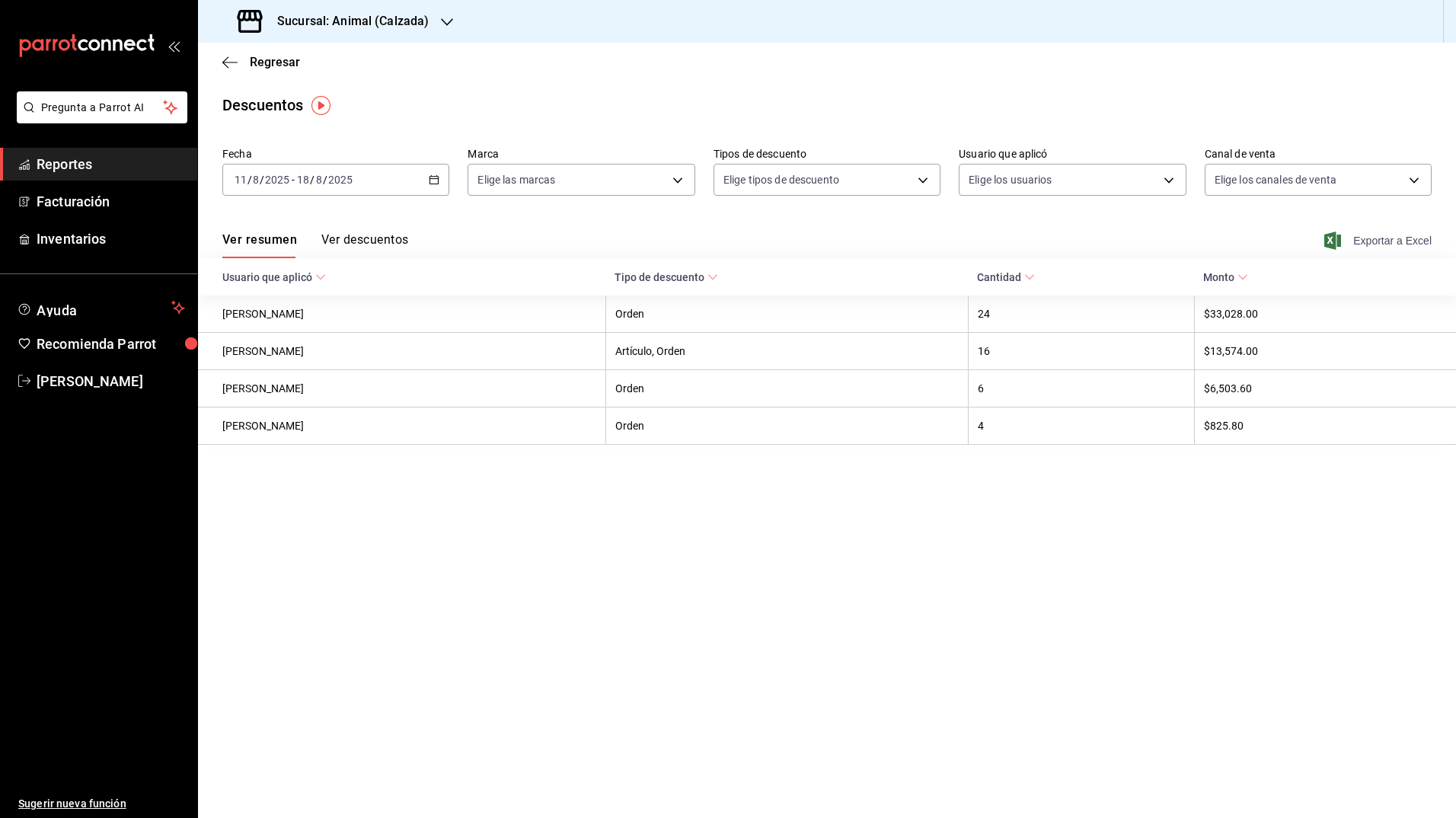
click at [1329, 240] on icon "button" at bounding box center [1331, 240] width 17 height 19
click at [651, 89] on main "Regresar Descuentos Fecha [DATE] [DATE] - [DATE] [DATE] Marca Elige las marcas …" at bounding box center [827, 430] width 1258 height 776
click at [387, 27] on h3 "Sucursal: Animal (Calzada)" at bounding box center [346, 21] width 164 height 19
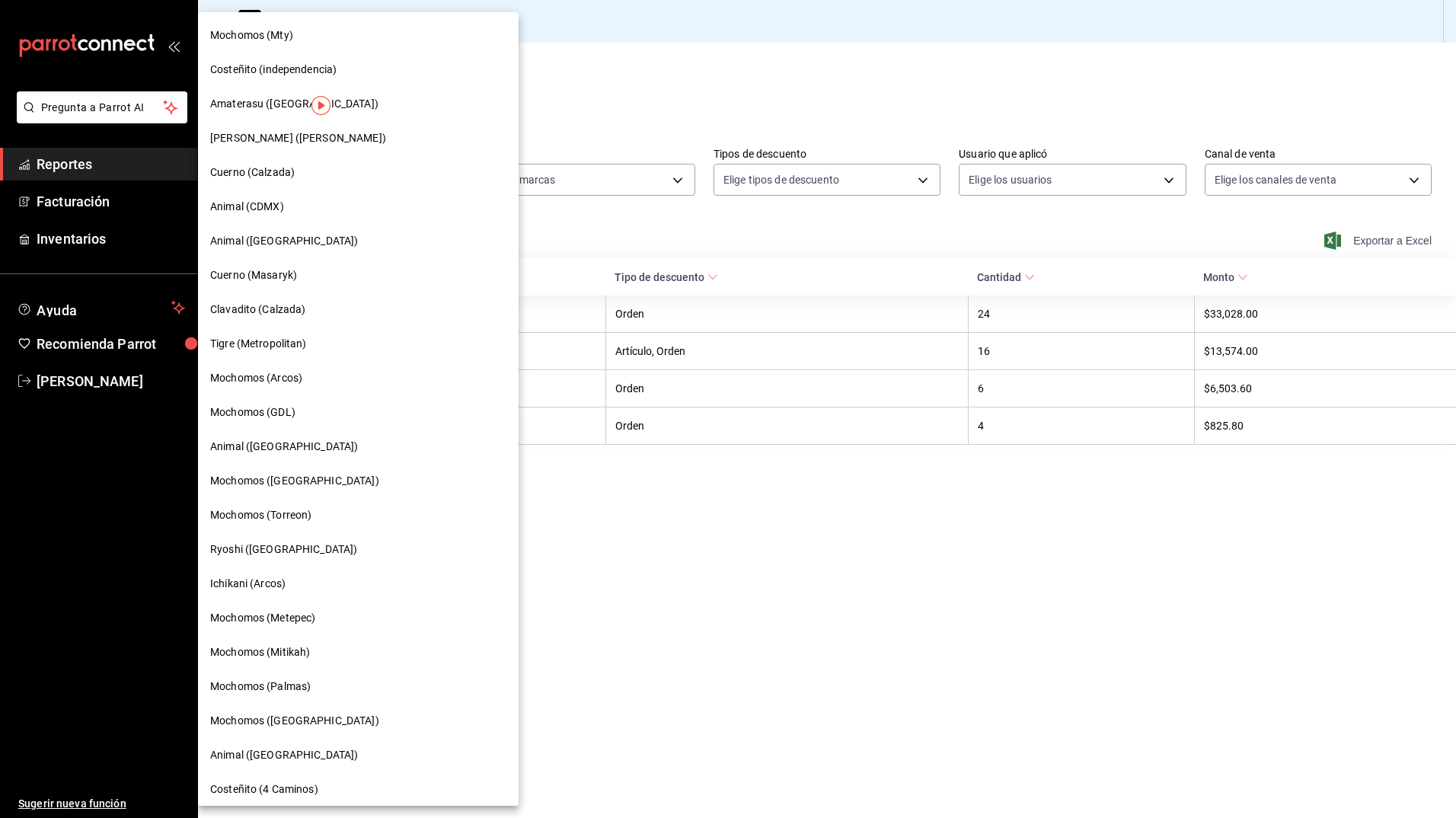
click at [549, 79] on div at bounding box center [728, 409] width 1456 height 818
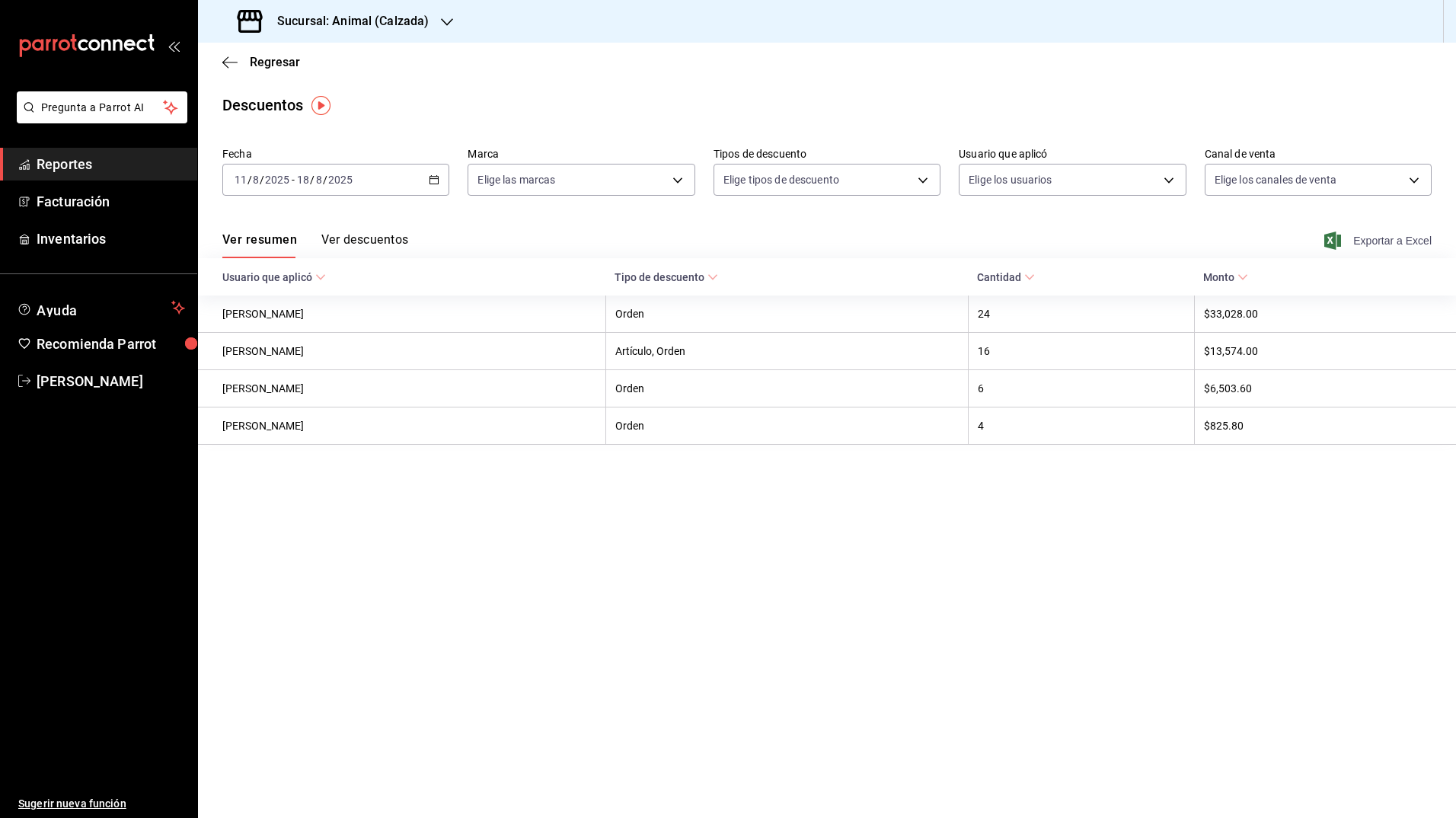
click at [403, 26] on h3 "Sucursal: Animal (Calzada)" at bounding box center [346, 21] width 164 height 19
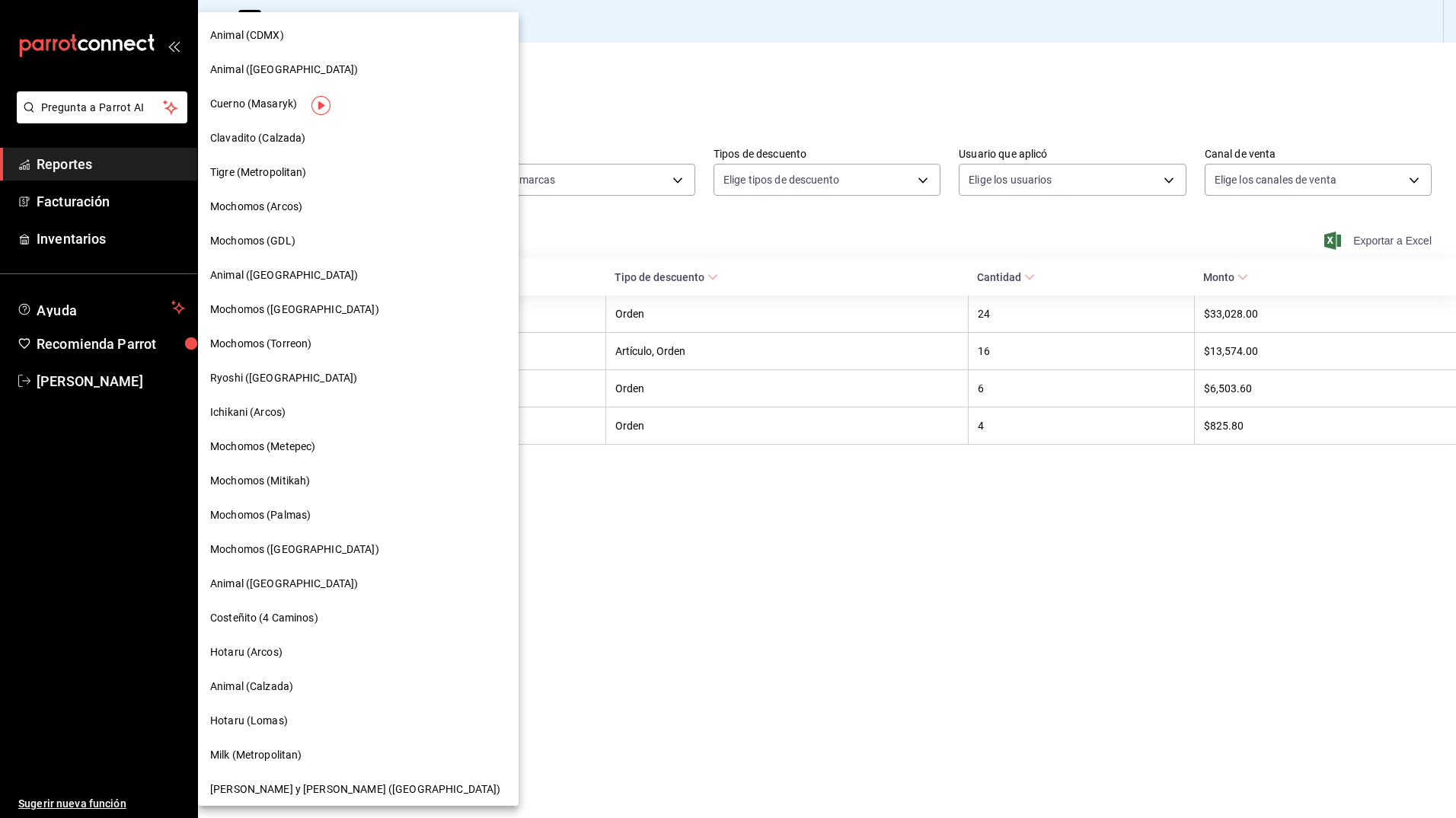
scroll to position [173, 0]
click at [304, 722] on div "Hotaru (Lomas)" at bounding box center [358, 720] width 296 height 16
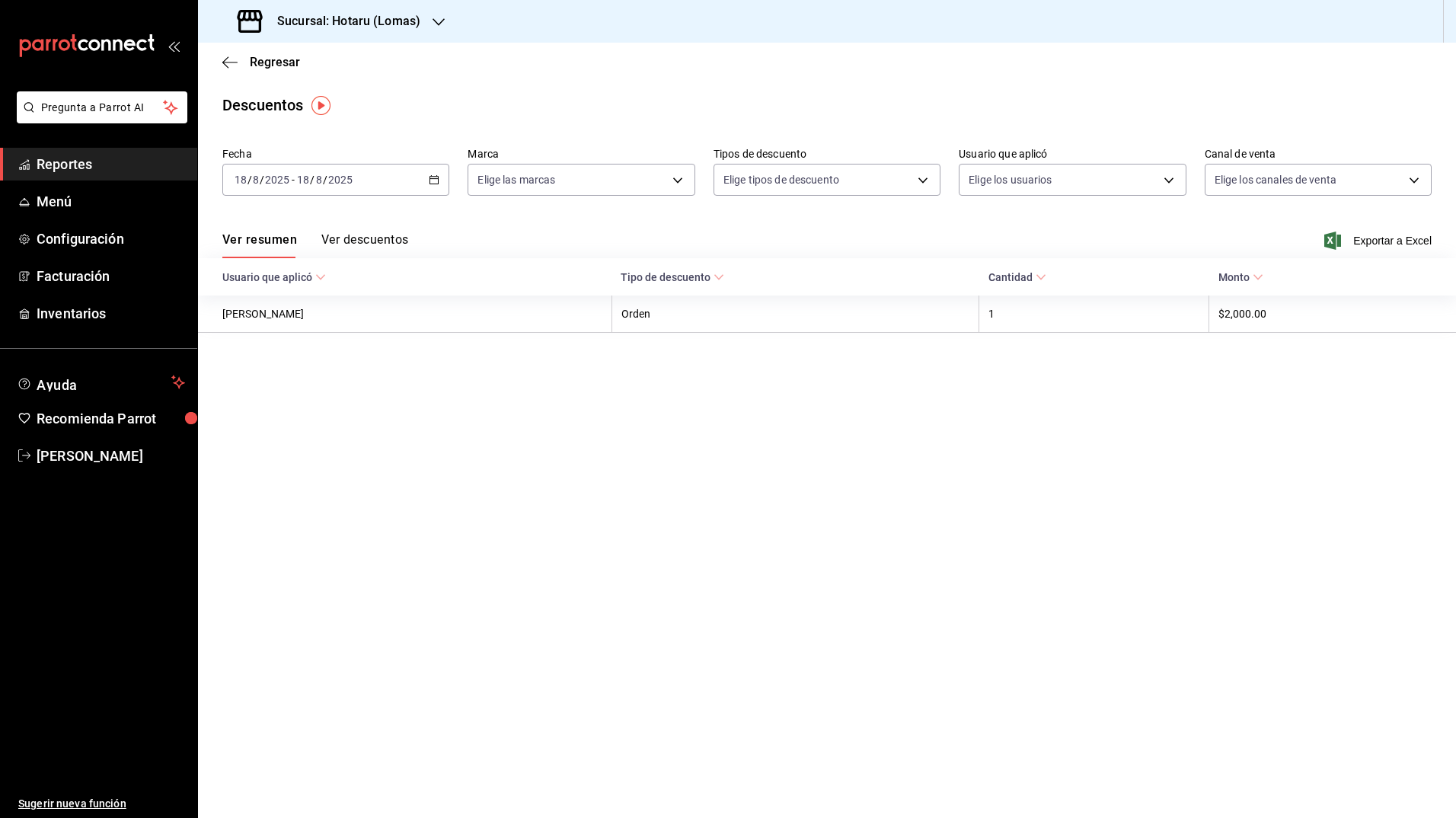
click at [438, 181] on icon "button" at bounding box center [433, 179] width 11 height 11
click at [309, 388] on li "Rango de fechas" at bounding box center [294, 397] width 142 height 34
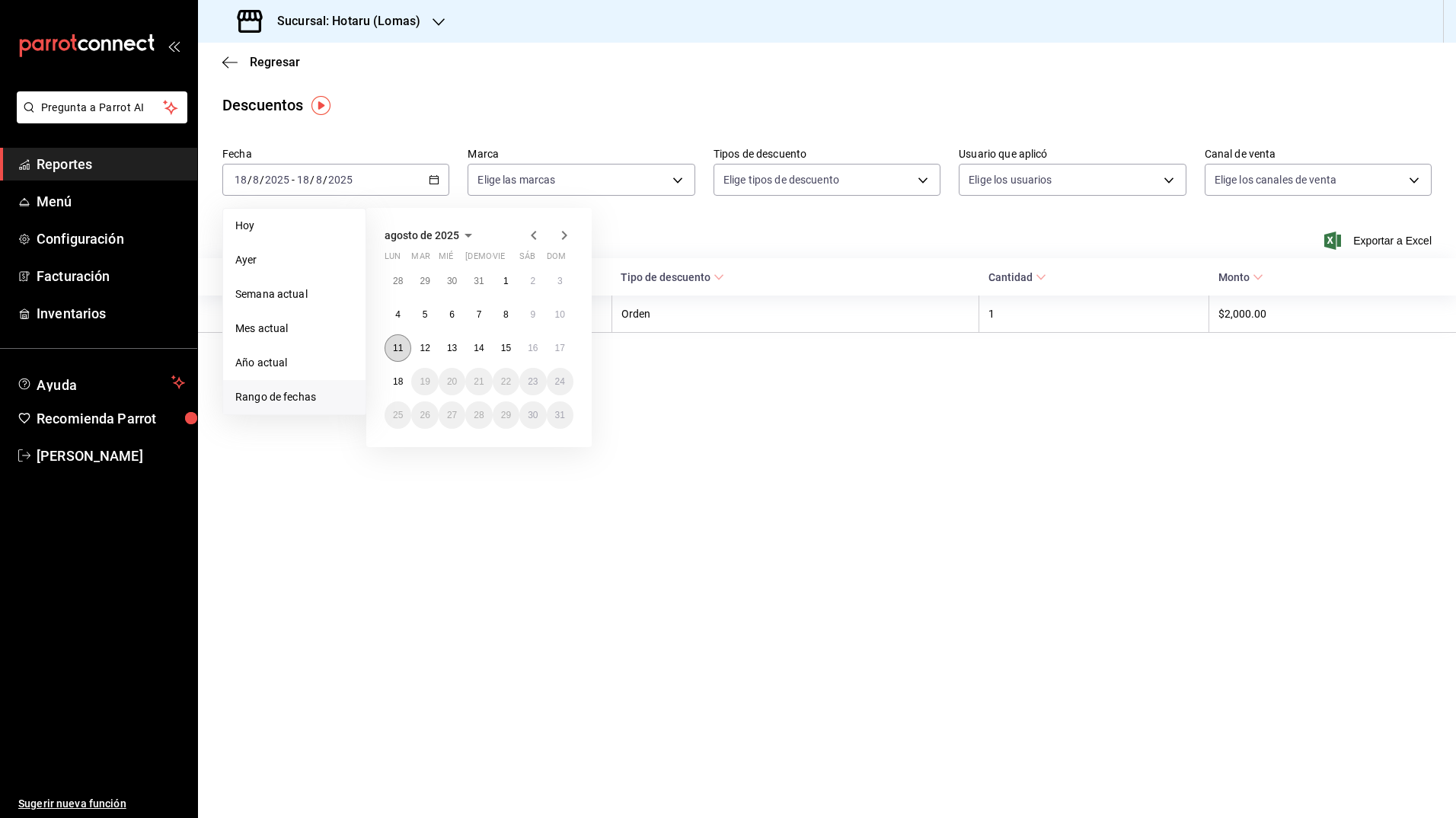
click at [399, 351] on abbr "11" at bounding box center [398, 347] width 10 height 11
click at [399, 382] on abbr "18" at bounding box center [398, 382] width 10 height 11
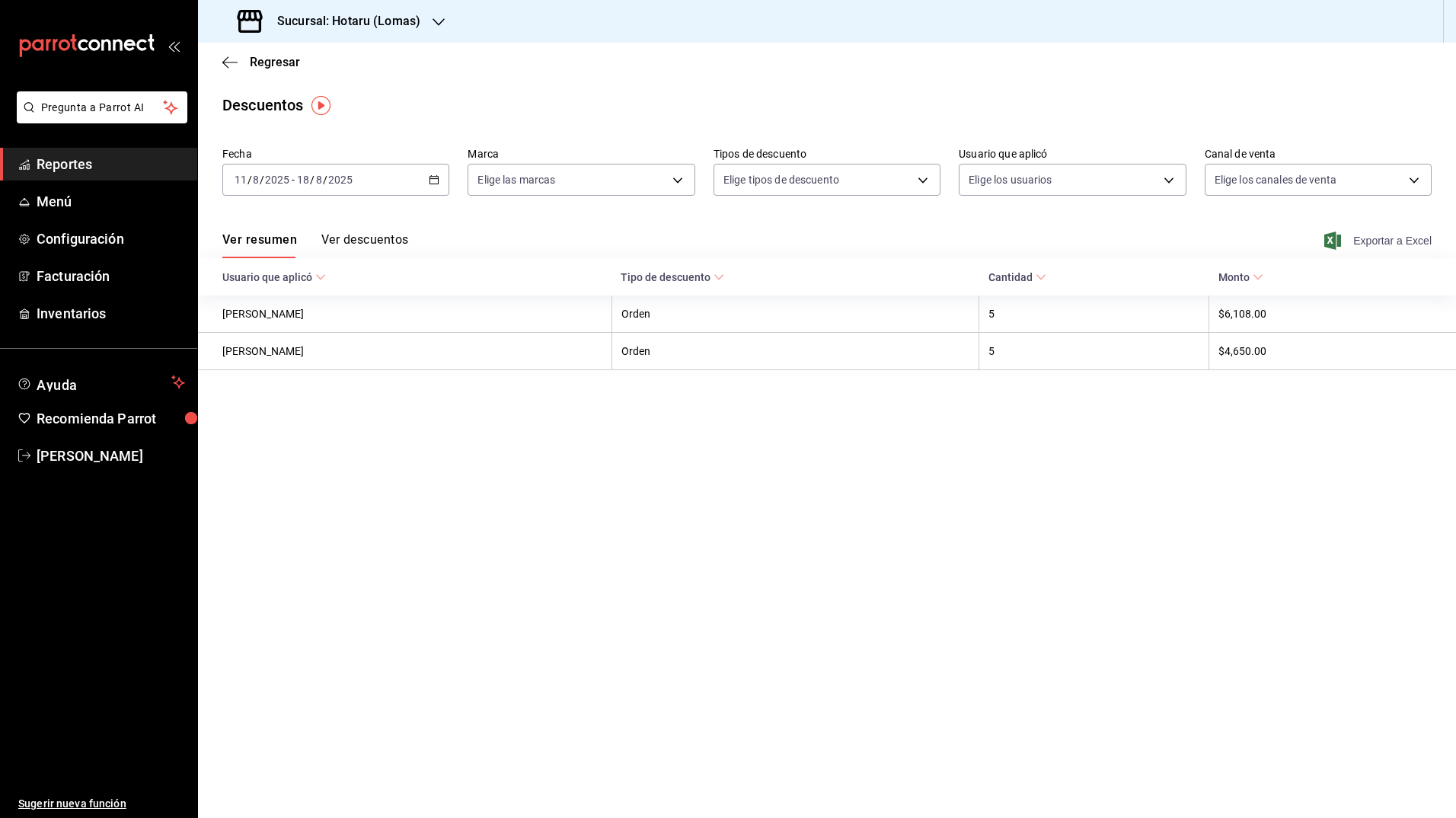
click at [1330, 239] on icon "button" at bounding box center [1331, 240] width 17 height 19
click at [427, 105] on div "Descuentos" at bounding box center [827, 105] width 1258 height 23
click at [377, 32] on div "Sucursal: Hotaru (Lomas)" at bounding box center [329, 21] width 240 height 42
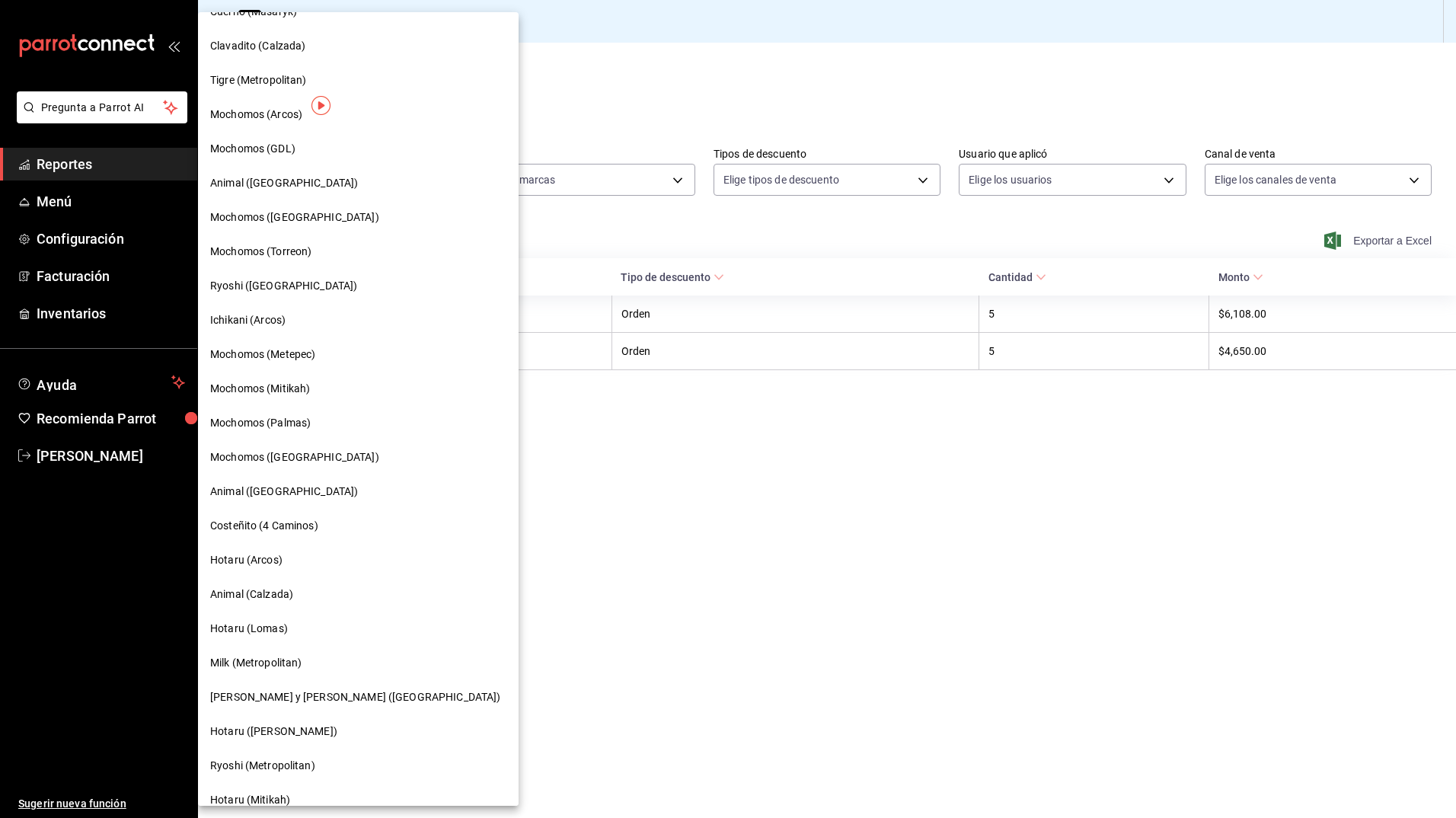
scroll to position [264, 0]
click at [295, 663] on span "Milk (Metropolitan)" at bounding box center [256, 662] width 92 height 16
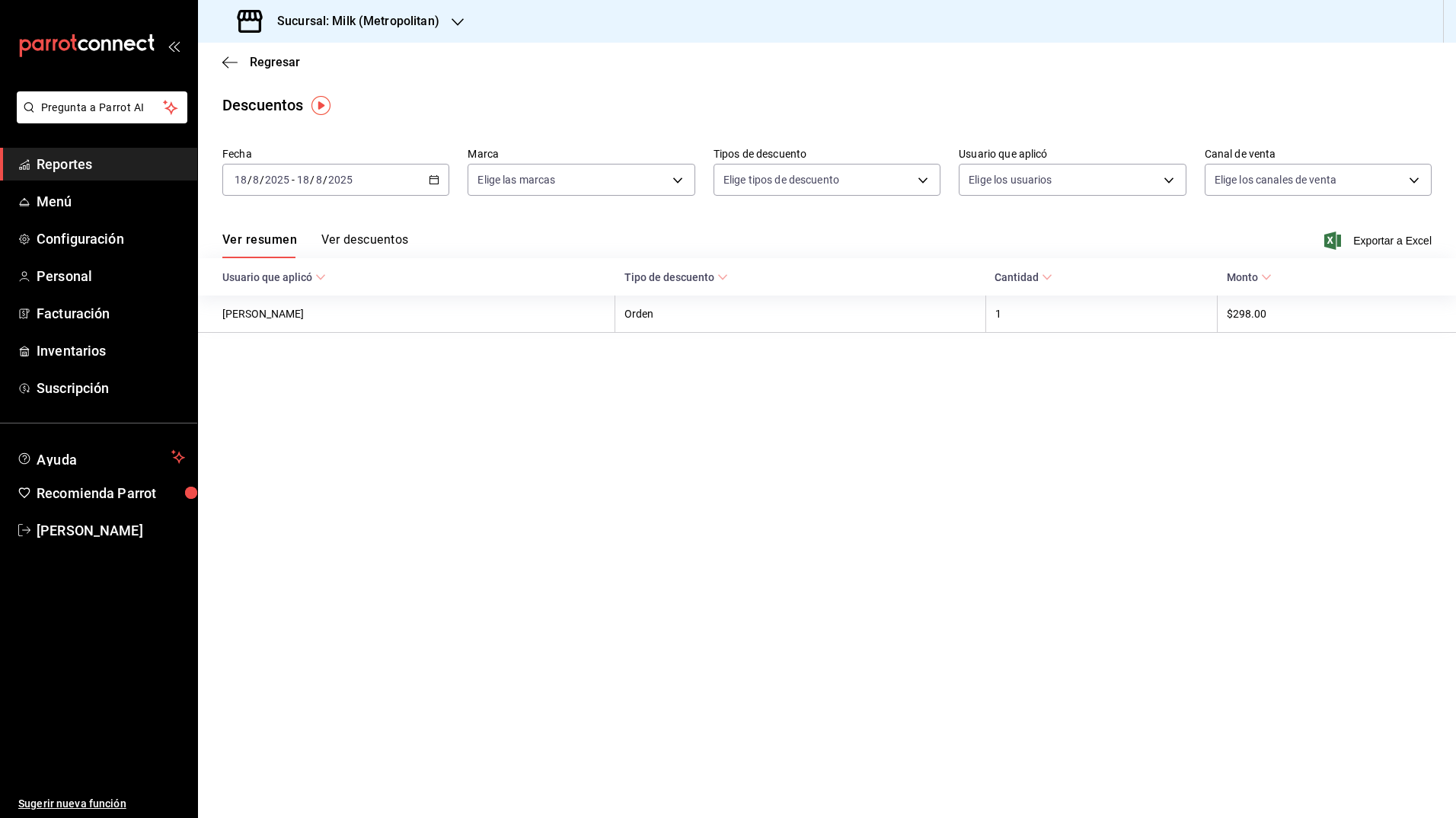
click at [440, 182] on div "[DATE] [DATE] - [DATE] [DATE]" at bounding box center [335, 179] width 226 height 32
click at [288, 397] on span "Rango de fechas" at bounding box center [294, 397] width 118 height 16
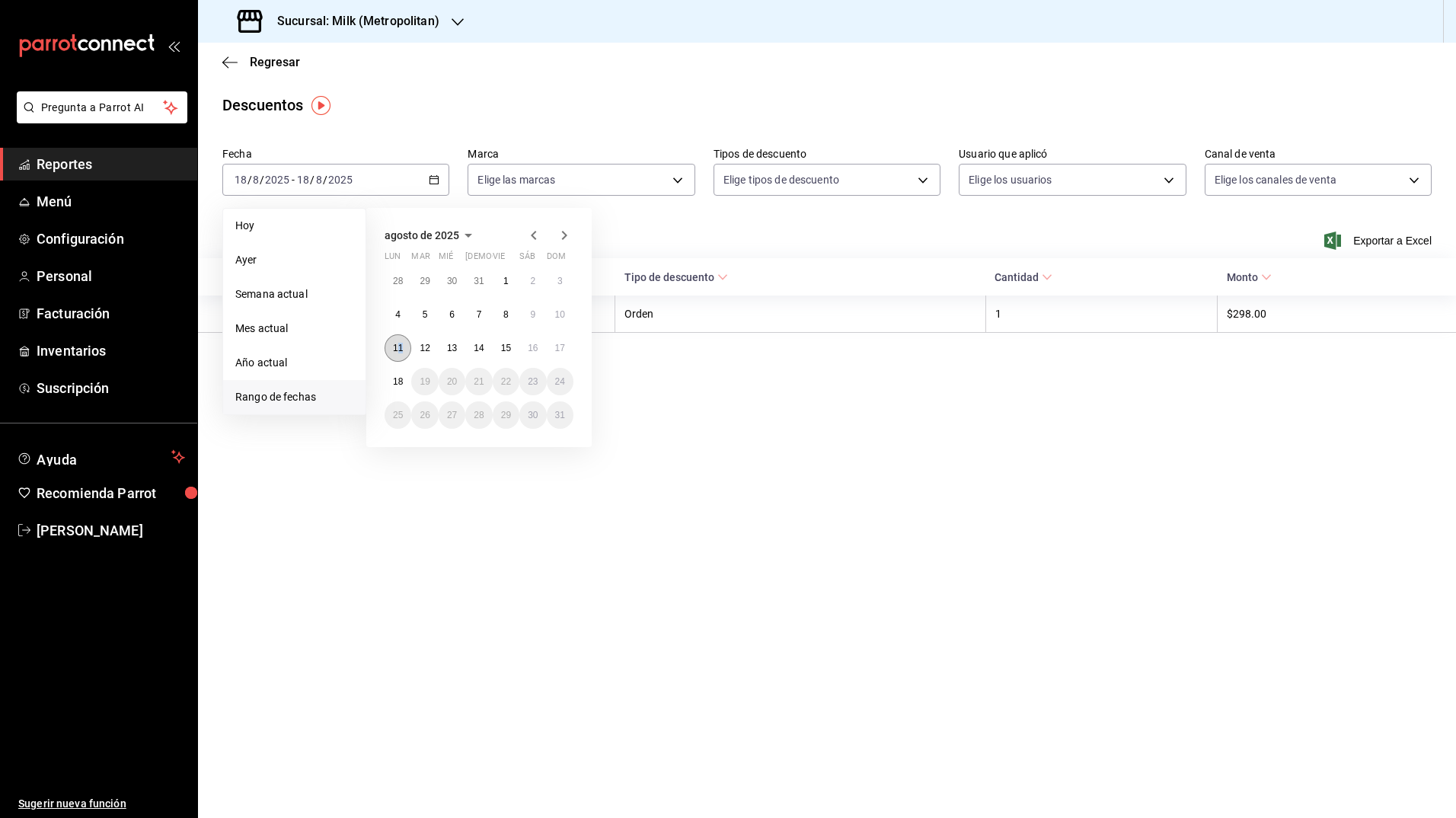
drag, startPoint x: 397, startPoint y: 333, endPoint x: 403, endPoint y: 345, distance: 13.4
click at [403, 345] on div "28 29 30 31 1 2 3 4 5 6 7 8 9 10 11 12 13 14 15 16 17 18 19 20 21 22 23 24 25 2…" at bounding box center [478, 348] width 189 height 162
click at [403, 345] on button "11" at bounding box center [397, 348] width 26 height 27
click at [396, 379] on abbr "18" at bounding box center [398, 382] width 10 height 11
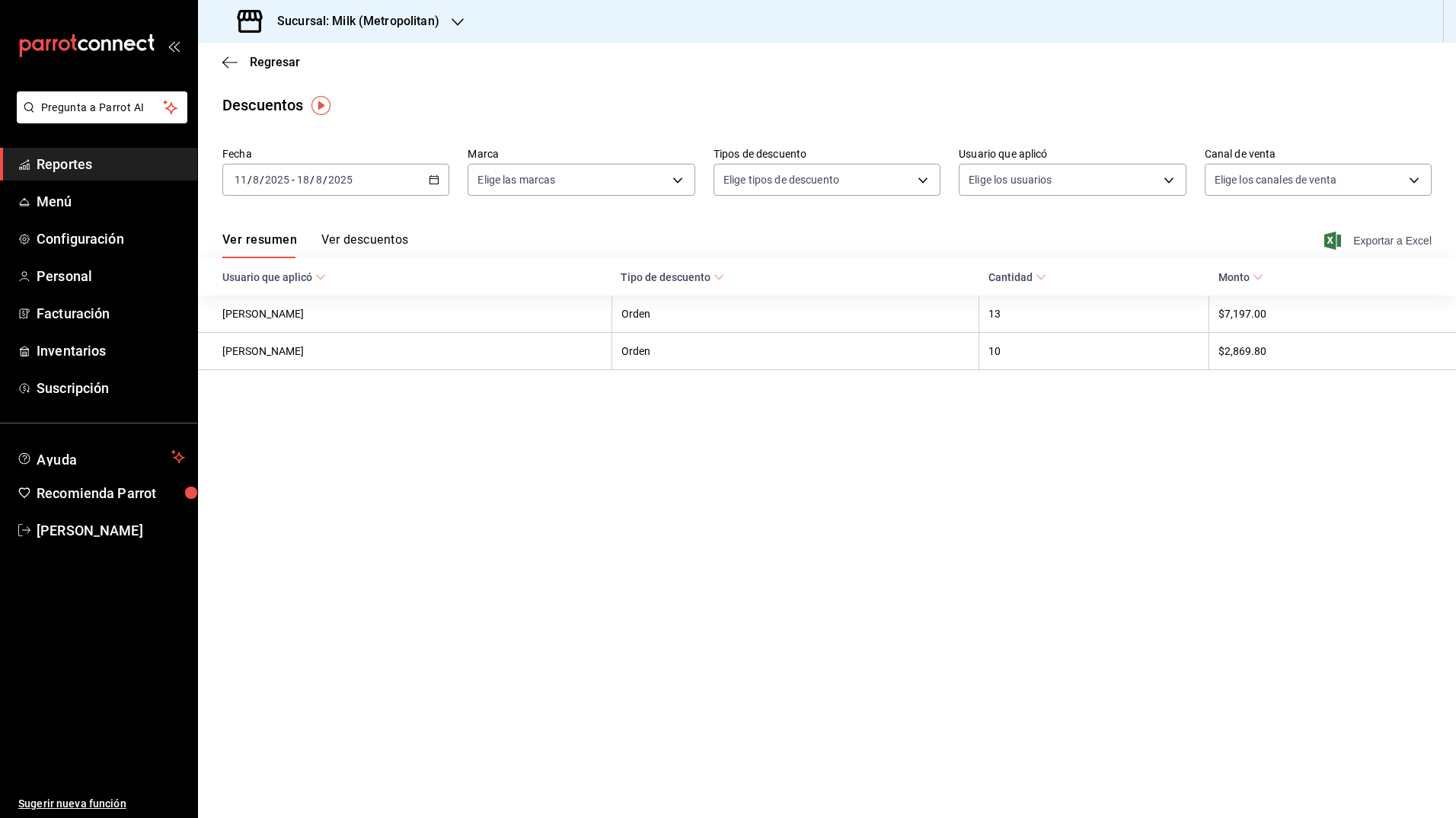
click at [1329, 234] on icon "button" at bounding box center [1331, 240] width 17 height 19
click at [397, 19] on h3 "Sucursal: Milk (Metropolitan)" at bounding box center [352, 21] width 175 height 19
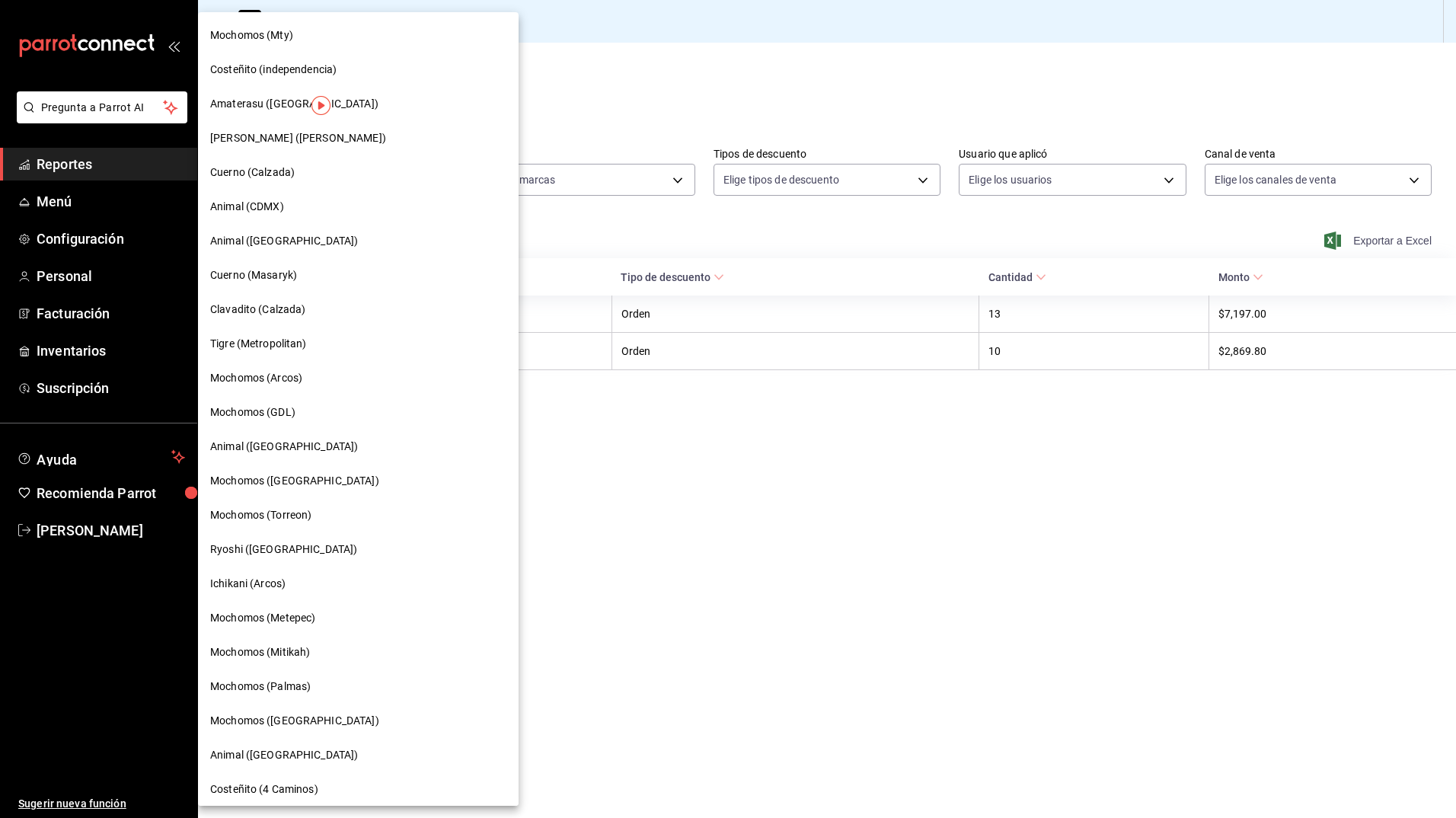
scroll to position [430, 0]
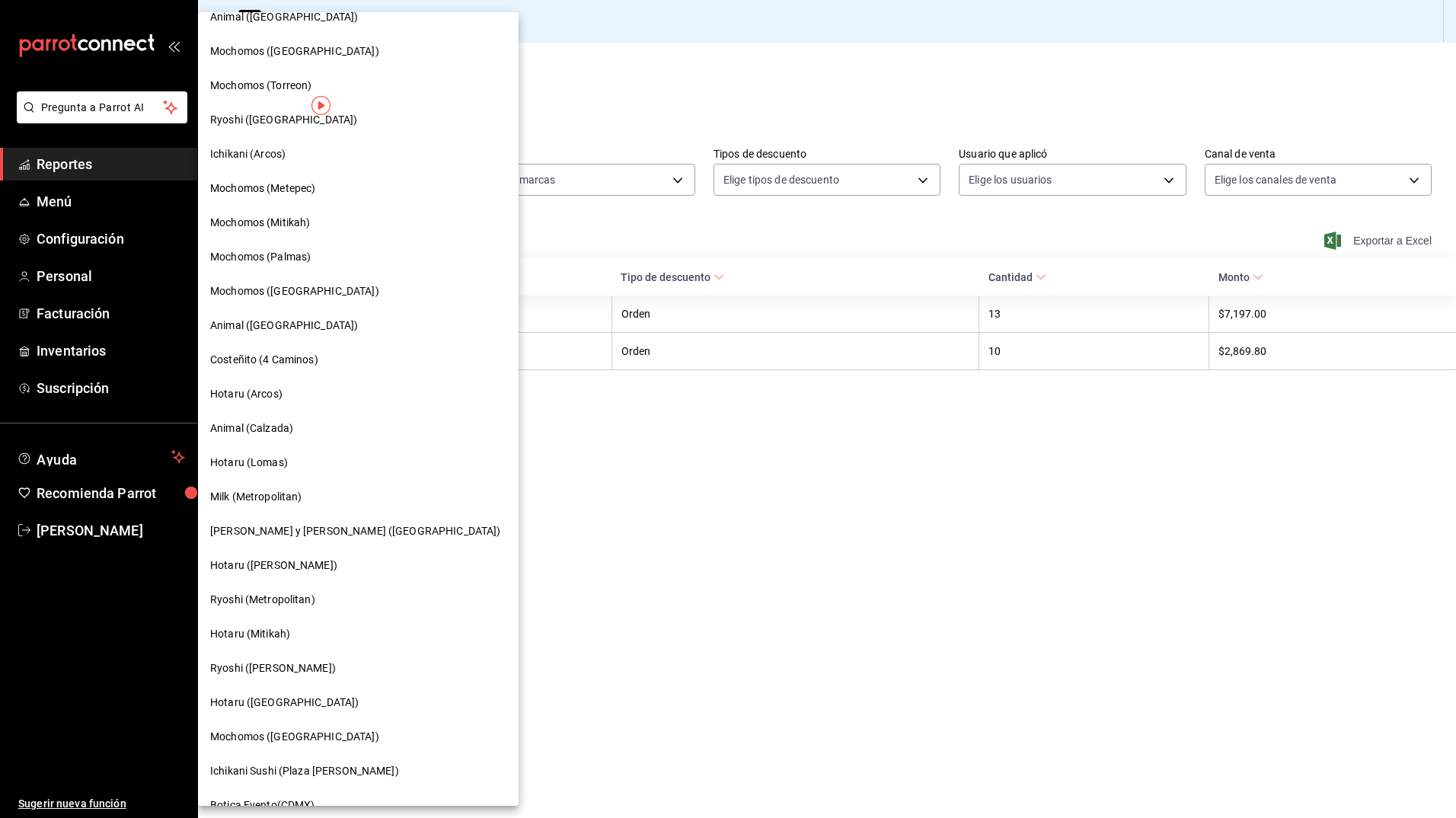
click at [295, 534] on span "[PERSON_NAME] y [PERSON_NAME] ([GEOGRAPHIC_DATA])" at bounding box center [355, 532] width 290 height 16
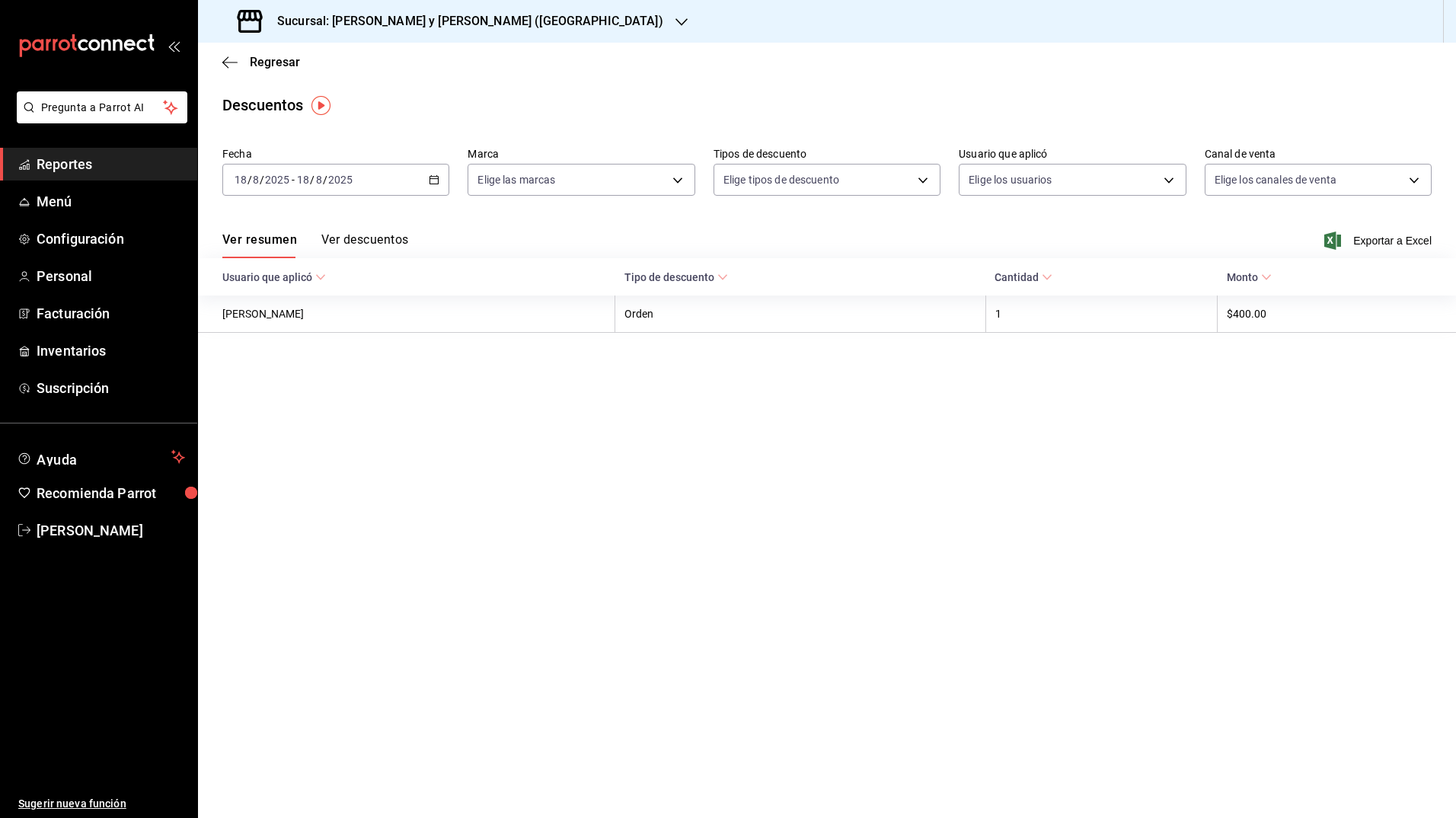
click at [434, 184] on \(Stroke\) "button" at bounding box center [433, 179] width 9 height 9
click at [299, 393] on span "Rango de fechas" at bounding box center [294, 397] width 118 height 16
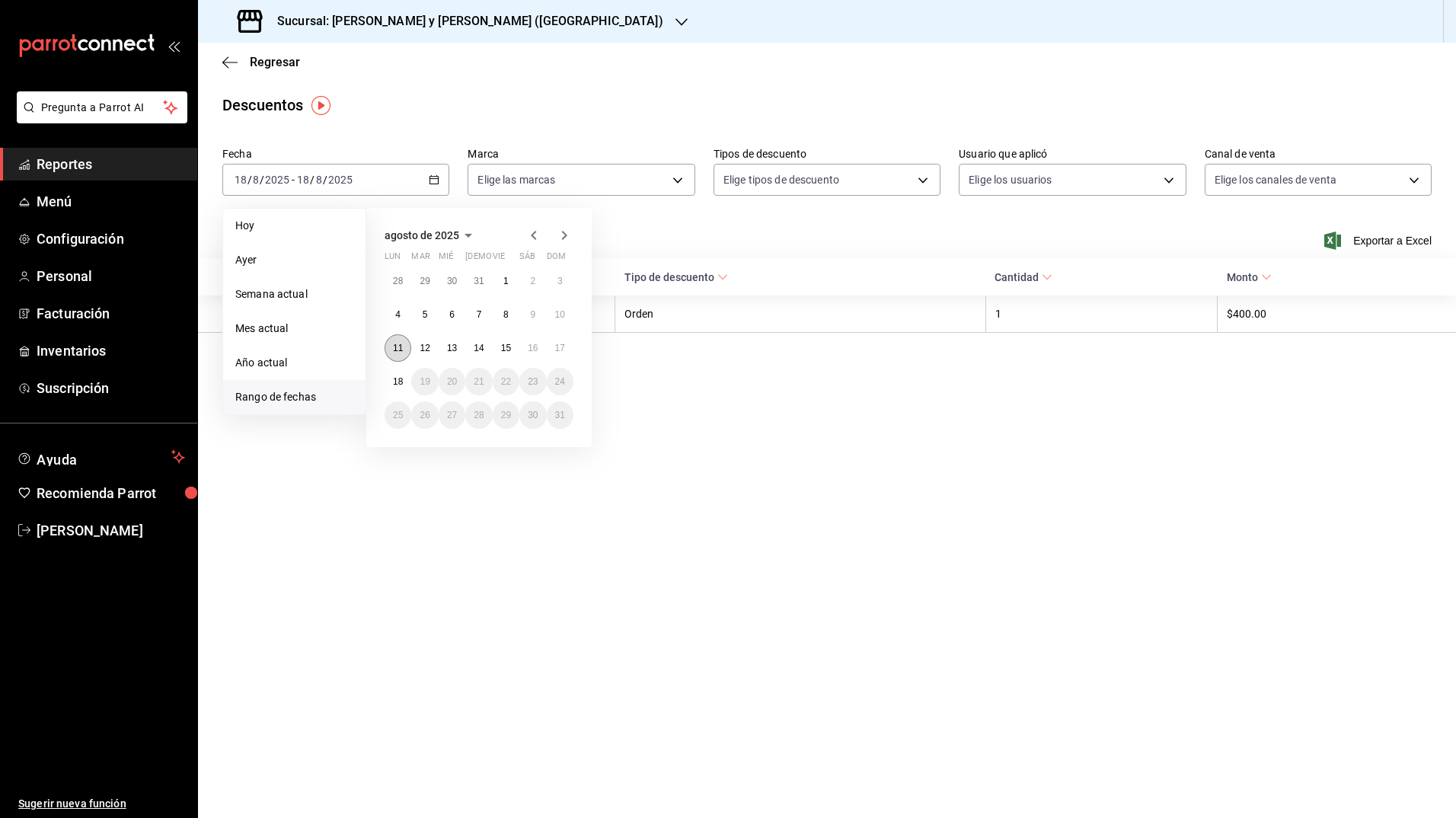
click at [399, 343] on abbr "11" at bounding box center [398, 347] width 10 height 11
click at [401, 386] on abbr "18" at bounding box center [398, 382] width 10 height 11
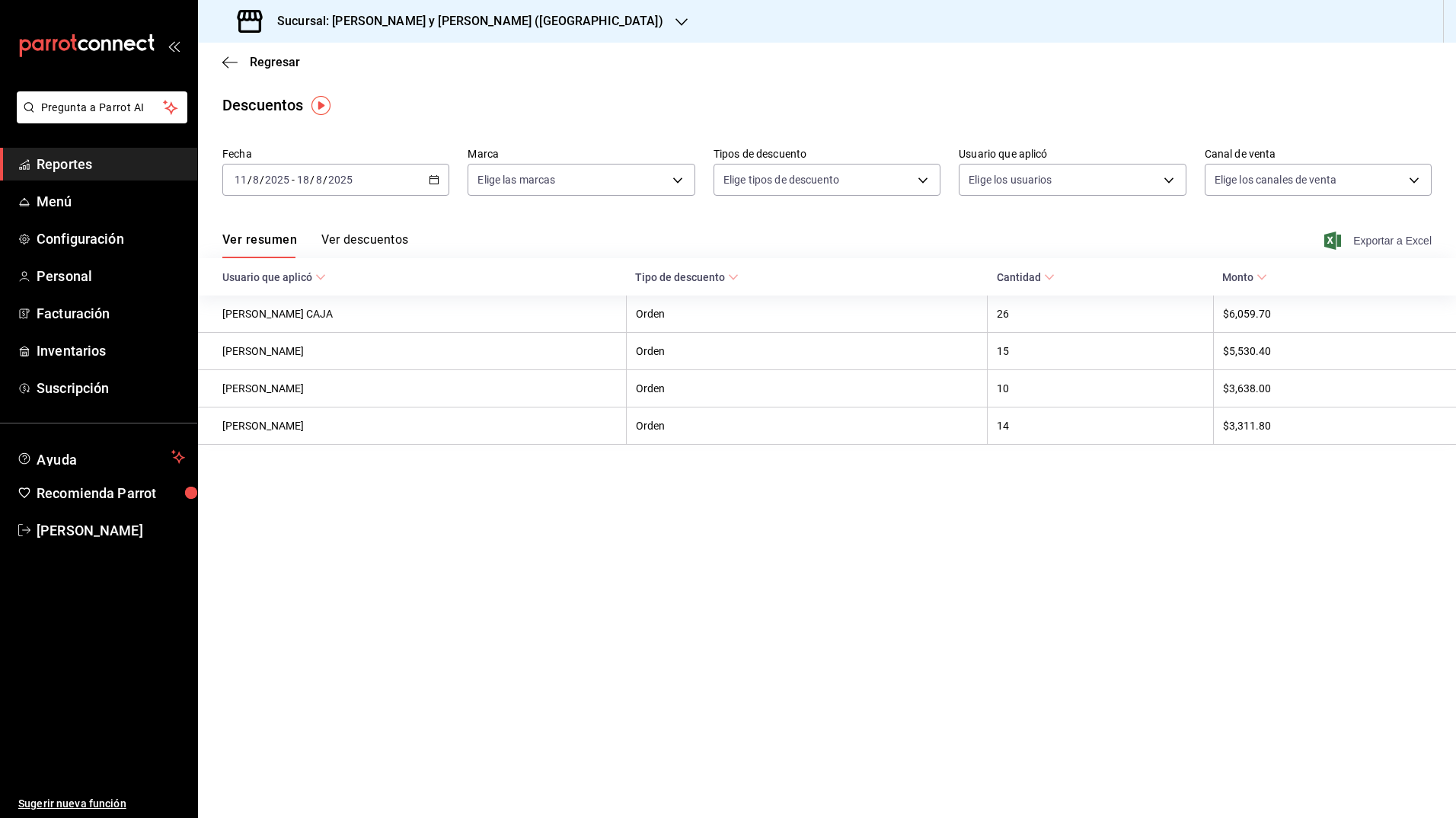
click at [1331, 237] on icon "button" at bounding box center [1331, 240] width 17 height 19
click at [443, 23] on h3 "Sucursal: [PERSON_NAME] y [PERSON_NAME] ([GEOGRAPHIC_DATA])" at bounding box center [464, 21] width 398 height 19
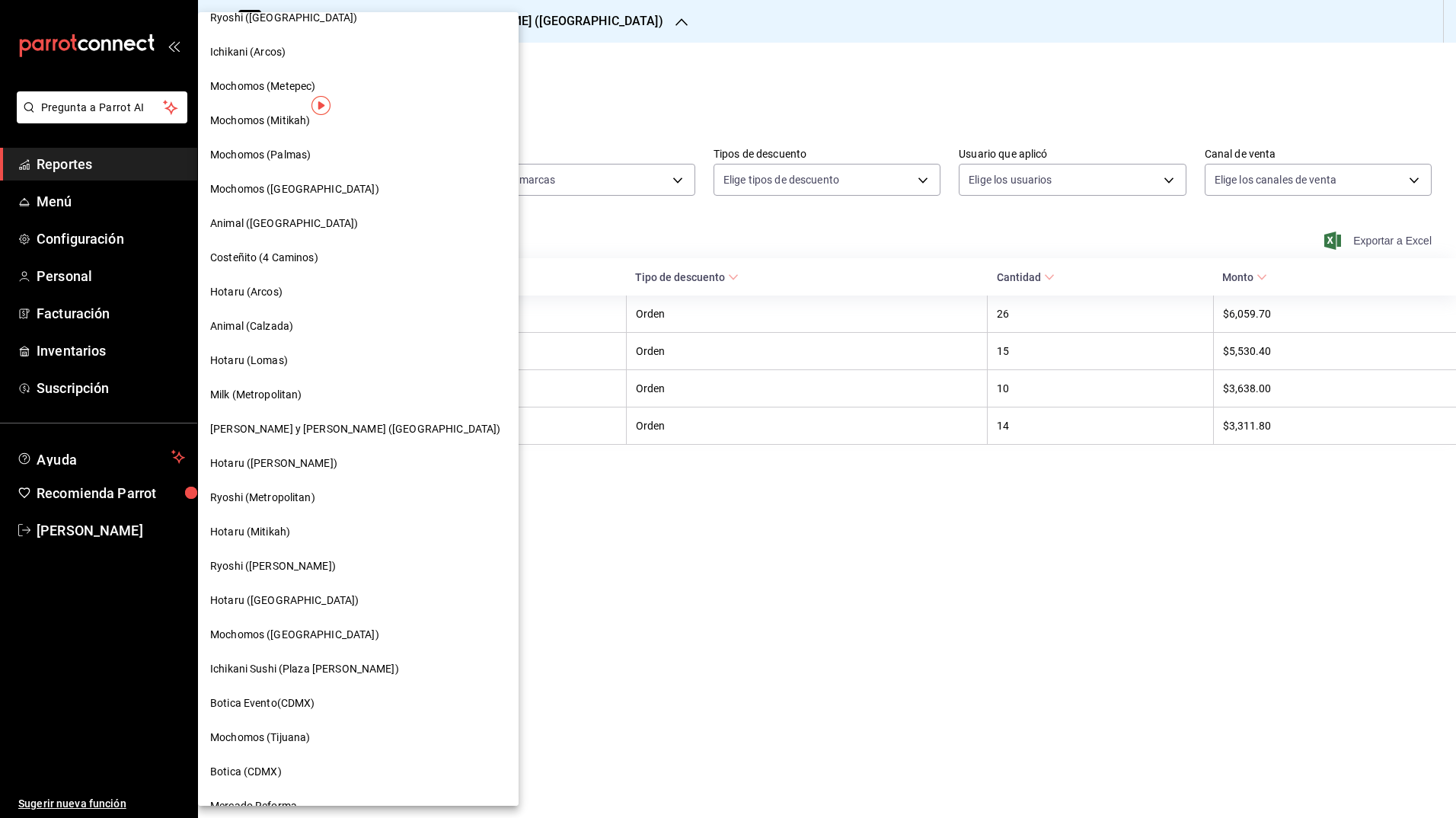
scroll to position [532, 0]
click at [303, 460] on div "Hotaru ([PERSON_NAME])" at bounding box center [358, 463] width 296 height 16
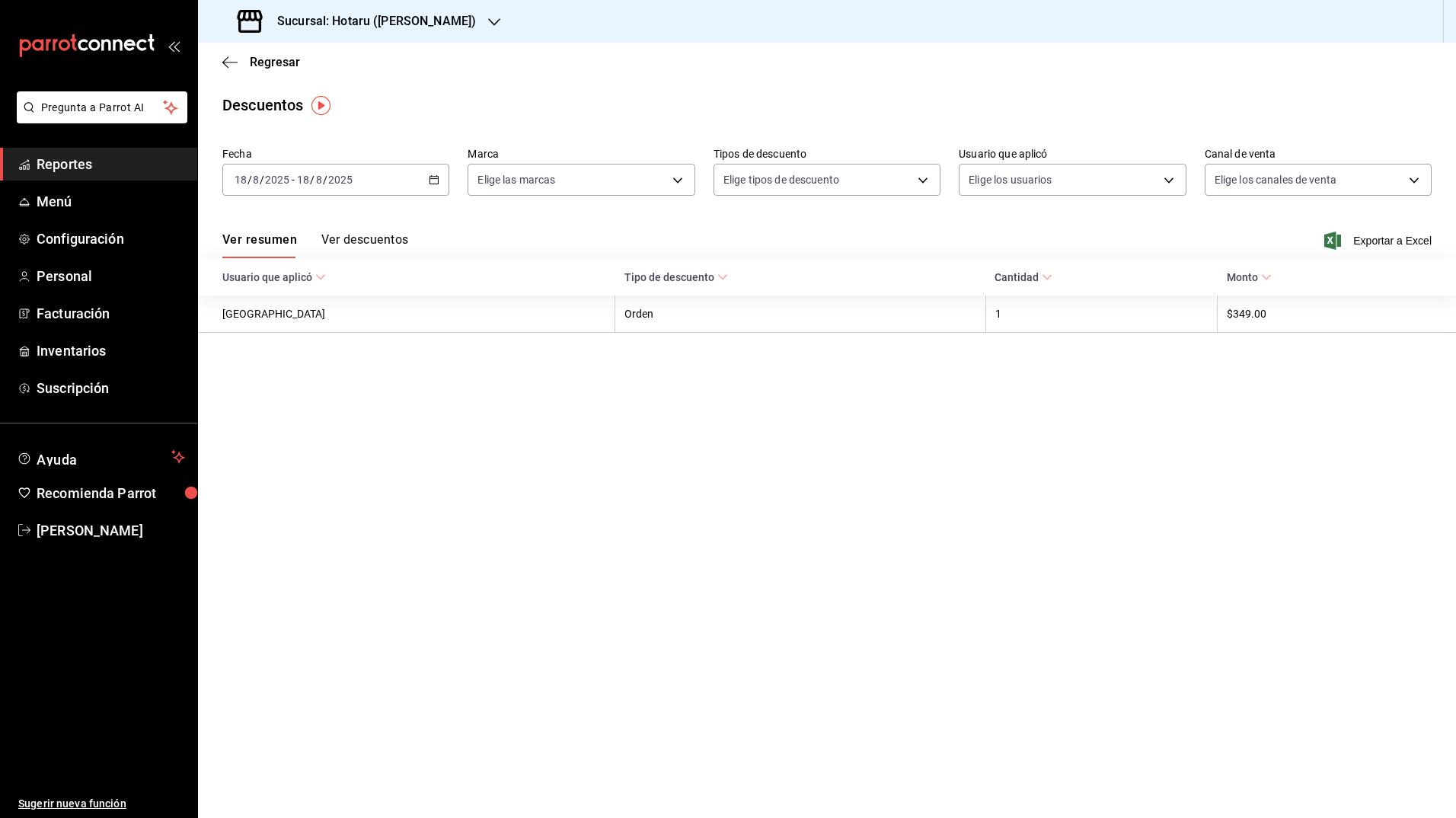
click at [434, 179] on icon "button" at bounding box center [433, 179] width 11 height 11
click at [246, 399] on span "Rango de fechas" at bounding box center [294, 397] width 118 height 16
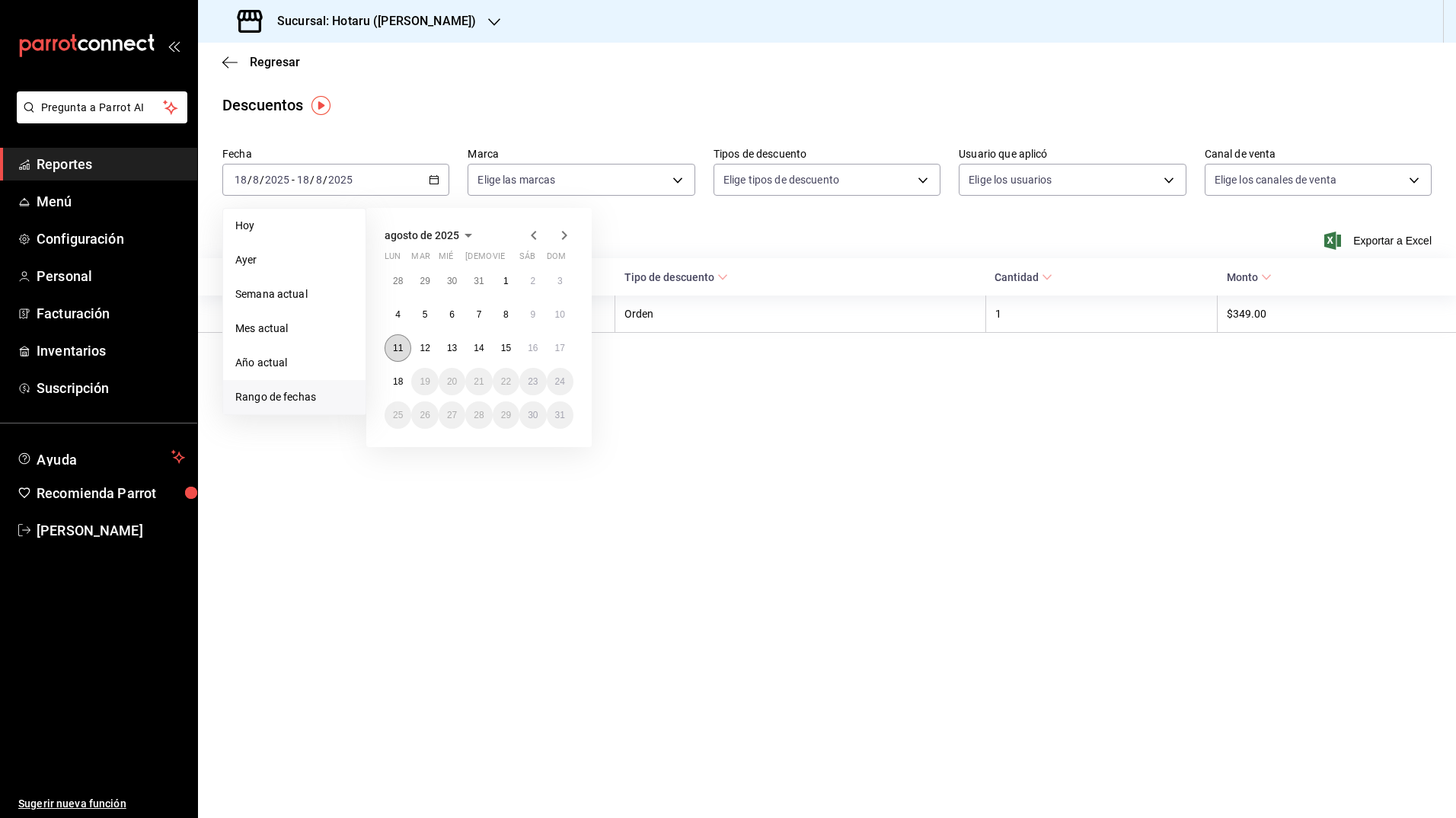
click at [394, 347] on abbr "11" at bounding box center [398, 347] width 10 height 11
click at [398, 372] on button "18" at bounding box center [397, 382] width 26 height 27
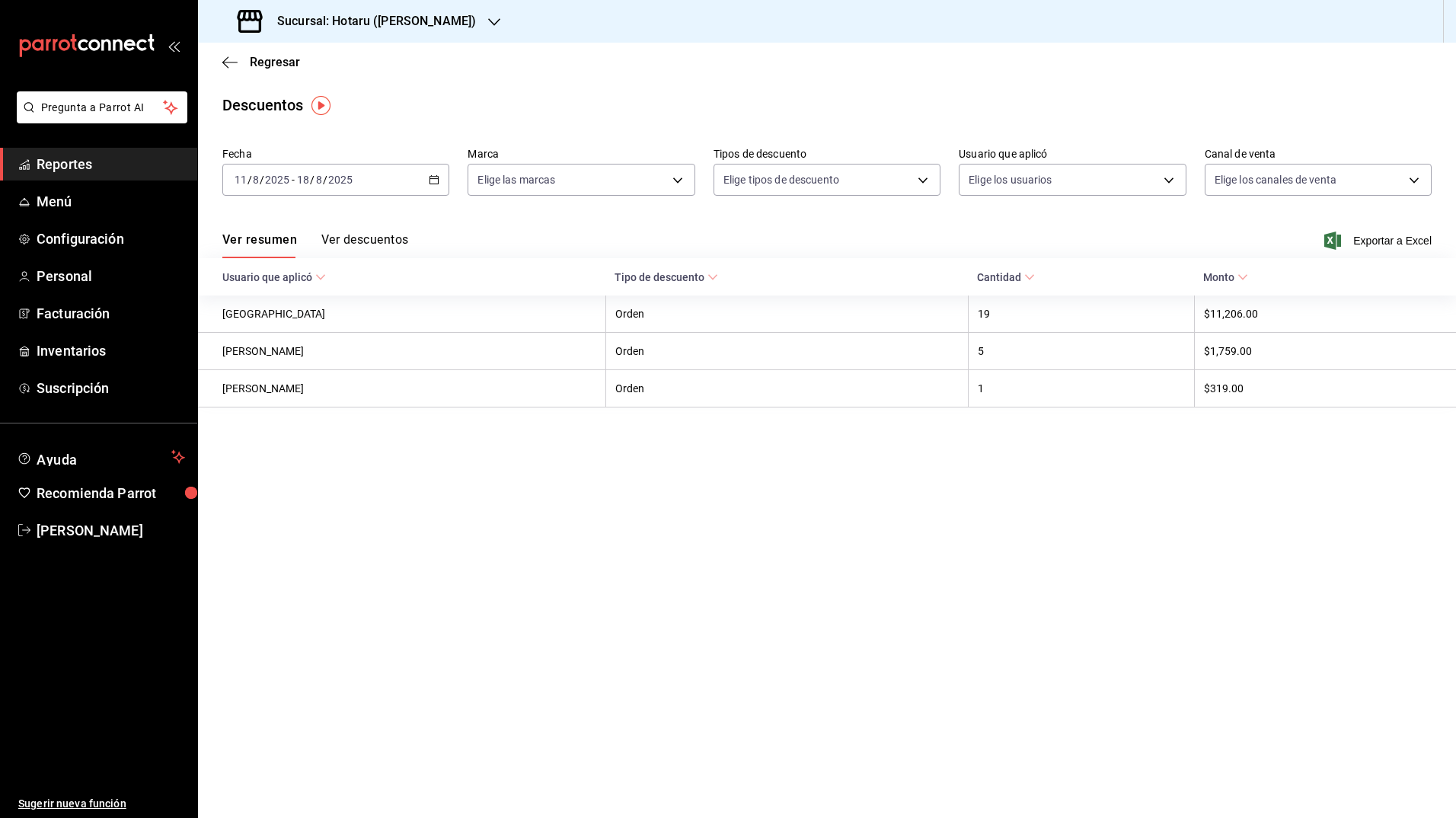
click at [676, 75] on div "Regresar" at bounding box center [827, 62] width 1258 height 39
click at [1332, 244] on icon "button" at bounding box center [1331, 240] width 17 height 19
click at [381, 29] on h3 "Sucursal: Hotaru ([PERSON_NAME])" at bounding box center [370, 21] width 211 height 19
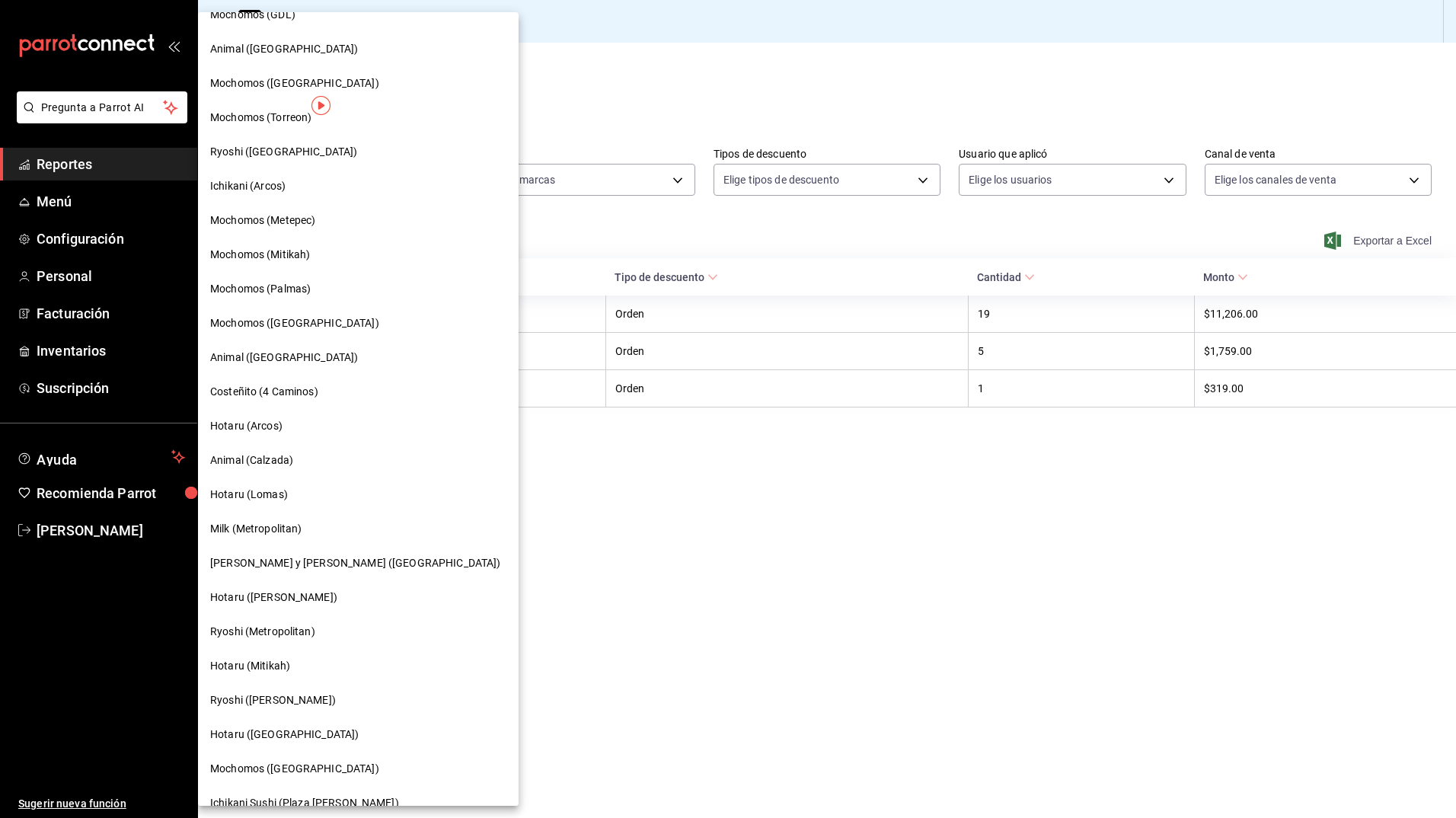
scroll to position [397, 0]
click at [288, 633] on span "Ryoshi (Metropolitan)" at bounding box center [262, 632] width 105 height 16
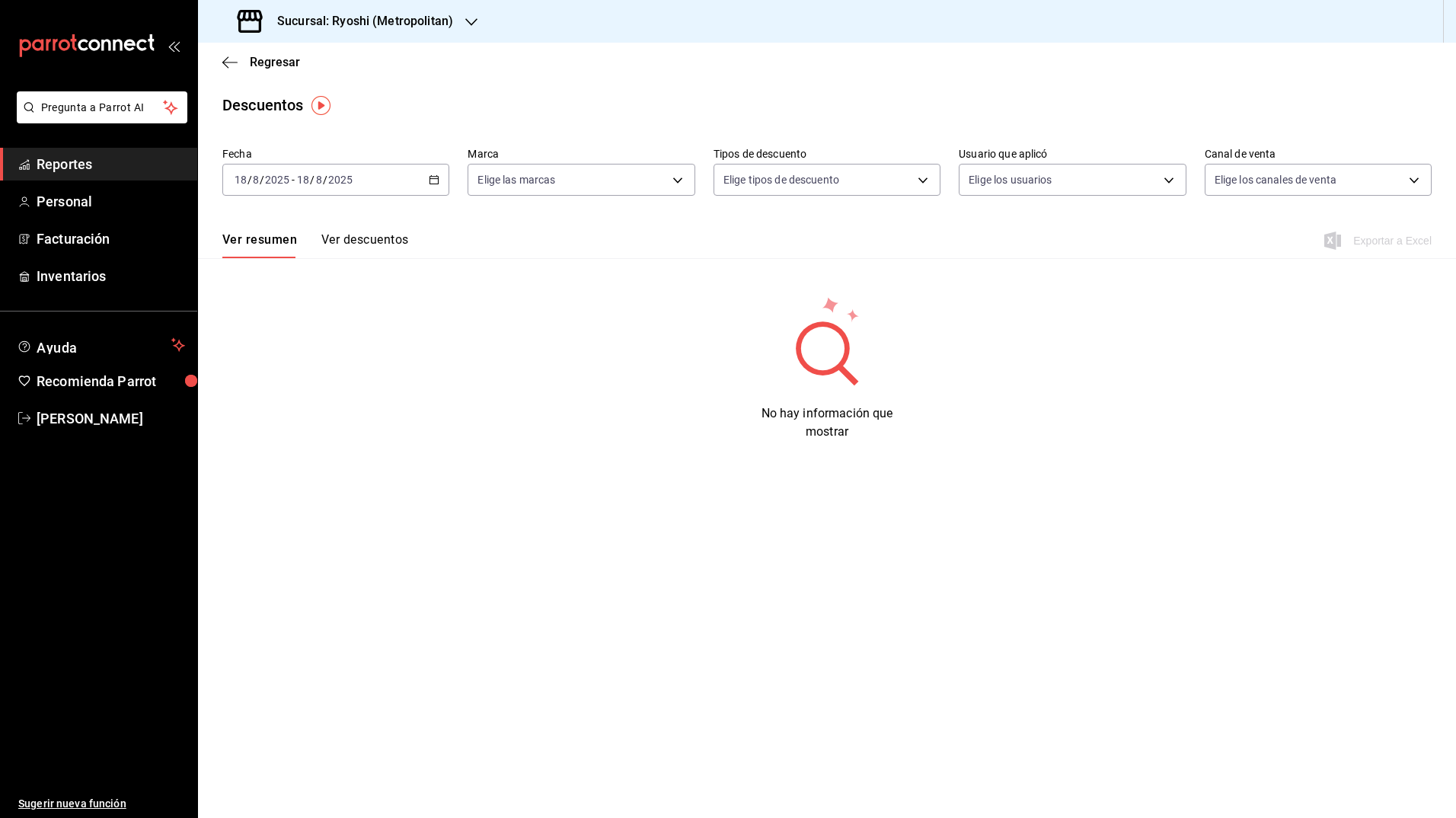
click at [434, 180] on icon "button" at bounding box center [433, 179] width 11 height 11
click at [305, 397] on span "Rango de fechas" at bounding box center [294, 397] width 118 height 16
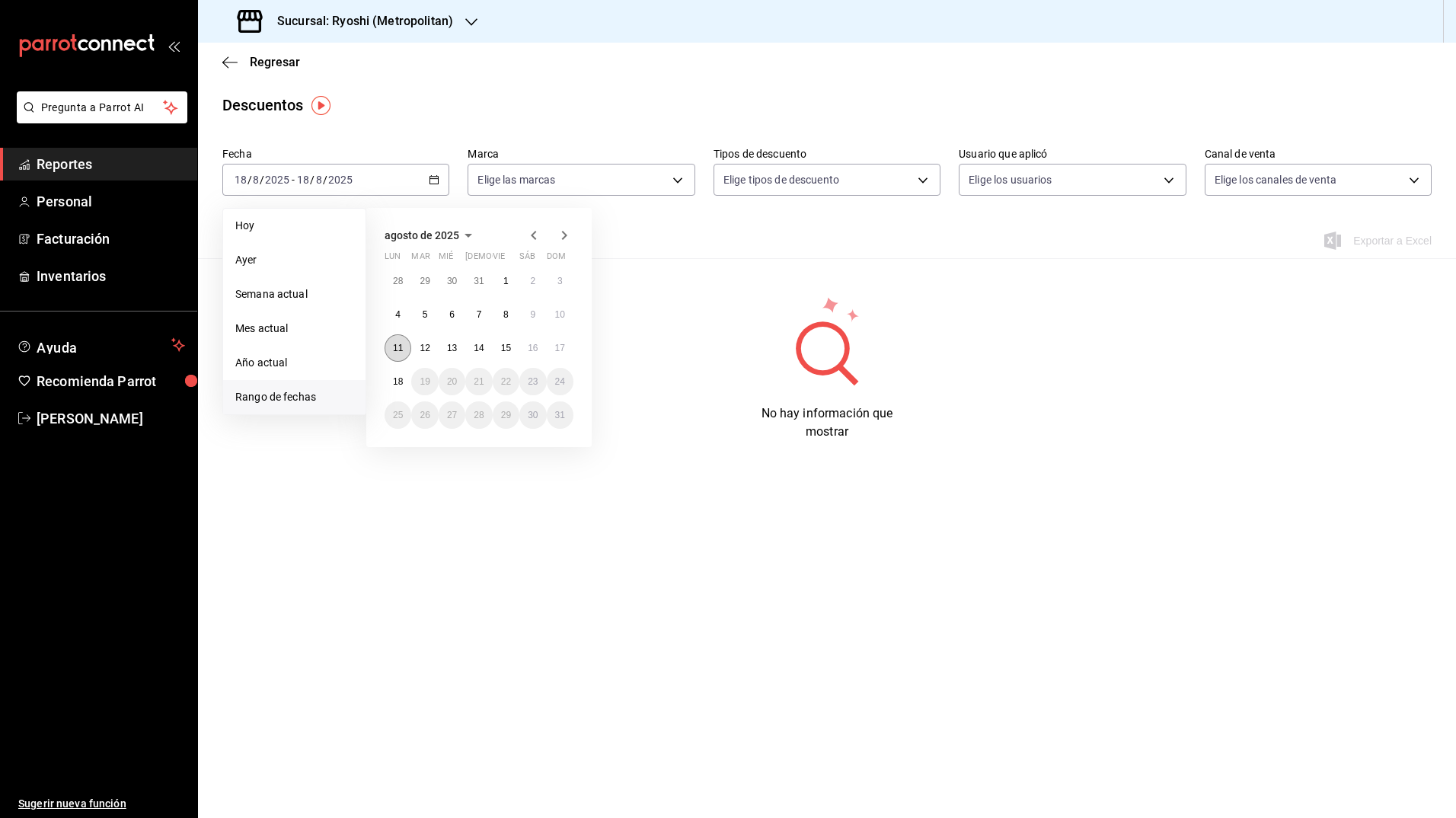
click at [408, 347] on button "11" at bounding box center [397, 348] width 26 height 27
click at [393, 383] on abbr "18" at bounding box center [398, 382] width 10 height 11
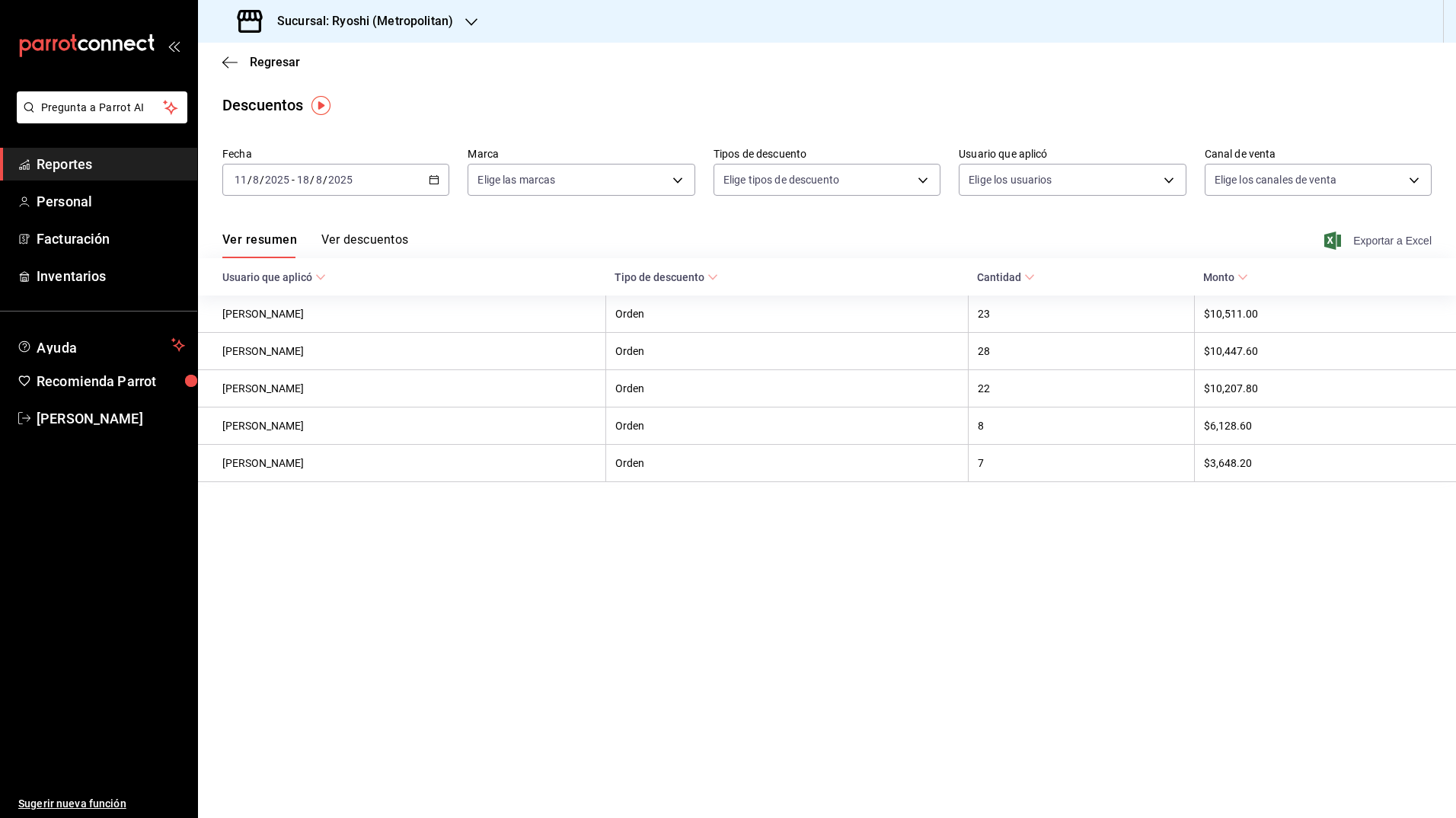
click at [1339, 237] on icon "button" at bounding box center [1331, 240] width 17 height 19
click at [420, 21] on h3 "Sucursal: Ryoshi (Metropolitan)" at bounding box center [359, 21] width 188 height 19
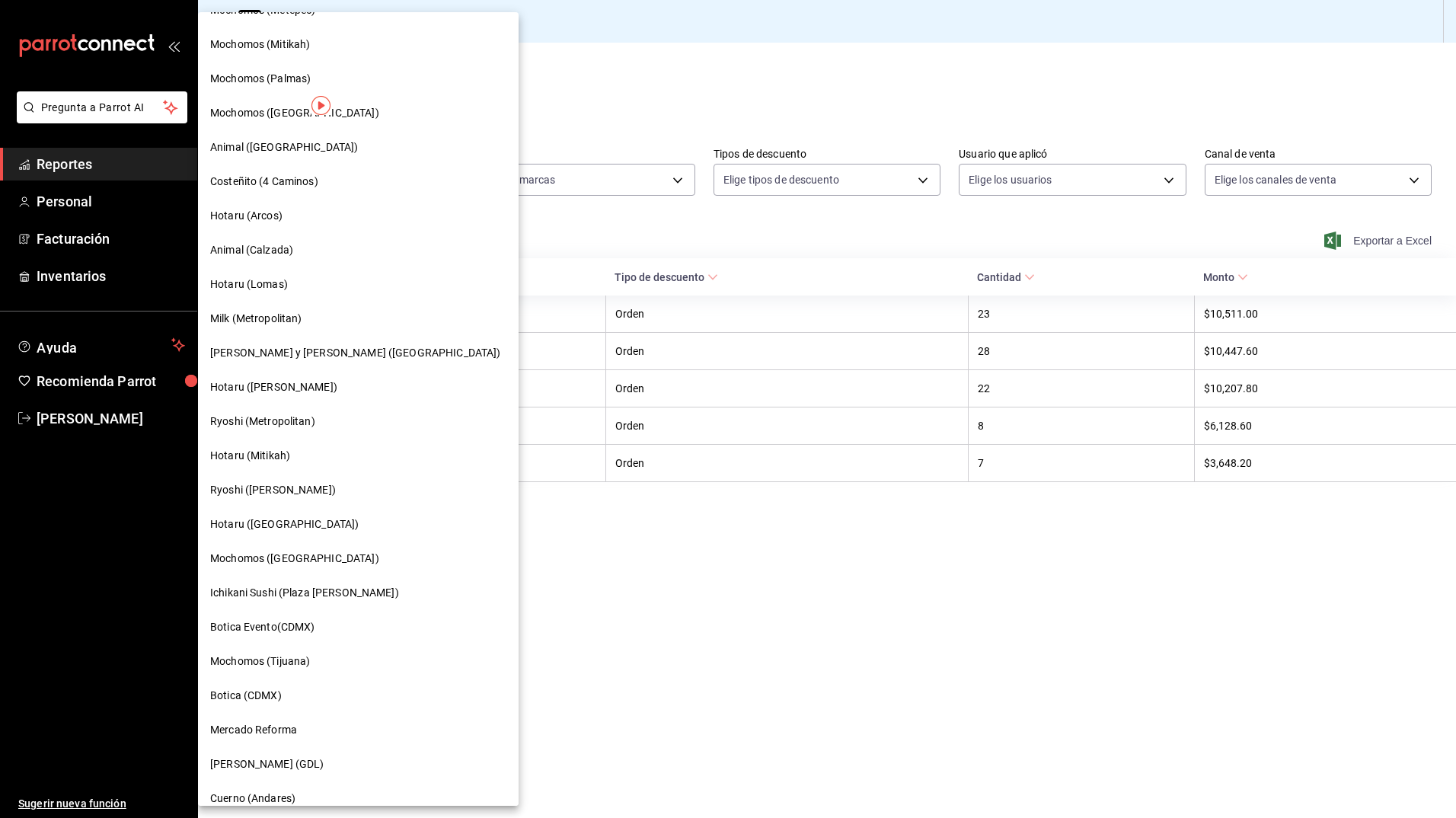
scroll to position [624, 0]
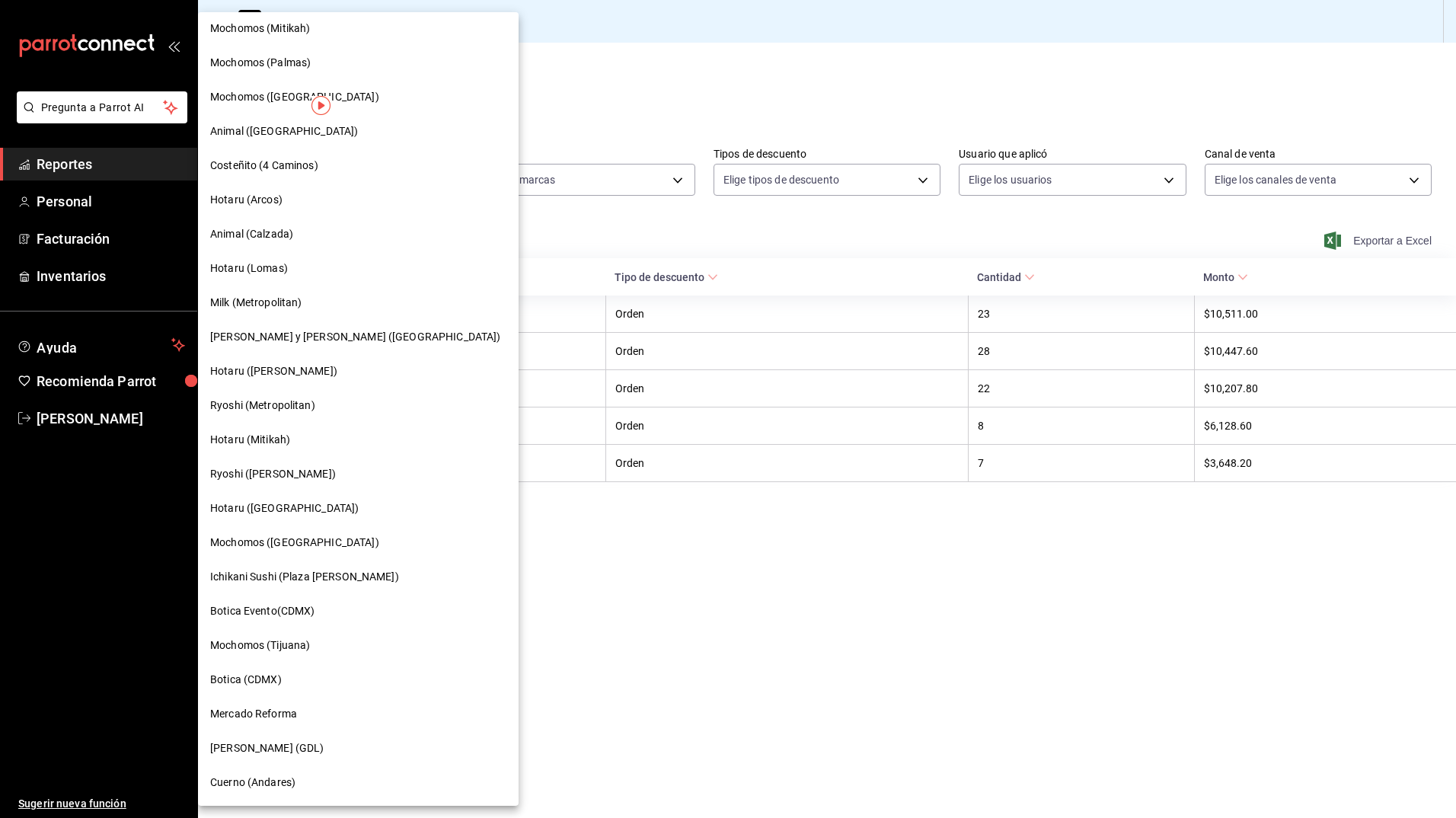
click at [303, 441] on div "Hotaru (Mitikah)" at bounding box center [358, 439] width 296 height 16
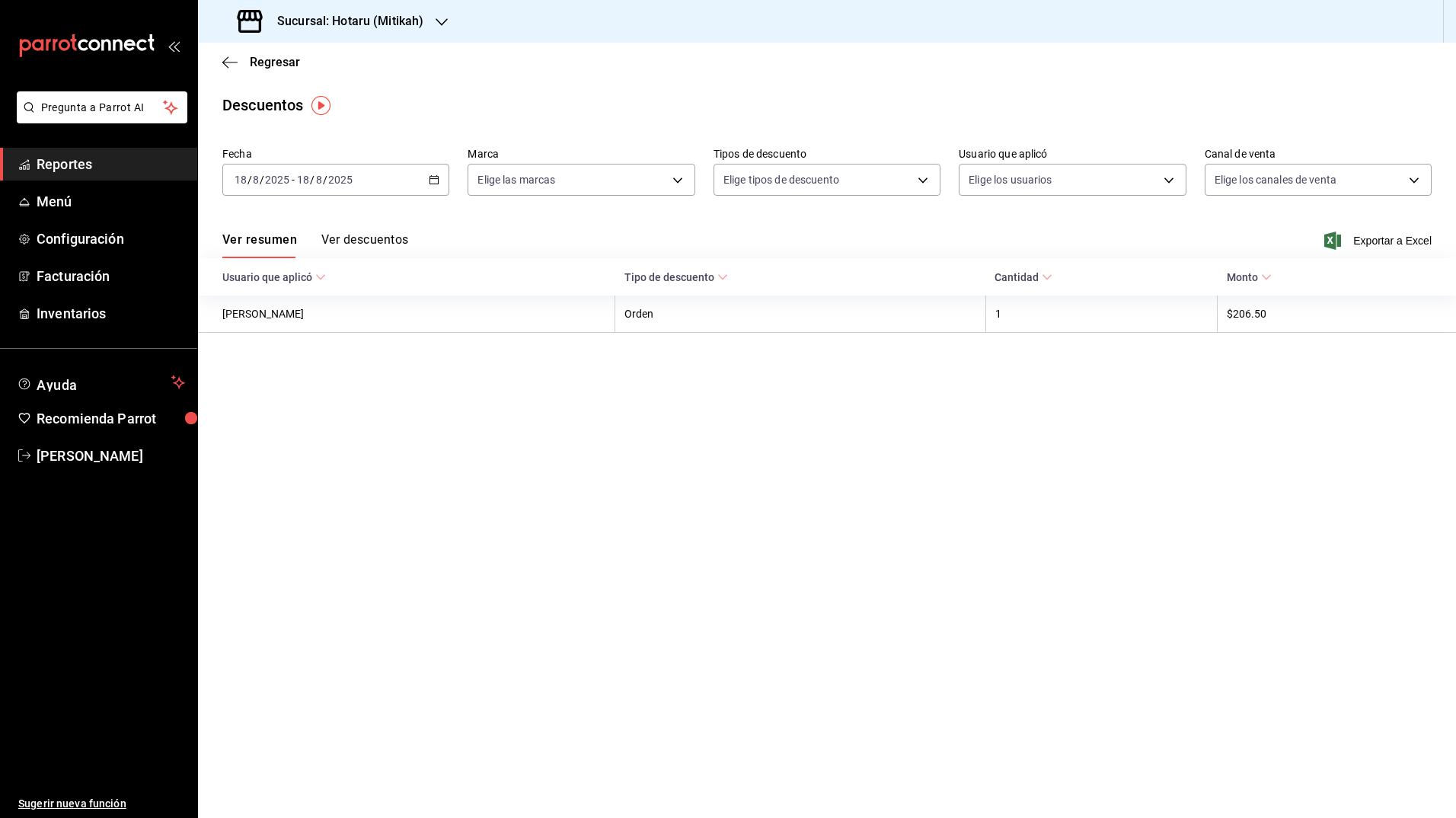
click at [437, 178] on icon "button" at bounding box center [433, 179] width 11 height 11
click at [312, 406] on li "Rango de fechas" at bounding box center [294, 397] width 142 height 34
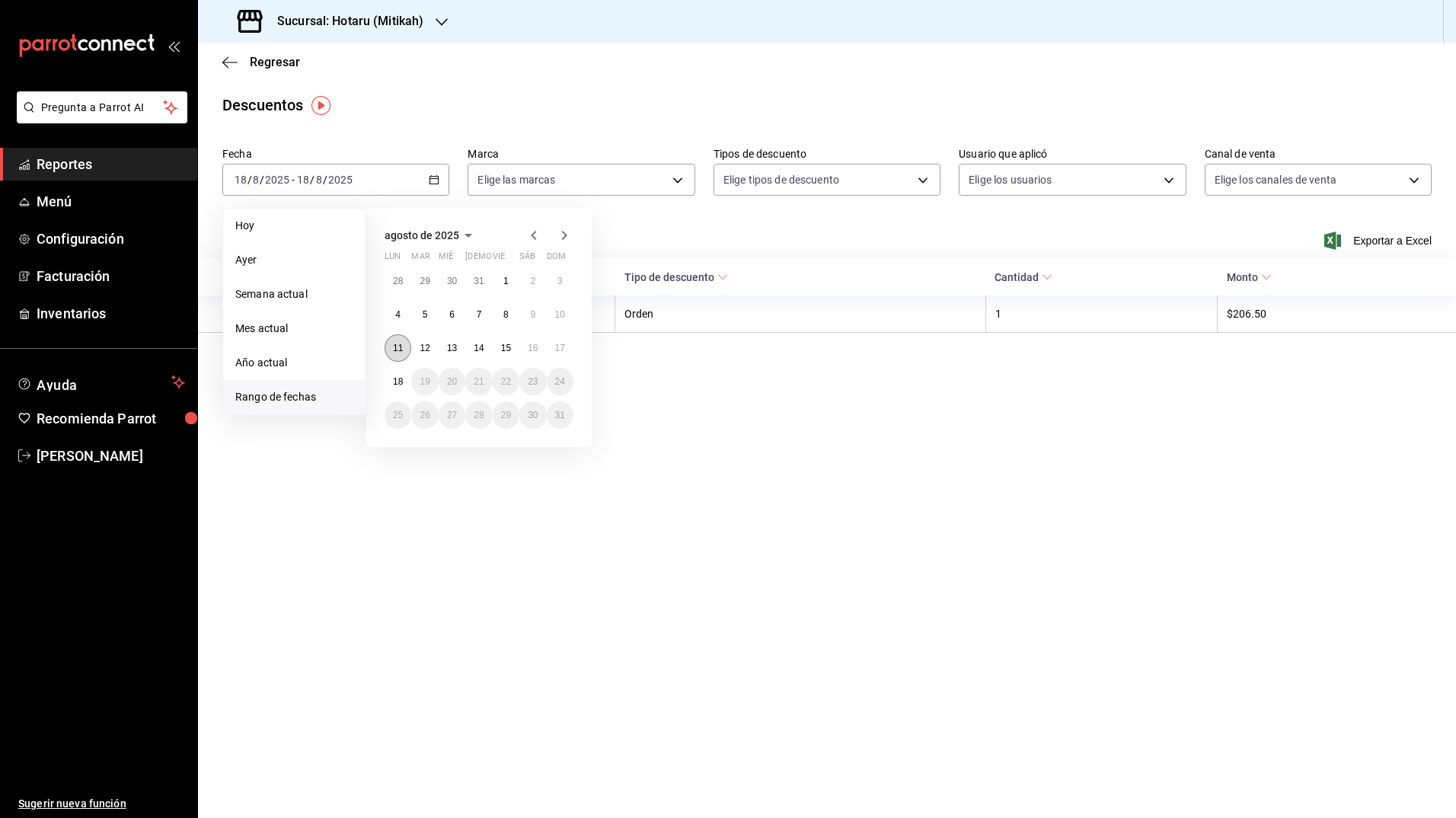
click at [388, 352] on button "11" at bounding box center [397, 348] width 26 height 27
click at [393, 390] on button "18" at bounding box center [397, 382] width 26 height 27
click at [393, 356] on button "11" at bounding box center [397, 348] width 26 height 27
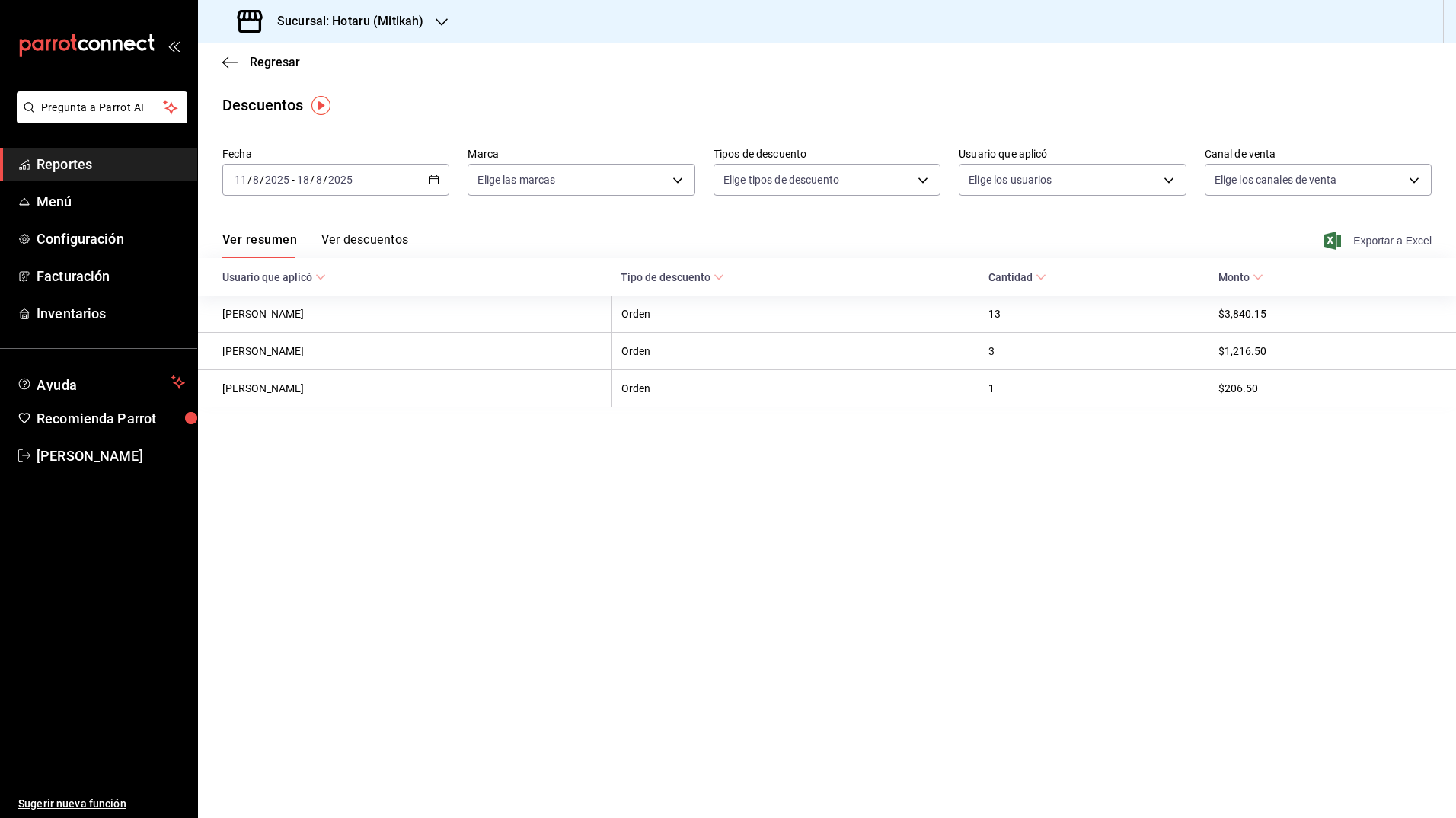
click at [1336, 244] on icon "button" at bounding box center [1331, 240] width 17 height 19
click at [435, 21] on icon "button" at bounding box center [441, 22] width 12 height 12
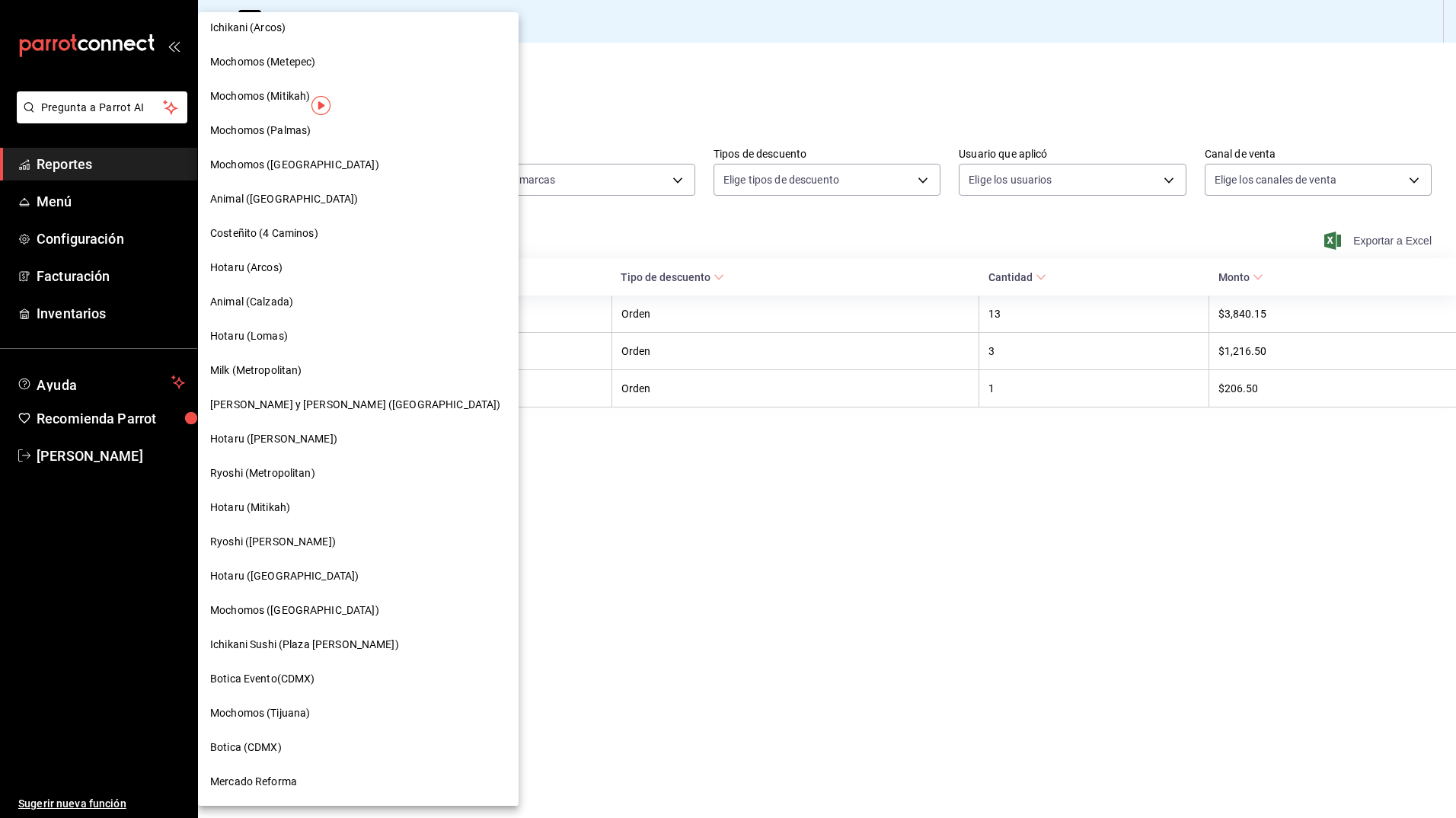
scroll to position [624, 0]
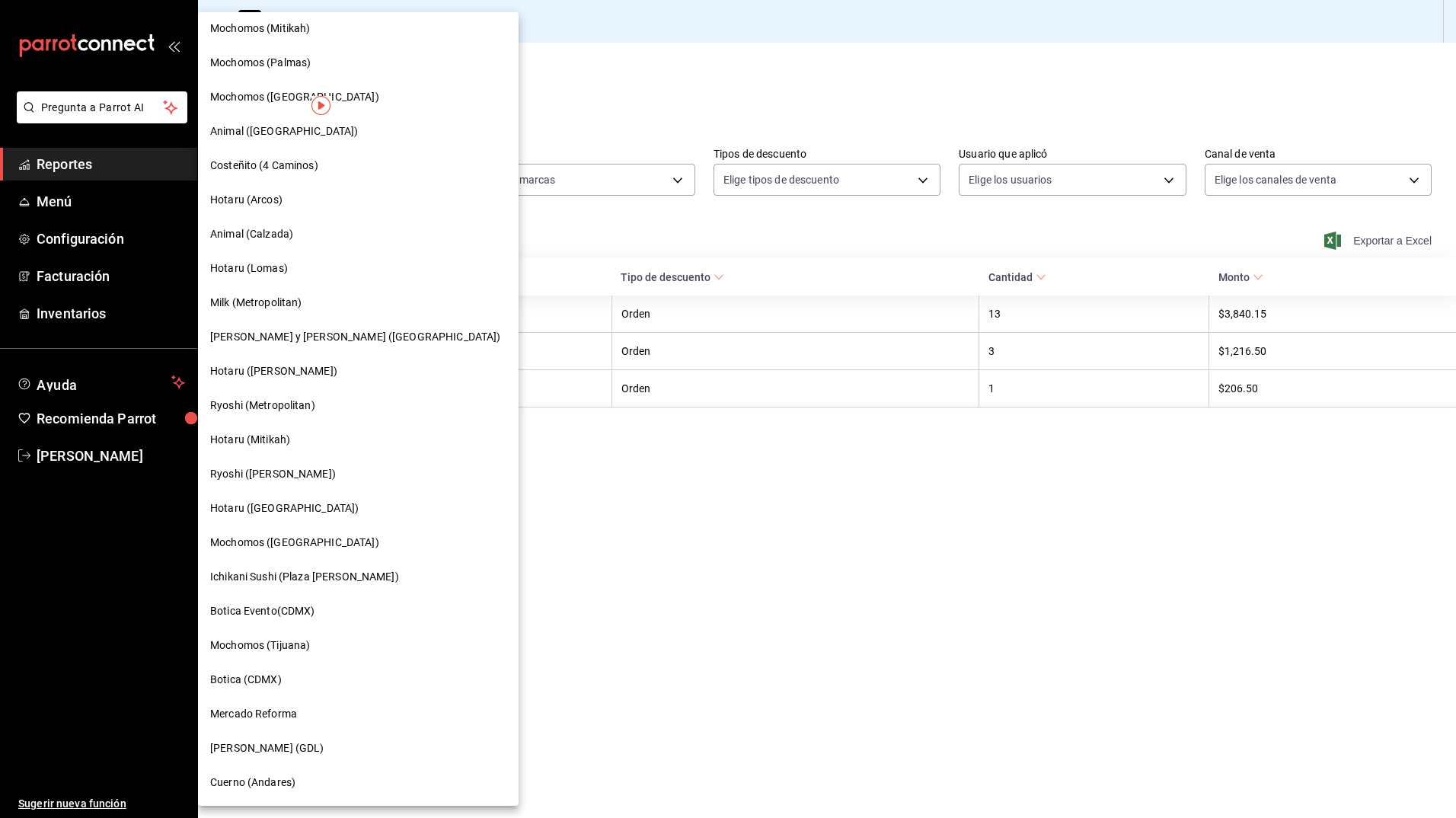
click at [277, 472] on span "Ryoshi ([PERSON_NAME])" at bounding box center [273, 474] width 126 height 16
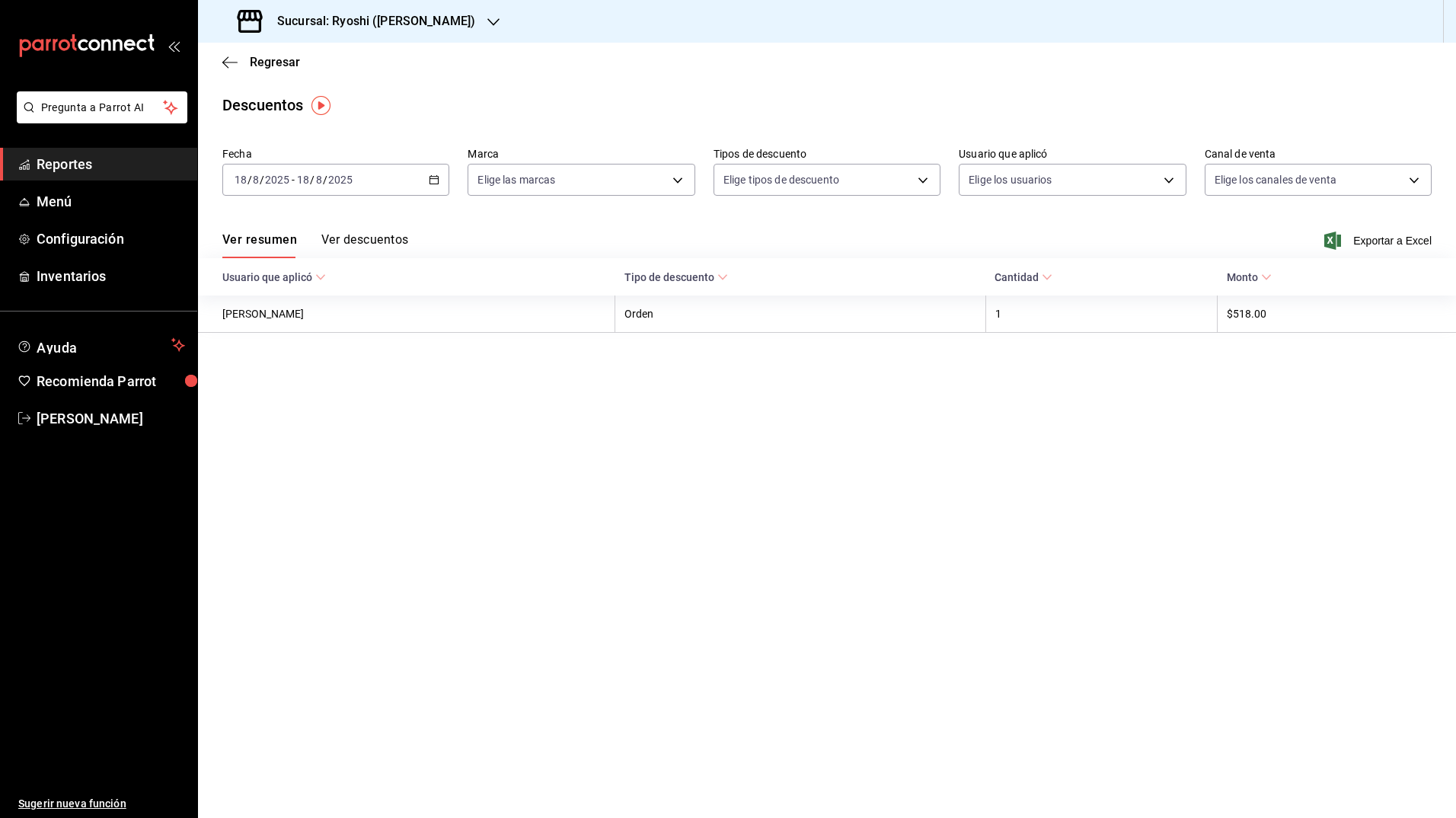
click at [436, 179] on \(Stroke\) "button" at bounding box center [434, 179] width 9 height 1
click at [242, 390] on span "Rango de fechas" at bounding box center [294, 397] width 118 height 16
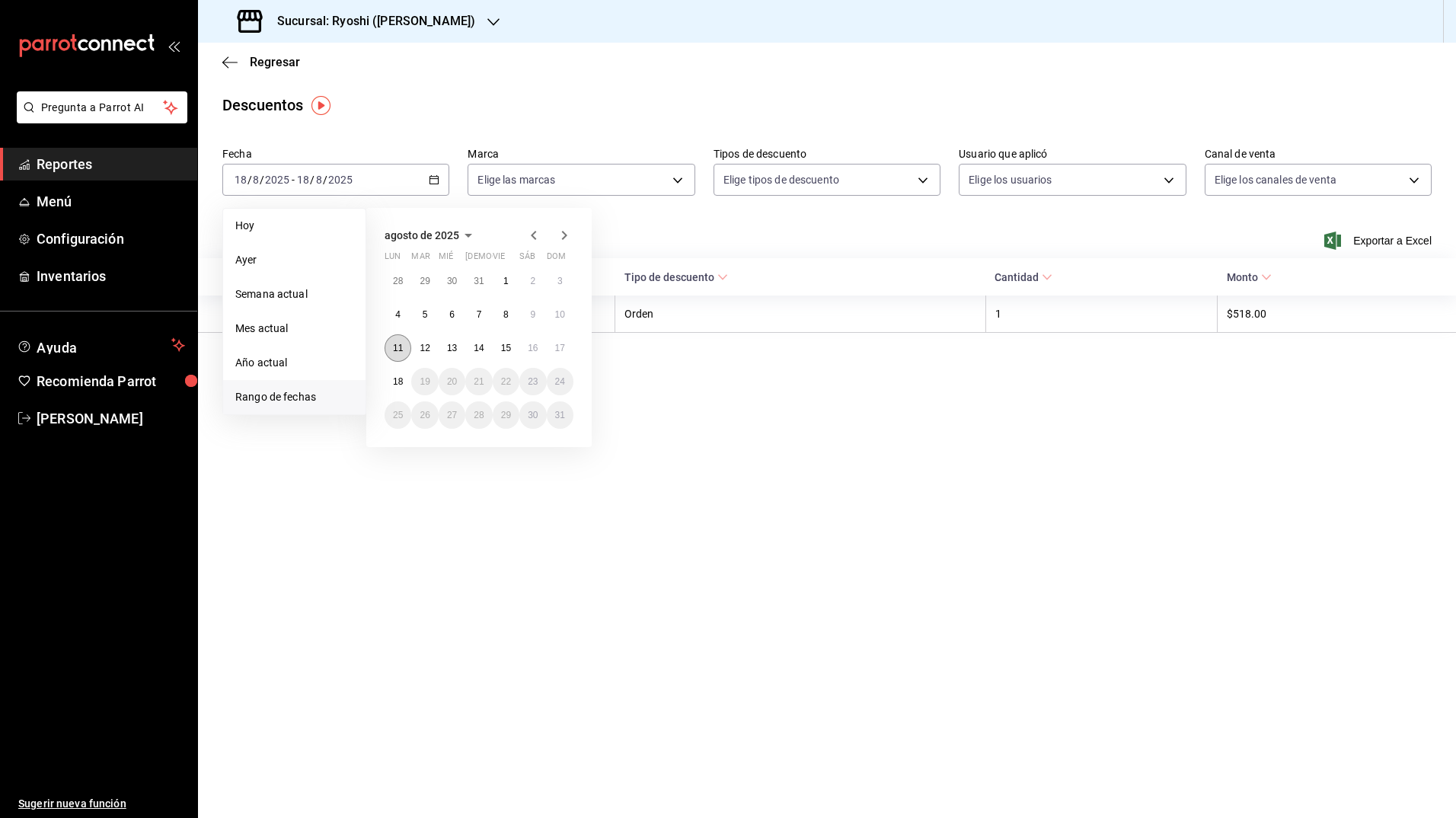
click at [394, 339] on button "11" at bounding box center [397, 348] width 26 height 27
click at [400, 370] on button "18" at bounding box center [397, 382] width 26 height 27
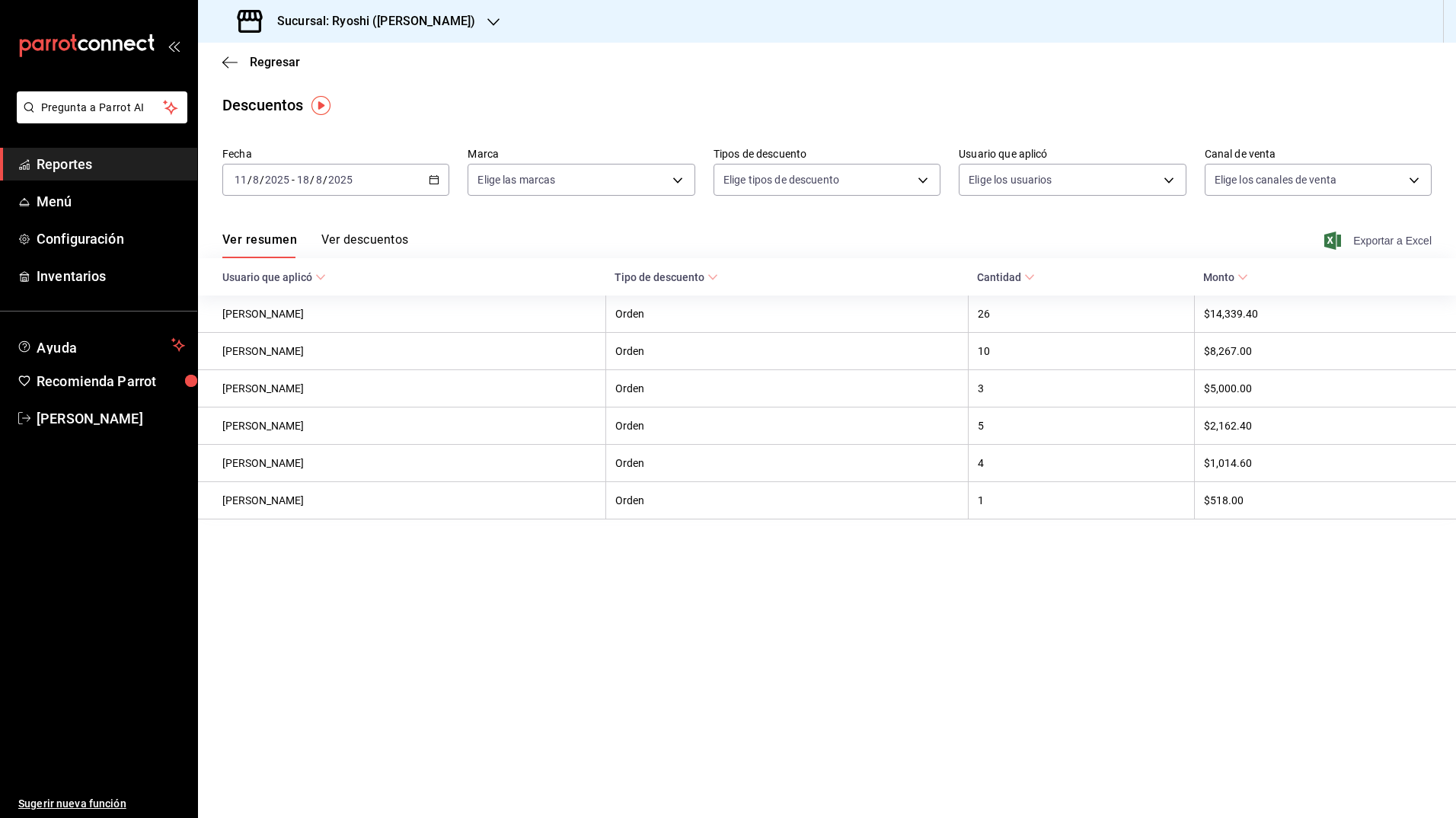
click at [1332, 244] on icon "button" at bounding box center [1331, 240] width 17 height 19
click at [397, 25] on h3 "Sucursal: Ryoshi ([PERSON_NAME])" at bounding box center [370, 21] width 210 height 19
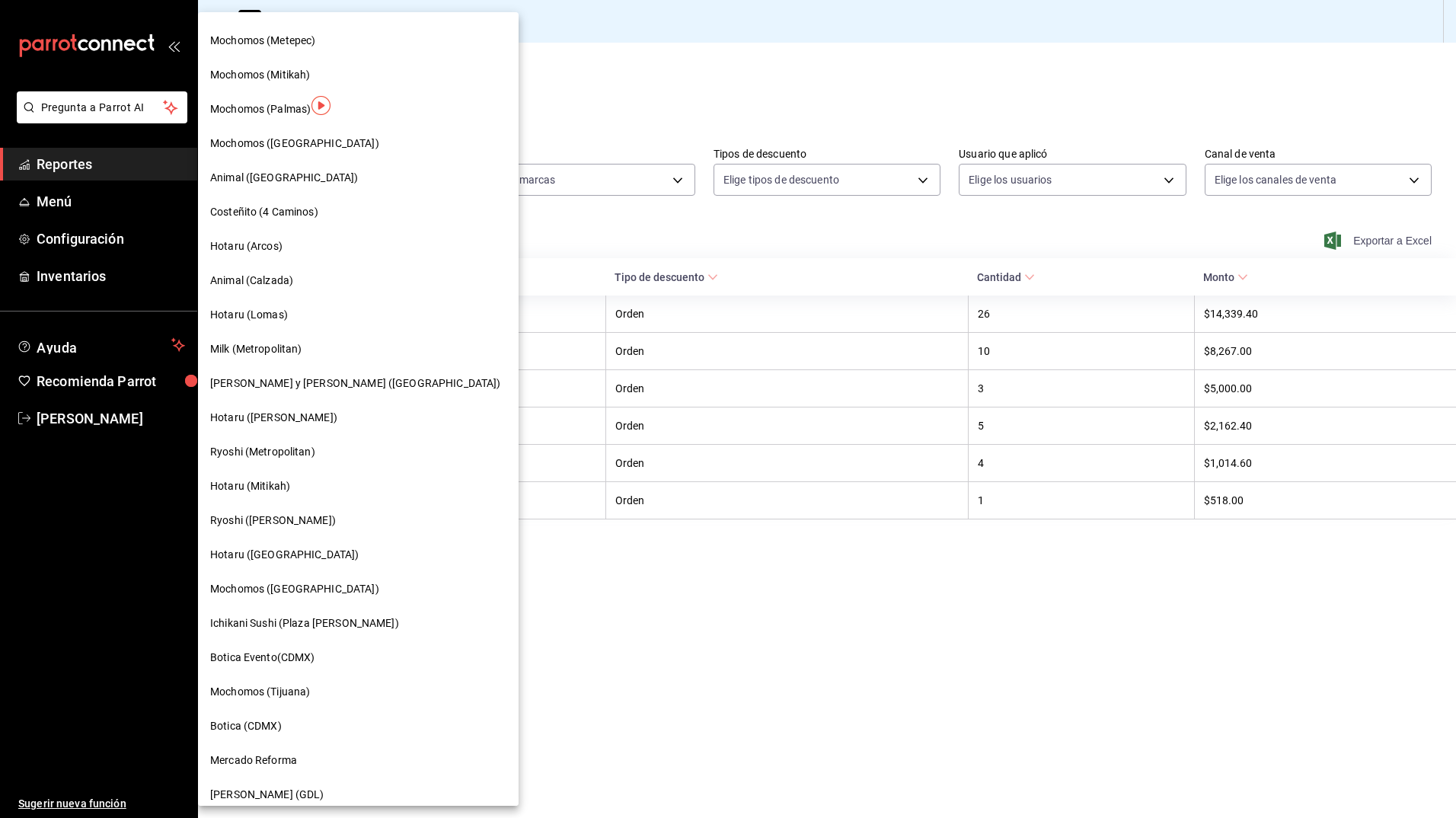
scroll to position [624, 0]
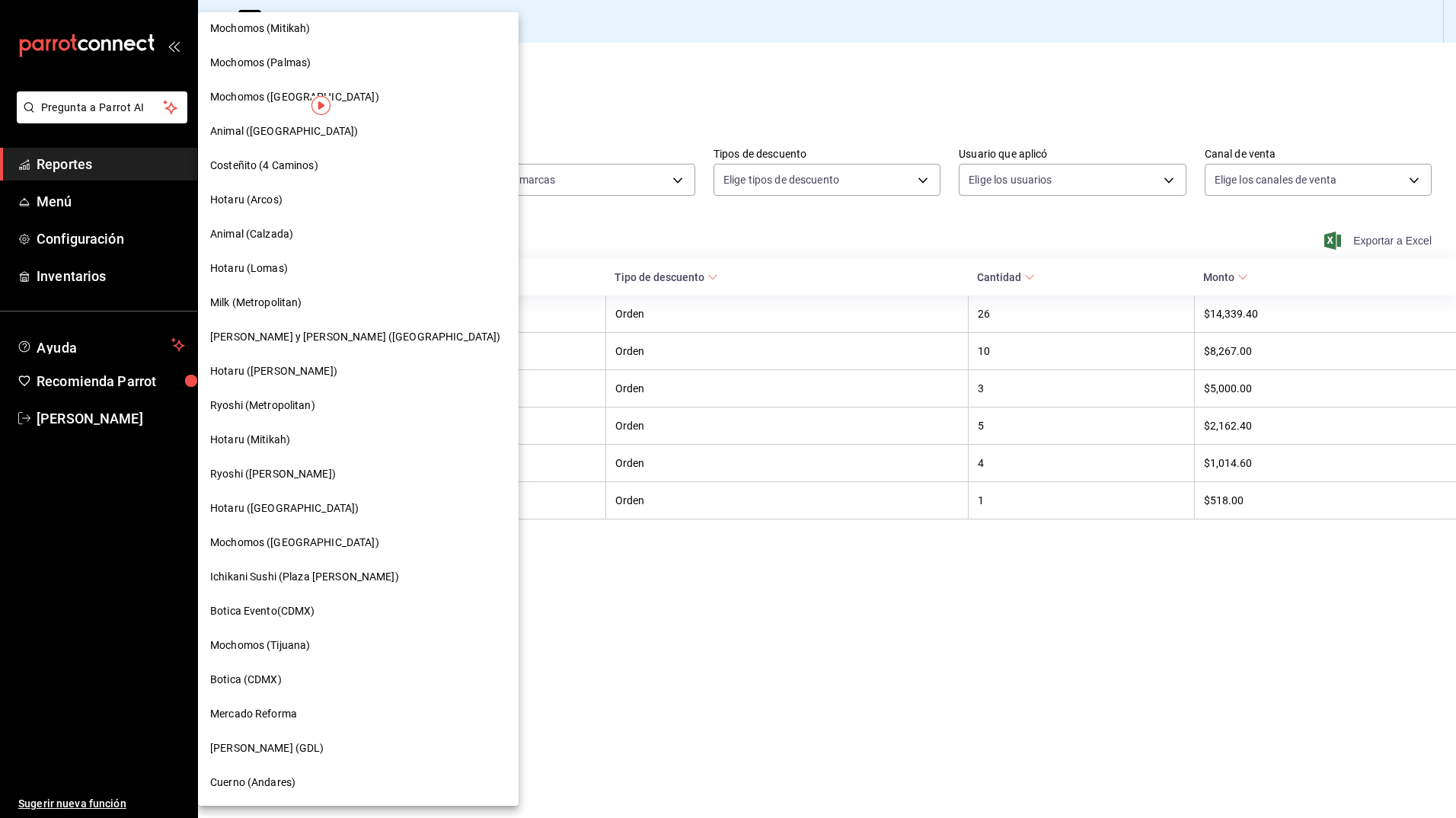
click at [315, 503] on div "Hotaru ([GEOGRAPHIC_DATA])" at bounding box center [358, 508] width 296 height 16
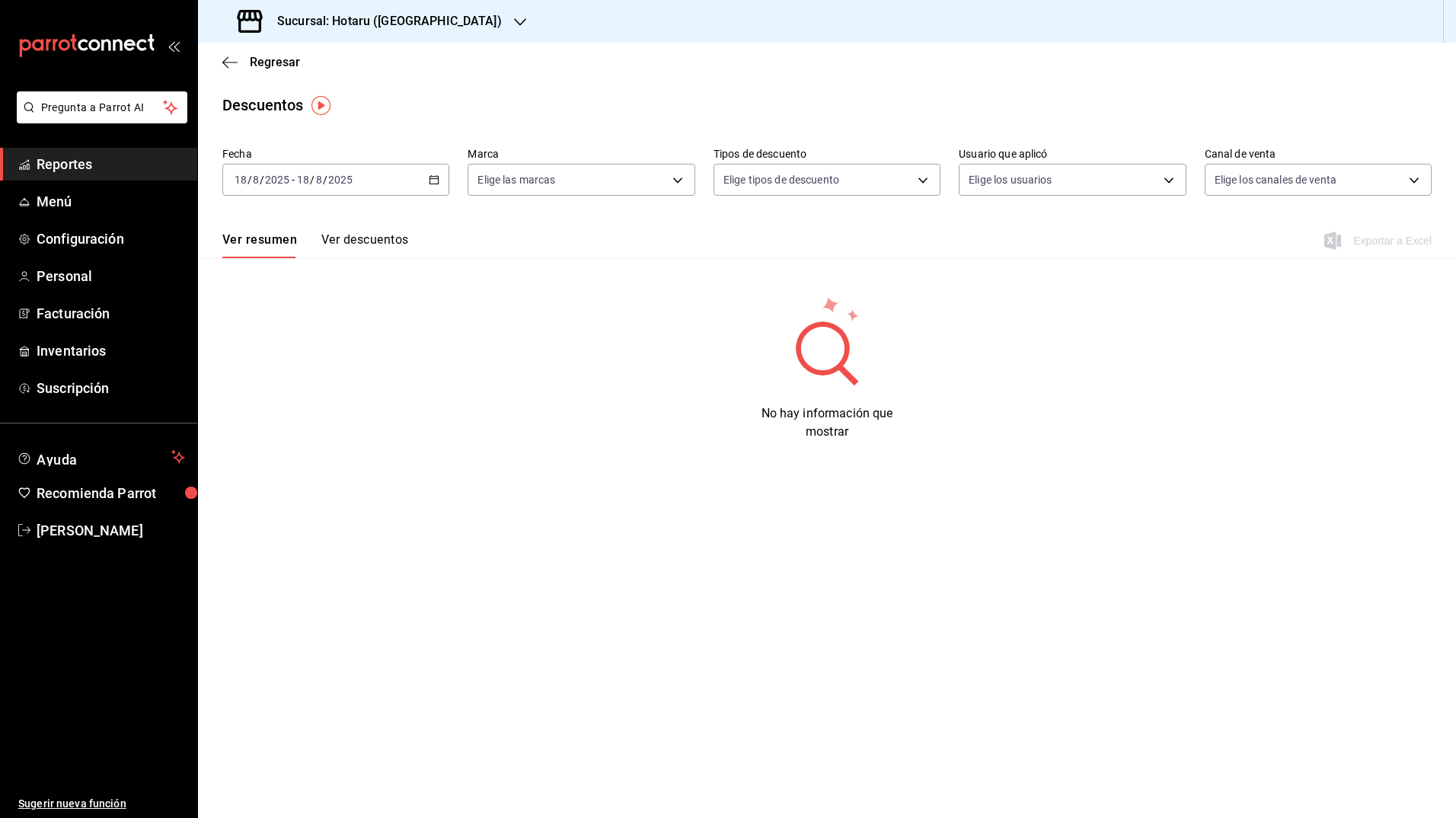
click at [434, 179] on \(Stroke\) "button" at bounding box center [434, 179] width 9 height 1
click at [279, 397] on span "Rango de fechas" at bounding box center [294, 397] width 118 height 16
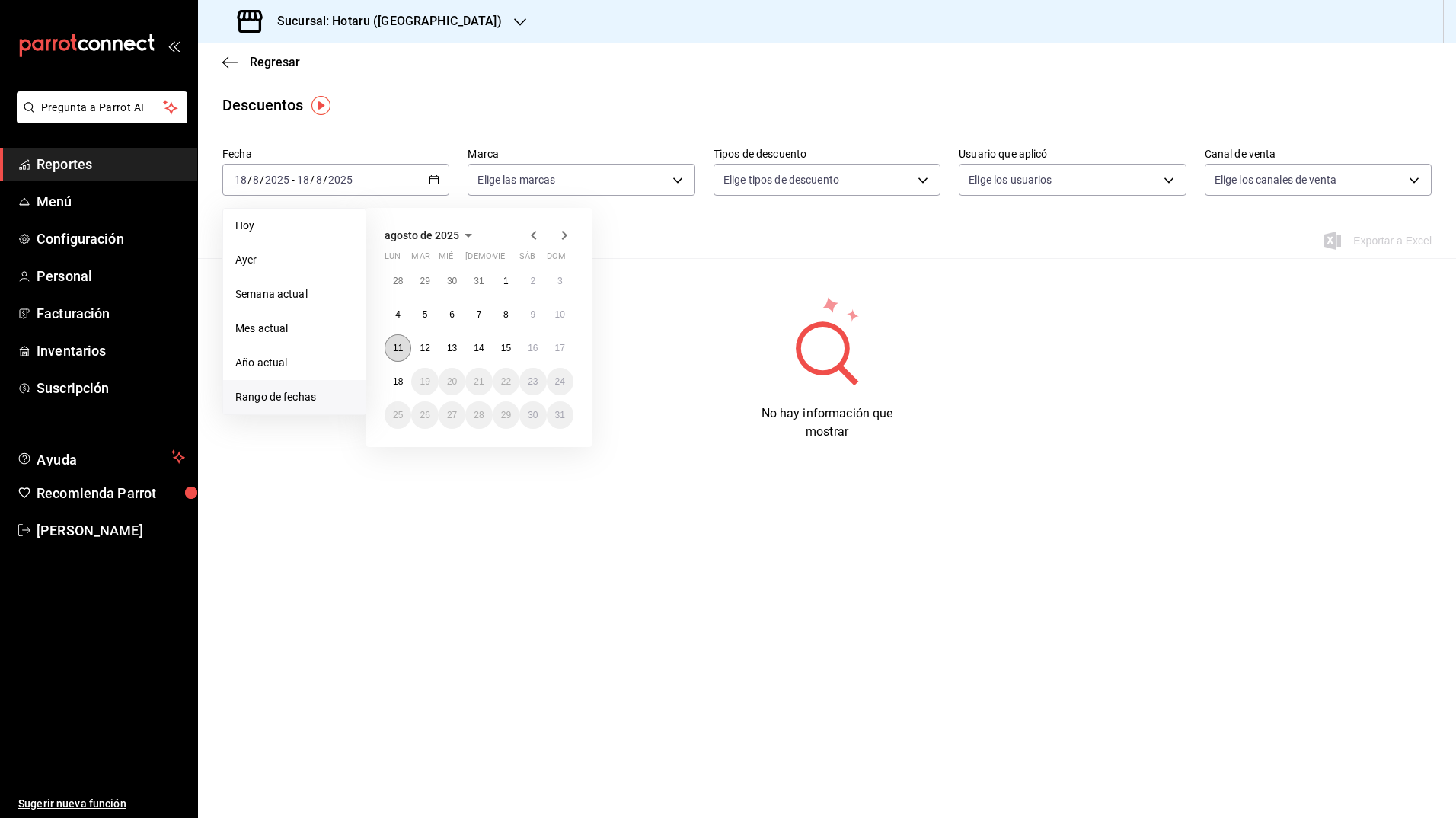
click at [387, 356] on button "11" at bounding box center [397, 348] width 26 height 27
click at [389, 373] on button "18" at bounding box center [397, 382] width 26 height 27
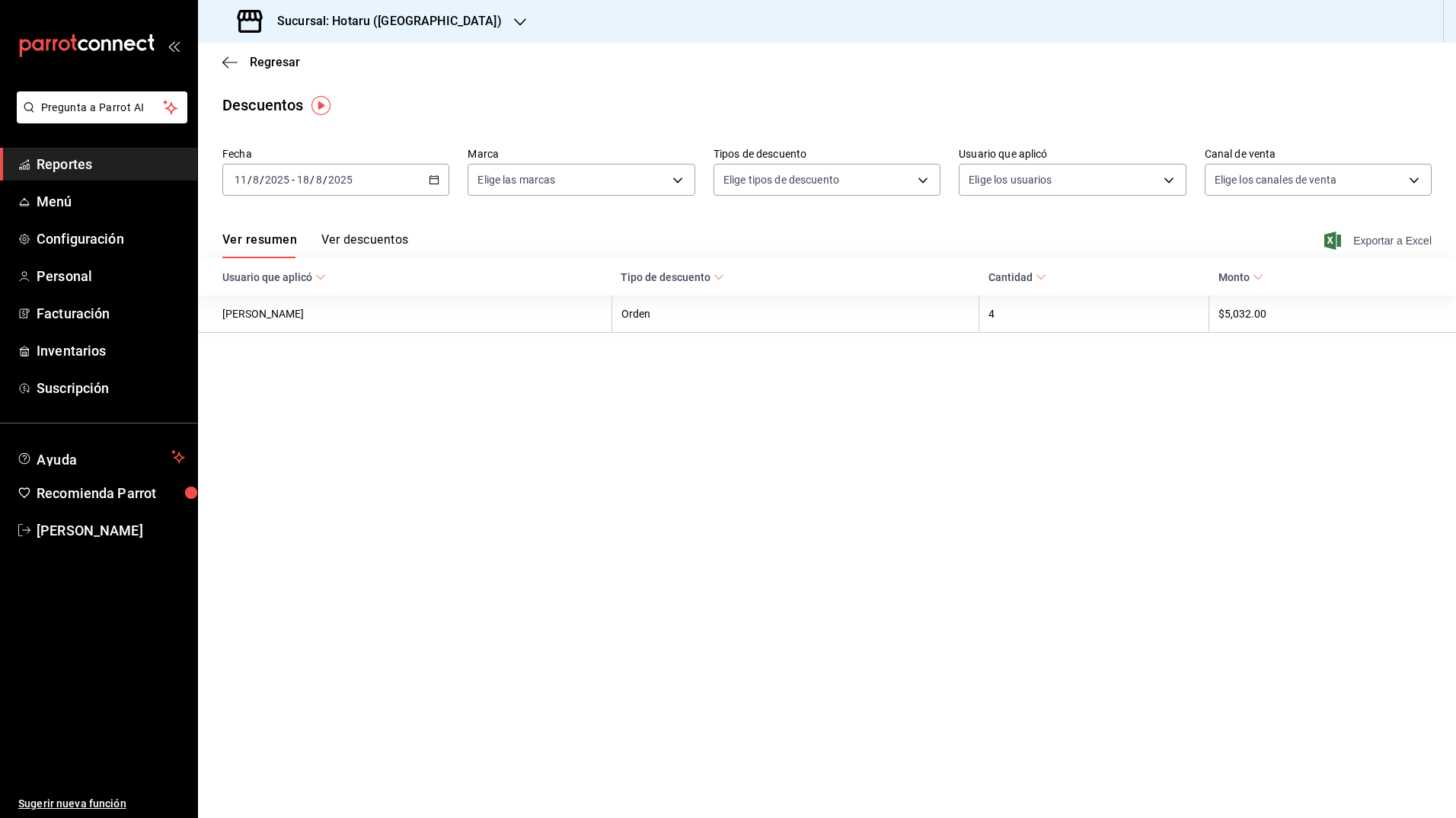
click at [1330, 238] on icon "button" at bounding box center [1331, 240] width 17 height 19
click at [398, 19] on h3 "Sucursal: Hotaru ([GEOGRAPHIC_DATA])" at bounding box center [383, 21] width 237 height 19
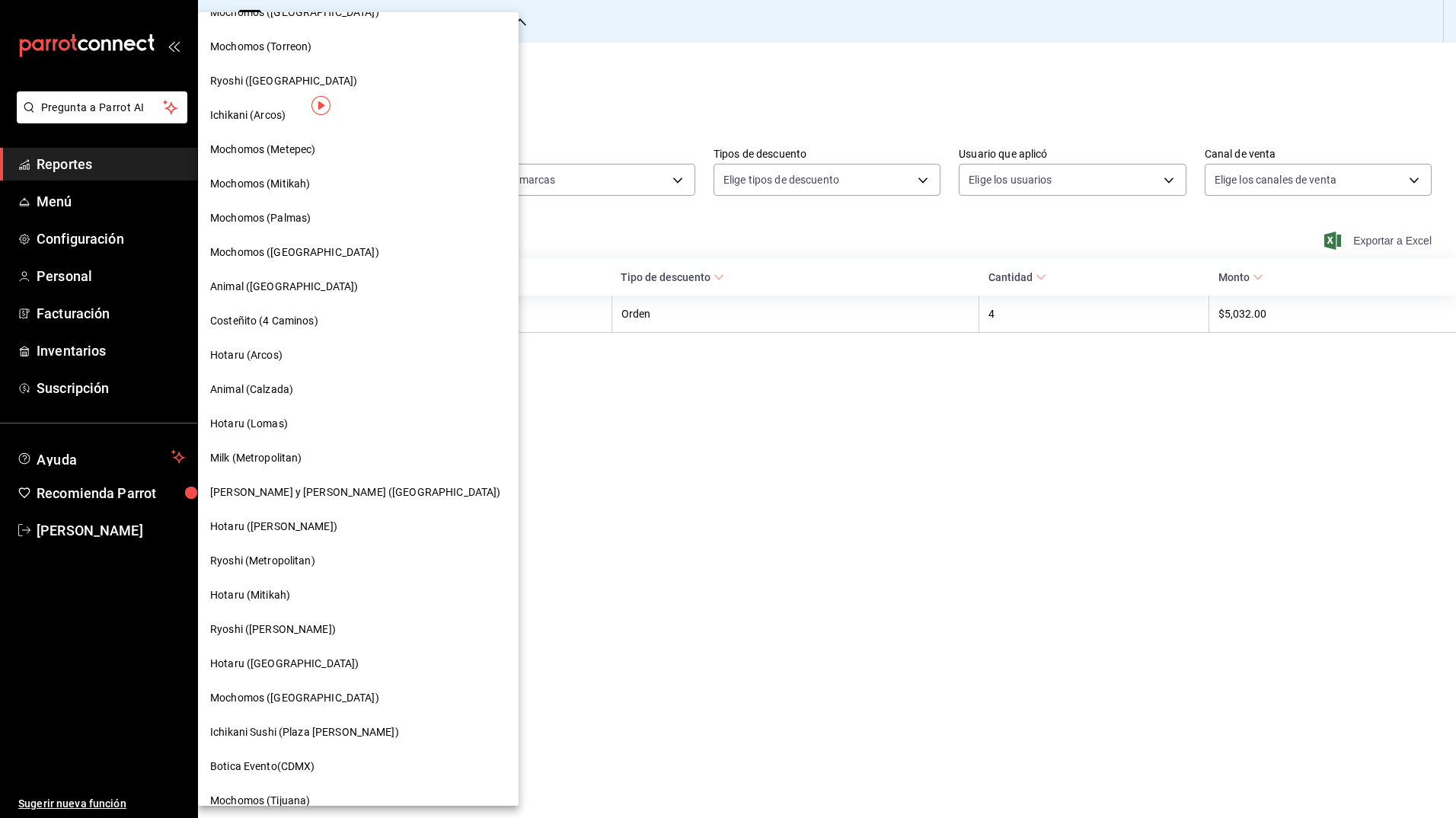
scroll to position [471, 0]
click at [272, 696] on span "Mochomos ([GEOGRAPHIC_DATA])" at bounding box center [294, 695] width 169 height 16
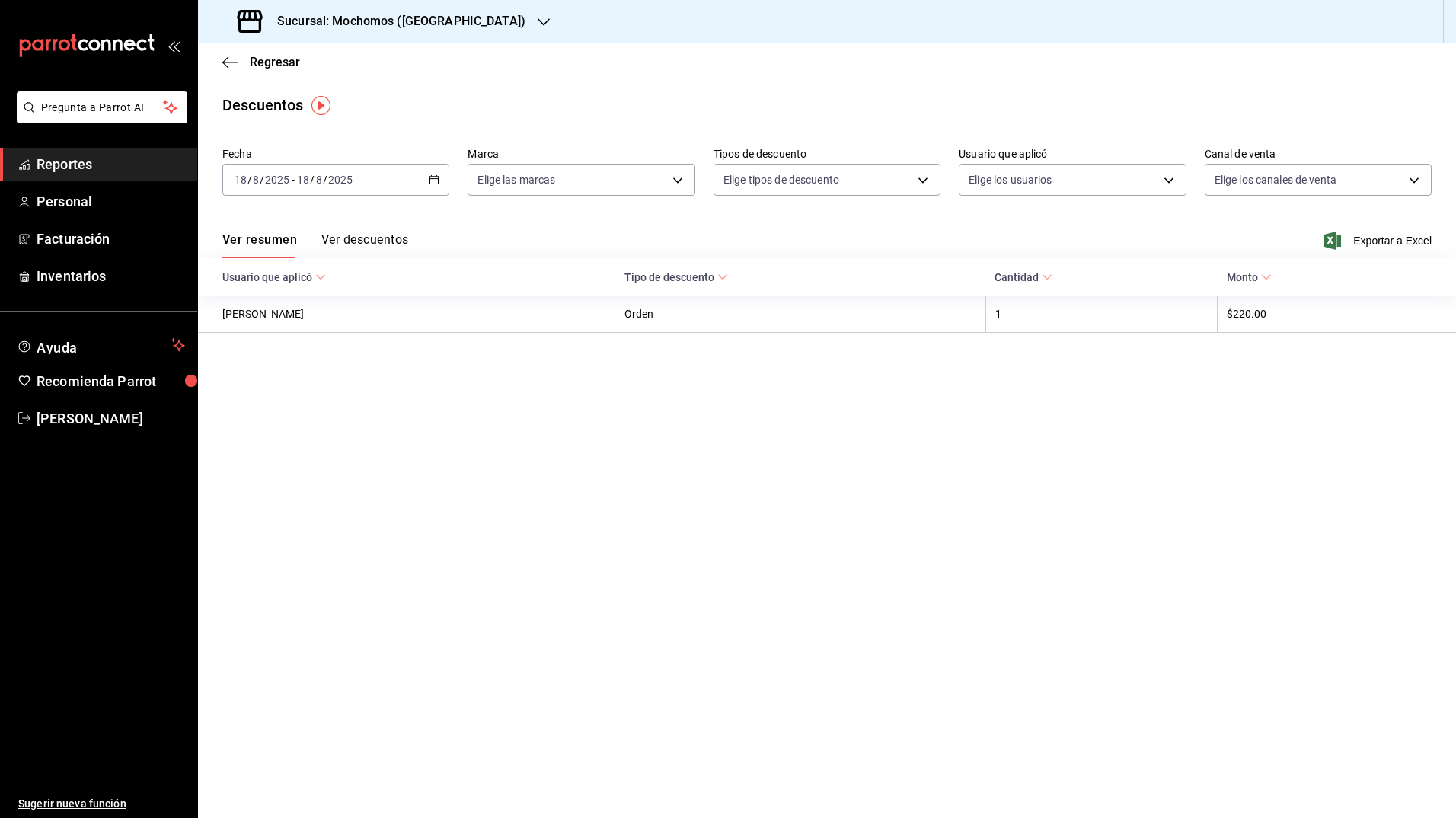
click at [438, 183] on \(Stroke\) "button" at bounding box center [433, 179] width 9 height 9
click at [272, 400] on span "Rango de fechas" at bounding box center [294, 397] width 118 height 16
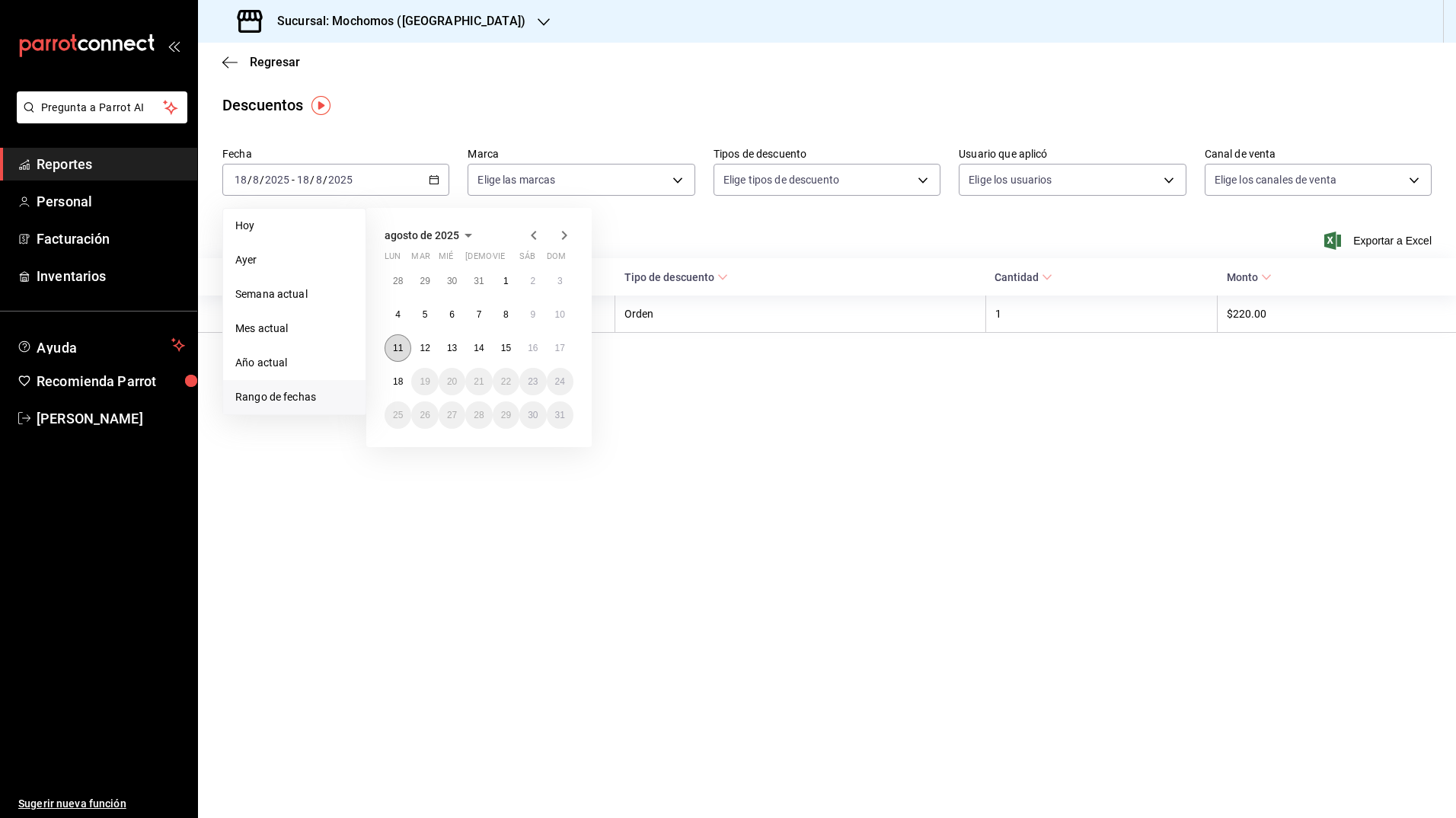
click at [392, 353] on button "11" at bounding box center [397, 348] width 26 height 27
click at [394, 388] on button "18" at bounding box center [397, 382] width 26 height 27
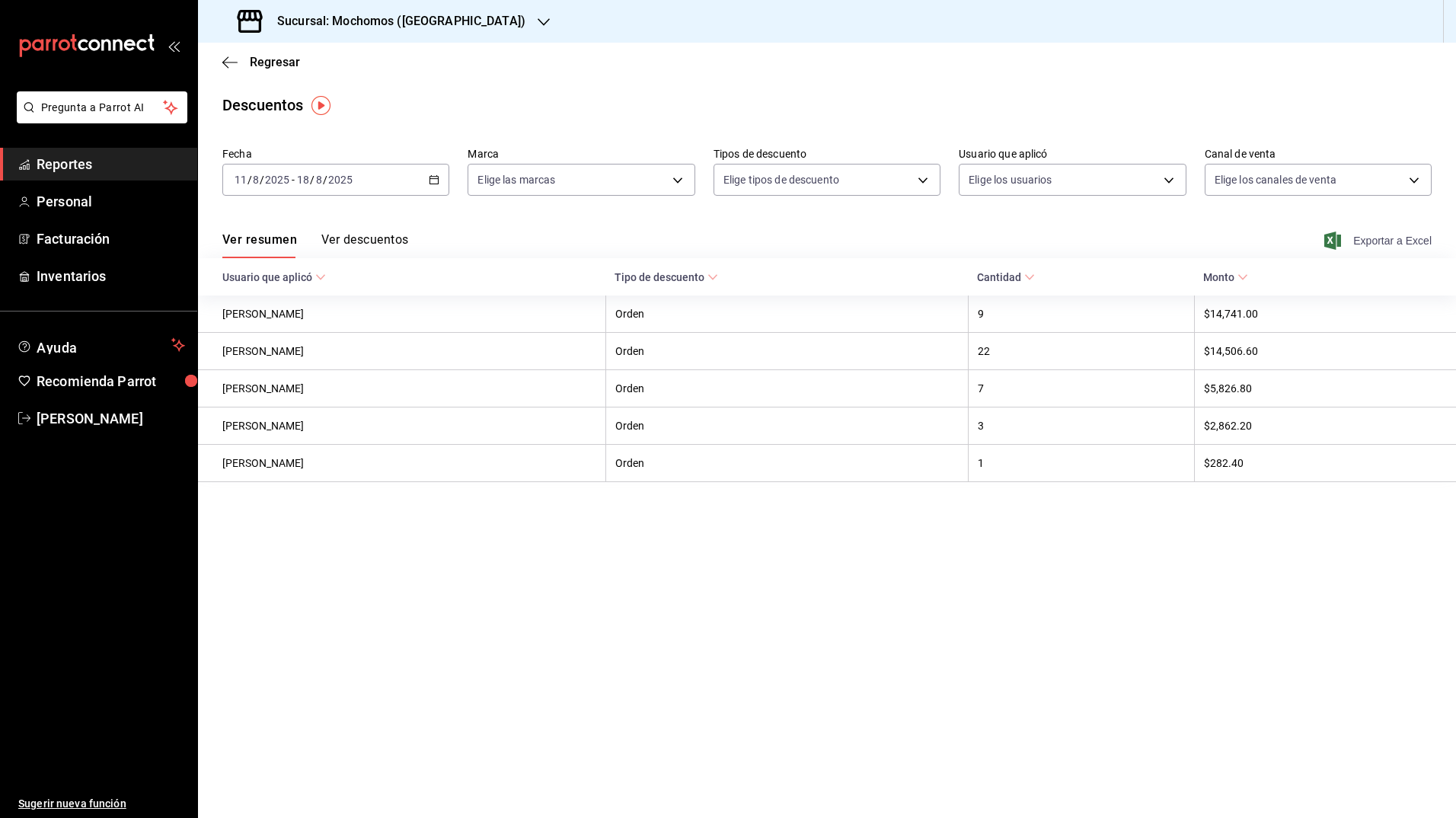
click at [1334, 234] on icon "button" at bounding box center [1331, 240] width 17 height 19
click at [431, 10] on div "Sucursal: Mochomos ([GEOGRAPHIC_DATA])" at bounding box center [382, 21] width 346 height 42
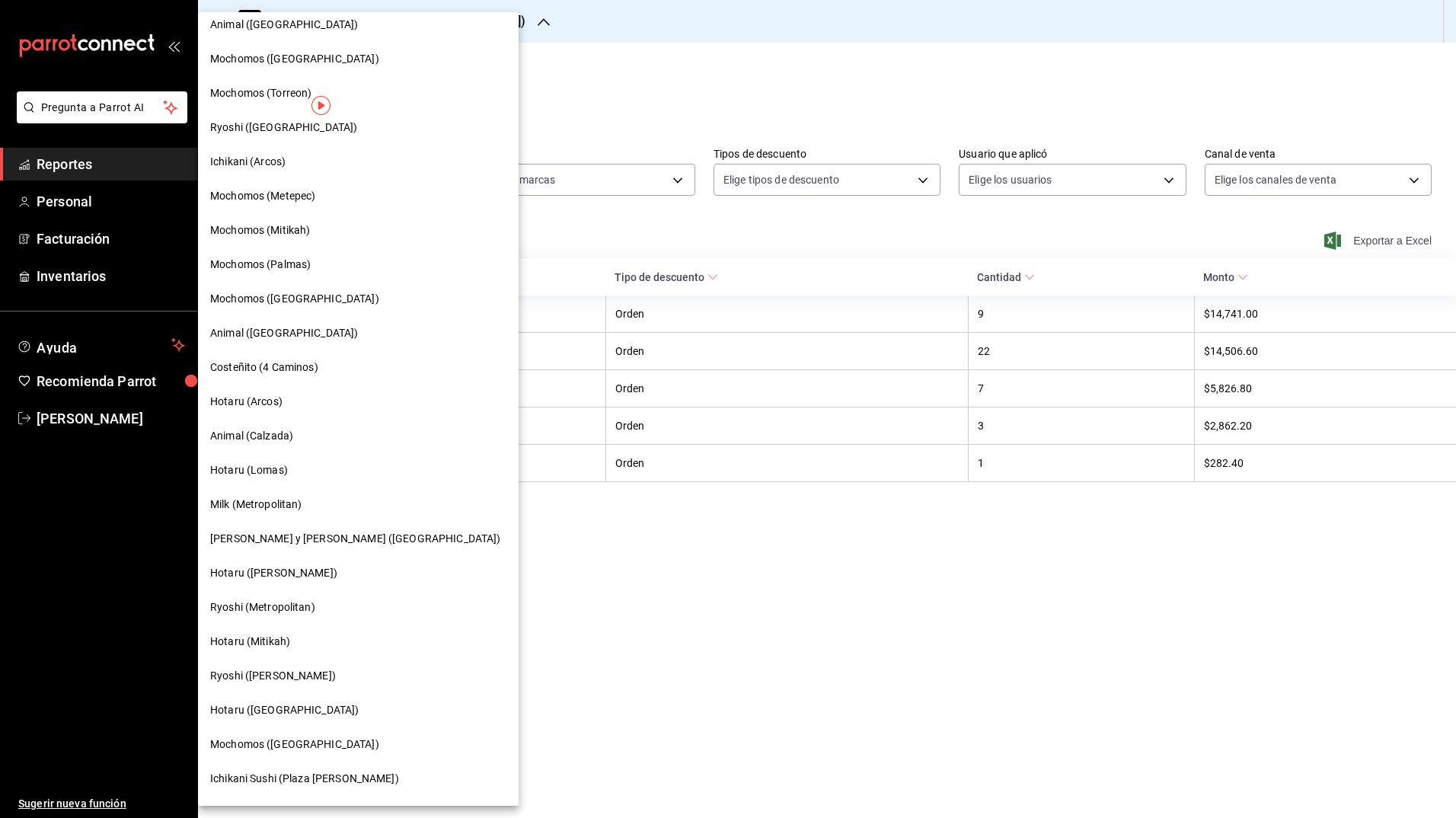
scroll to position [624, 0]
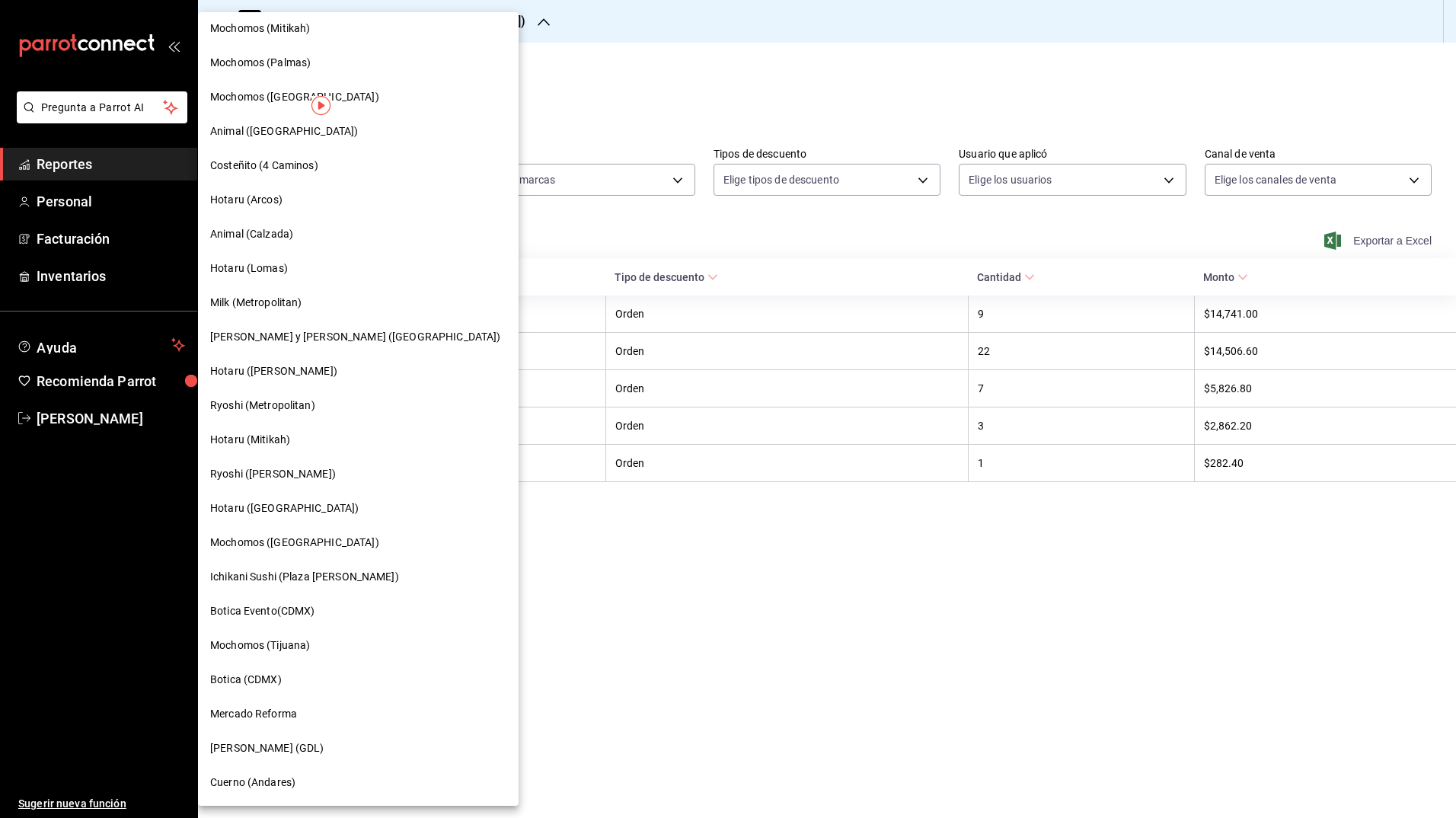
click at [314, 576] on span "Ichikani Sushi (Plaza [PERSON_NAME])" at bounding box center [304, 577] width 189 height 16
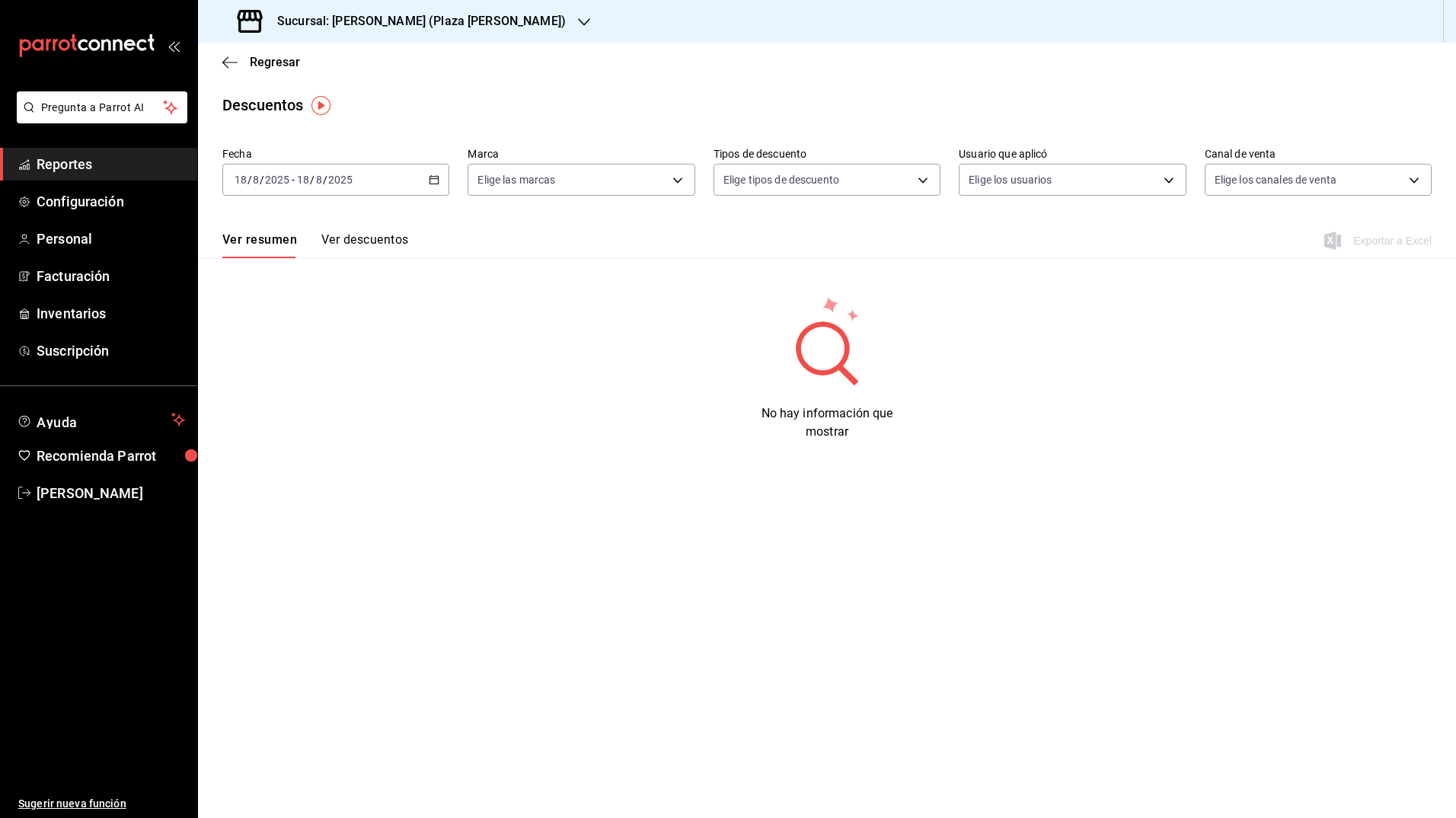
click at [431, 177] on \(Stroke\) "button" at bounding box center [433, 179] width 9 height 9
click at [277, 398] on span "Rango de fechas" at bounding box center [294, 397] width 118 height 16
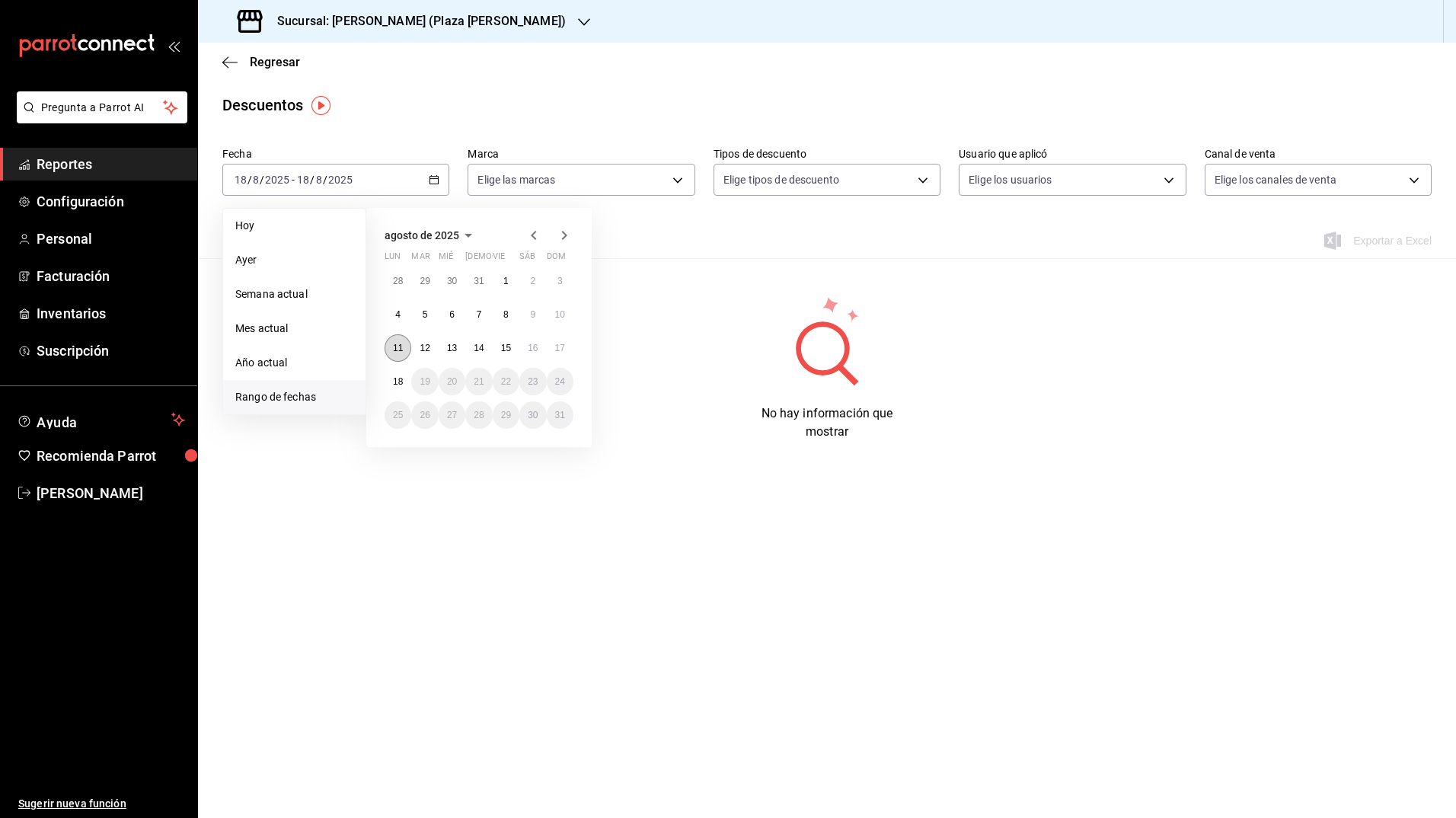
click at [393, 345] on abbr "11" at bounding box center [398, 347] width 10 height 11
click at [398, 377] on abbr "18" at bounding box center [398, 382] width 10 height 11
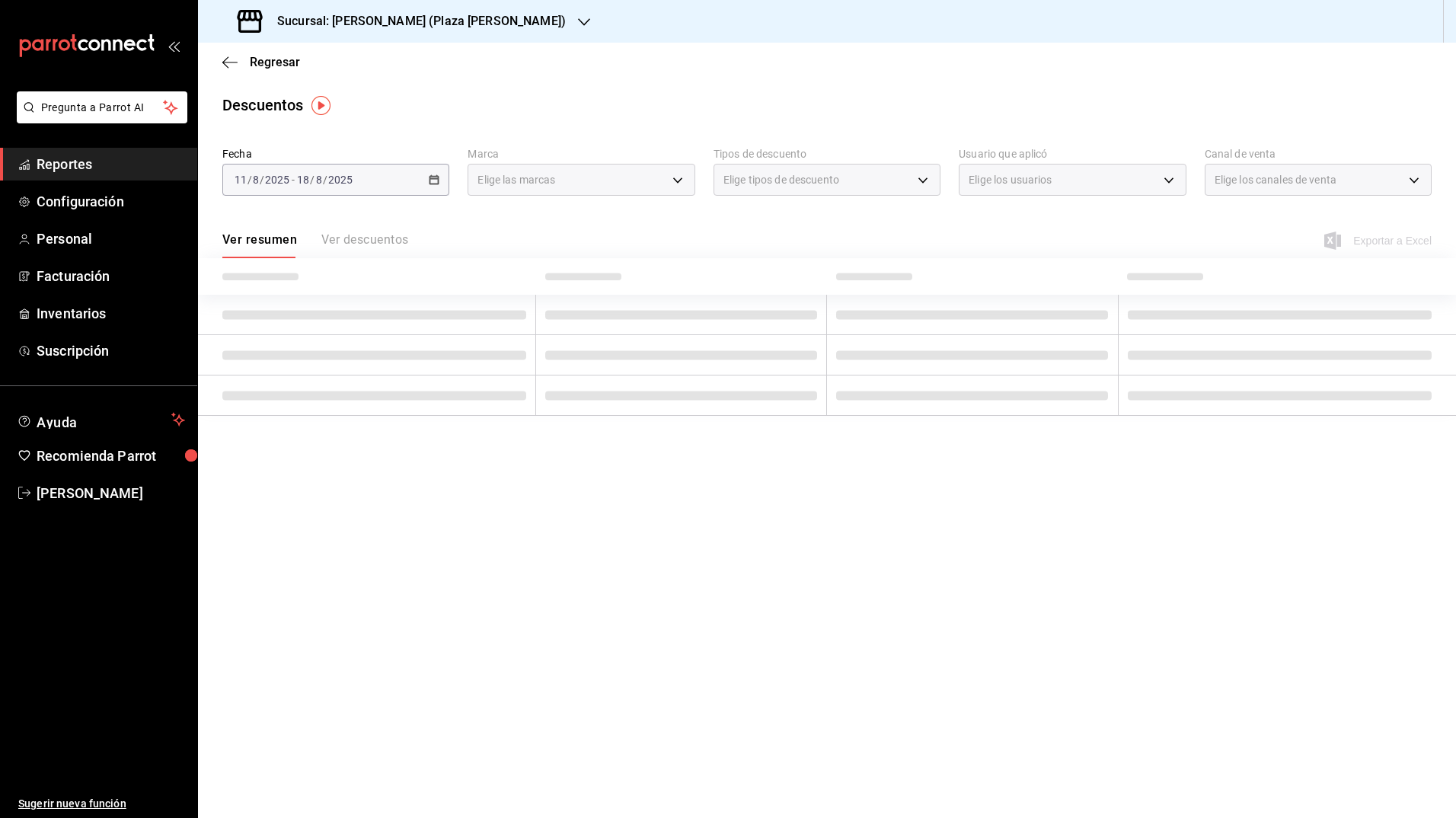
click at [571, 217] on div "Ver resumen Ver descuentos Exportar a Excel" at bounding box center [827, 235] width 1258 height 44
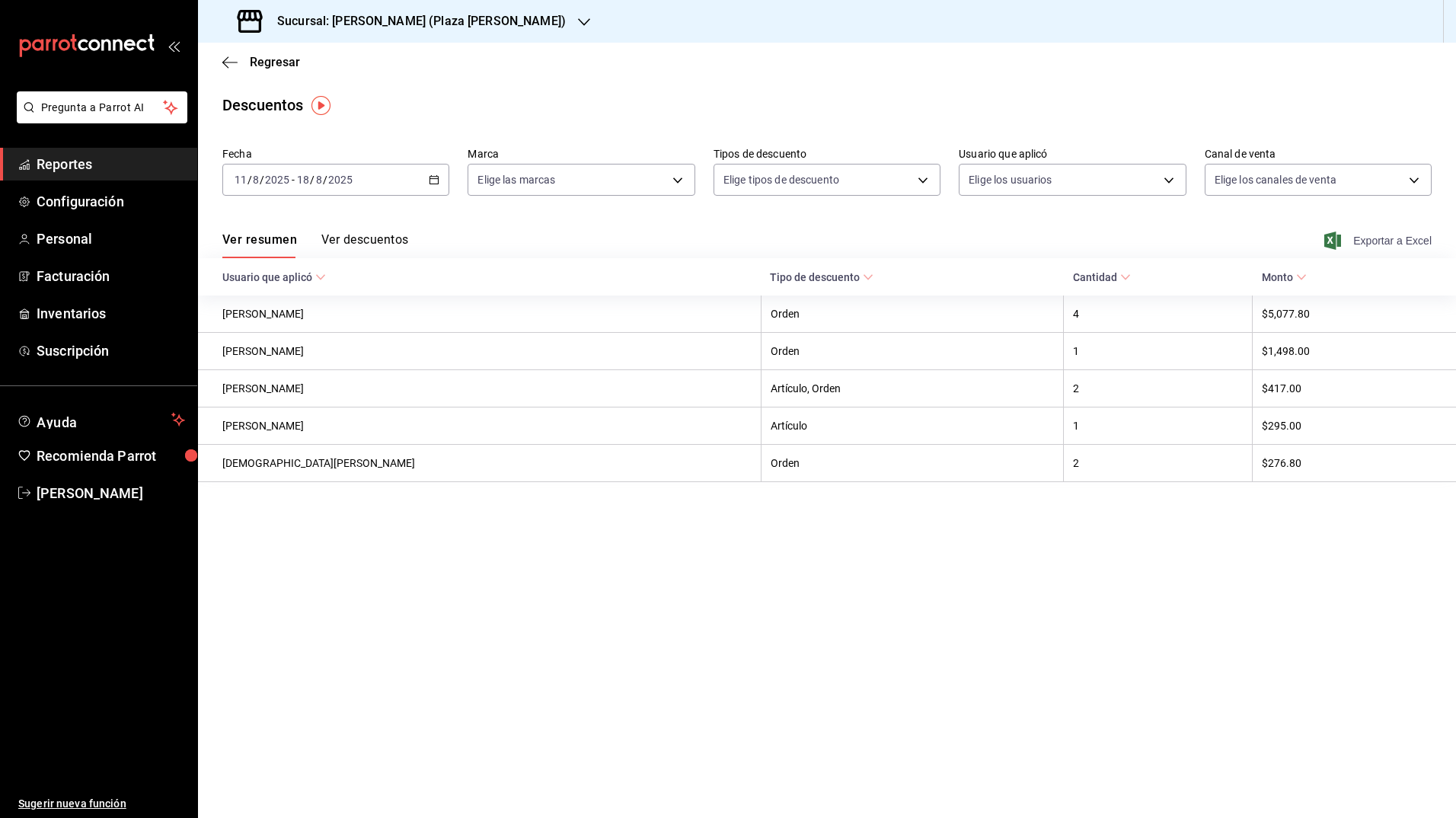
click at [1341, 236] on icon "button" at bounding box center [1331, 240] width 17 height 19
click at [448, 88] on main "Regresar Descuentos Fecha [DATE] [DATE] - [DATE] [DATE] Marca Elige las marcas …" at bounding box center [827, 430] width 1258 height 776
click at [436, 28] on h3 "Sucursal: [PERSON_NAME] (Plaza [PERSON_NAME])" at bounding box center [415, 21] width 301 height 19
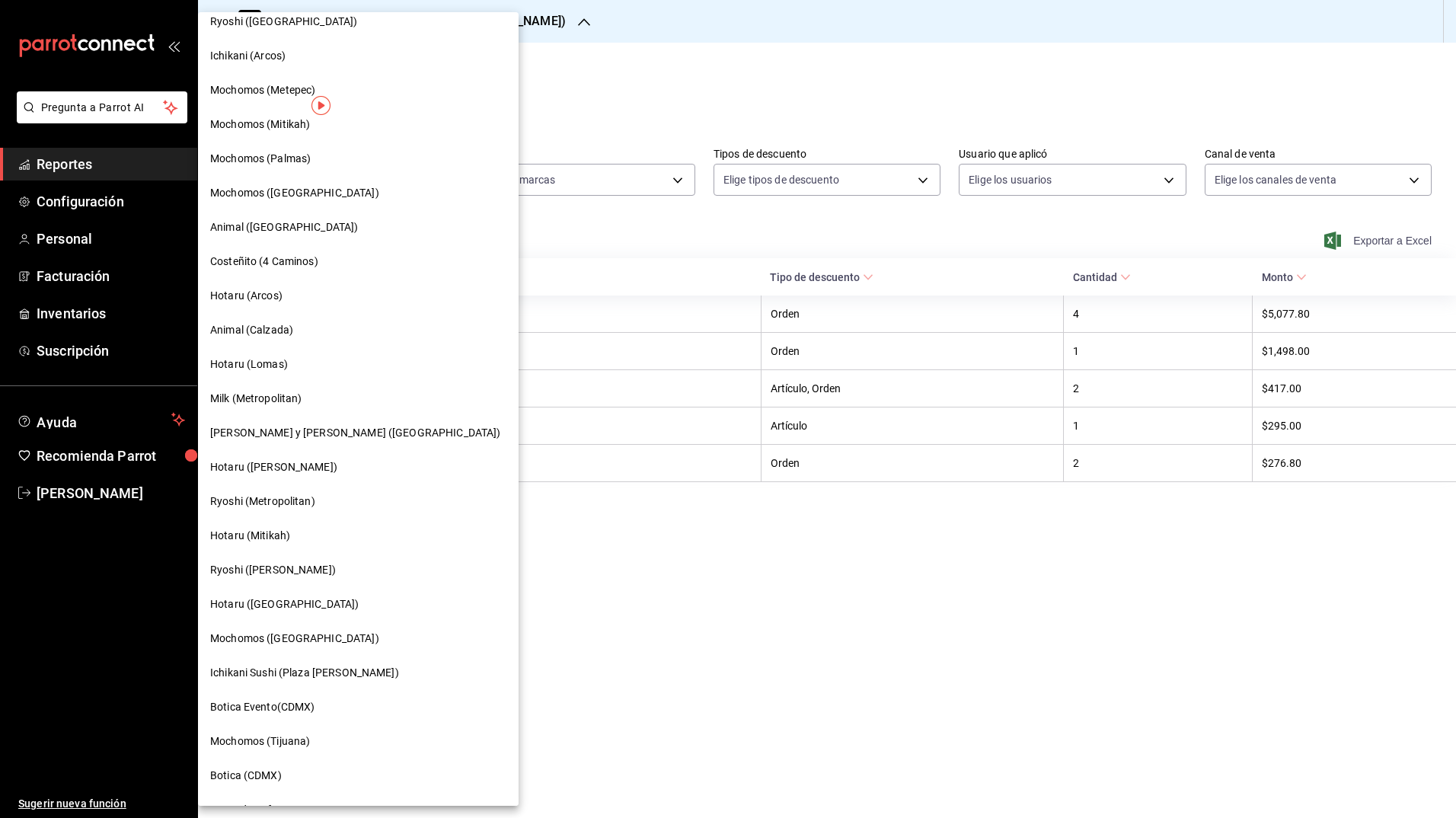
scroll to position [624, 0]
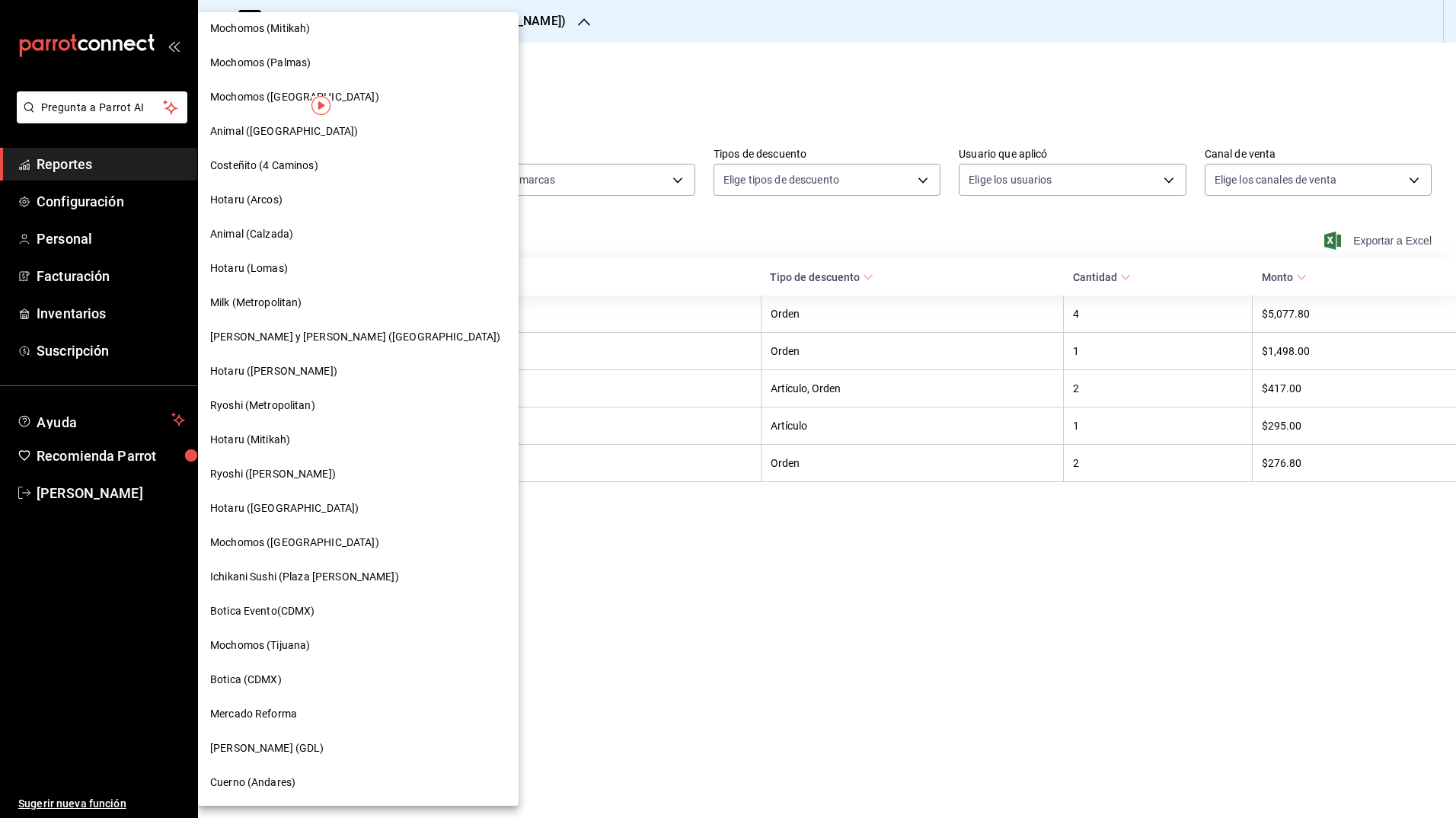
click at [347, 649] on div "Mochomos (Tijuana)" at bounding box center [358, 645] width 296 height 16
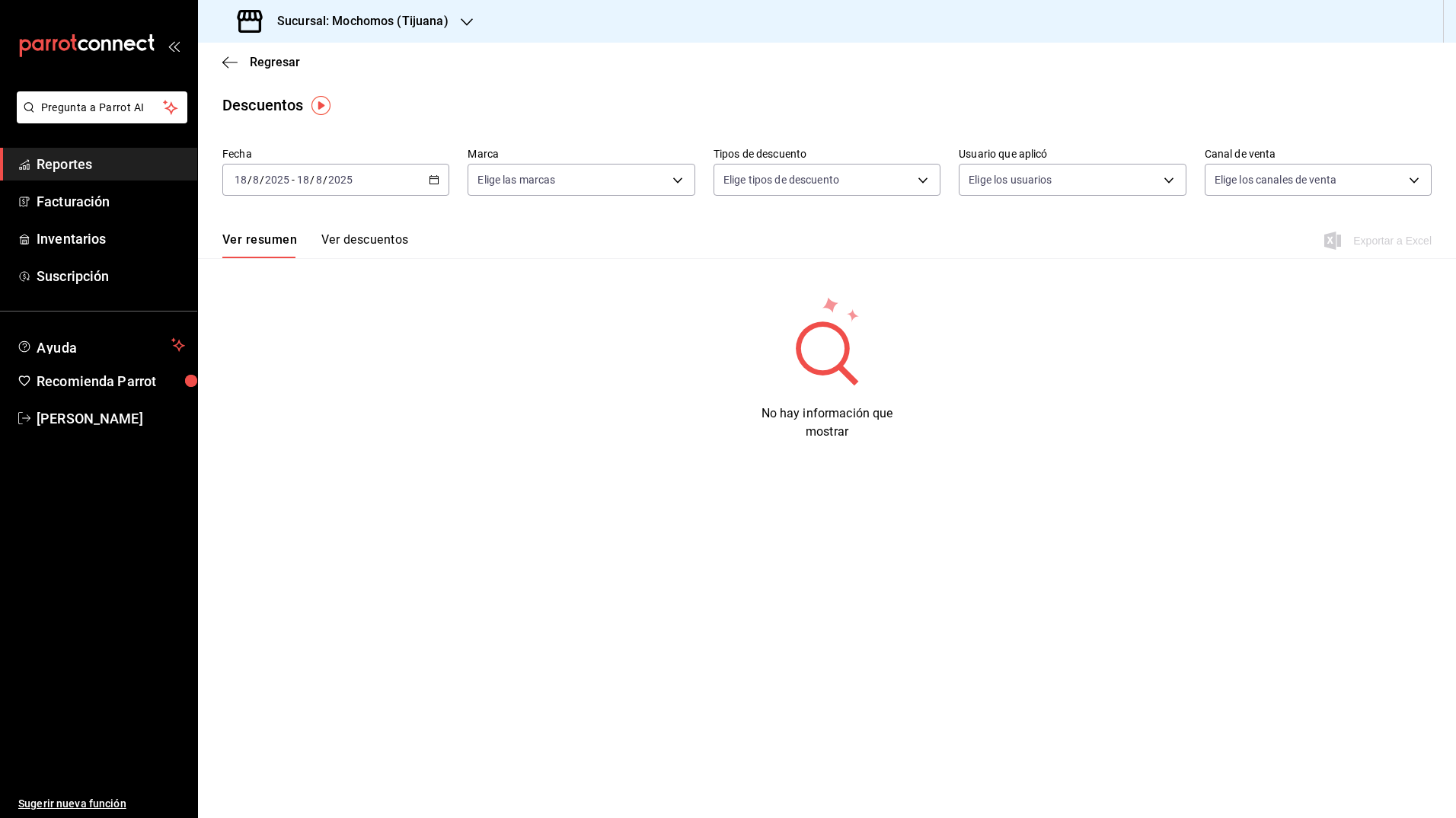
click at [630, 295] on div "No hay información que mostrar" at bounding box center [827, 368] width 1258 height 146
click at [437, 187] on div "[DATE] [DATE] - [DATE] [DATE]" at bounding box center [335, 179] width 226 height 32
click at [309, 397] on span "Rango de fechas" at bounding box center [294, 397] width 118 height 16
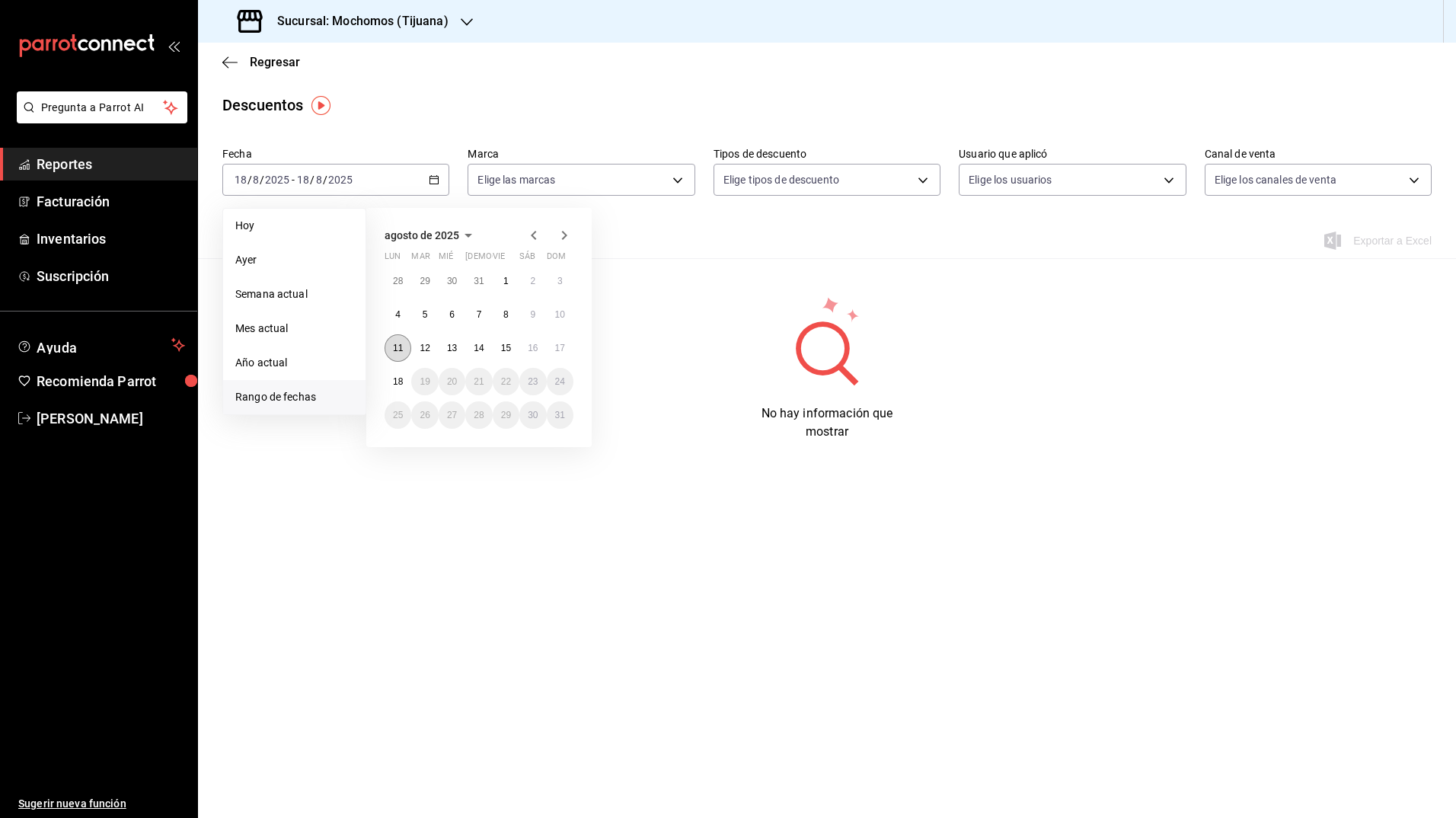
click at [400, 344] on abbr "11" at bounding box center [398, 347] width 10 height 11
click at [398, 372] on button "18" at bounding box center [397, 382] width 26 height 27
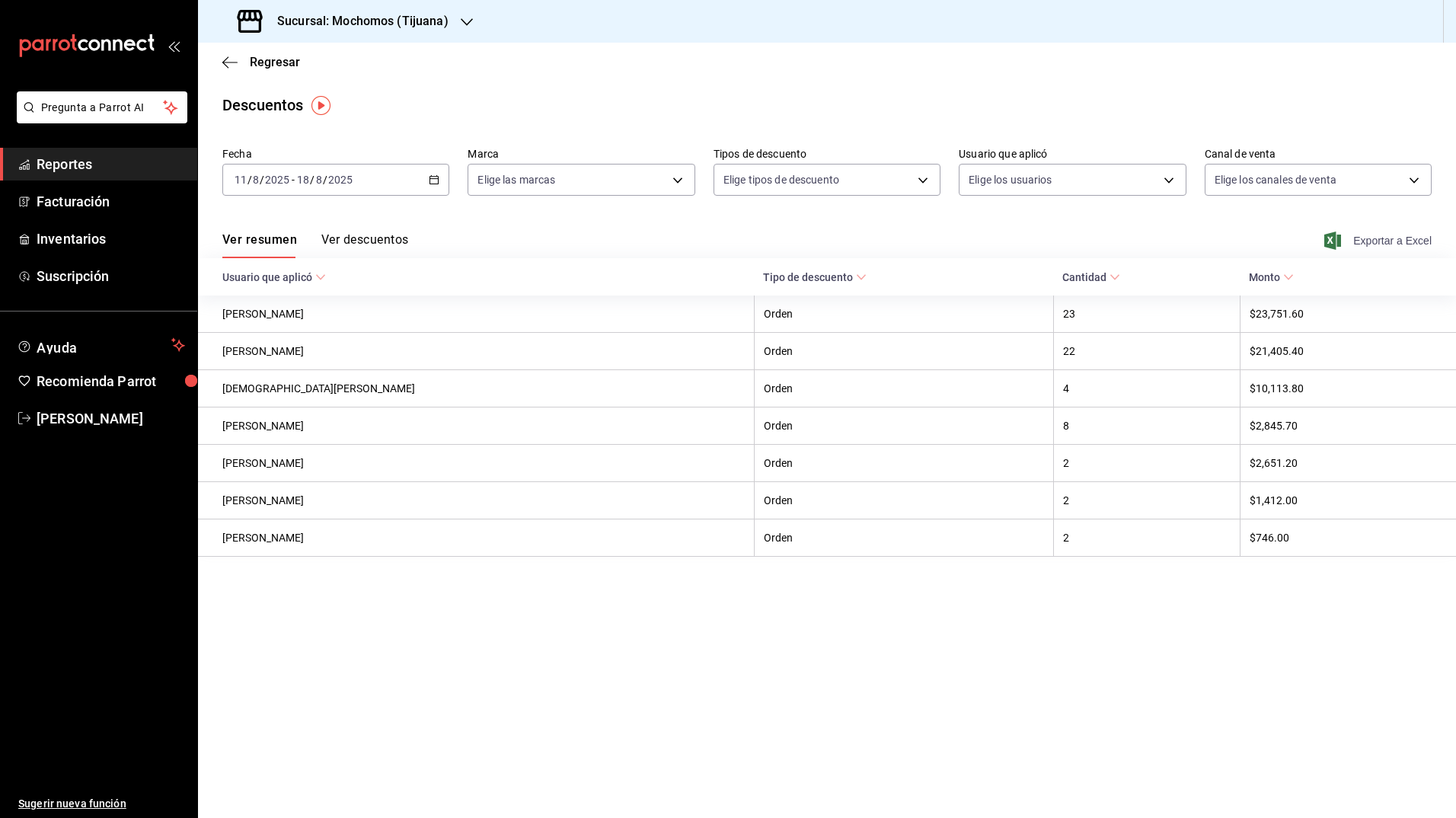
click at [1325, 237] on icon "button" at bounding box center [1331, 240] width 17 height 19
click at [477, 83] on main "Regresar Descuentos Fecha [DATE] [DATE] - [DATE] [DATE] Marca Elige las marcas …" at bounding box center [827, 430] width 1258 height 776
click at [431, 182] on icon "button" at bounding box center [433, 179] width 11 height 11
click at [501, 125] on main "Regresar Descuentos Fecha [DATE] [DATE] - [DATE] [DATE] Marca Elige las marcas …" at bounding box center [827, 430] width 1258 height 776
click at [425, 23] on h3 "Sucursal: Mochomos (Tijuana)" at bounding box center [356, 21] width 183 height 19
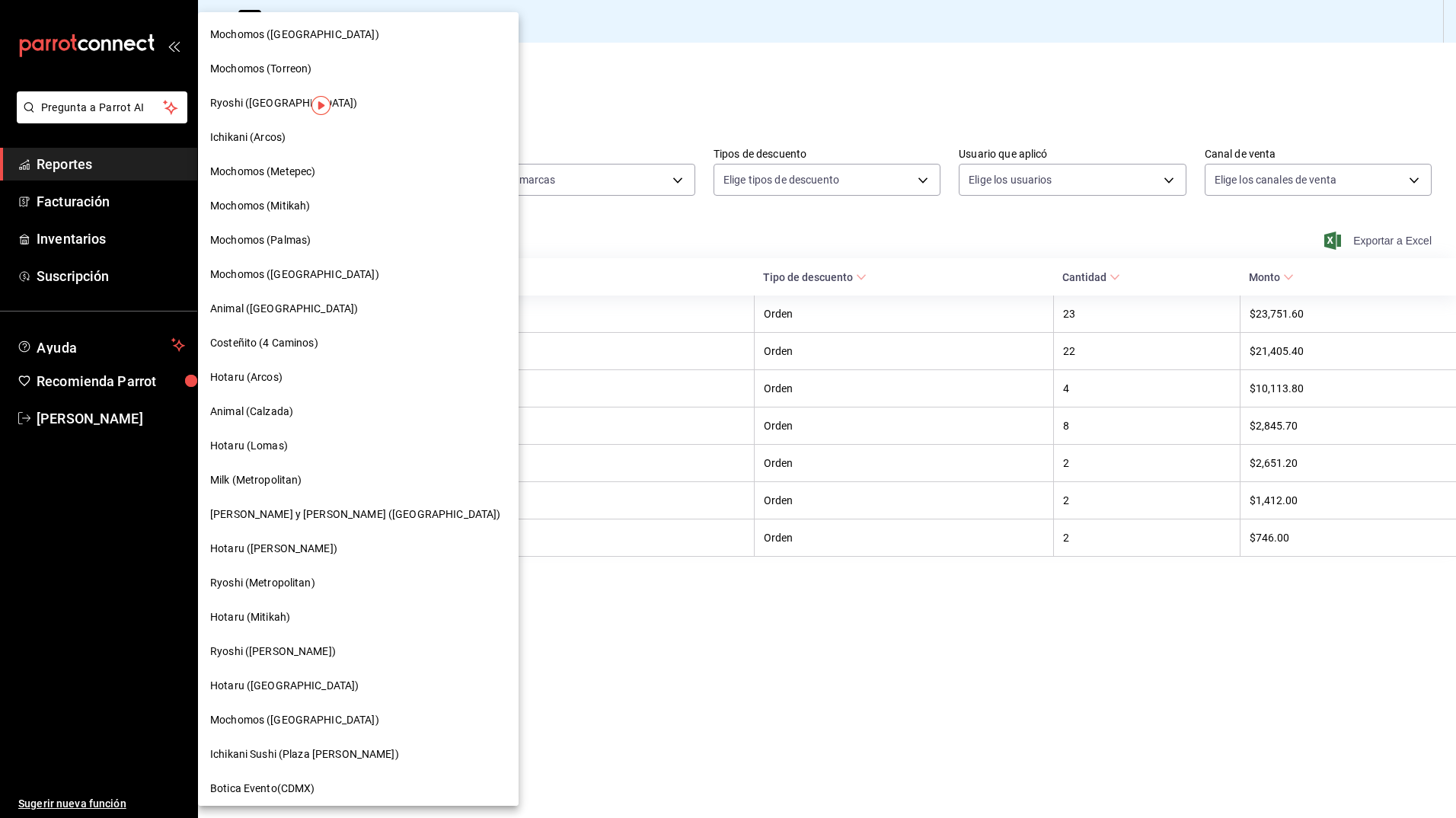
scroll to position [624, 0]
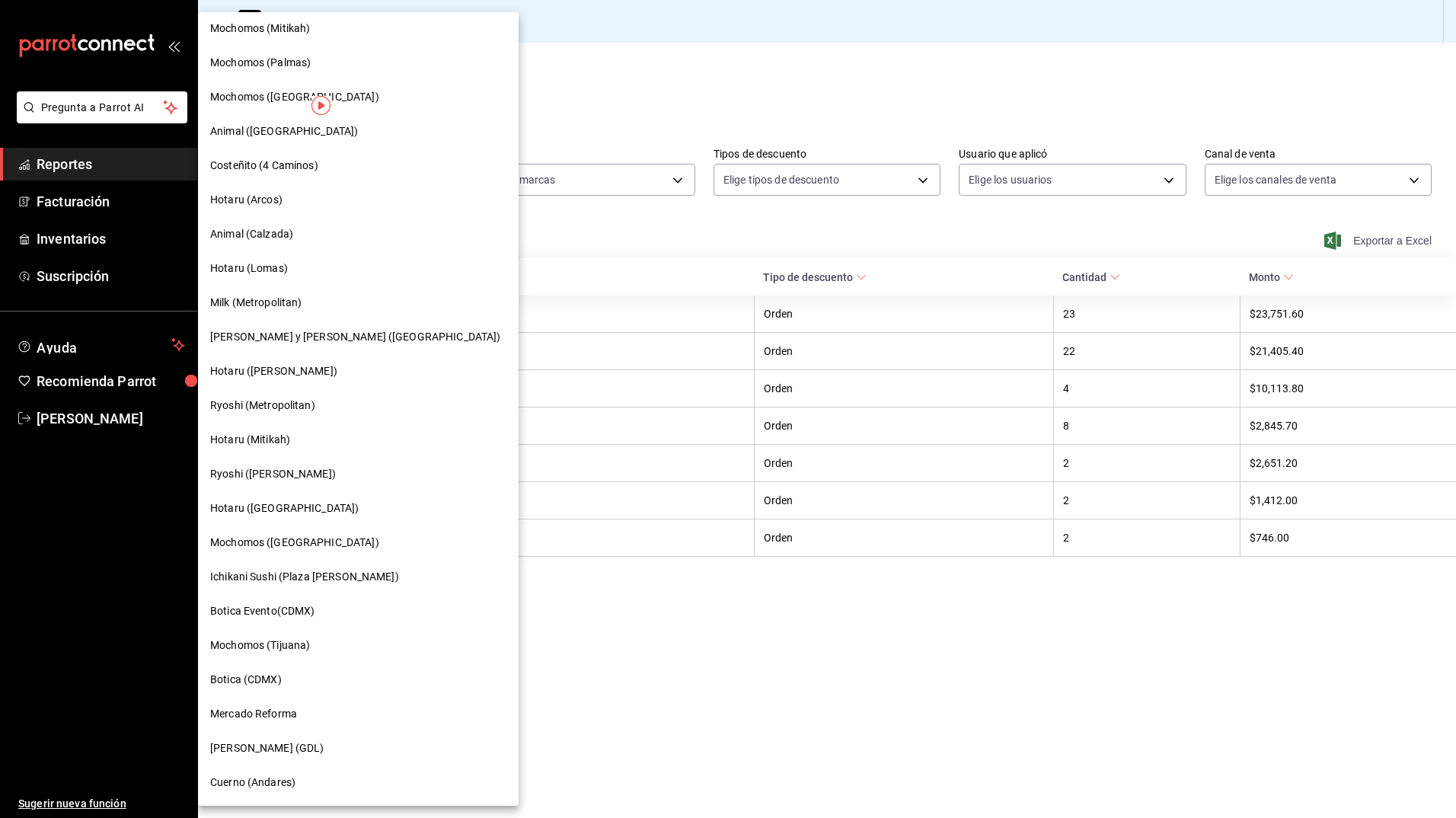
click at [286, 683] on div "Botica (CDMX)" at bounding box center [358, 680] width 296 height 16
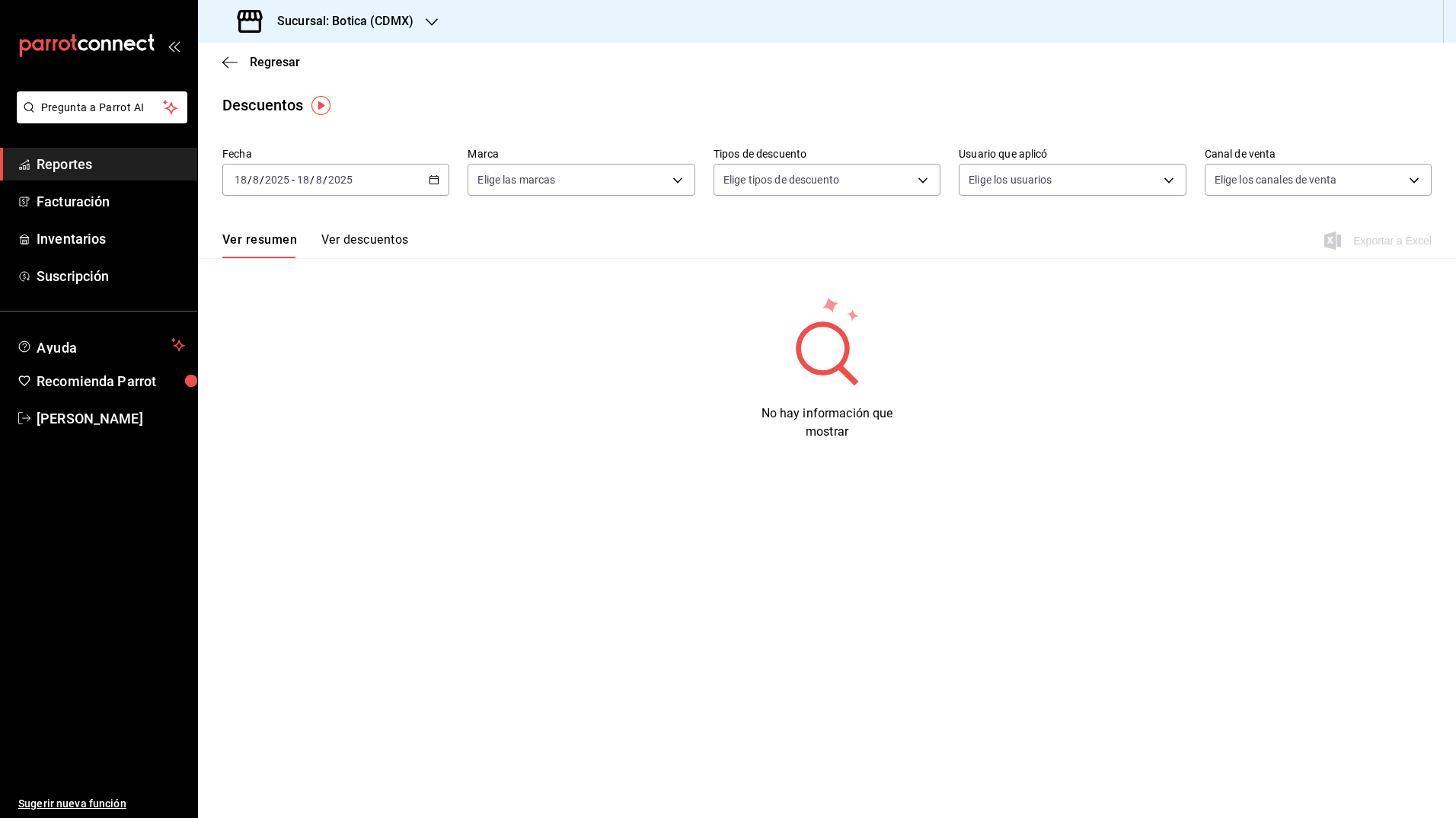
click at [577, 403] on div "No hay información que mostrar" at bounding box center [827, 368] width 1258 height 146
click at [438, 181] on icon "button" at bounding box center [433, 179] width 11 height 11
click at [295, 390] on span "Rango de fechas" at bounding box center [294, 397] width 118 height 16
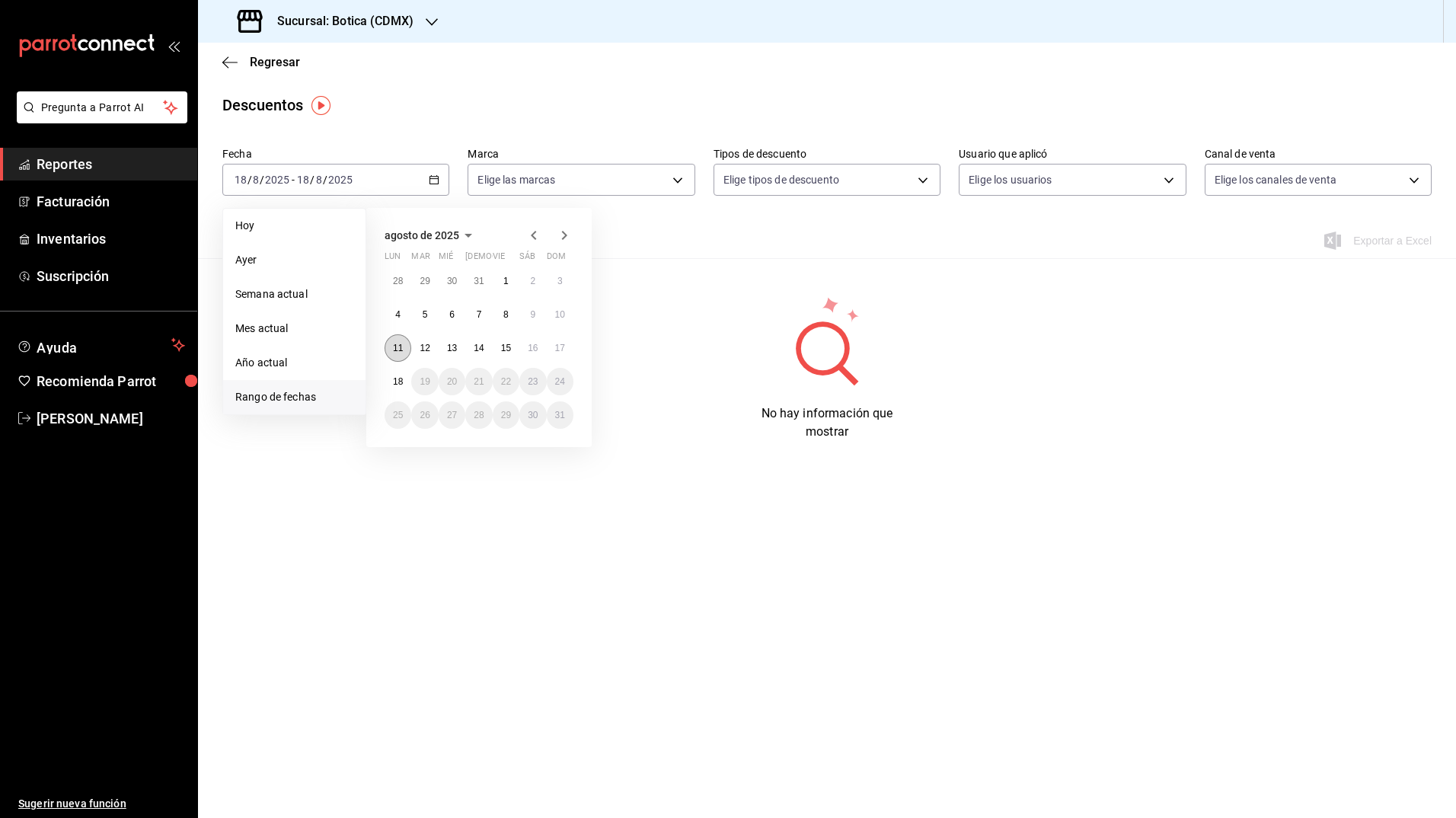
click at [407, 346] on button "11" at bounding box center [397, 348] width 26 height 27
click at [393, 390] on button "18" at bounding box center [397, 382] width 26 height 27
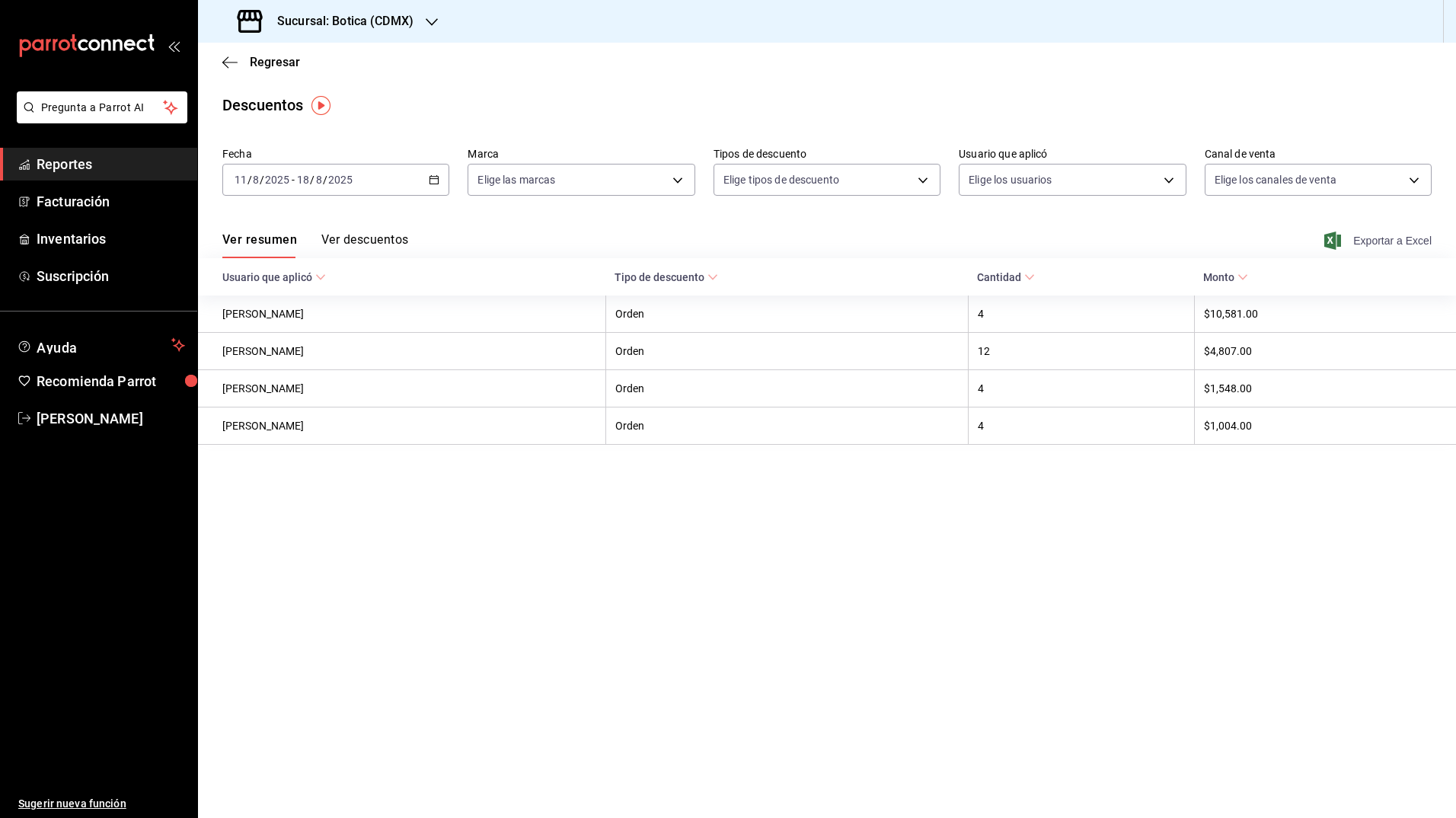
click at [1329, 238] on icon "button" at bounding box center [1331, 240] width 17 height 19
click at [376, 25] on h3 "Sucursal: Botica (CDMX)" at bounding box center [338, 21] width 148 height 19
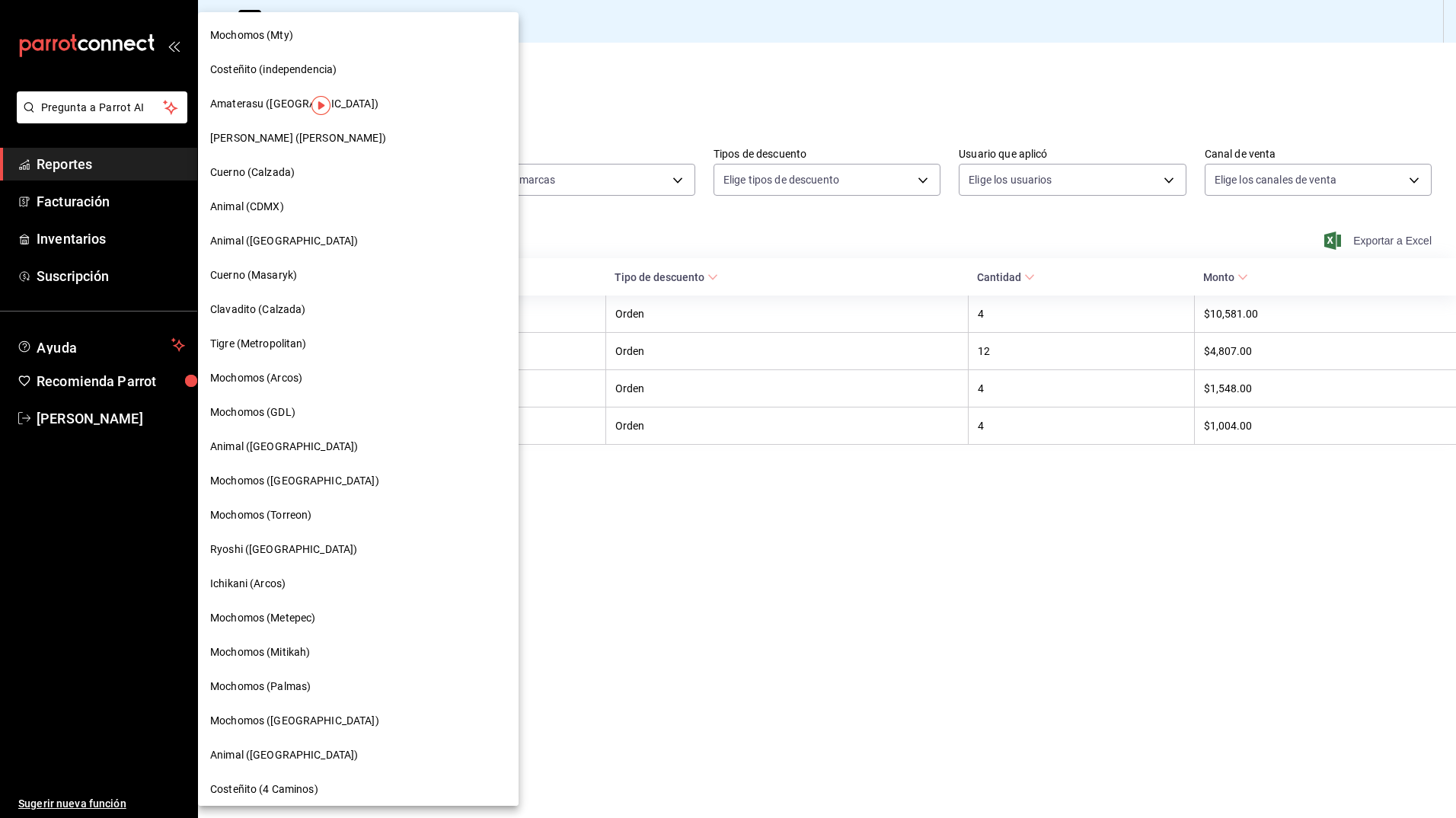
scroll to position [624, 0]
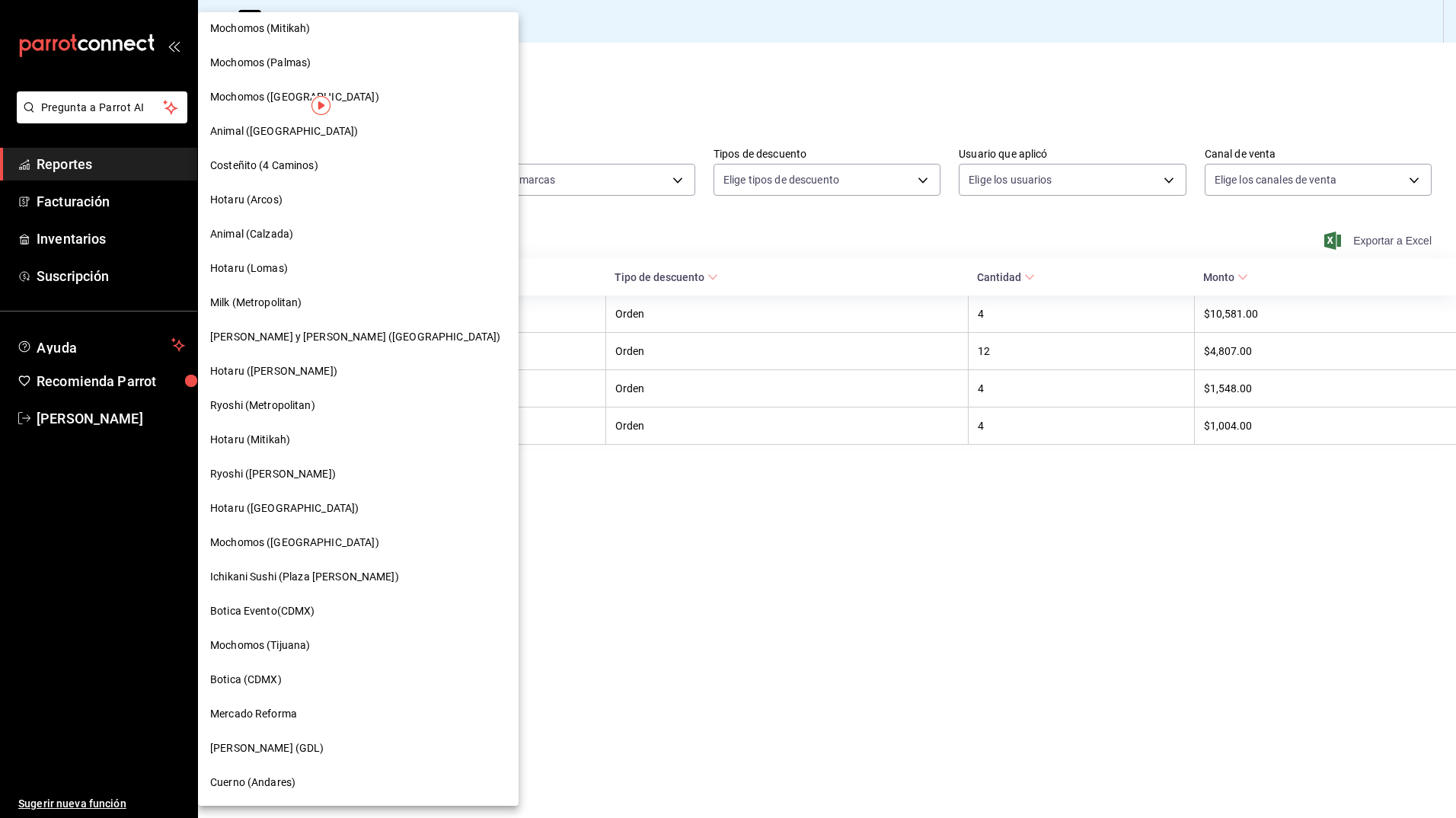
click at [254, 715] on span "Mercado Reforma" at bounding box center [253, 714] width 87 height 16
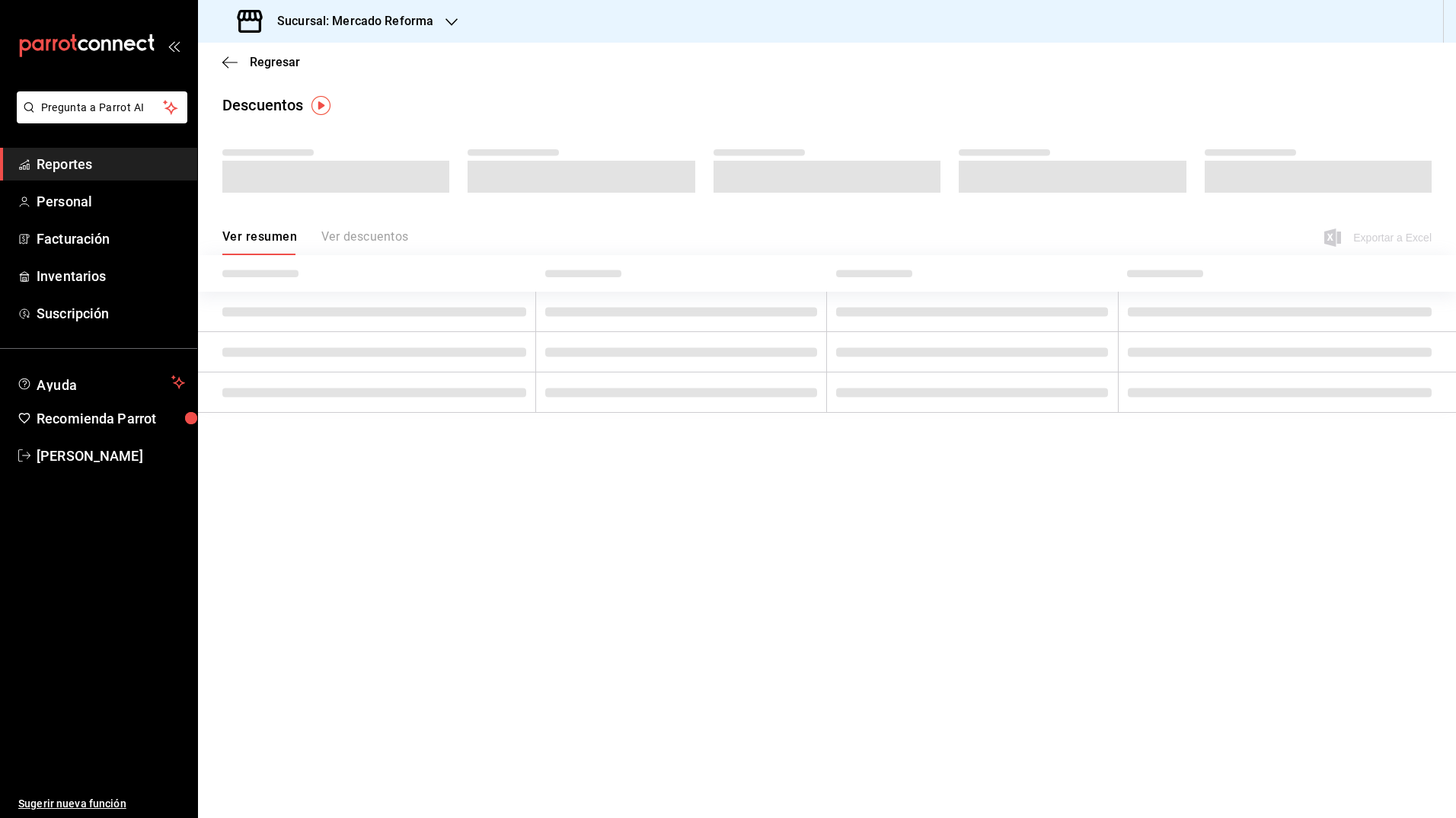
click at [405, 11] on div "Sucursal: Mercado Reforma" at bounding box center [336, 21] width 254 height 42
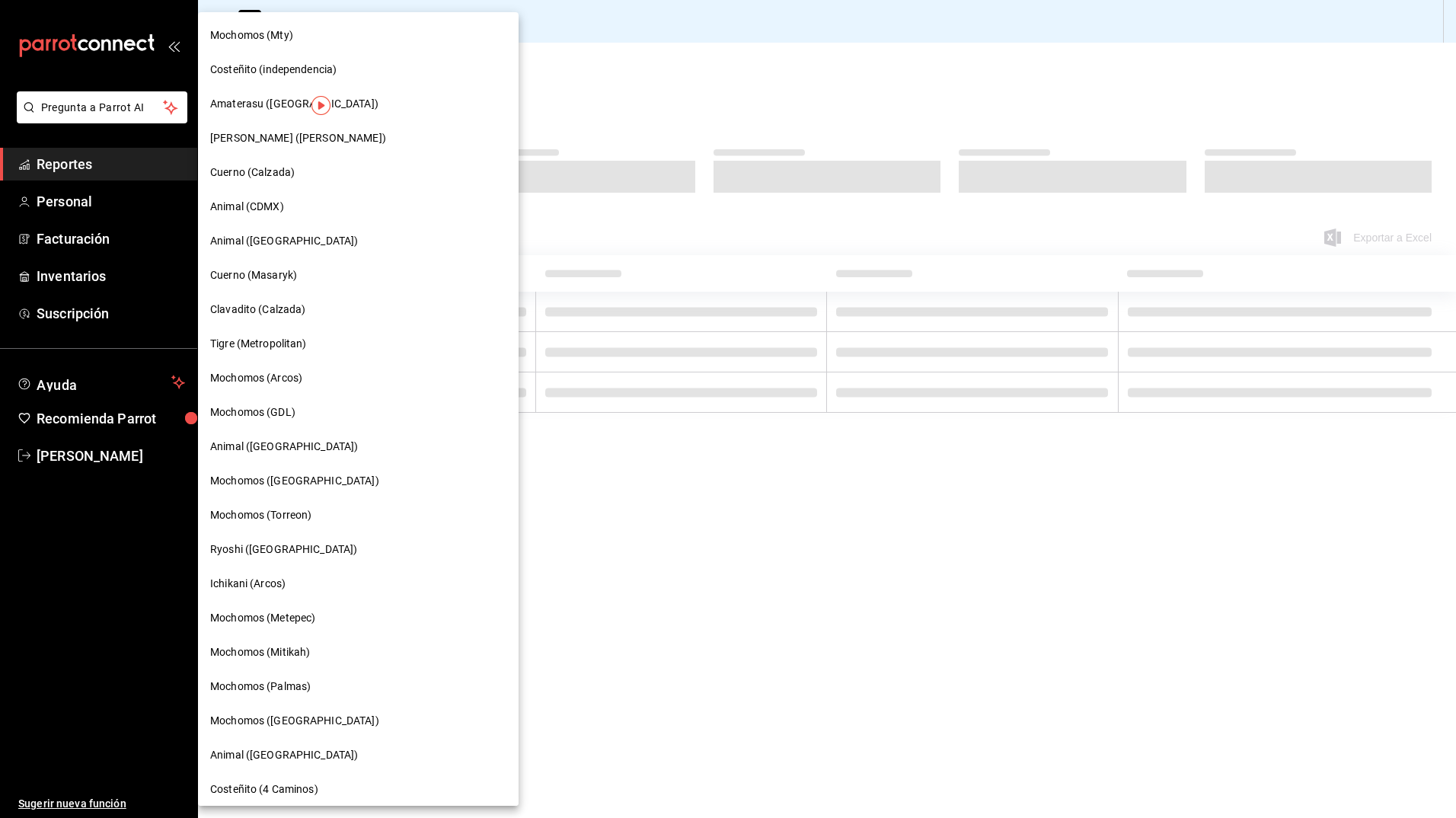
scroll to position [624, 0]
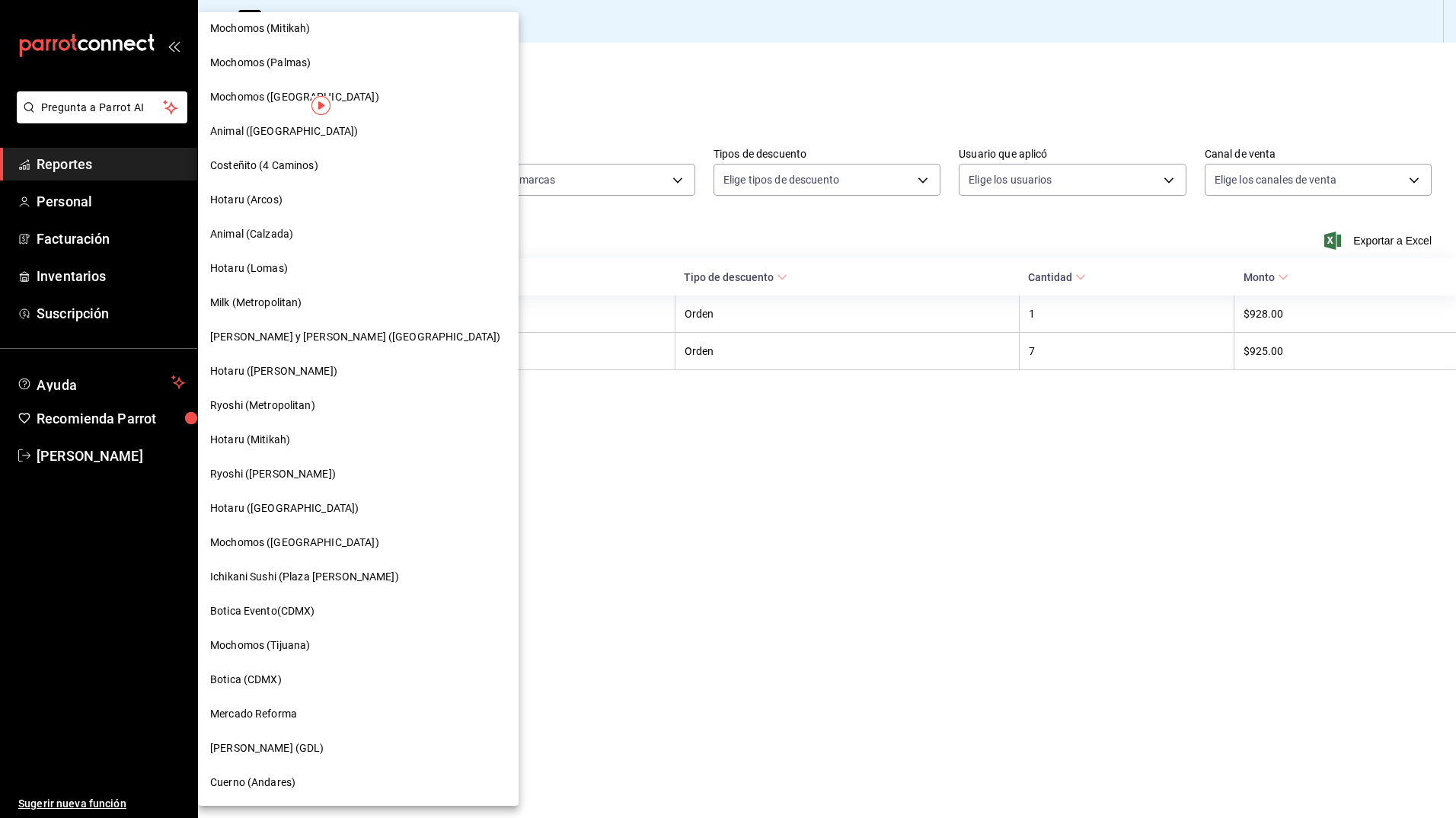
click at [719, 610] on div at bounding box center [728, 409] width 1456 height 818
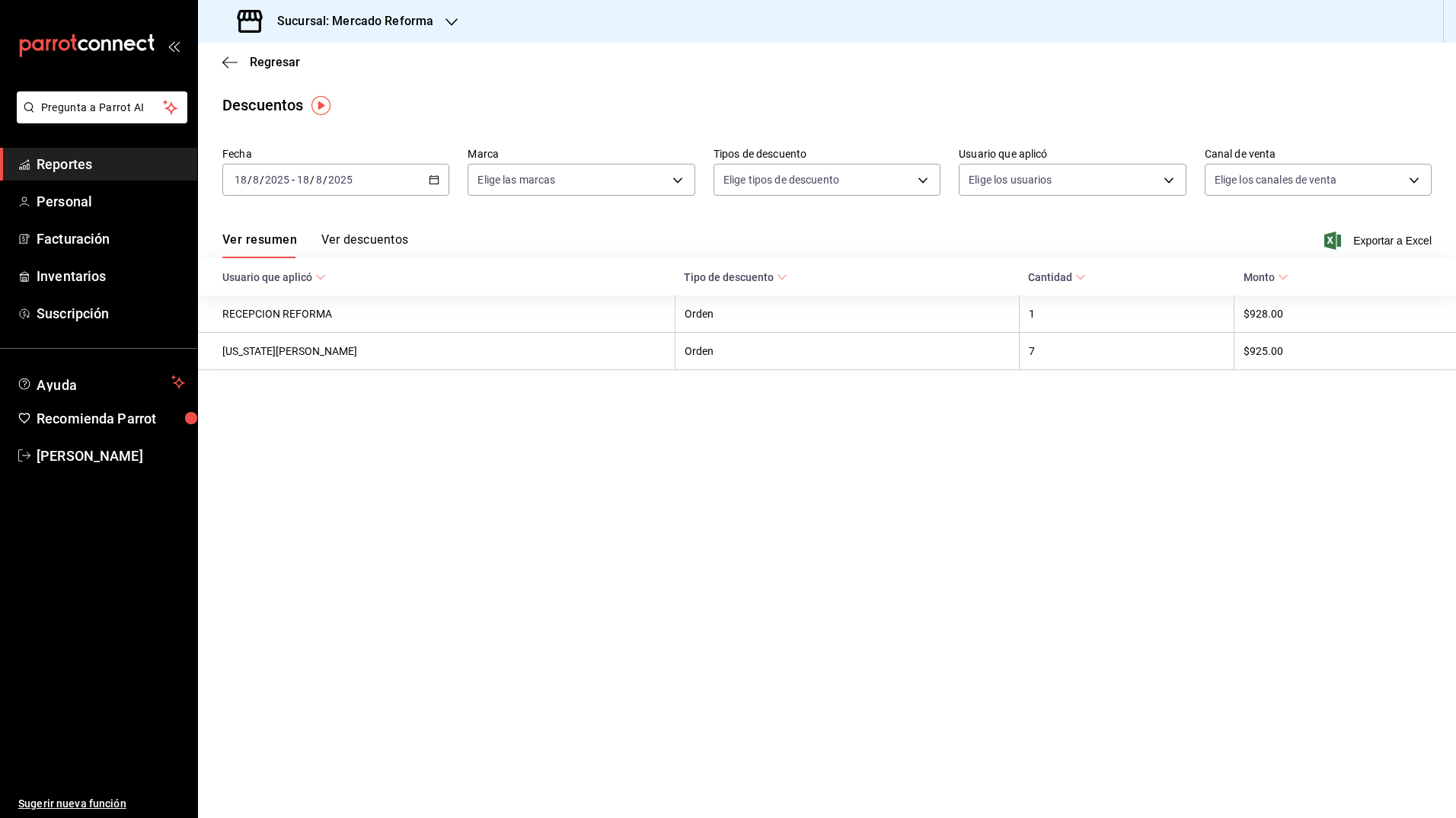
click at [429, 182] on icon "button" at bounding box center [433, 179] width 11 height 11
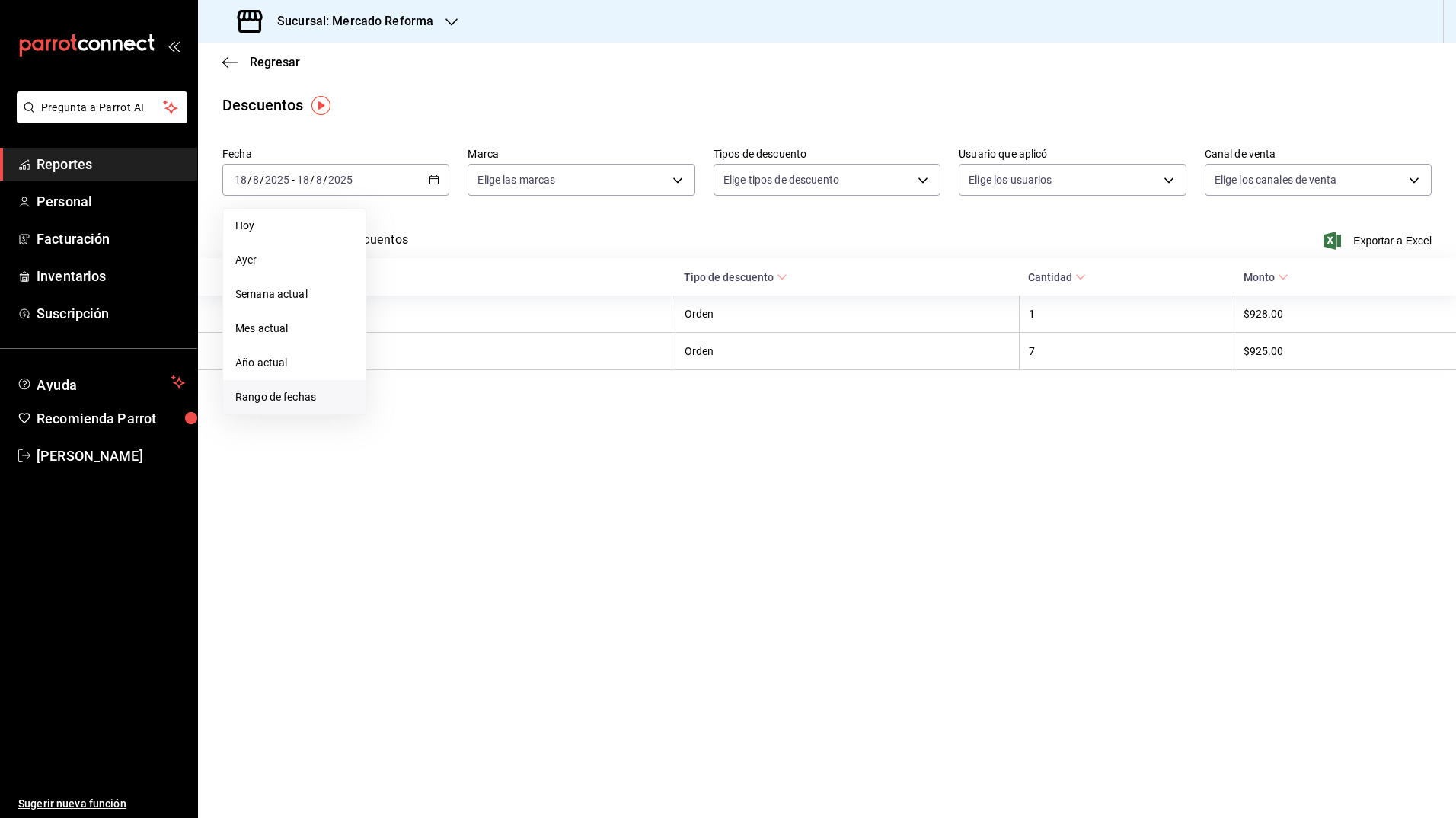
click at [288, 400] on span "Rango de fechas" at bounding box center [294, 397] width 118 height 16
click at [389, 349] on button "11" at bounding box center [397, 348] width 26 height 27
click at [400, 377] on abbr "18" at bounding box center [398, 382] width 10 height 11
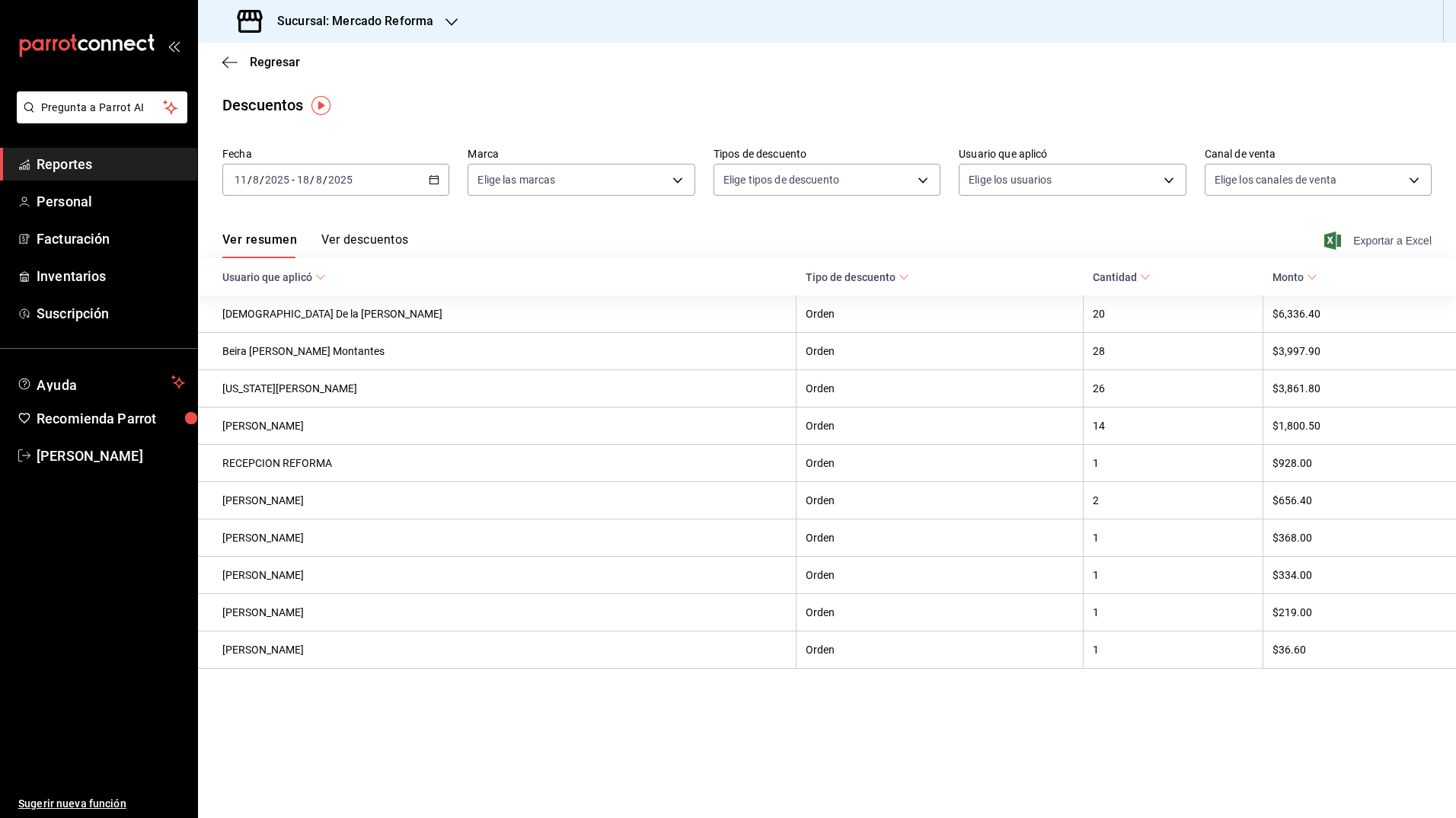
click at [1330, 240] on icon "button" at bounding box center [1331, 240] width 17 height 19
click at [489, 89] on main "Regresar Descuentos Fecha [DATE] [DATE] - [DATE] [DATE] Marca Elige las marcas …" at bounding box center [827, 430] width 1258 height 776
click at [386, 19] on h3 "Sucursal: Mercado Reforma" at bounding box center [349, 21] width 169 height 19
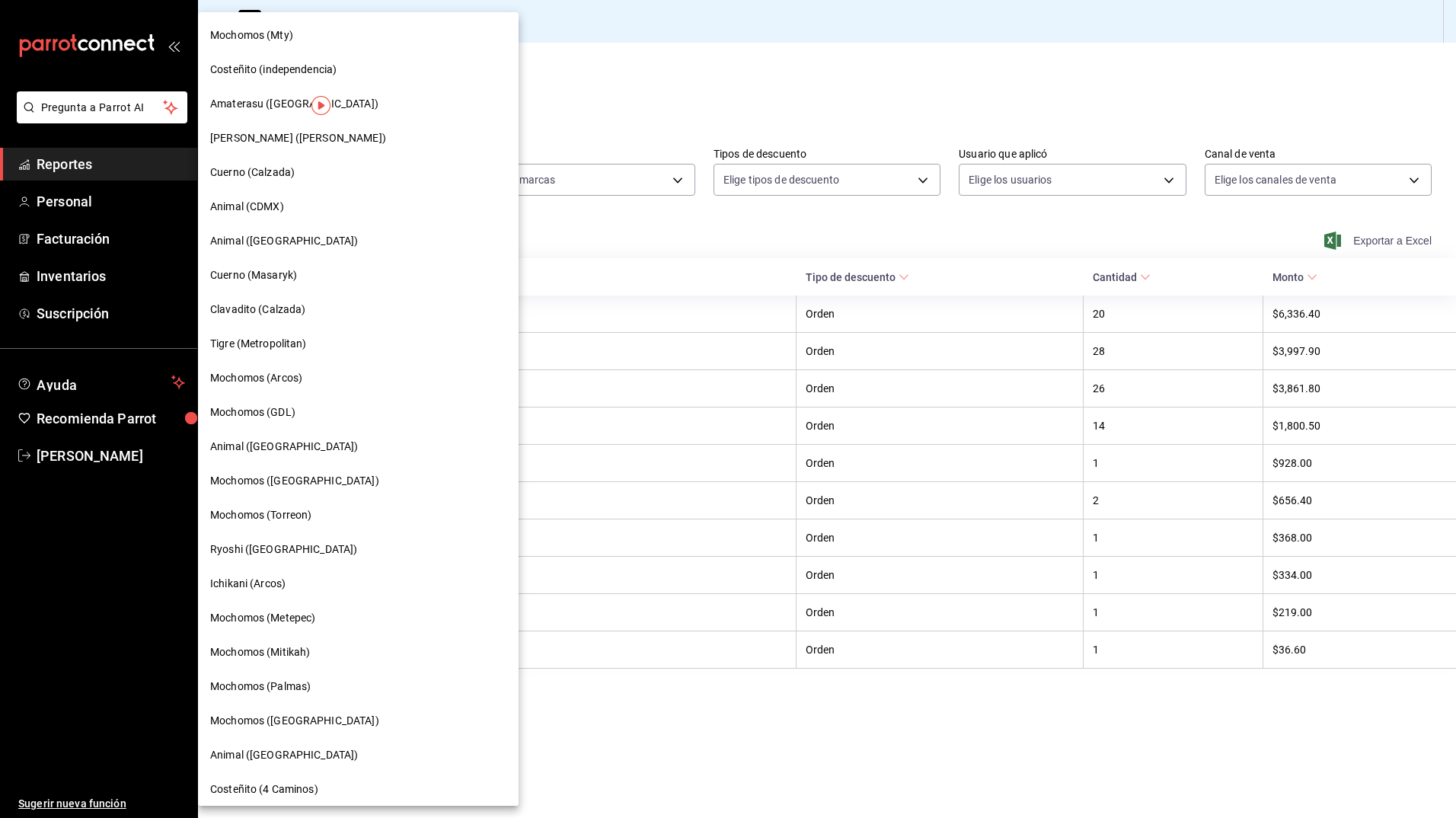
scroll to position [624, 0]
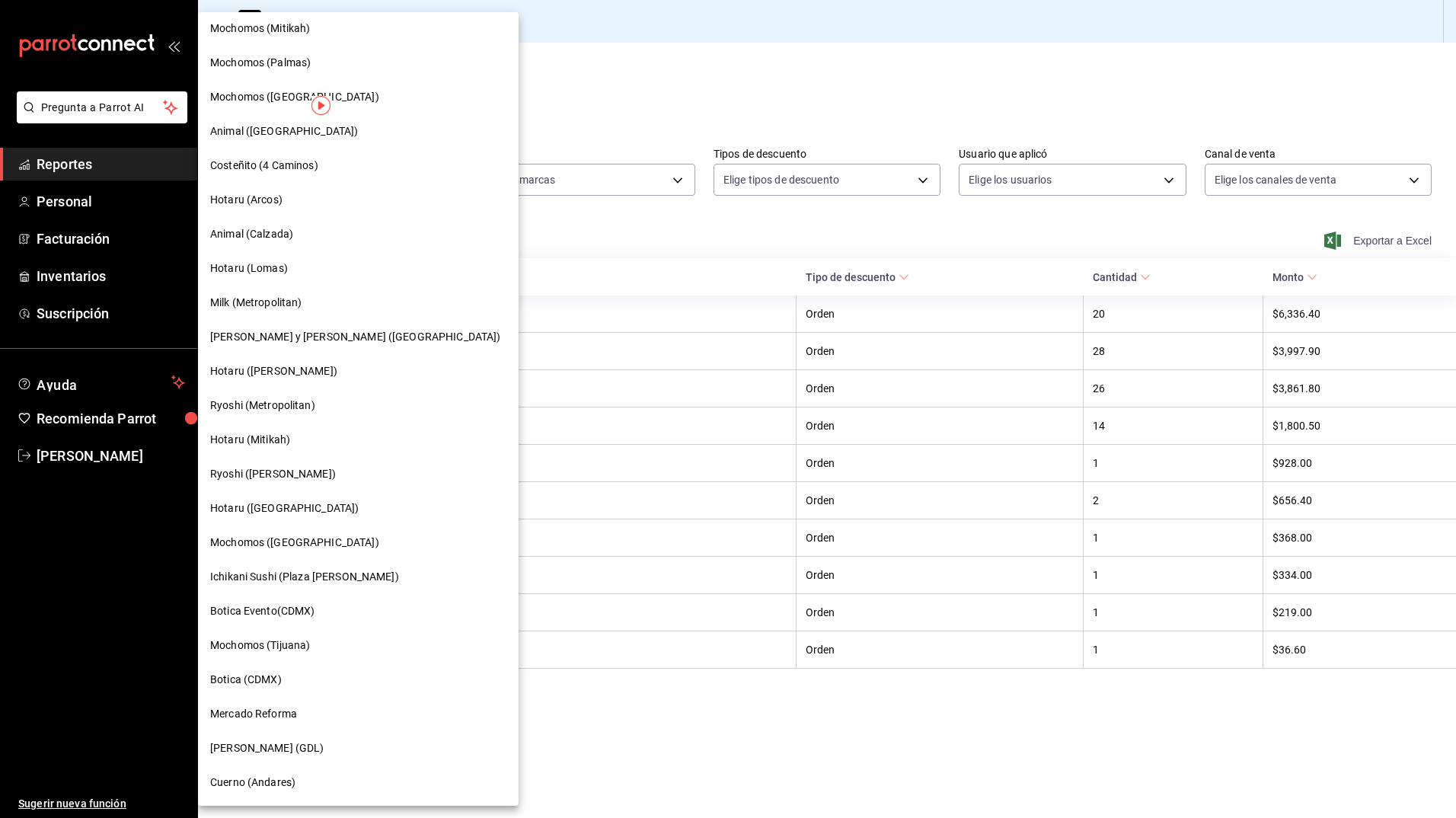
click at [563, 108] on div at bounding box center [728, 409] width 1456 height 818
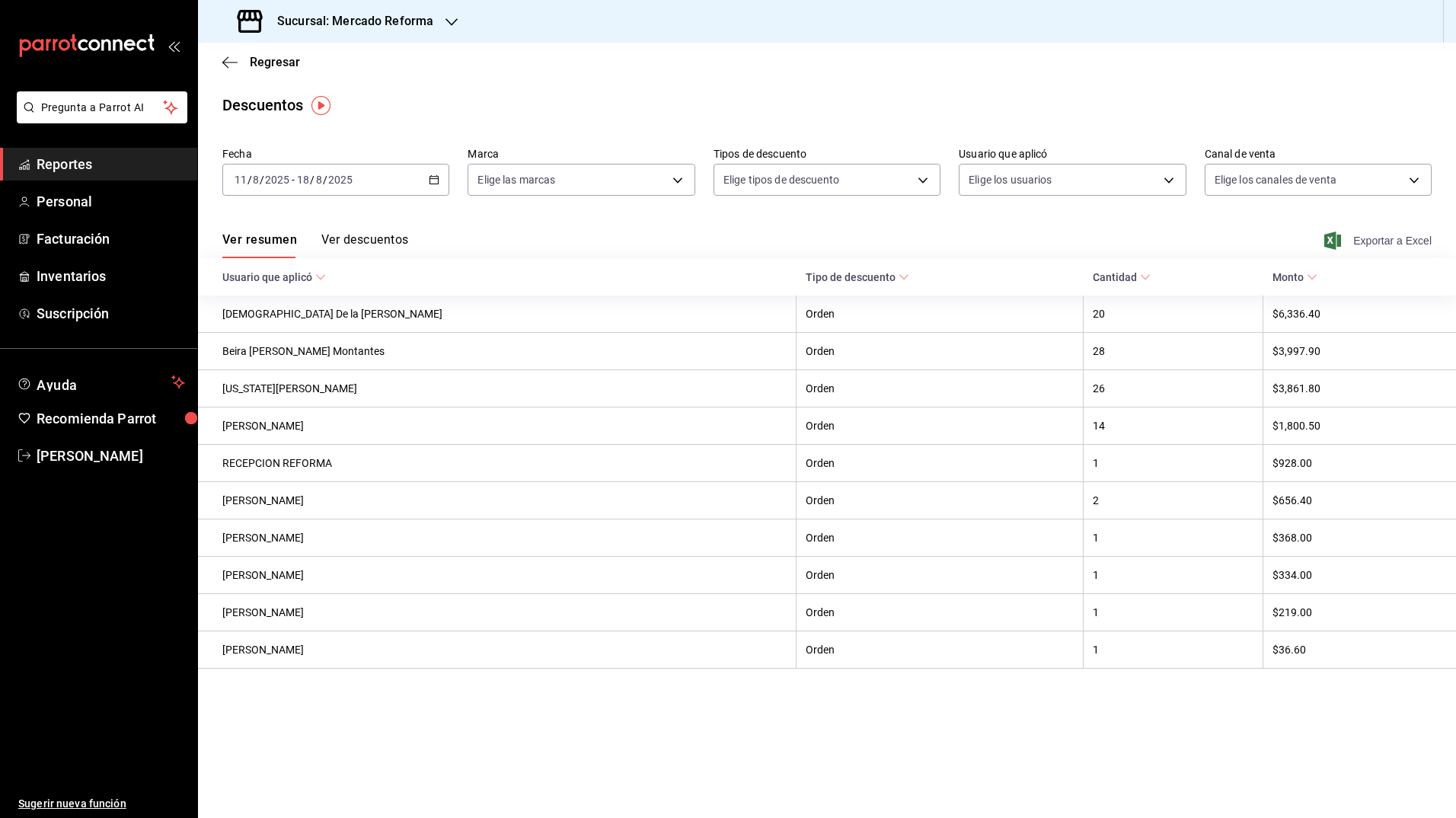
click at [410, 25] on h3 "Sucursal: Mercado Reforma" at bounding box center [349, 21] width 169 height 19
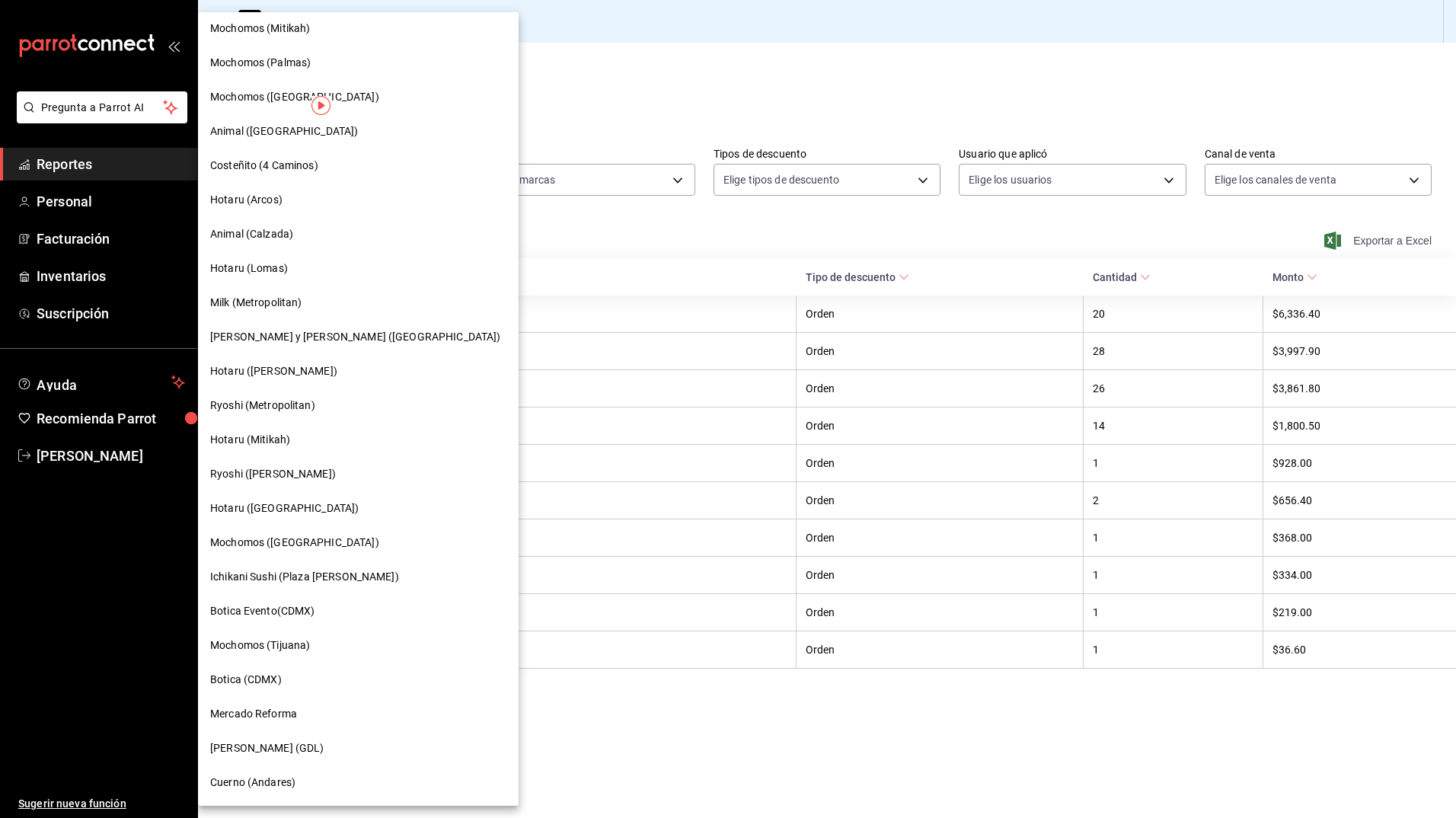
click at [287, 786] on span "Cuerno (Andares)" at bounding box center [252, 783] width 85 height 16
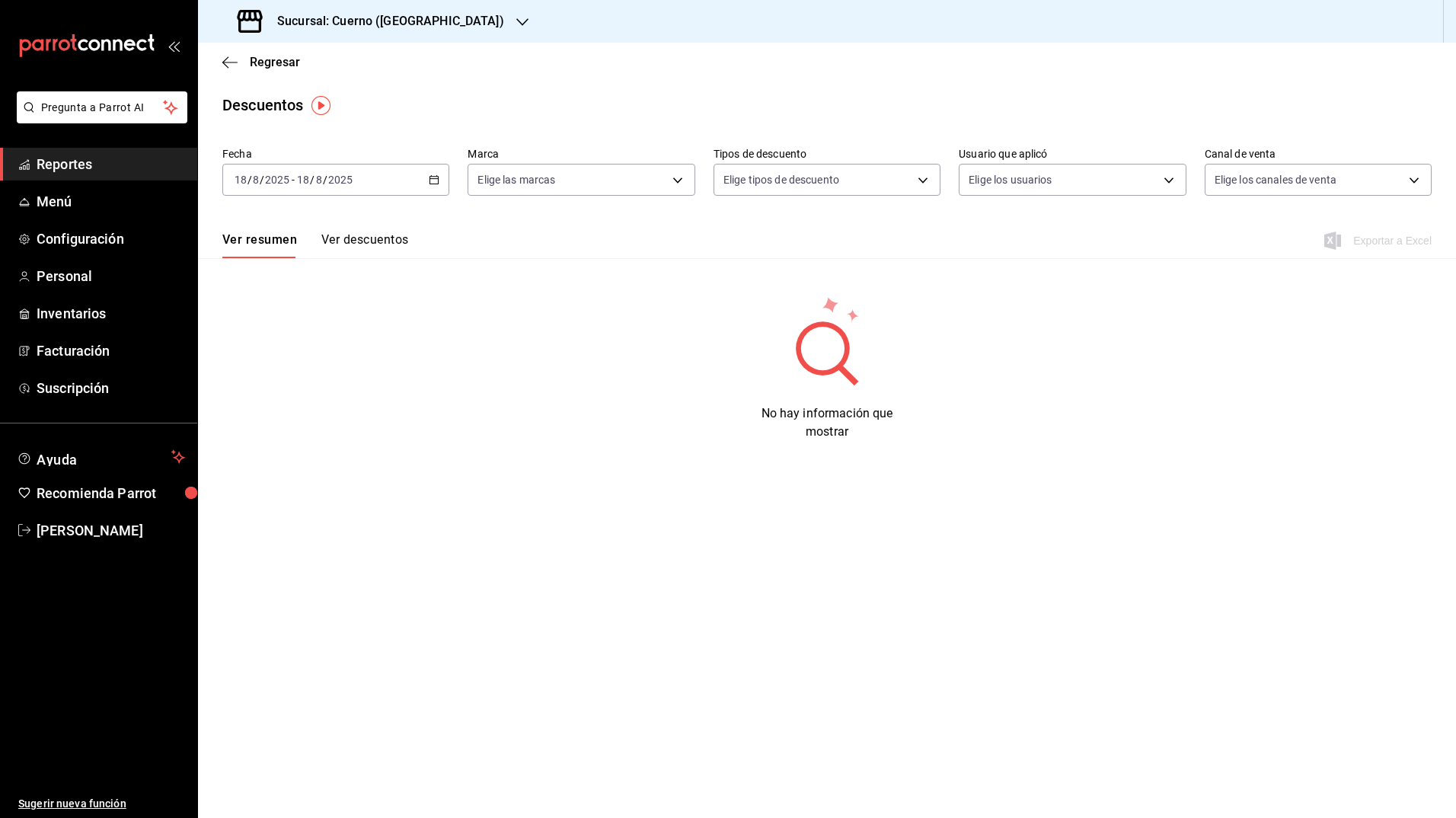
click at [439, 179] on icon "button" at bounding box center [433, 179] width 11 height 11
click at [314, 395] on span "Rango de fechas" at bounding box center [294, 397] width 118 height 16
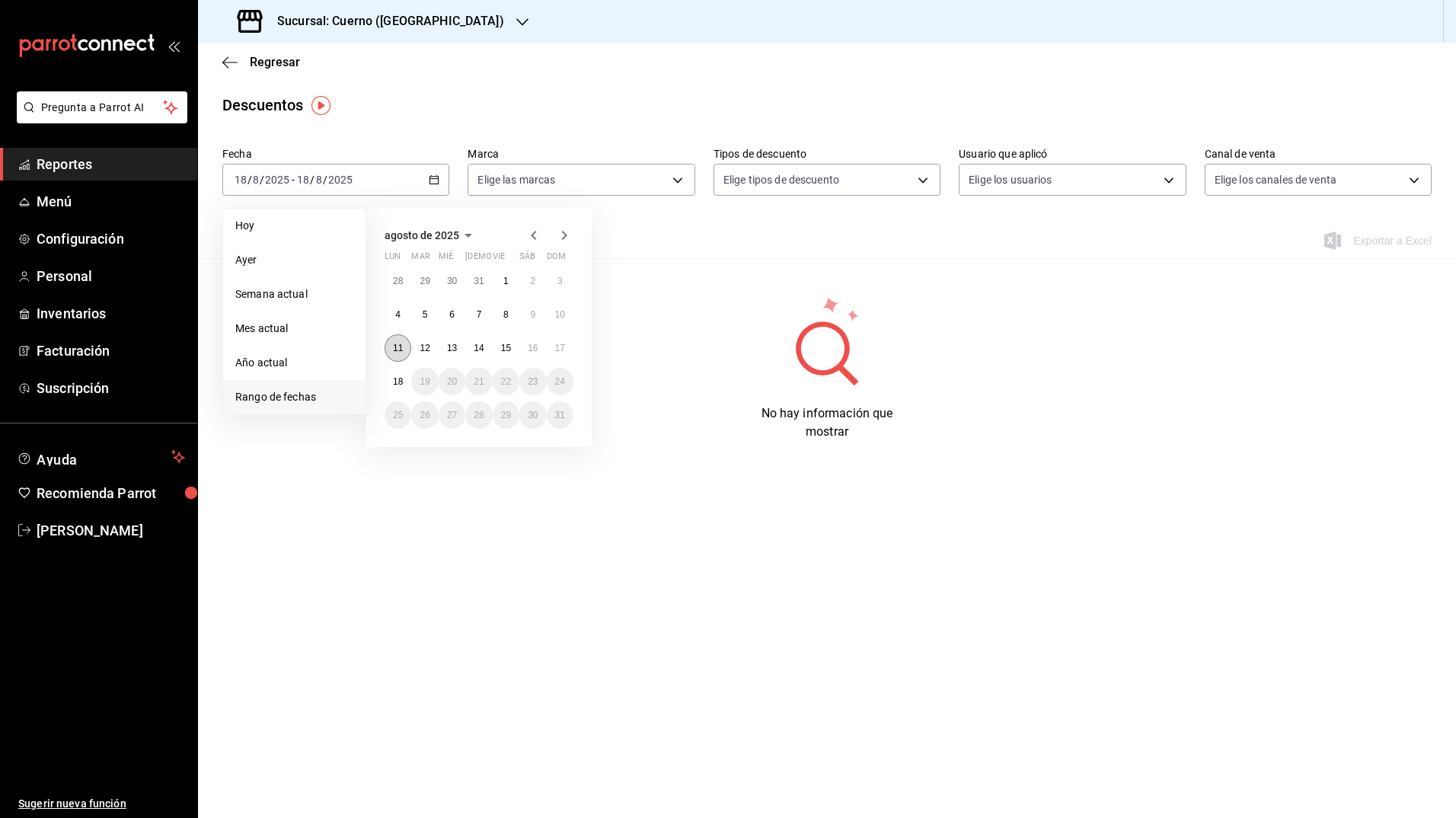
click at [393, 346] on abbr "11" at bounding box center [398, 347] width 10 height 11
click at [393, 383] on abbr "18" at bounding box center [398, 382] width 10 height 11
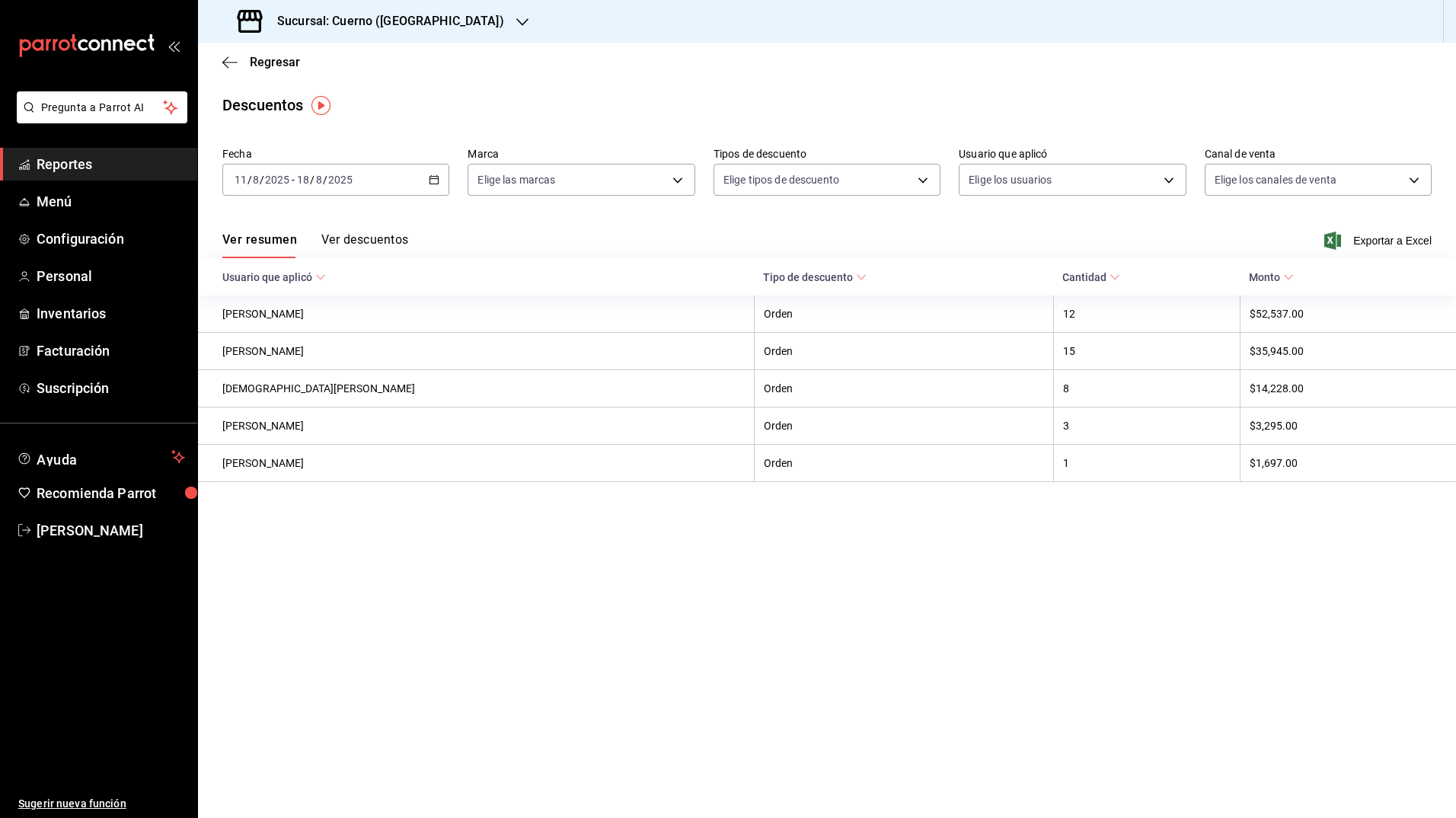
click at [574, 76] on div "Regresar" at bounding box center [827, 62] width 1258 height 39
click at [575, 103] on div "Descuentos" at bounding box center [827, 105] width 1258 height 23
click at [1326, 238] on icon "button" at bounding box center [1331, 240] width 17 height 19
